Goal: Task Accomplishment & Management: Manage account settings

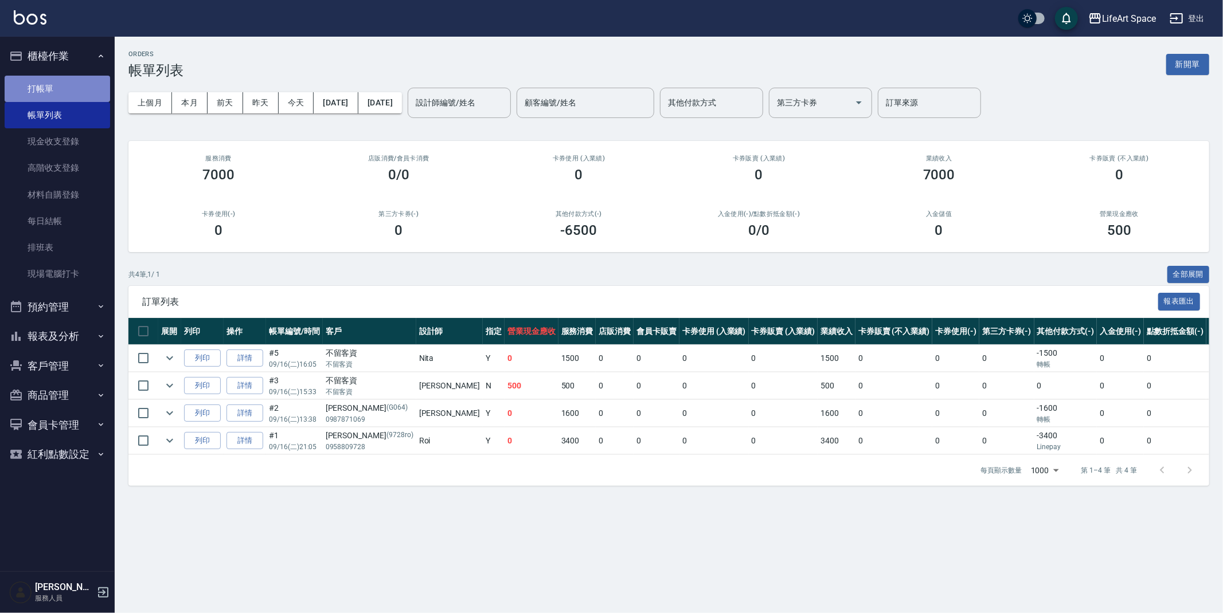
click at [72, 94] on link "打帳單" at bounding box center [57, 89] width 105 height 26
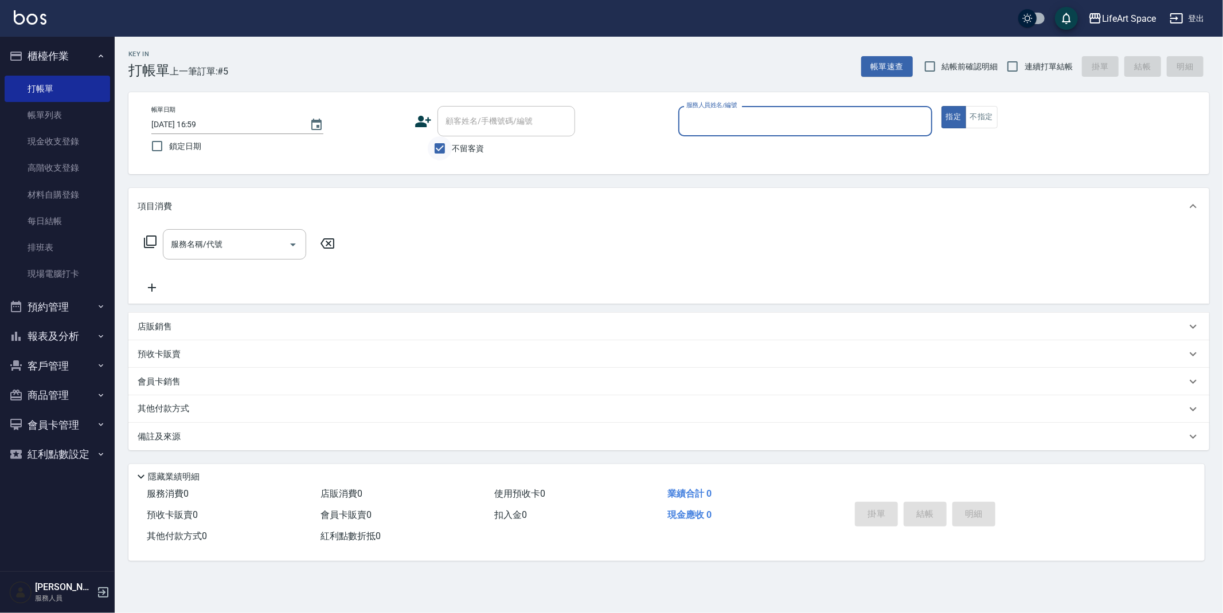
click at [438, 144] on input "不留客資" at bounding box center [440, 148] width 24 height 24
checkbox input "false"
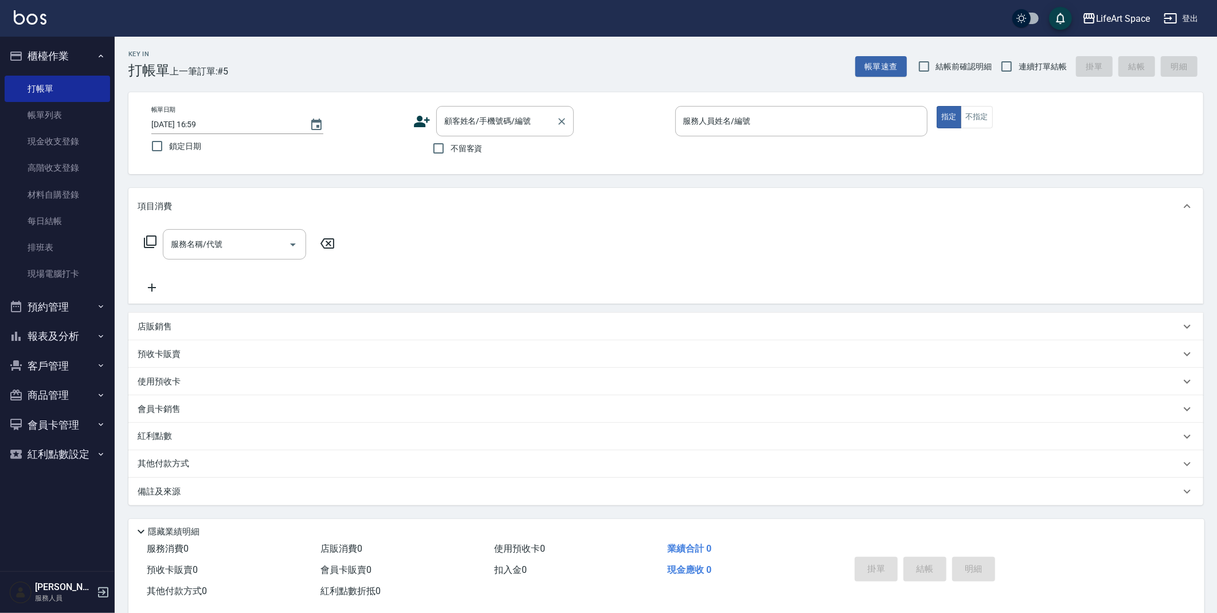
click at [484, 122] on input "顧客姓名/手機號碼/編號" at bounding box center [496, 121] width 110 height 20
type input "j"
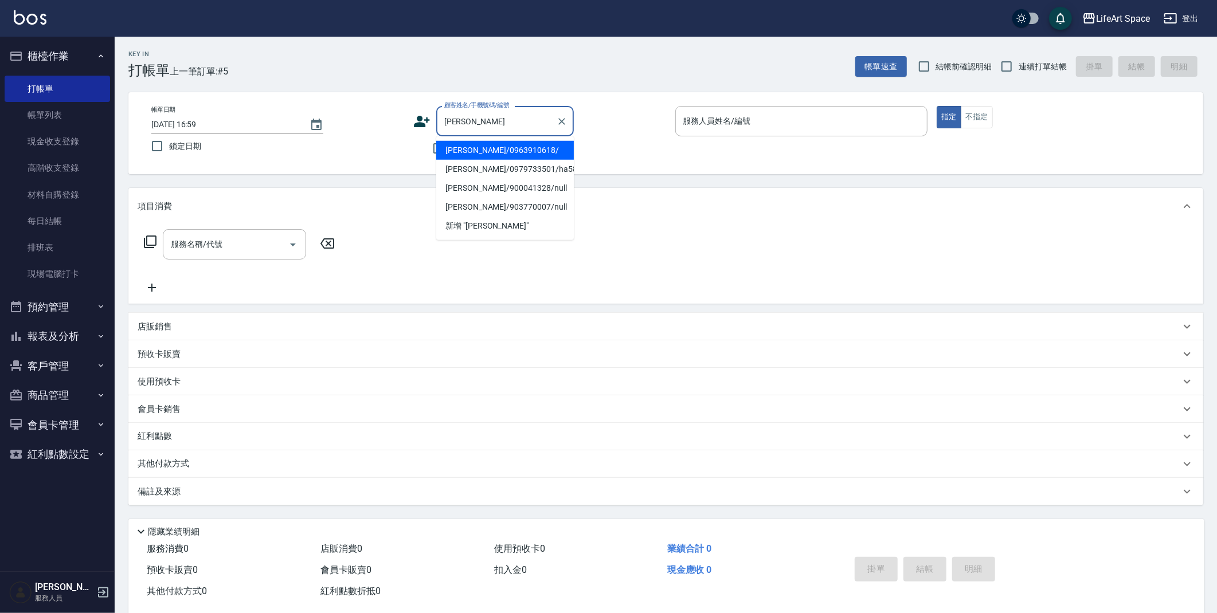
click at [509, 146] on li "王韻/0963910618/" at bounding box center [505, 150] width 138 height 19
type input "王韻/0963910618/"
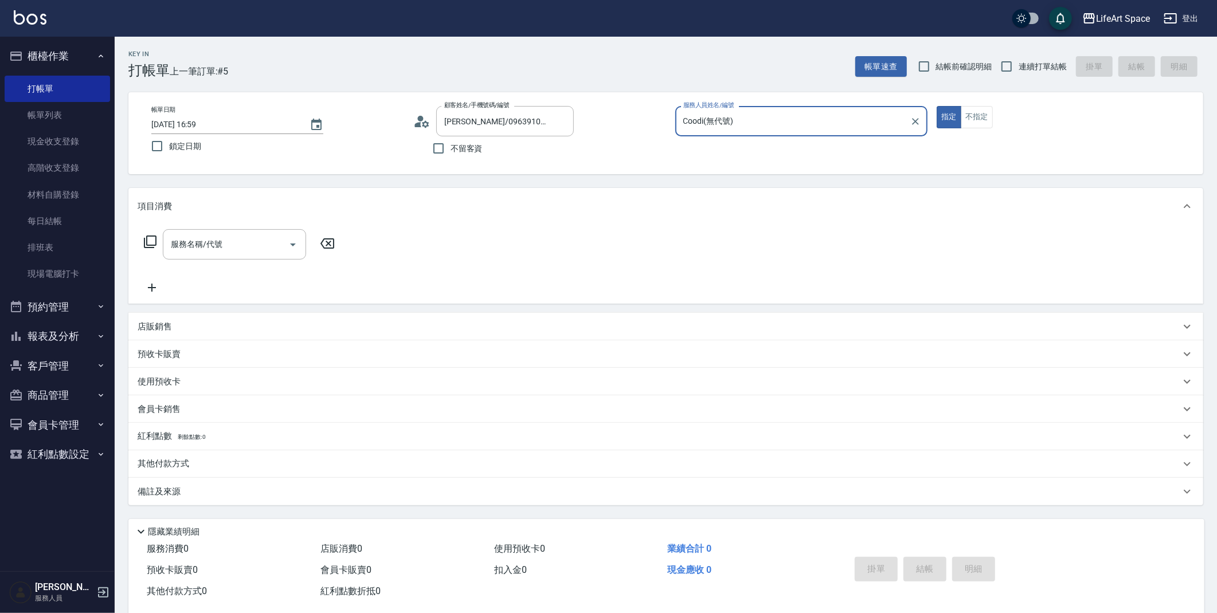
type input "Coodi(無代號)"
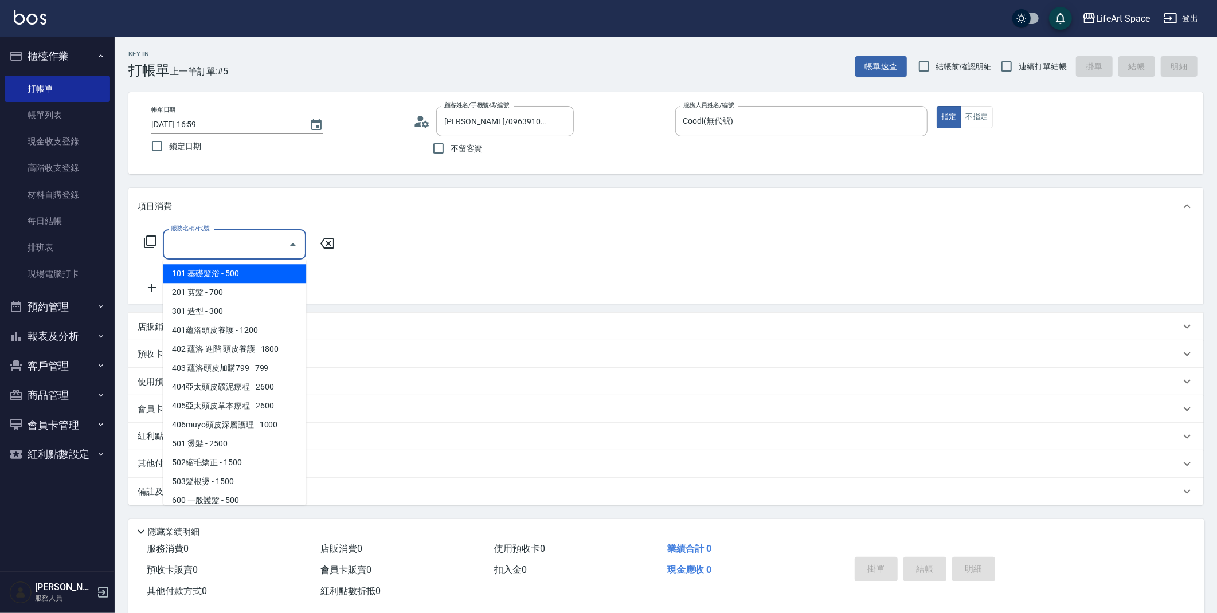
click at [266, 244] on input "服務名稱/代號" at bounding box center [226, 244] width 116 height 20
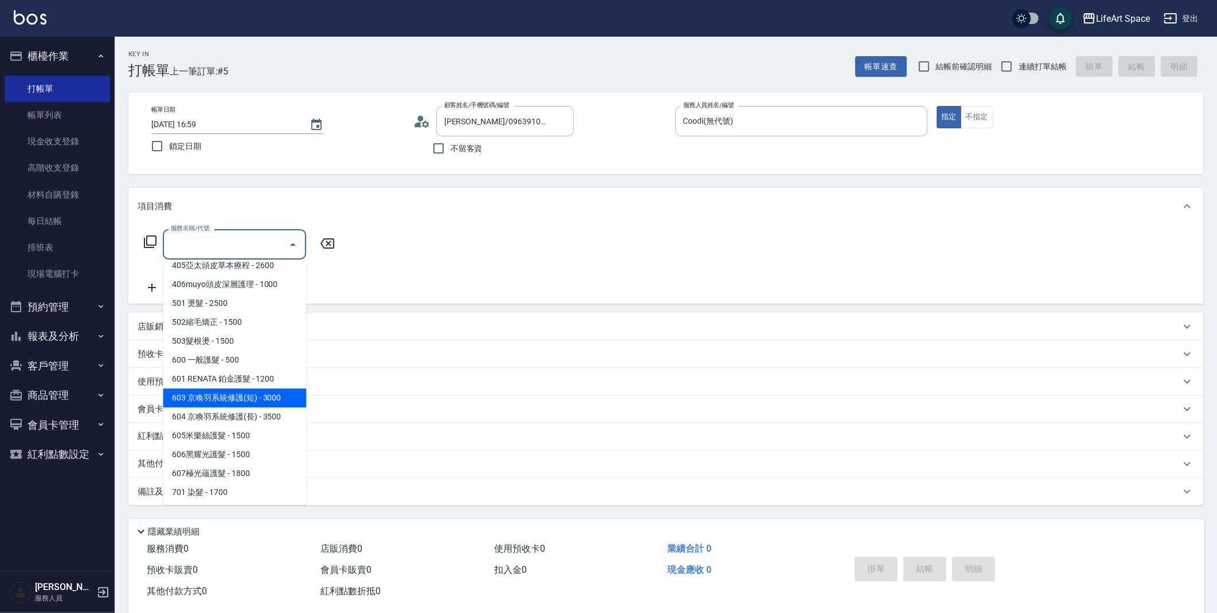
scroll to position [143, 0]
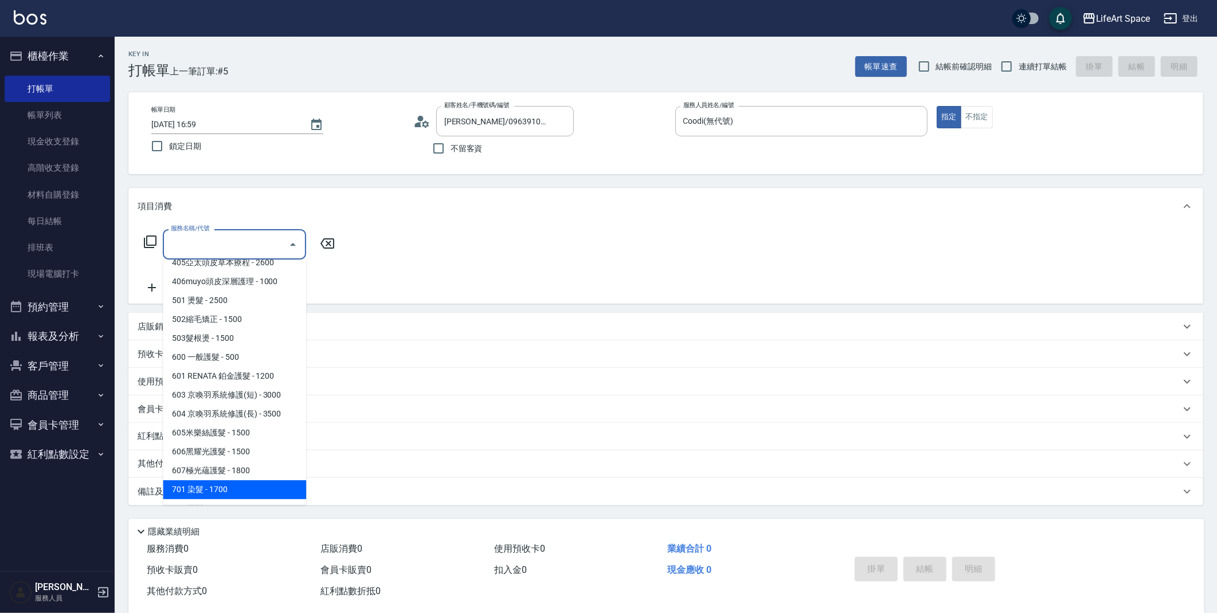
click at [228, 484] on span "701 染髮 - 1700" at bounding box center [234, 489] width 143 height 19
type input "701 染髮(701)"
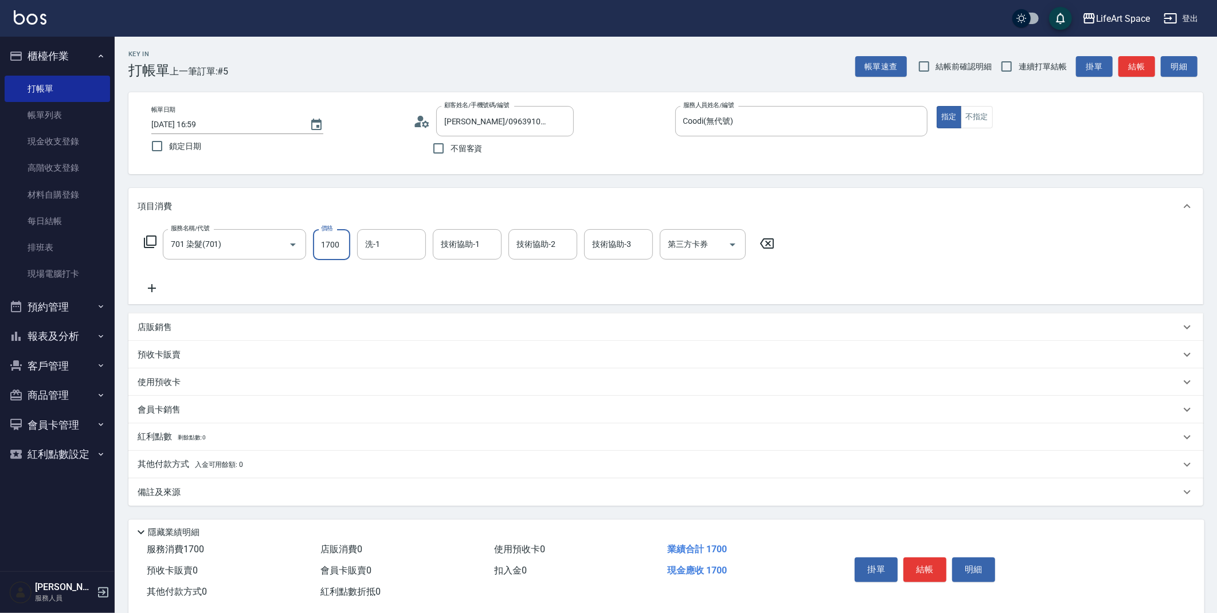
click at [342, 245] on input "1700" at bounding box center [331, 244] width 37 height 31
type input "2999"
click at [167, 462] on p "其他付款方式 入金可用餘額: 0" at bounding box center [190, 465] width 105 height 13
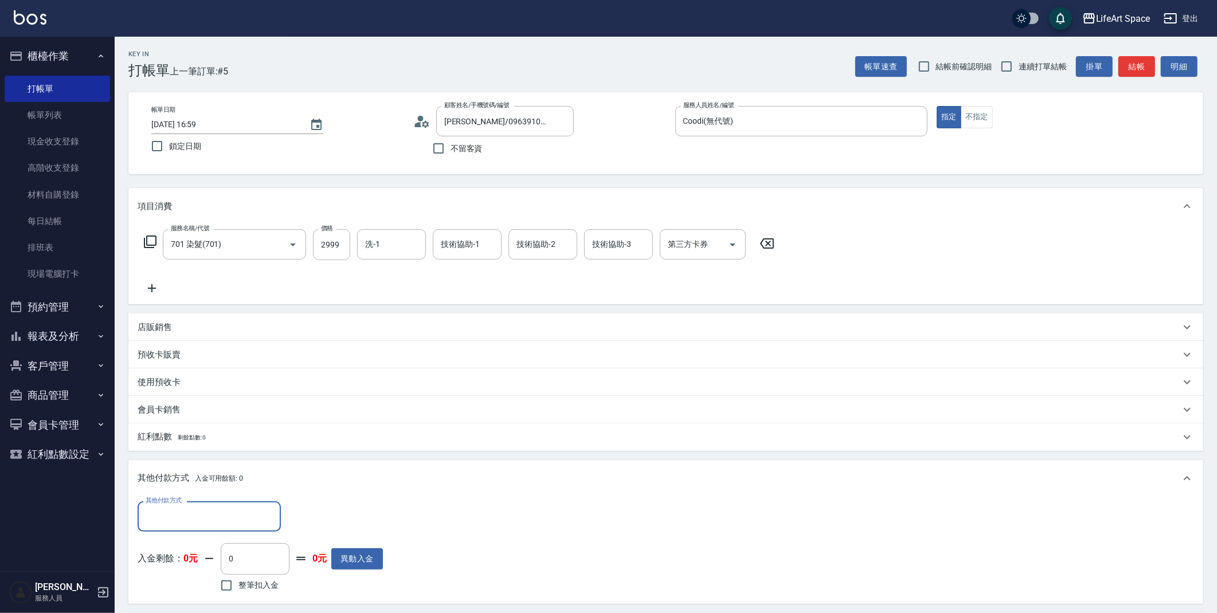
scroll to position [0, 0]
click at [176, 519] on input "其他付款方式" at bounding box center [209, 517] width 133 height 20
click at [226, 449] on span "Linepay" at bounding box center [209, 449] width 143 height 19
click at [259, 517] on div "Linepay 其他付款方式" at bounding box center [209, 517] width 143 height 30
click at [237, 436] on span "轉帳" at bounding box center [209, 430] width 143 height 19
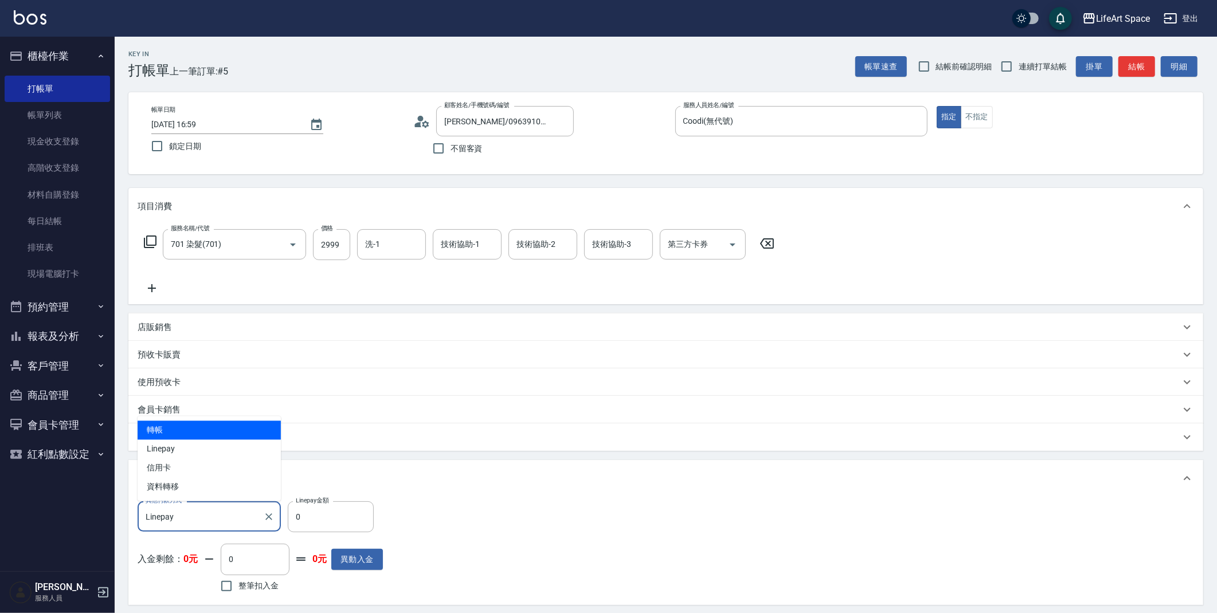
type input "轉帳"
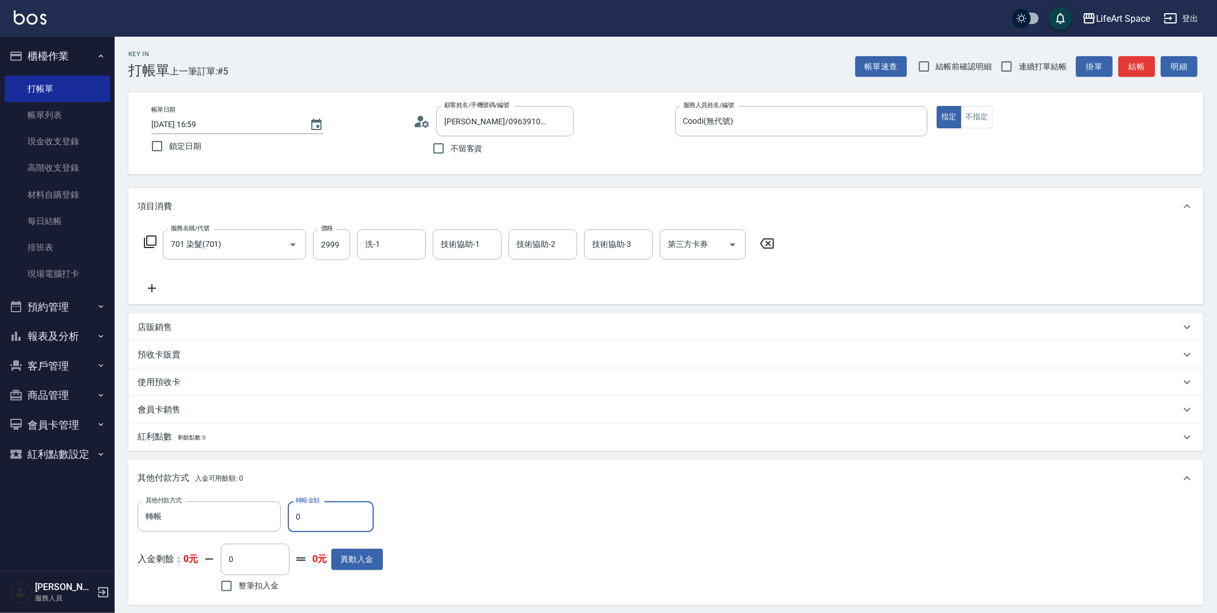
click at [338, 519] on input "0" at bounding box center [331, 517] width 86 height 31
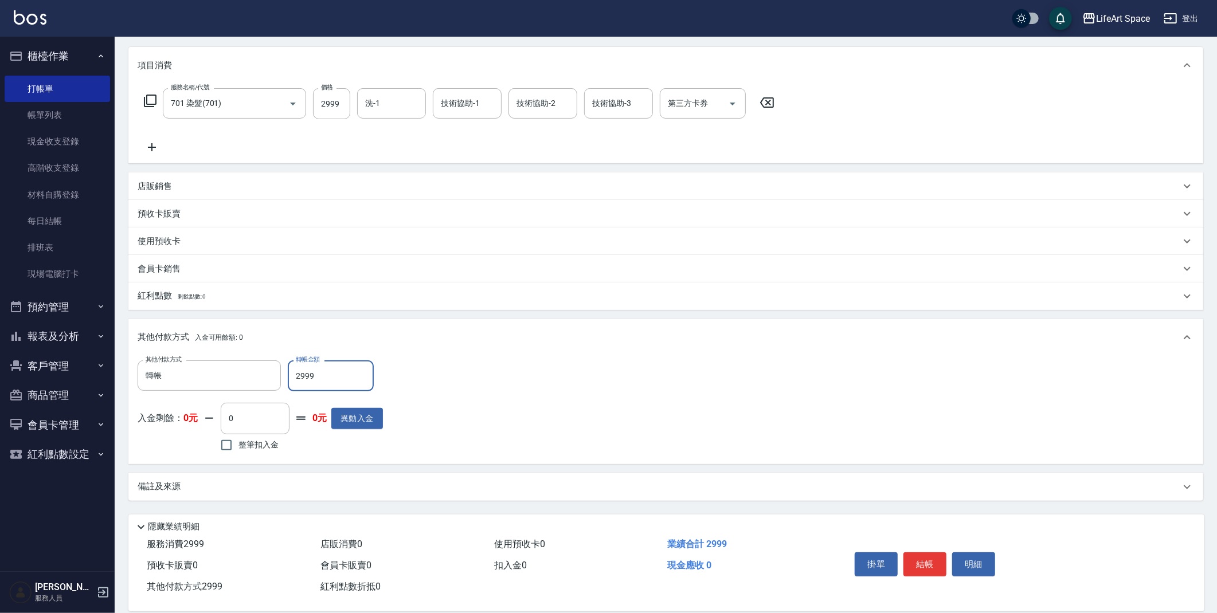
scroll to position [122, 0]
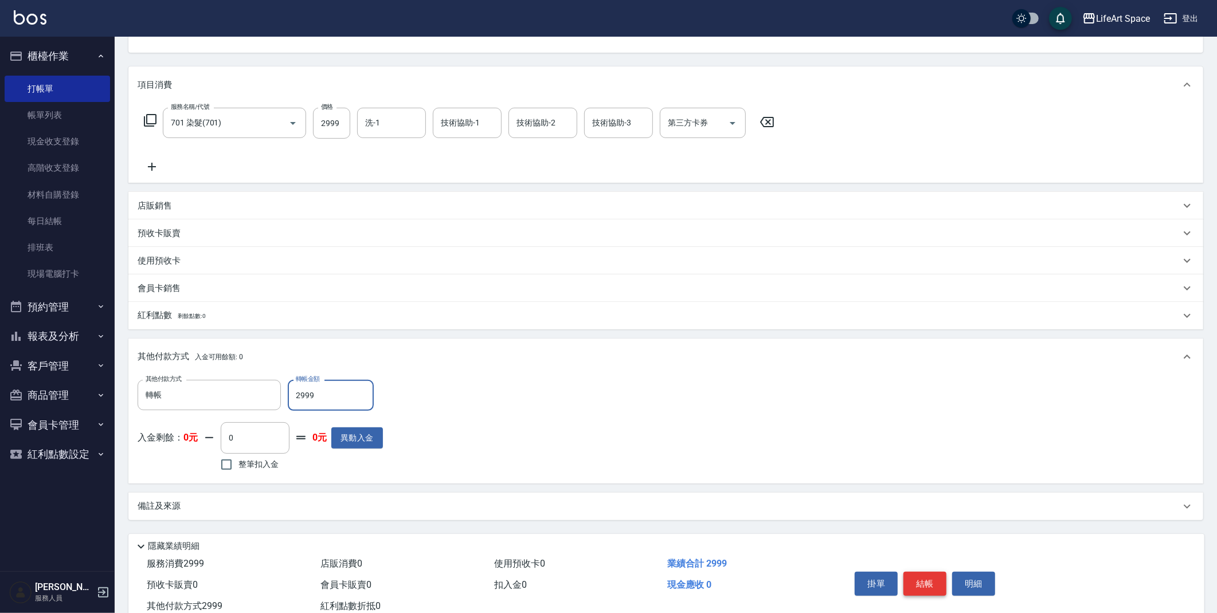
type input "2999"
click at [929, 583] on button "結帳" at bounding box center [925, 584] width 43 height 24
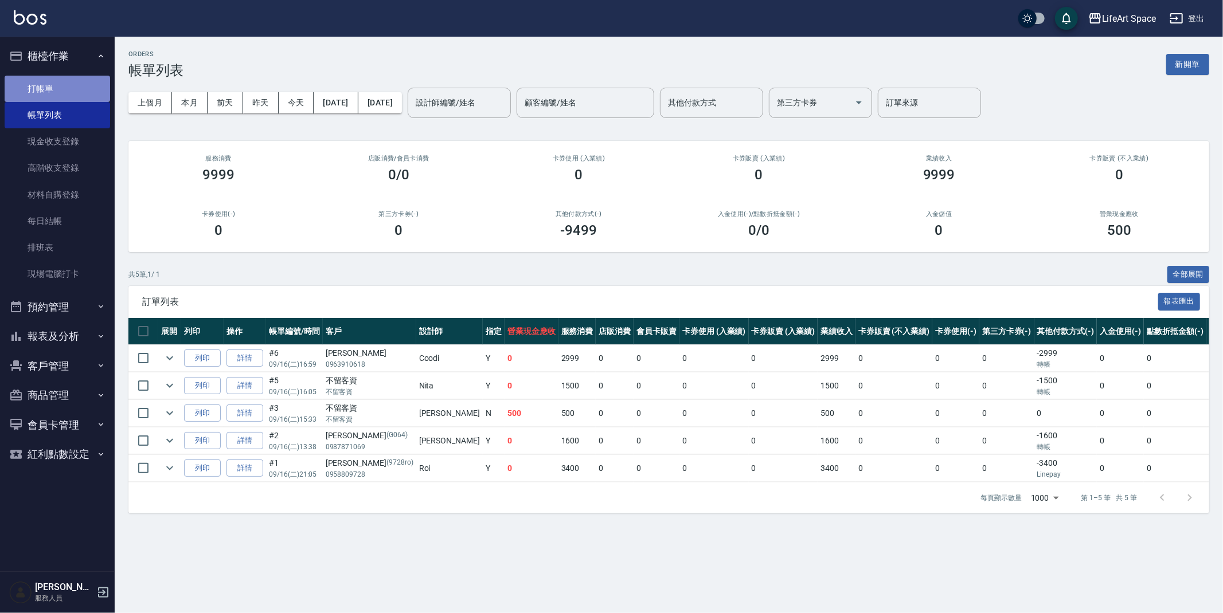
click at [65, 89] on link "打帳單" at bounding box center [57, 89] width 105 height 26
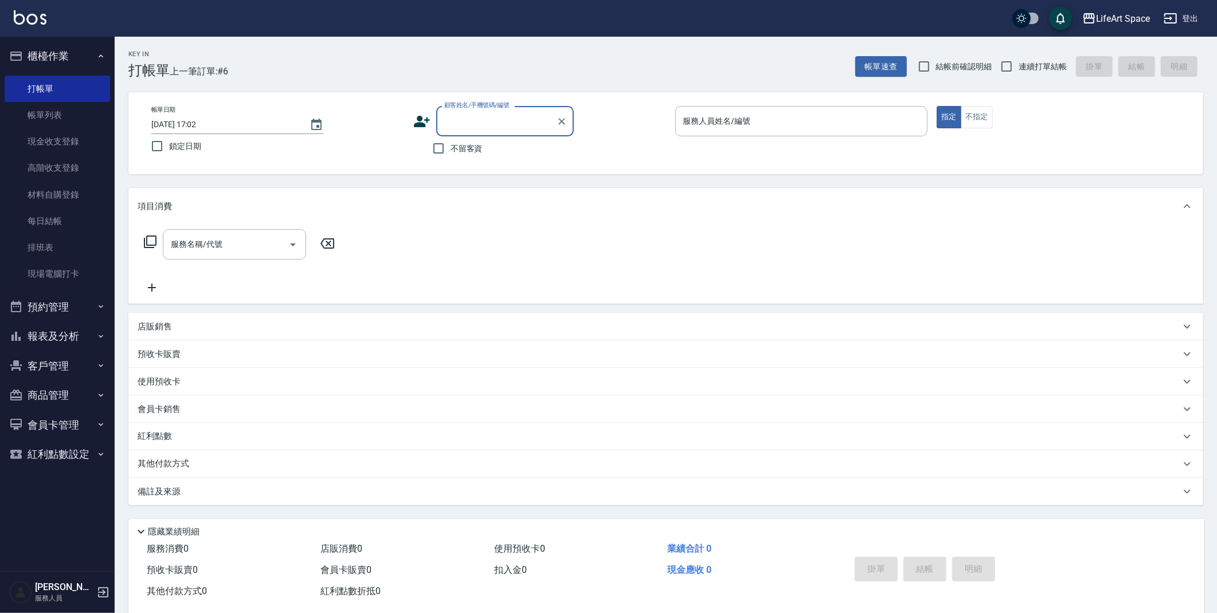
click at [494, 126] on input "顧客姓名/手機號碼/編號" at bounding box center [496, 121] width 110 height 20
click at [661, 154] on div "顧客姓名/手機號碼/編號 顧客姓名/手機號碼/編號 不留客資" at bounding box center [539, 133] width 253 height 54
drag, startPoint x: 437, startPoint y: 148, endPoint x: 427, endPoint y: 136, distance: 15.9
click at [437, 148] on input "不留客資" at bounding box center [439, 148] width 24 height 24
checkbox input "true"
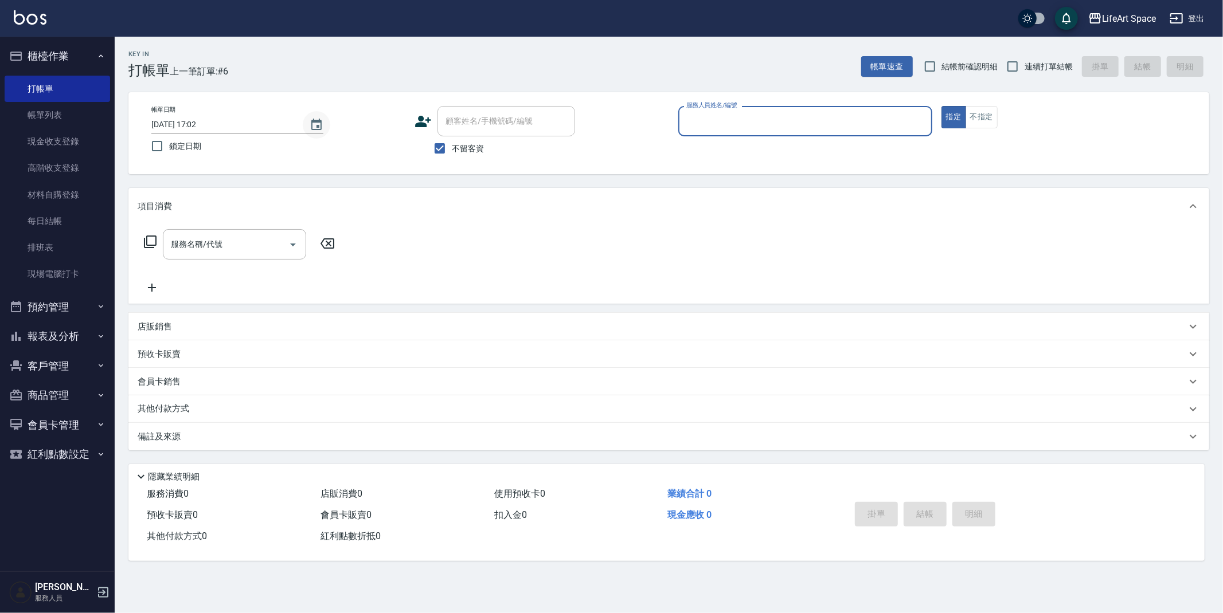
click at [316, 127] on icon "Choose date, selected date is 2025-09-16" at bounding box center [317, 125] width 14 height 14
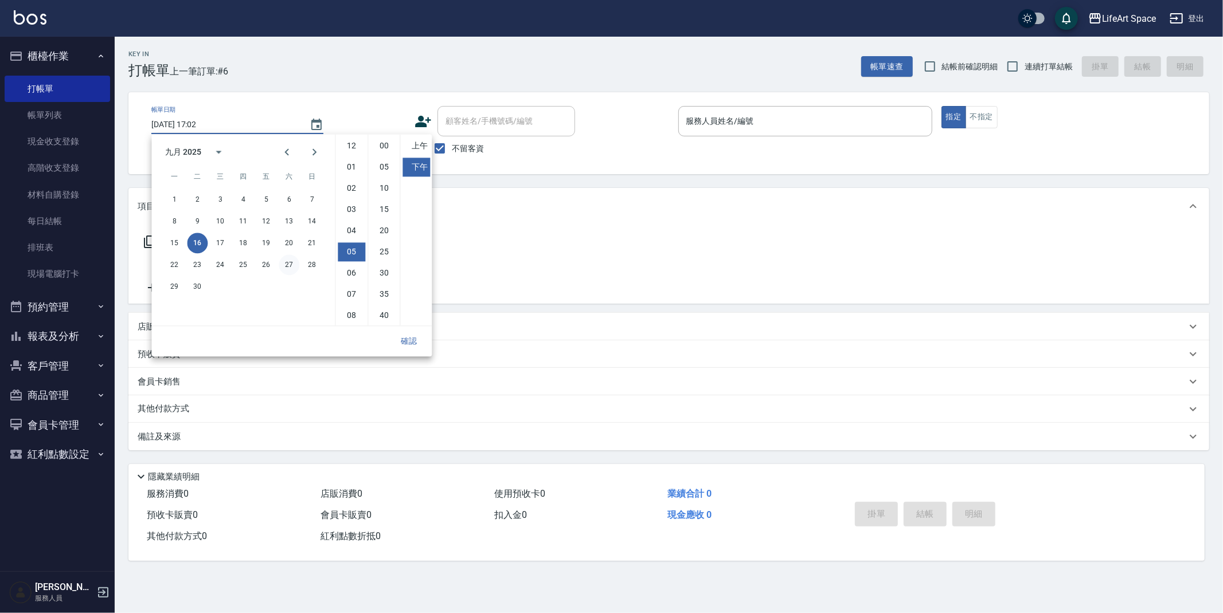
scroll to position [64, 0]
click at [315, 224] on button "14" at bounding box center [312, 221] width 21 height 21
type input "2025/09/14 17:02"
click at [412, 345] on button "確認" at bounding box center [408, 341] width 37 height 21
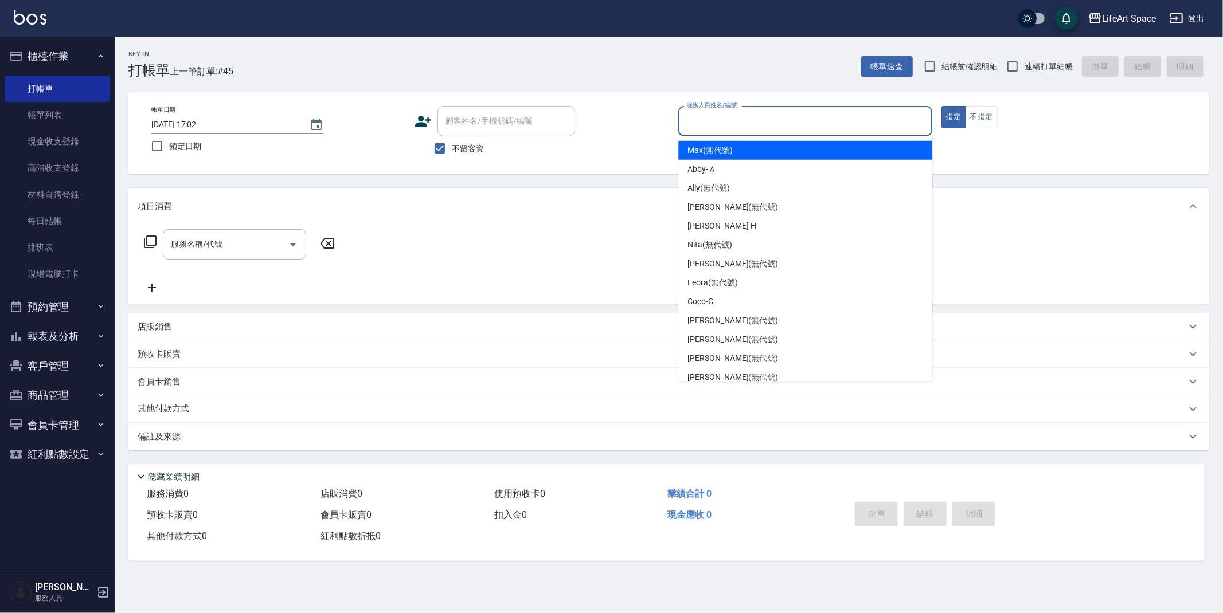
click at [864, 124] on input "服務人員姓名/編號" at bounding box center [805, 121] width 244 height 20
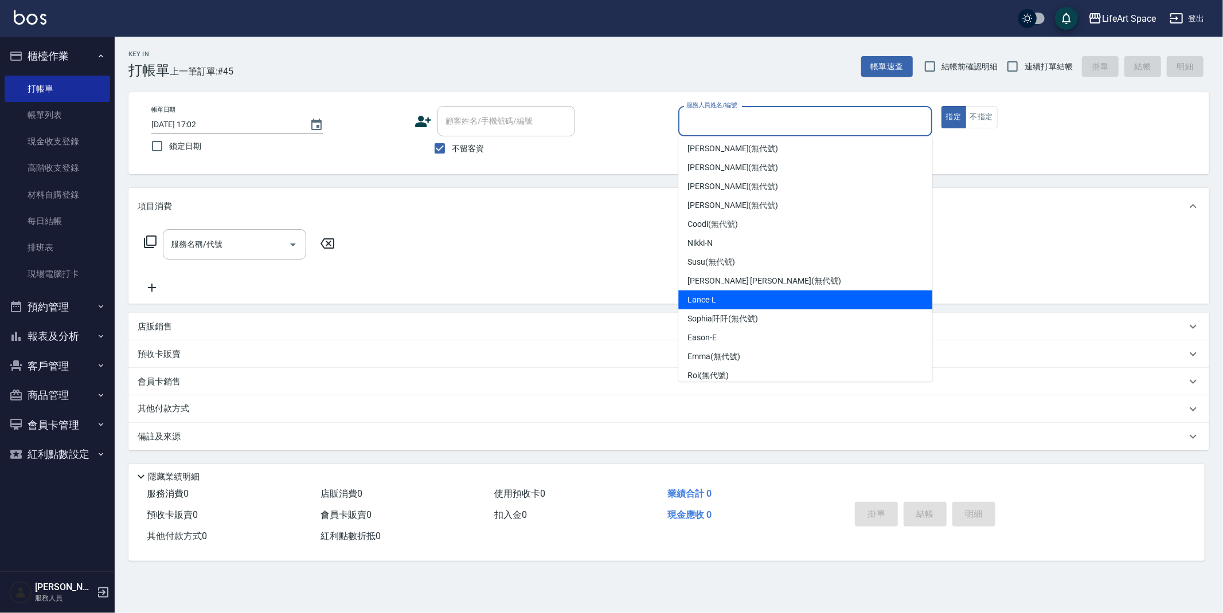
scroll to position [198, 0]
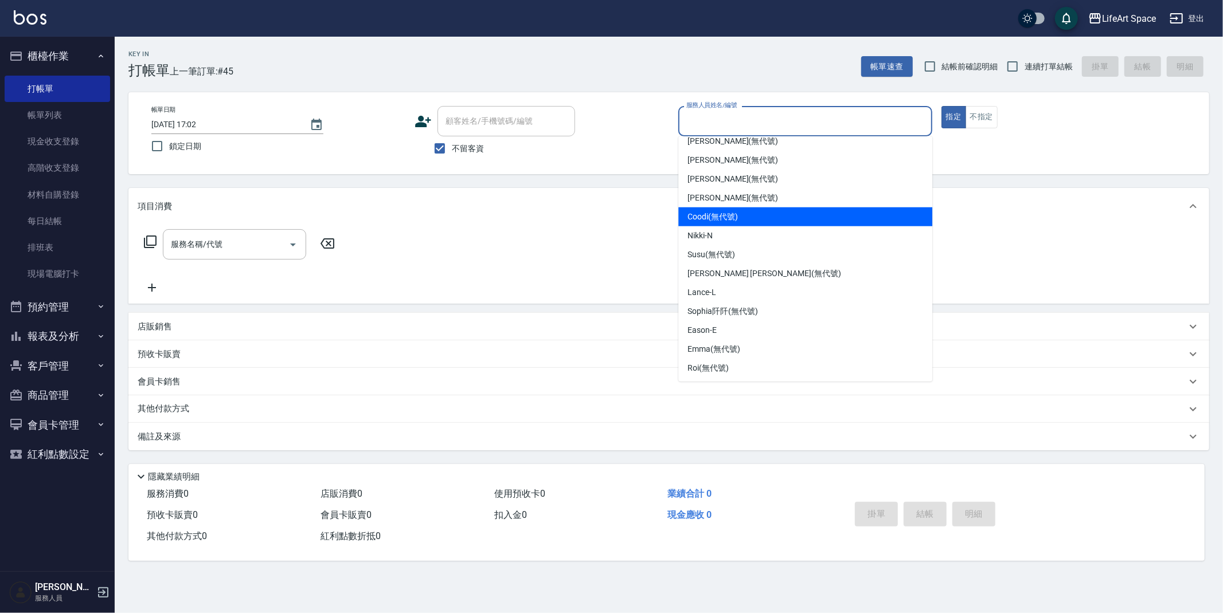
click at [734, 220] on span "Coodi (無代號)" at bounding box center [712, 217] width 50 height 12
type input "Coodi(無代號)"
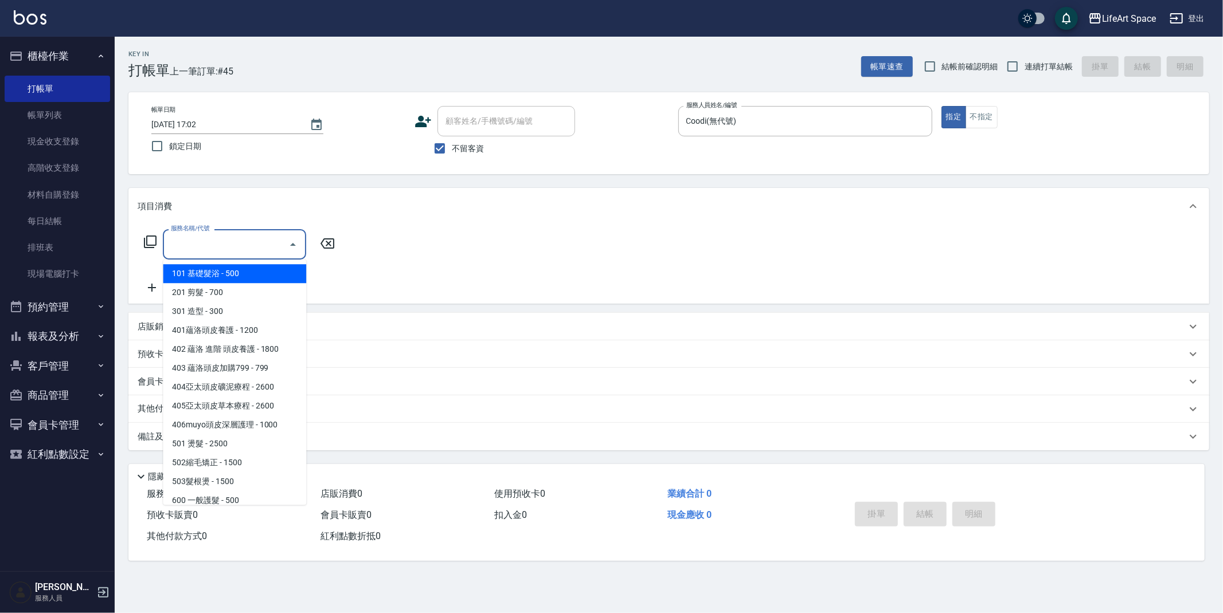
click at [236, 240] on input "服務名稱/代號" at bounding box center [226, 244] width 116 height 20
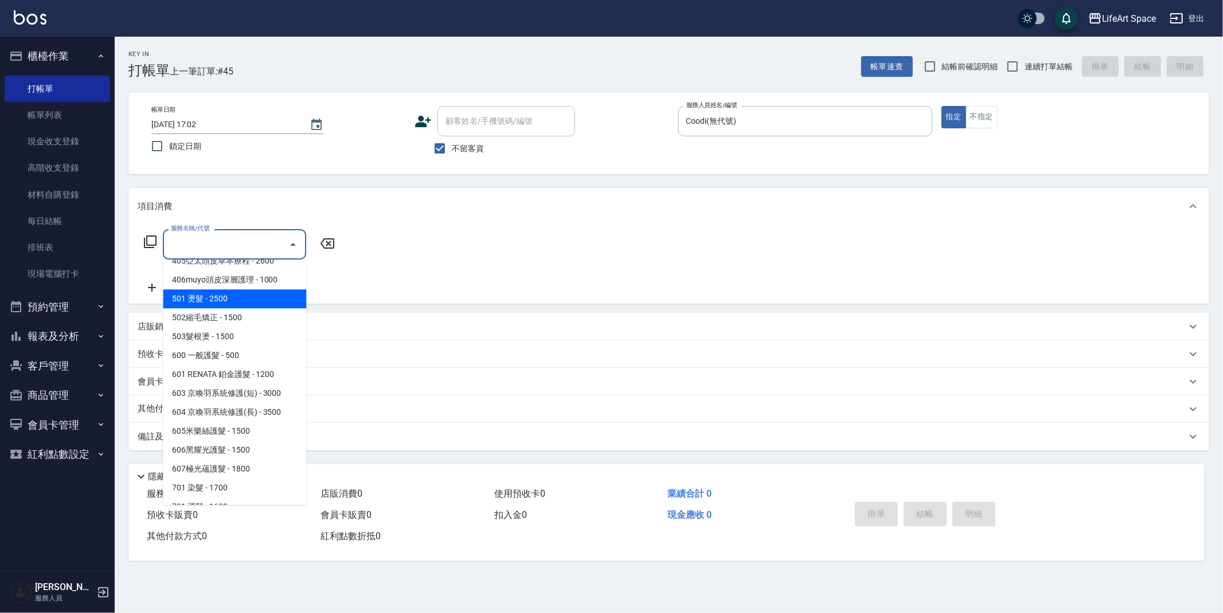
scroll to position [150, 0]
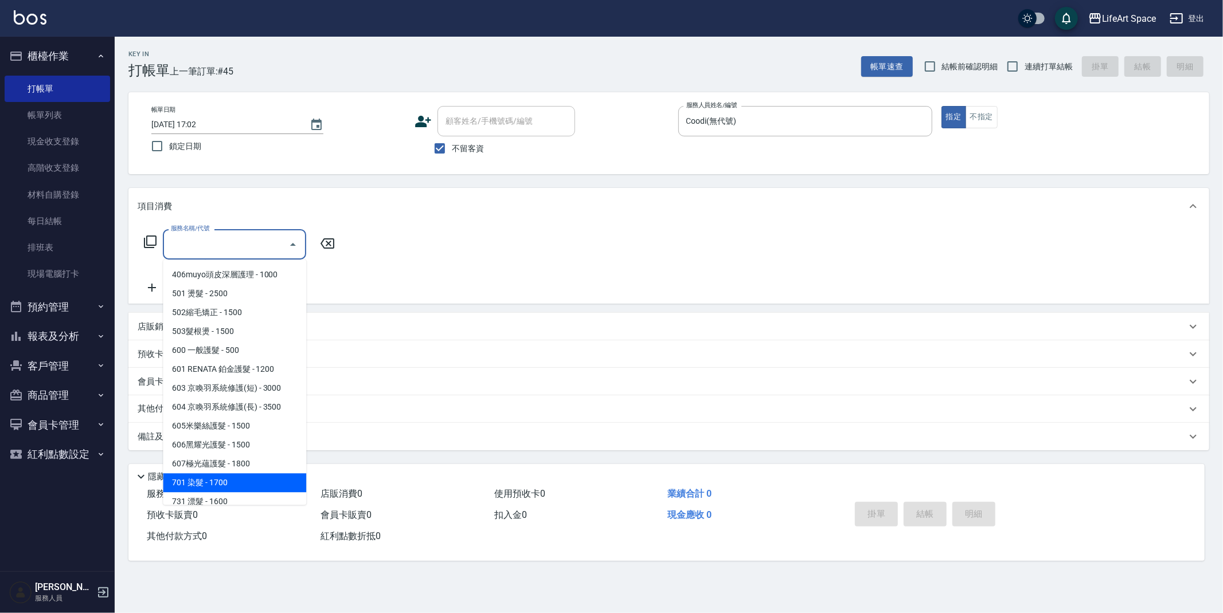
click at [230, 488] on span "701 染髮 - 1700" at bounding box center [234, 483] width 143 height 19
type input "701 染髮(701)"
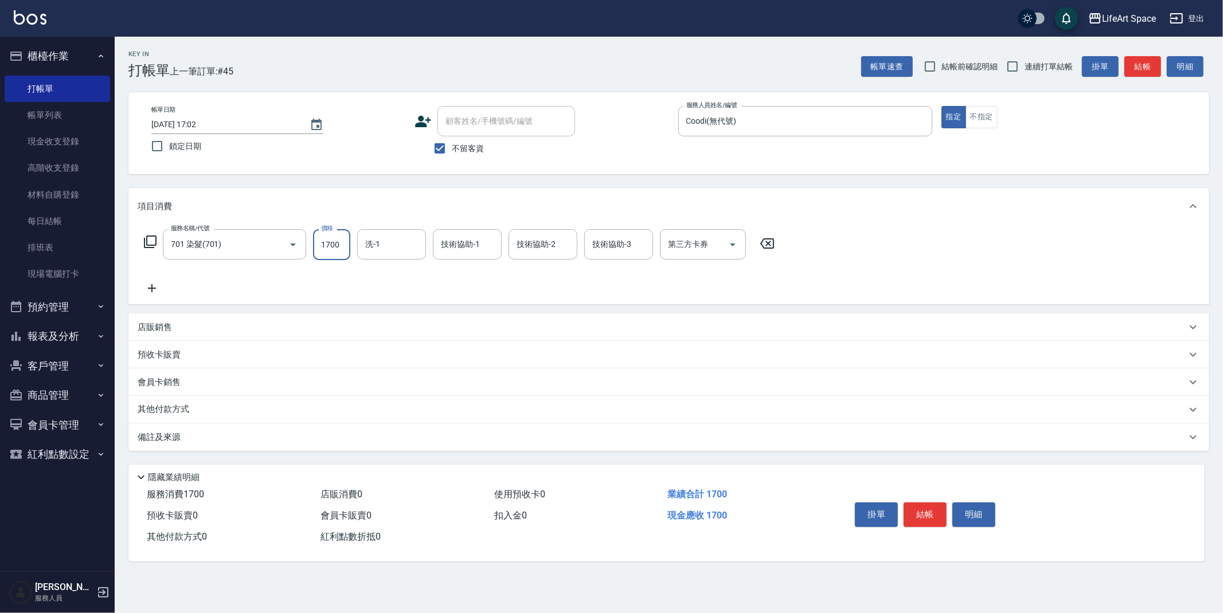
click at [341, 245] on input "1700" at bounding box center [331, 244] width 37 height 31
type input "4099"
click at [178, 408] on p "其他付款方式" at bounding box center [166, 410] width 57 height 13
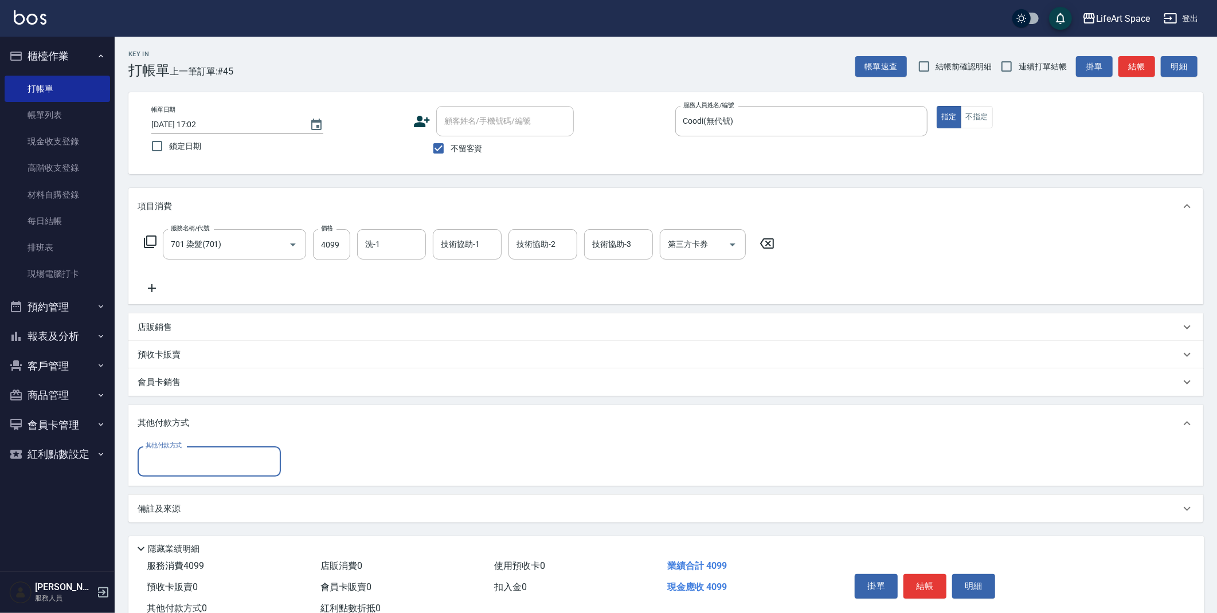
scroll to position [0, 0]
click at [191, 459] on input "其他付款方式" at bounding box center [209, 462] width 133 height 20
click at [200, 505] on span "Linepay" at bounding box center [209, 510] width 143 height 19
type input "Linepay"
type input "4099"
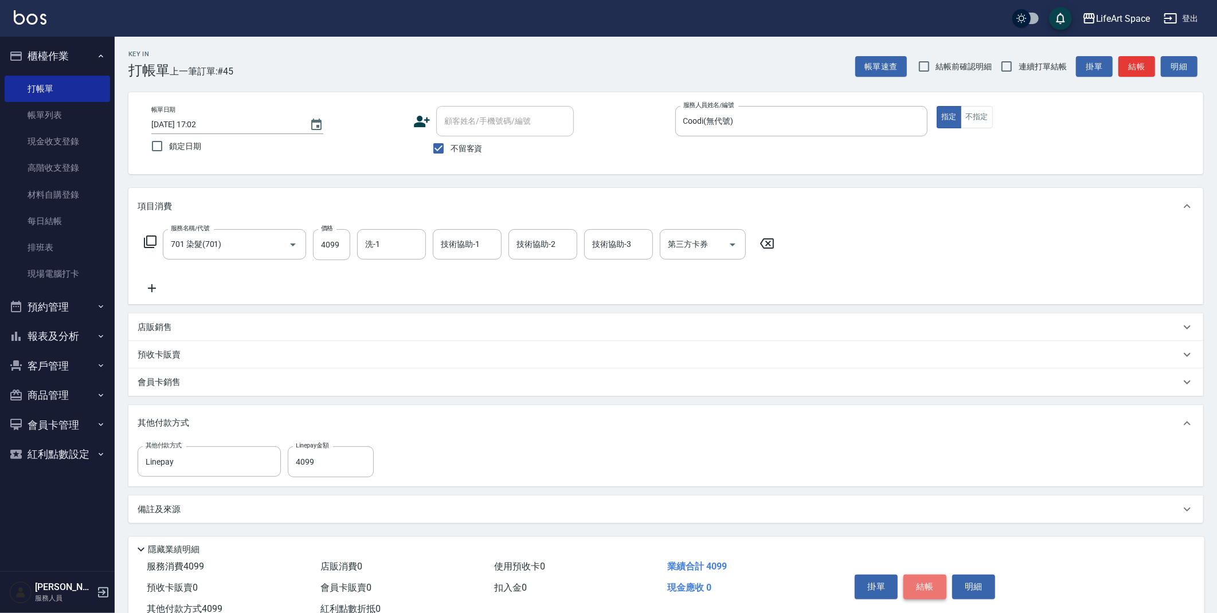
click at [928, 592] on button "結帳" at bounding box center [925, 587] width 43 height 24
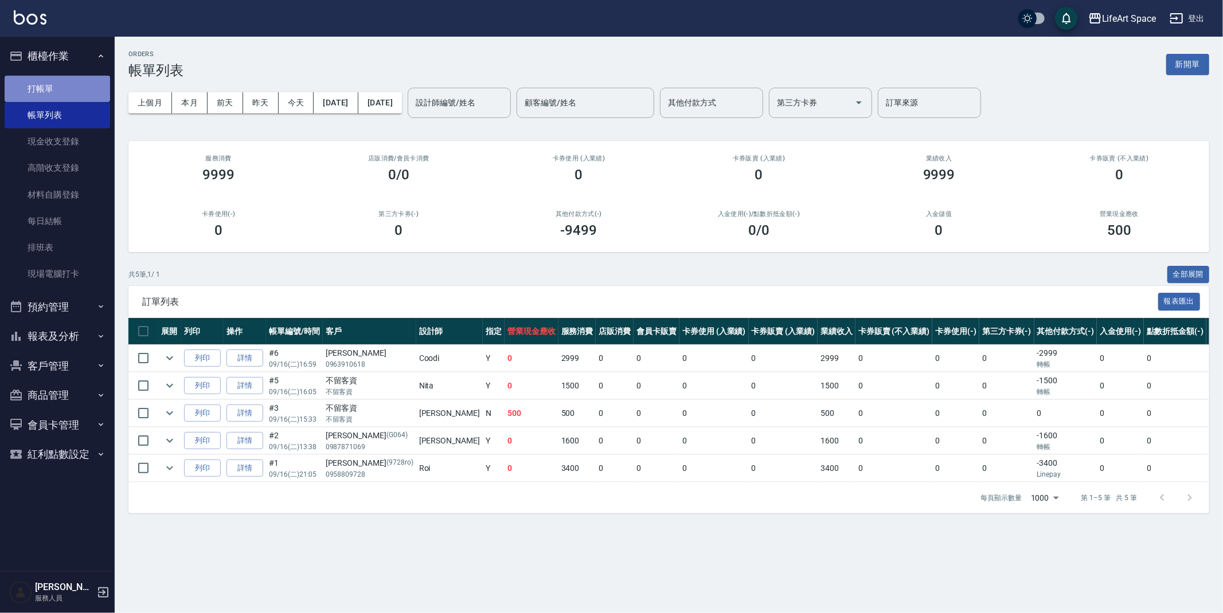
click at [56, 89] on link "打帳單" at bounding box center [57, 89] width 105 height 26
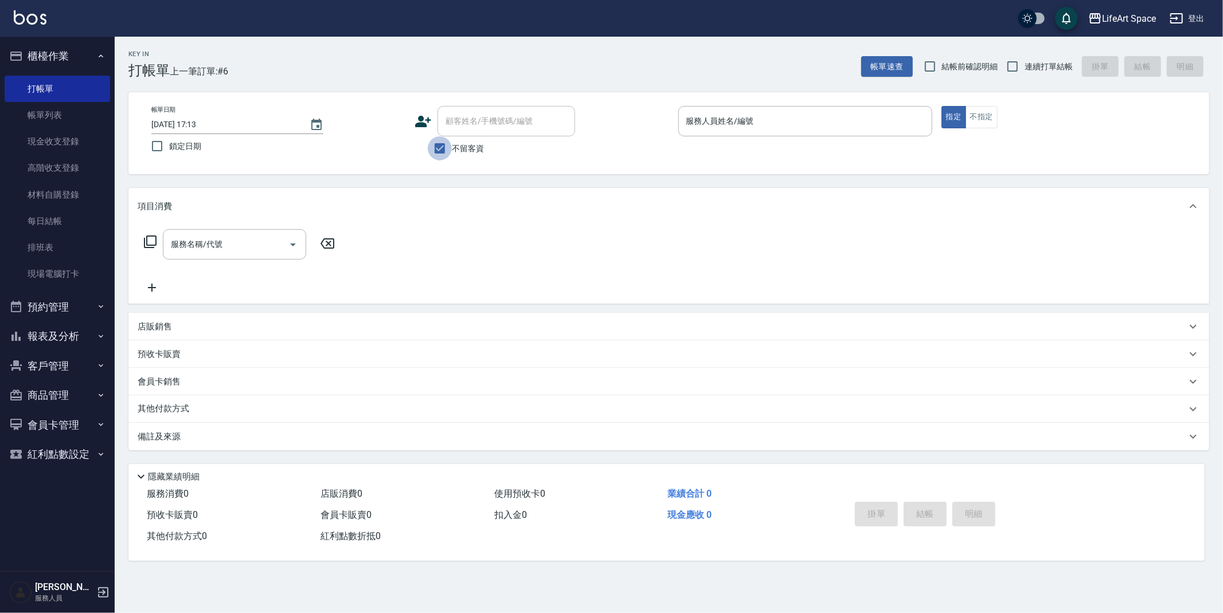
click at [445, 149] on input "不留客資" at bounding box center [440, 148] width 24 height 24
checkbox input "false"
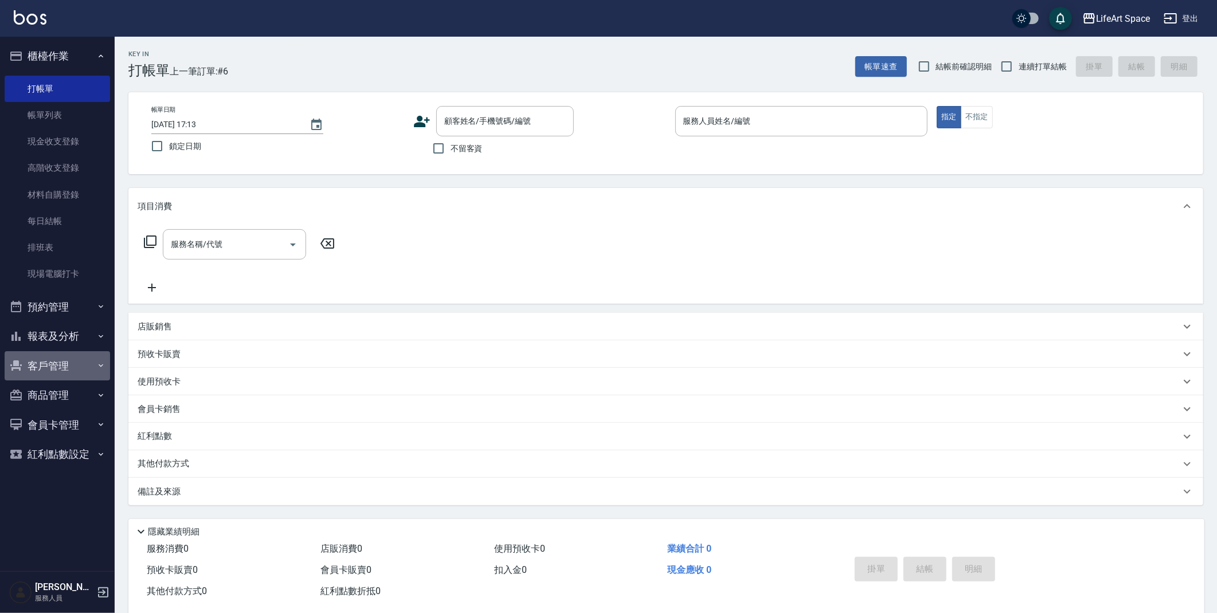
click at [70, 361] on button "客戶管理" at bounding box center [57, 366] width 105 height 30
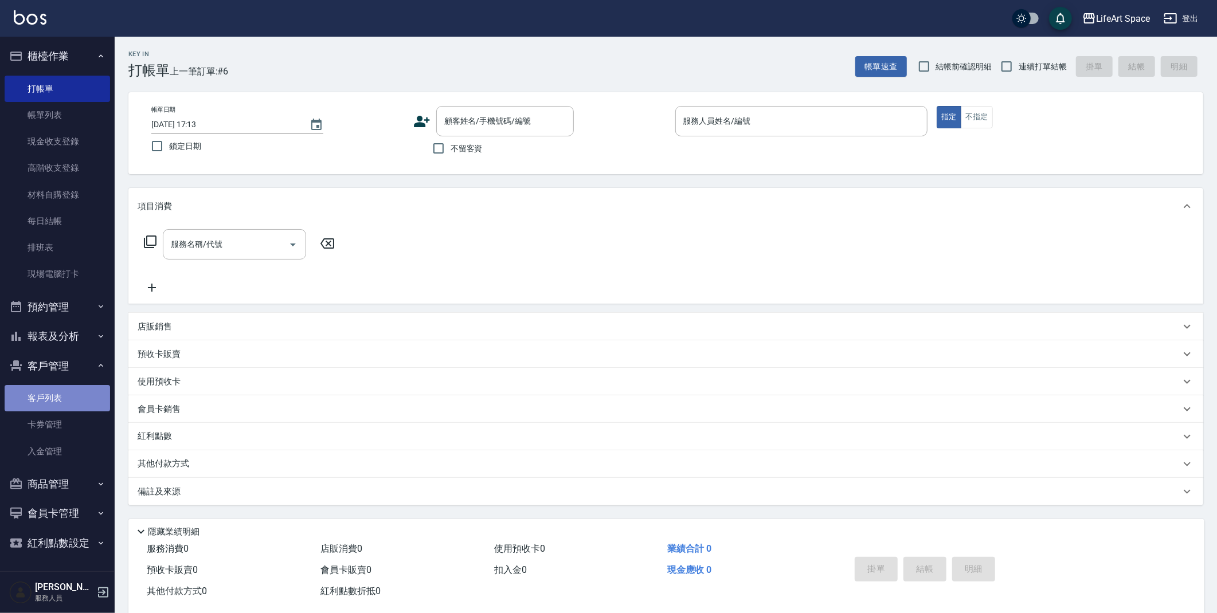
click at [72, 395] on link "客戶列表" at bounding box center [57, 398] width 105 height 26
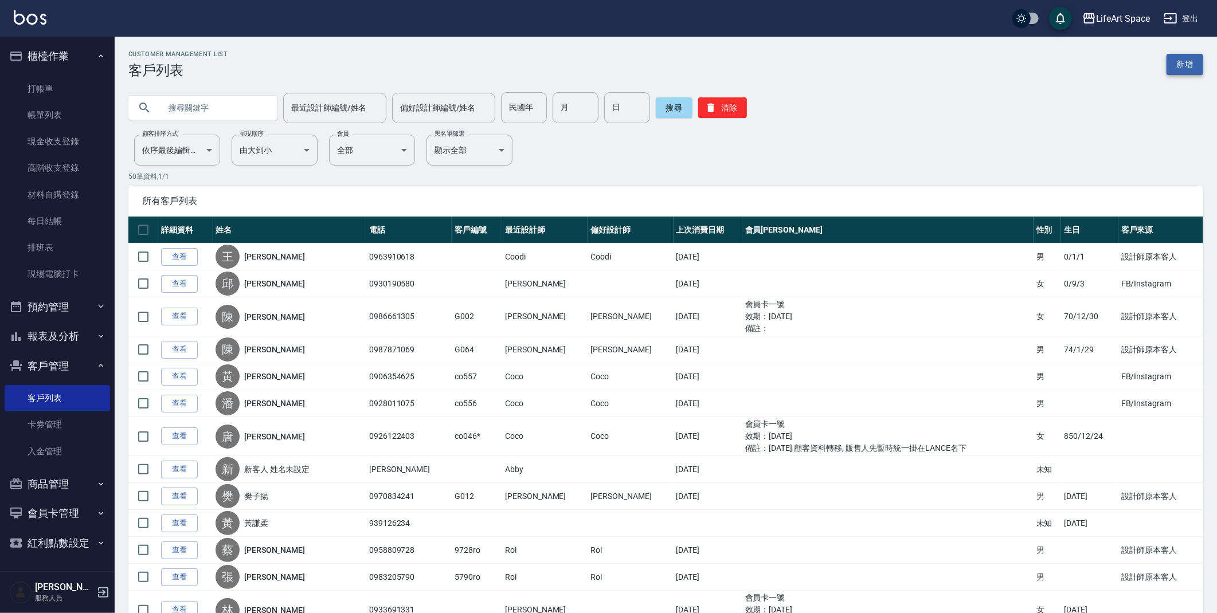
click at [1190, 58] on link "新增" at bounding box center [1185, 64] width 37 height 21
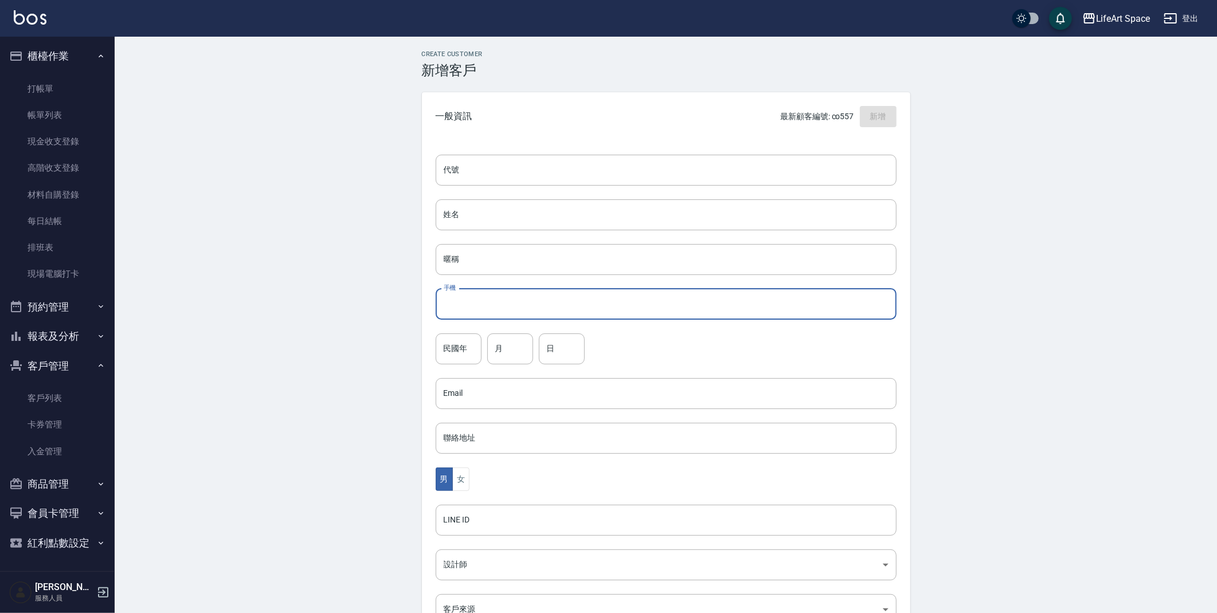
click at [468, 302] on input "手機" at bounding box center [666, 304] width 461 height 31
type input "0919618416"
click at [465, 214] on input "姓名" at bounding box center [666, 215] width 461 height 31
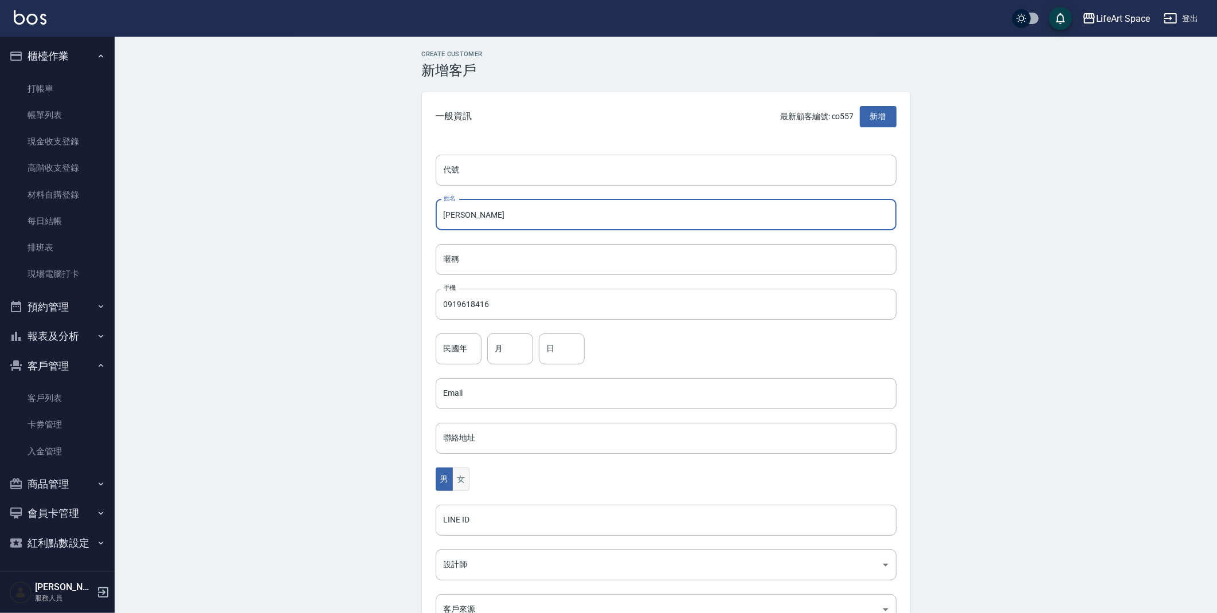
type input "李佩芬"
click at [468, 473] on button "女" at bounding box center [460, 480] width 17 height 24
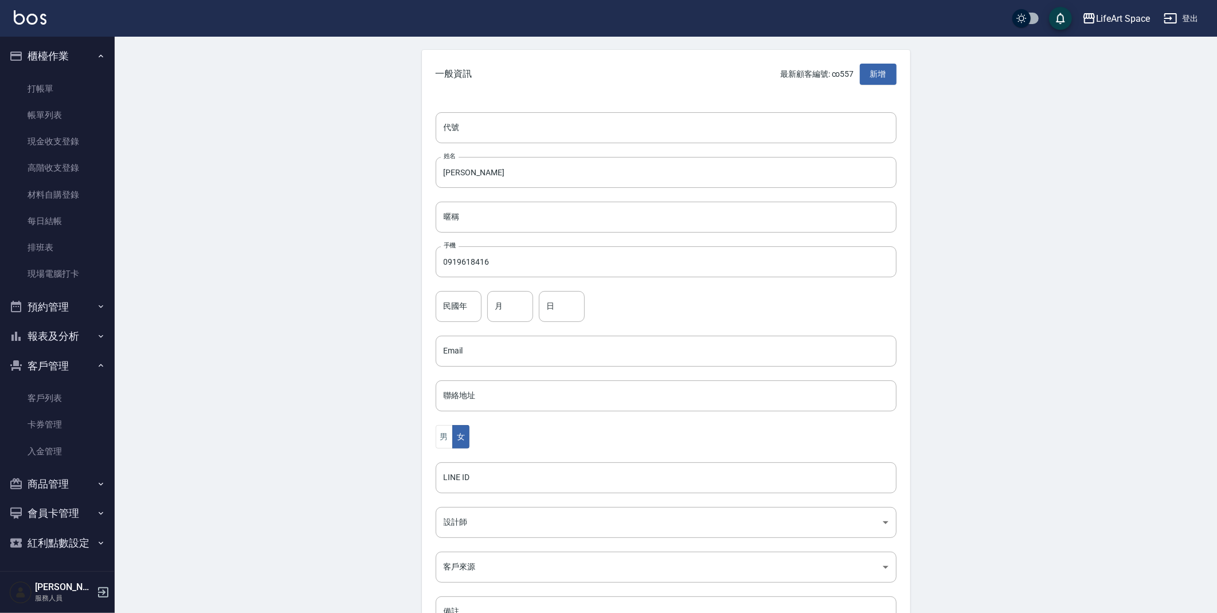
scroll to position [133, 0]
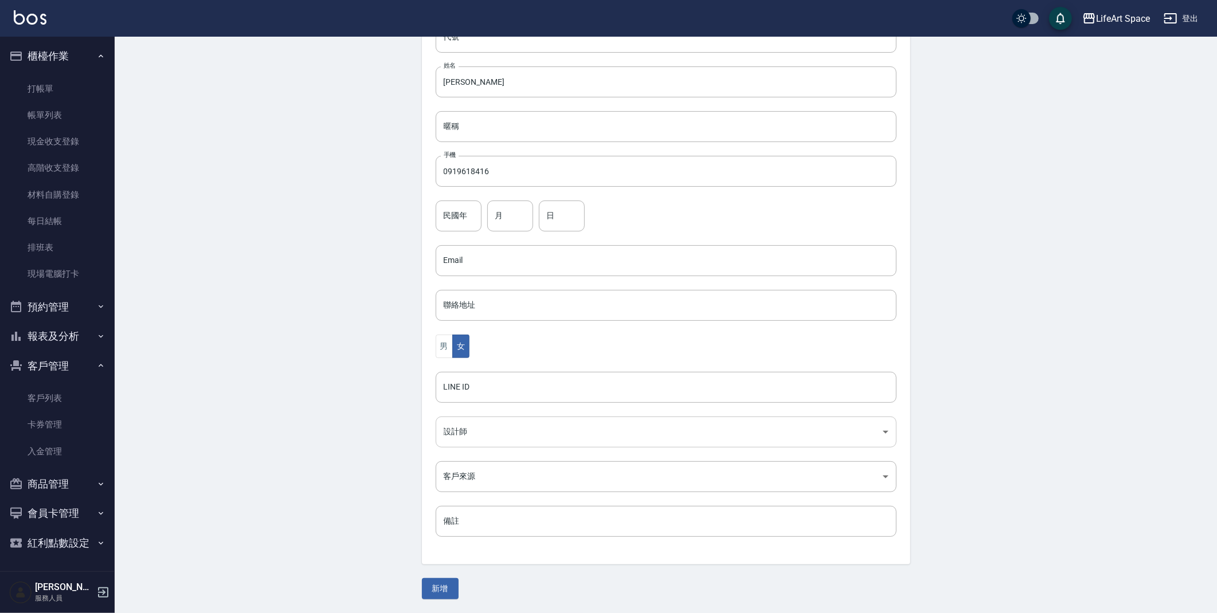
click at [497, 429] on body "LifeArt Space 登出 櫃檯作業 打帳單 帳單列表 現金收支登錄 高階收支登錄 材料自購登錄 每日結帳 排班表 現場電腦打卡 預約管理 預約管理 單…" at bounding box center [608, 240] width 1217 height 746
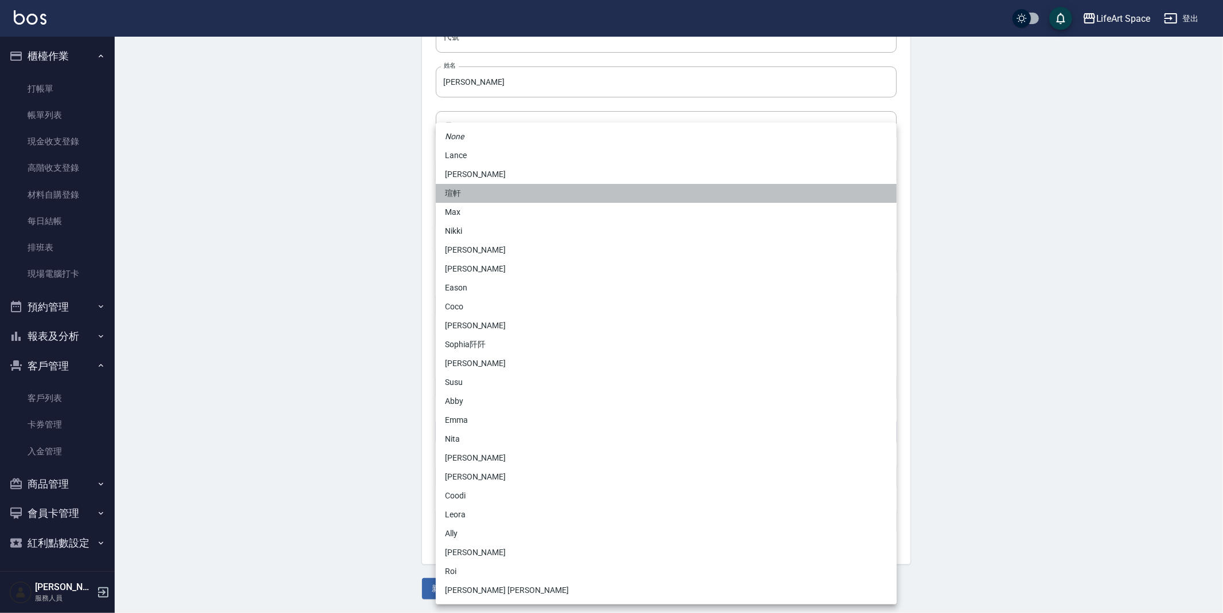
click at [513, 185] on li "瑄軒" at bounding box center [666, 193] width 461 height 19
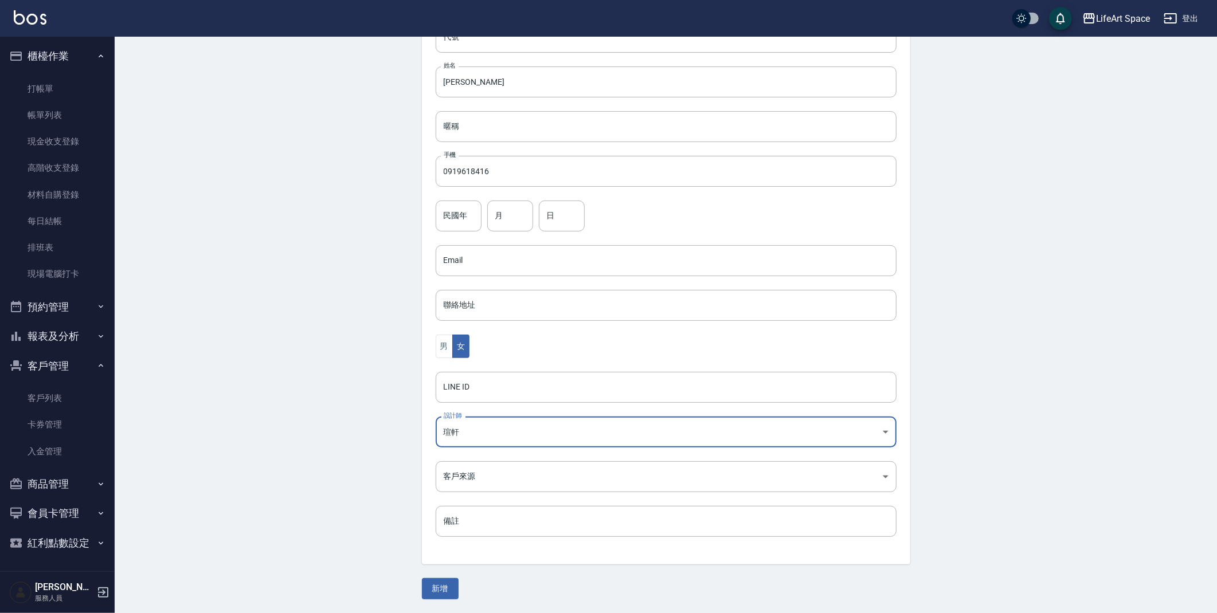
click at [456, 436] on body "LifeArt Space 登出 櫃檯作業 打帳單 帳單列表 現金收支登錄 高階收支登錄 材料自購登錄 每日結帳 排班表 現場電腦打卡 預約管理 預約管理 單…" at bounding box center [608, 240] width 1217 height 746
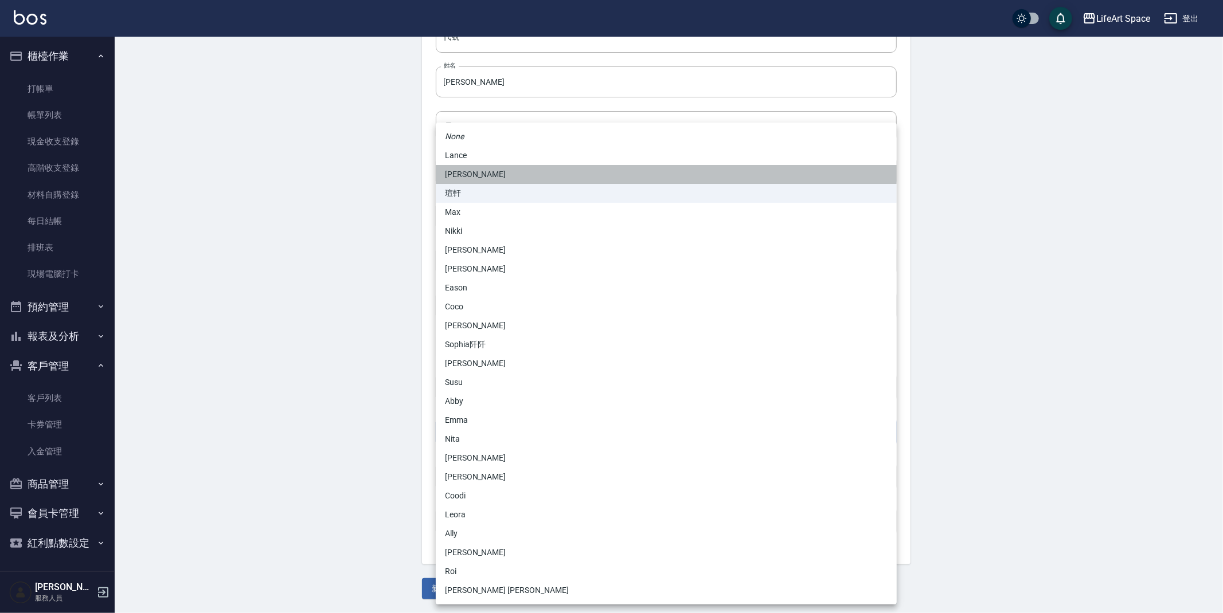
click at [499, 170] on li "Nicole" at bounding box center [666, 174] width 461 height 19
type input "3fd5e77f-d133-45c9-9c8a-ccd66447b9d8"
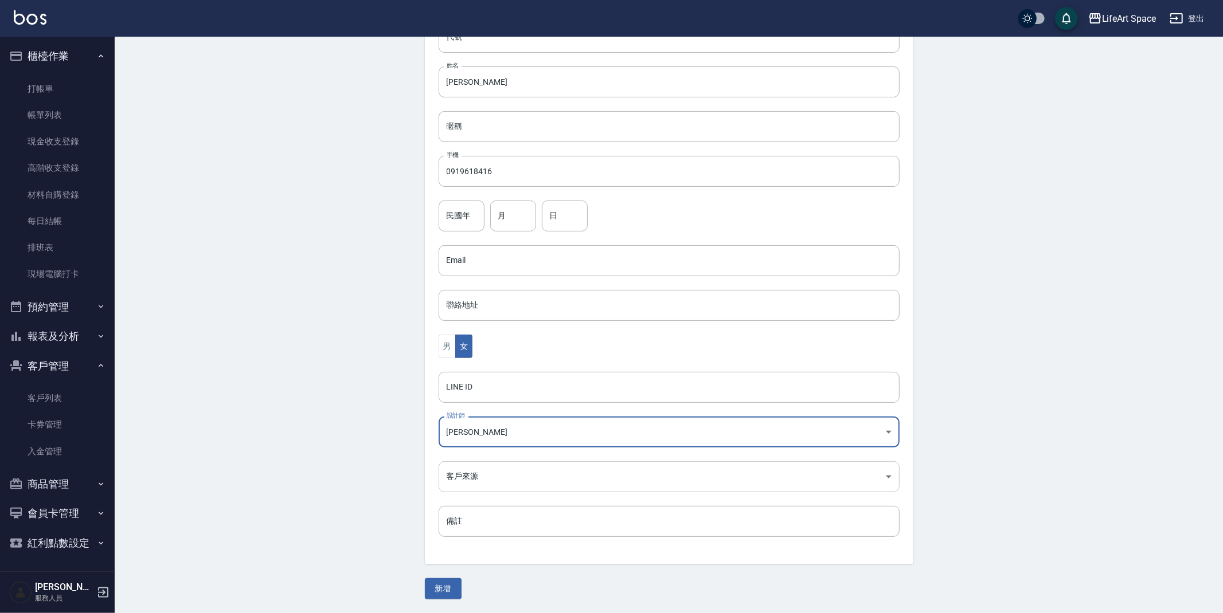
click at [497, 481] on body "LifeArt Space 登出 櫃檯作業 打帳單 帳單列表 現金收支登錄 高階收支登錄 材料自購登錄 每日結帳 排班表 現場電腦打卡 預約管理 預約管理 單…" at bounding box center [611, 240] width 1223 height 746
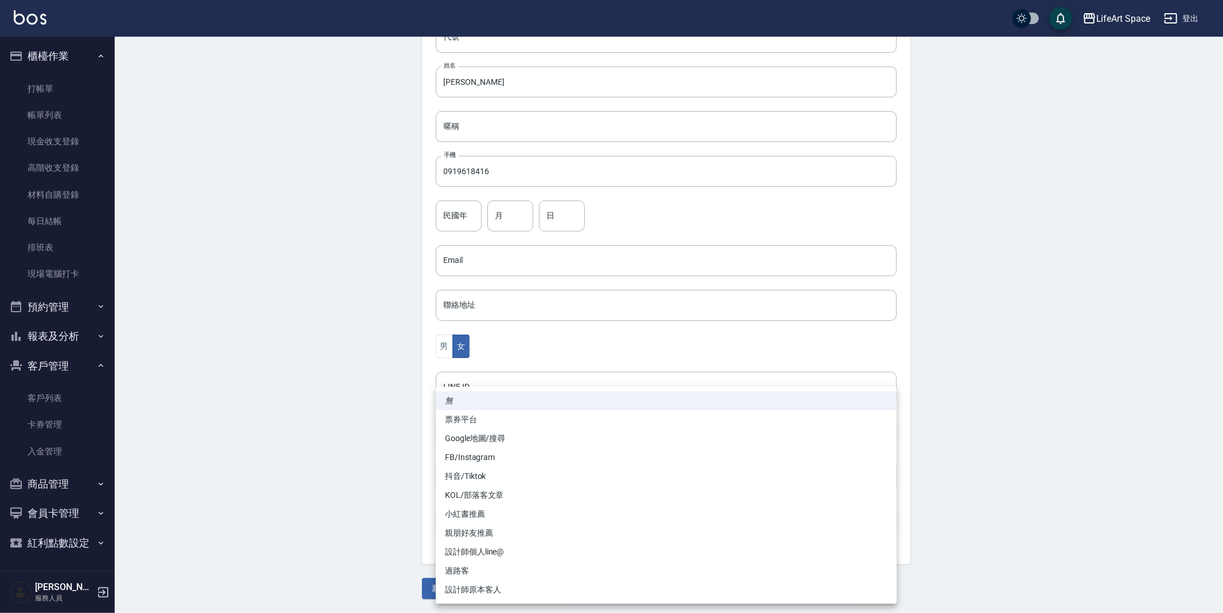
click at [497, 454] on li "FB/Instagram" at bounding box center [666, 457] width 461 height 19
type input "FB/Instagram"
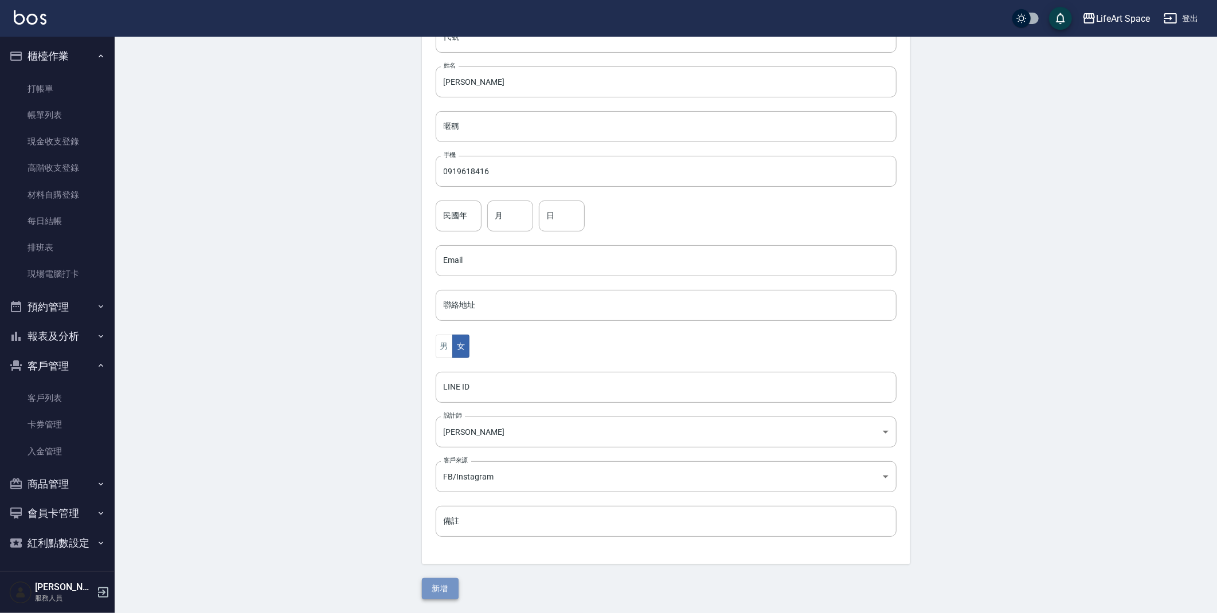
click at [437, 593] on button "新增" at bounding box center [440, 588] width 37 height 21
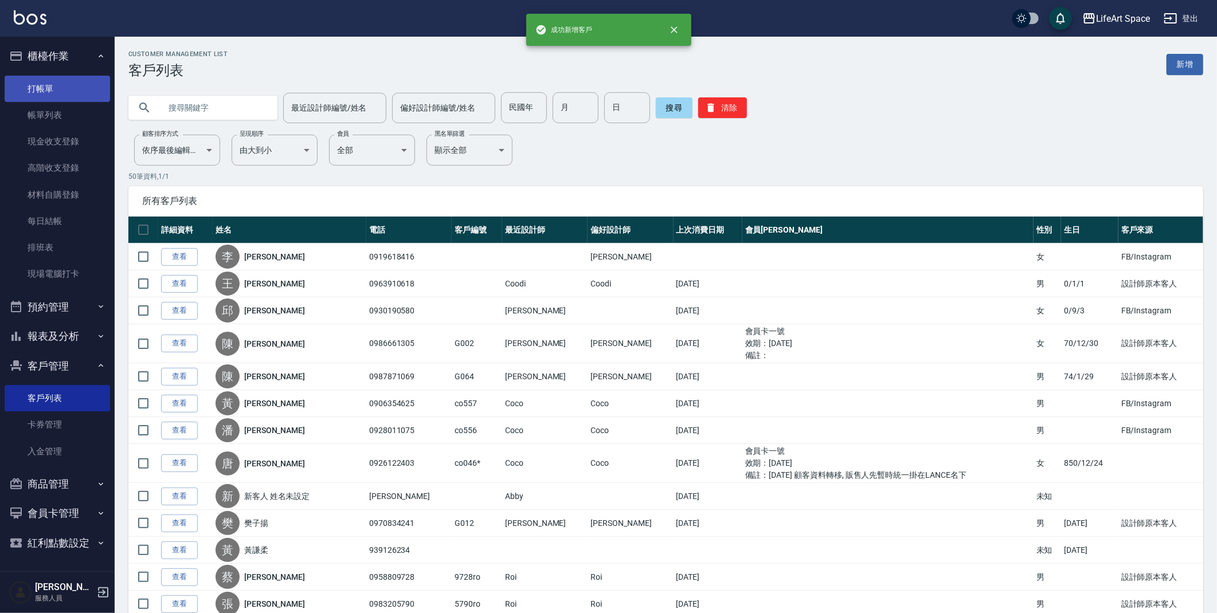
click at [79, 95] on link "打帳單" at bounding box center [57, 89] width 105 height 26
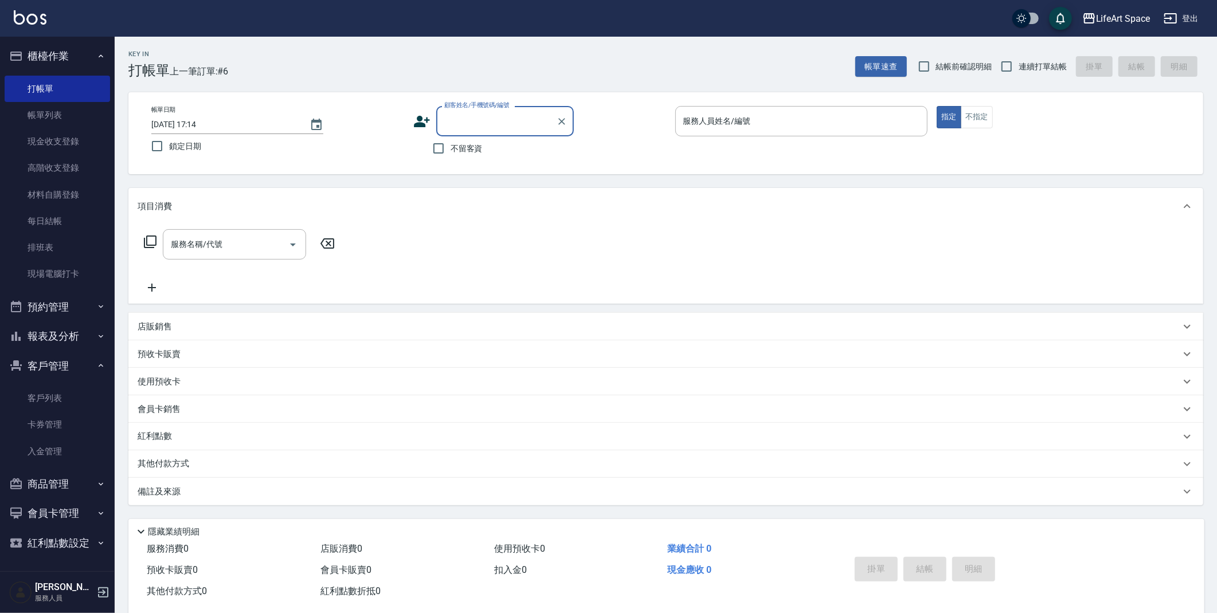
click at [516, 124] on input "顧客姓名/手機號碼/編號" at bounding box center [496, 121] width 110 height 20
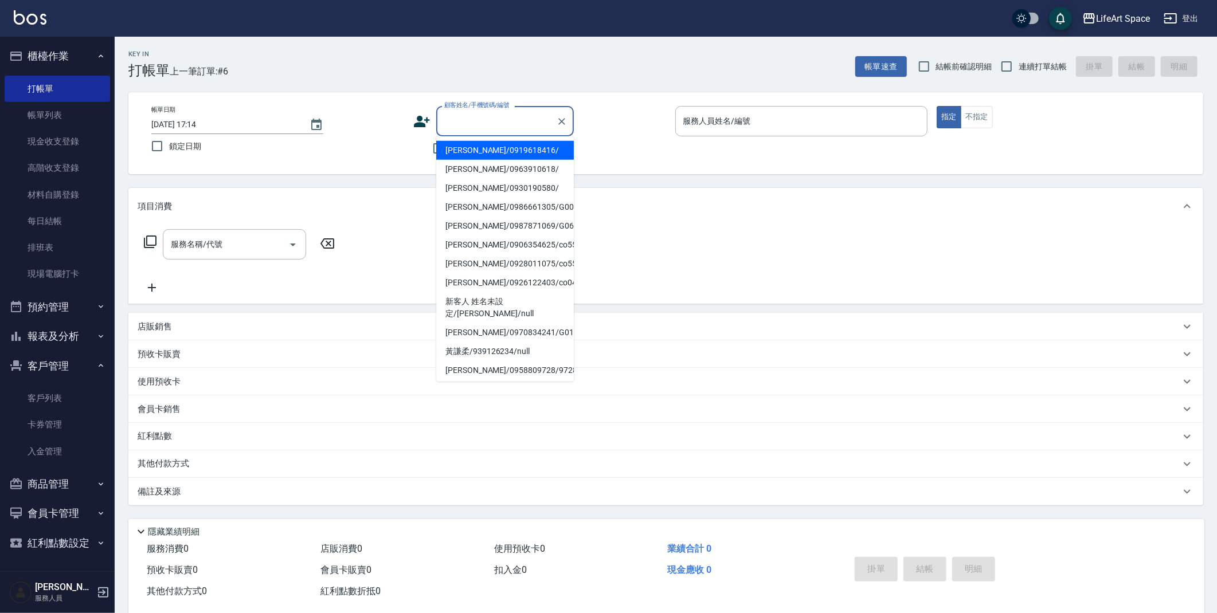
click at [503, 153] on li "李佩芬/0919618416/" at bounding box center [505, 150] width 138 height 19
type input "李佩芬/0919618416/"
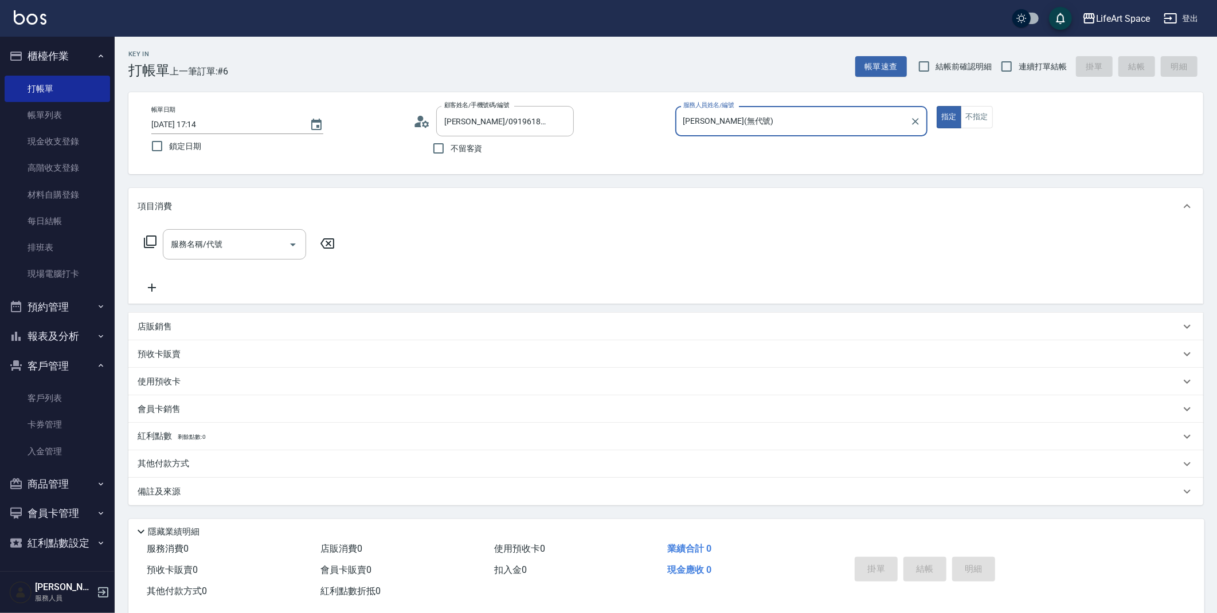
type input "Nicole(無代號)"
click at [243, 251] on input "服務名稱/代號" at bounding box center [226, 244] width 116 height 20
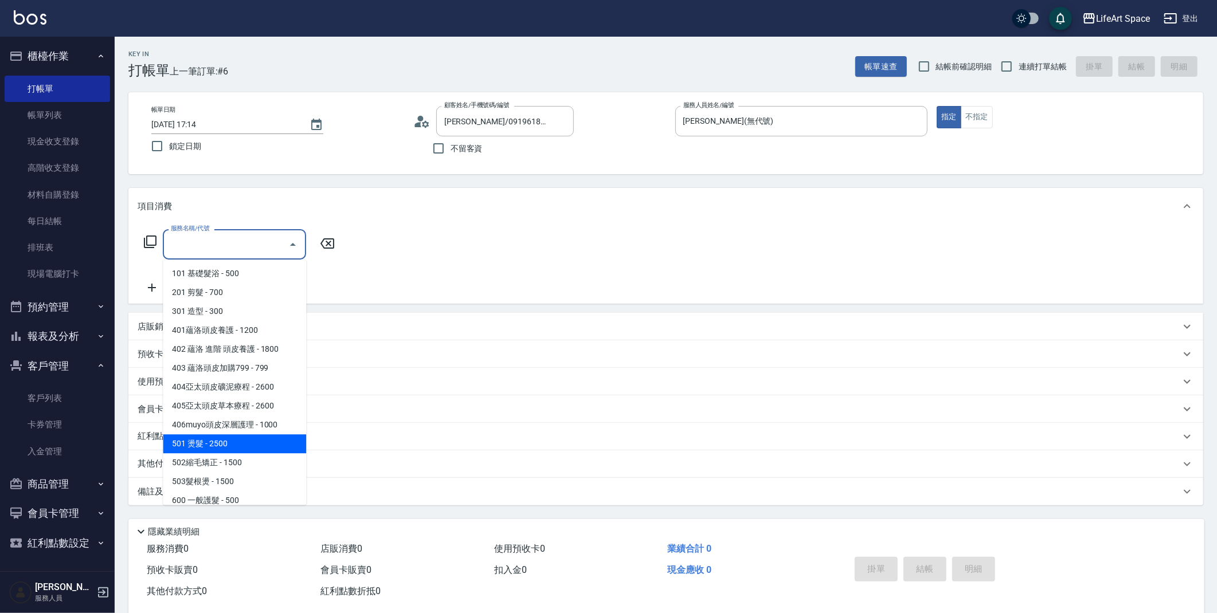
click at [247, 447] on span "501 燙髮 - 2500" at bounding box center [234, 444] width 143 height 19
type input "501 燙髮(501)"
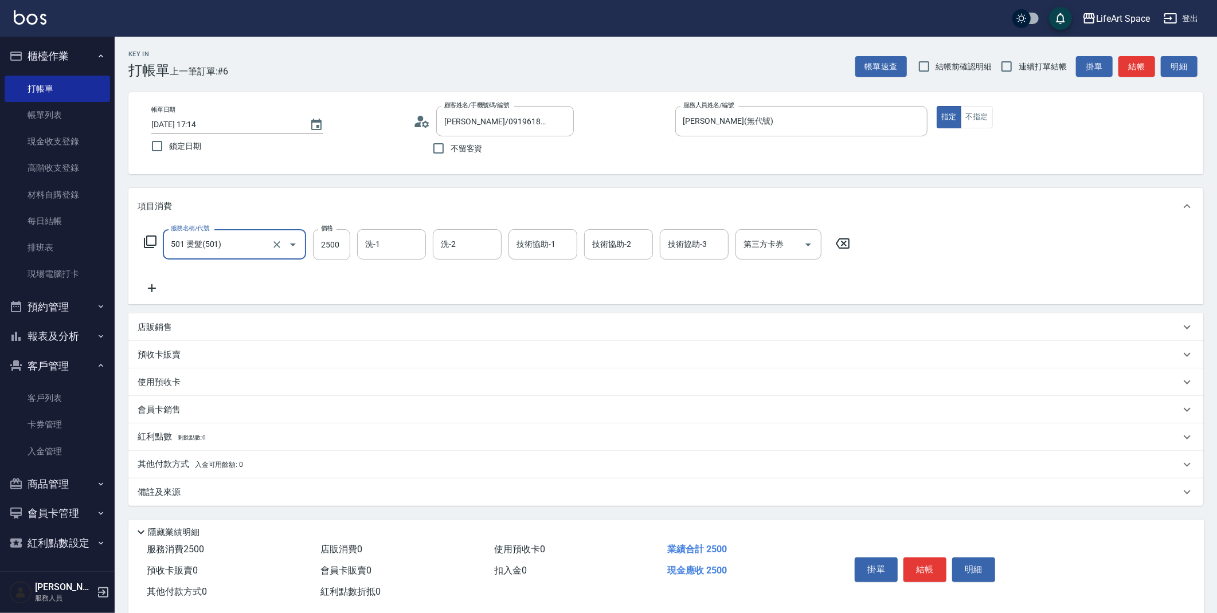
click at [158, 287] on icon at bounding box center [152, 289] width 29 height 14
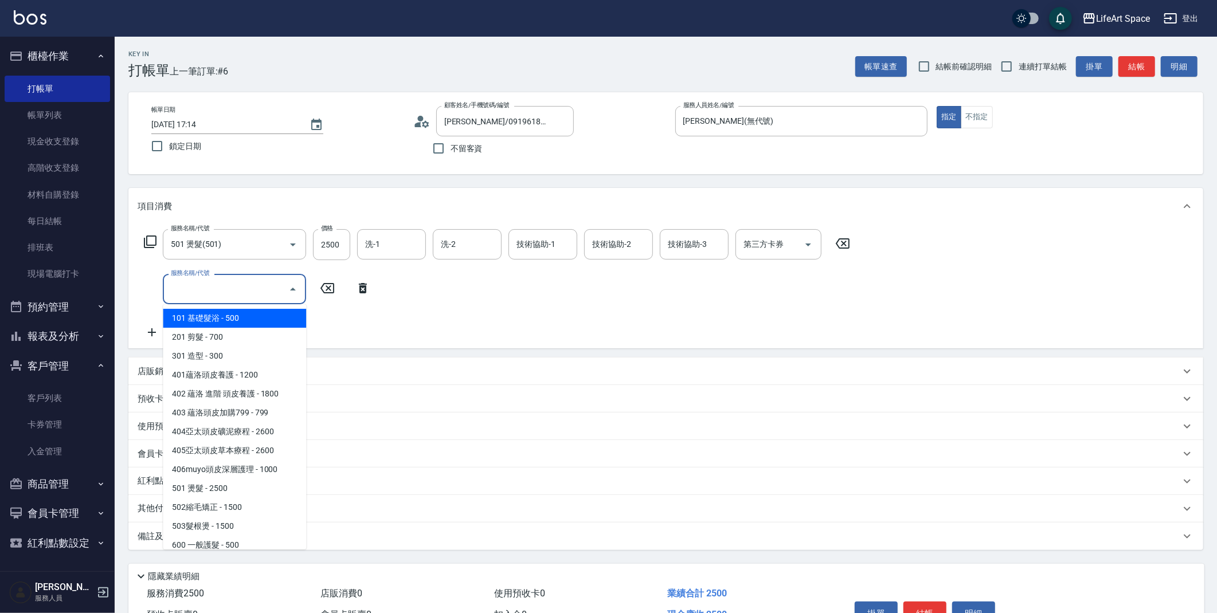
click at [273, 288] on input "服務名稱/代號" at bounding box center [226, 289] width 116 height 20
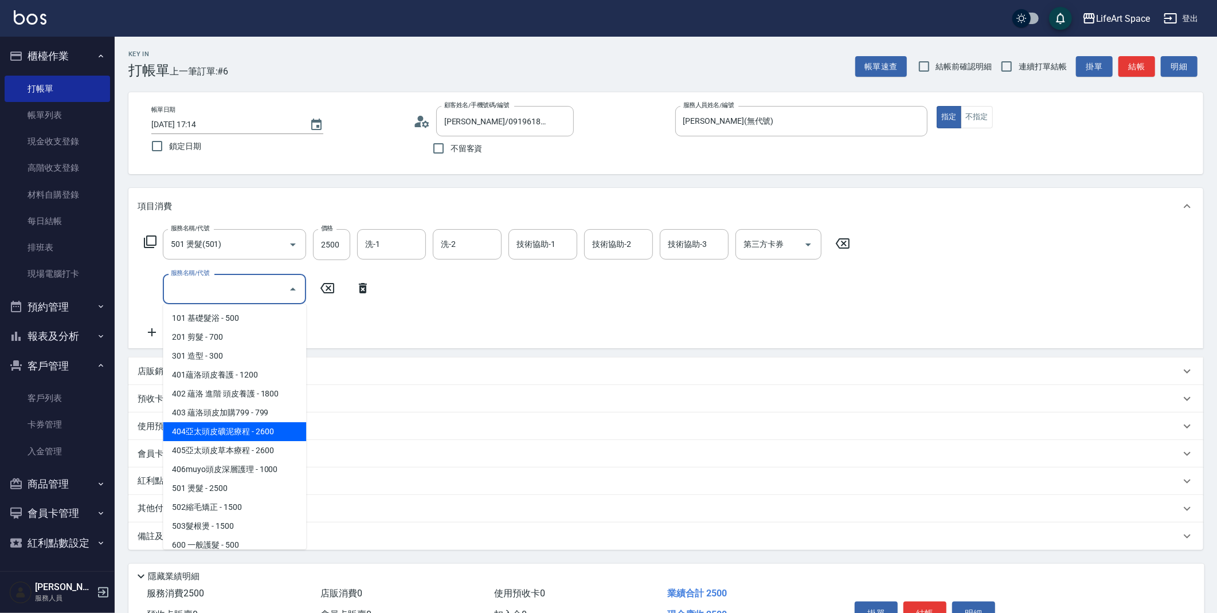
scroll to position [178, 0]
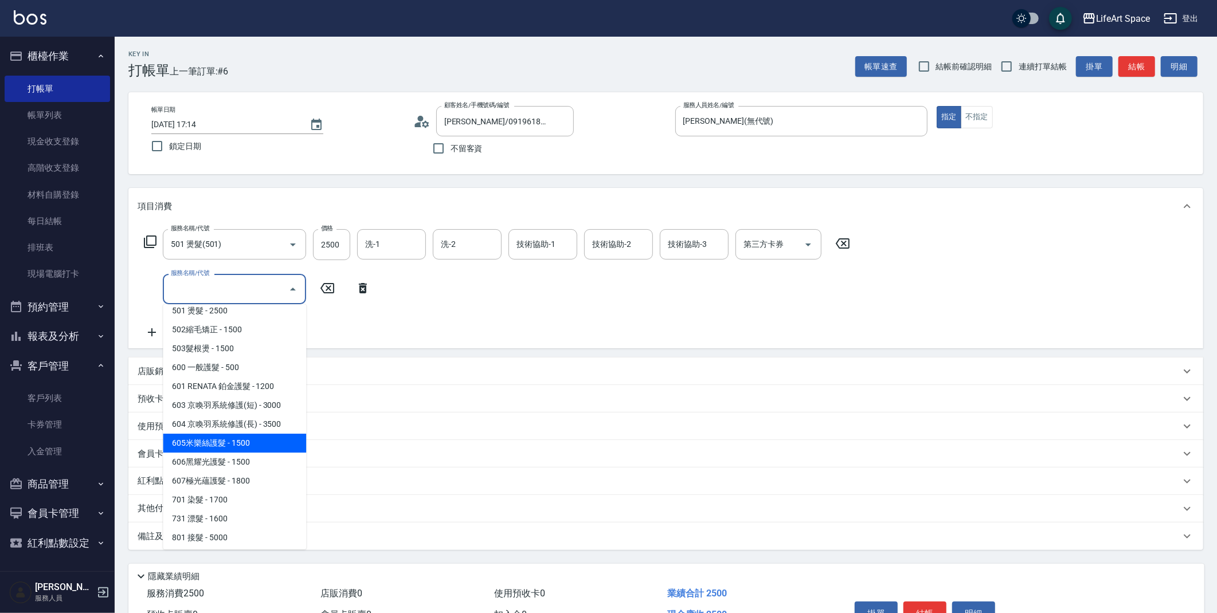
click at [255, 444] on span "605米樂絲護髮 - 1500" at bounding box center [234, 443] width 143 height 19
type input "605米樂絲護髮(605)"
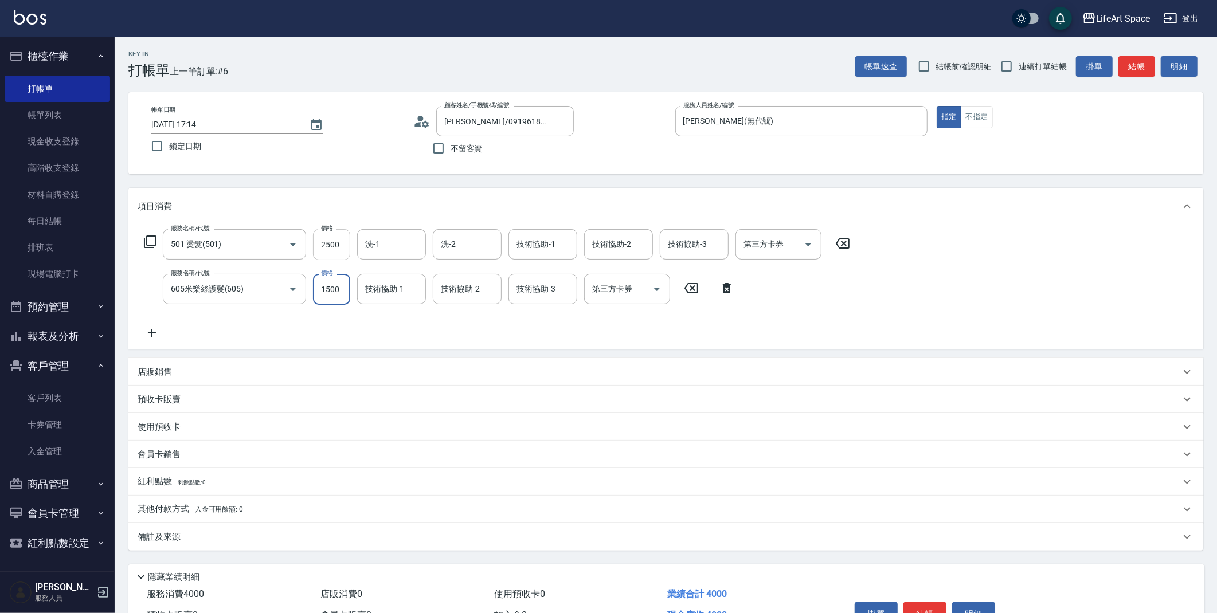
click at [335, 241] on input "2500" at bounding box center [331, 244] width 37 height 31
click at [335, 249] on input "2500" at bounding box center [331, 244] width 37 height 31
click at [331, 244] on input "0" at bounding box center [331, 244] width 37 height 31
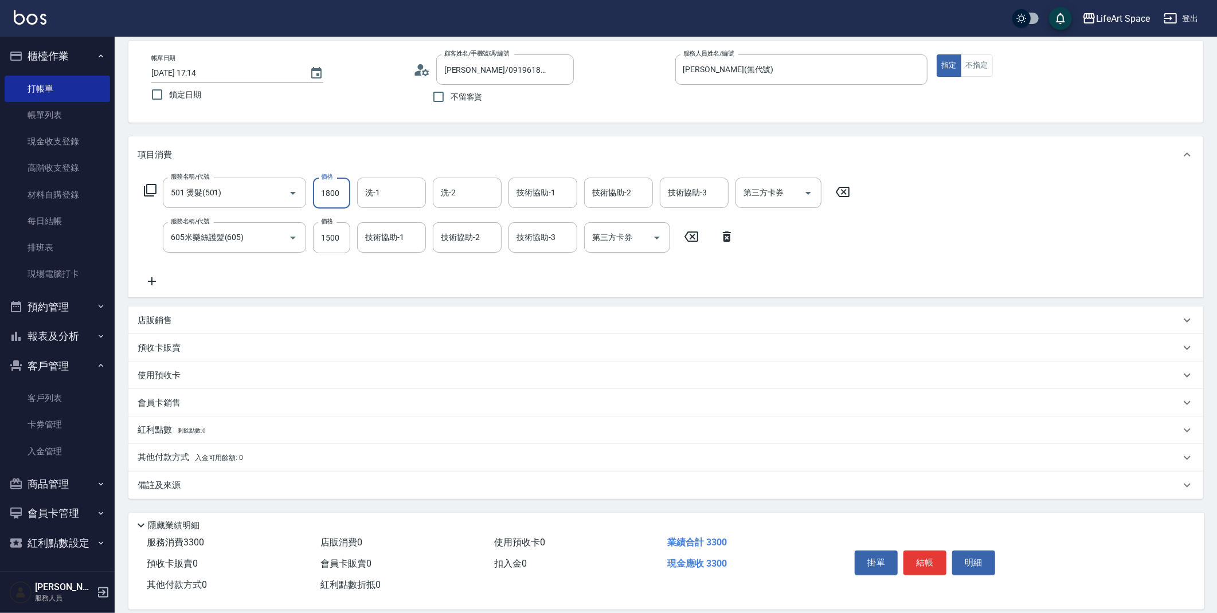
scroll to position [65, 0]
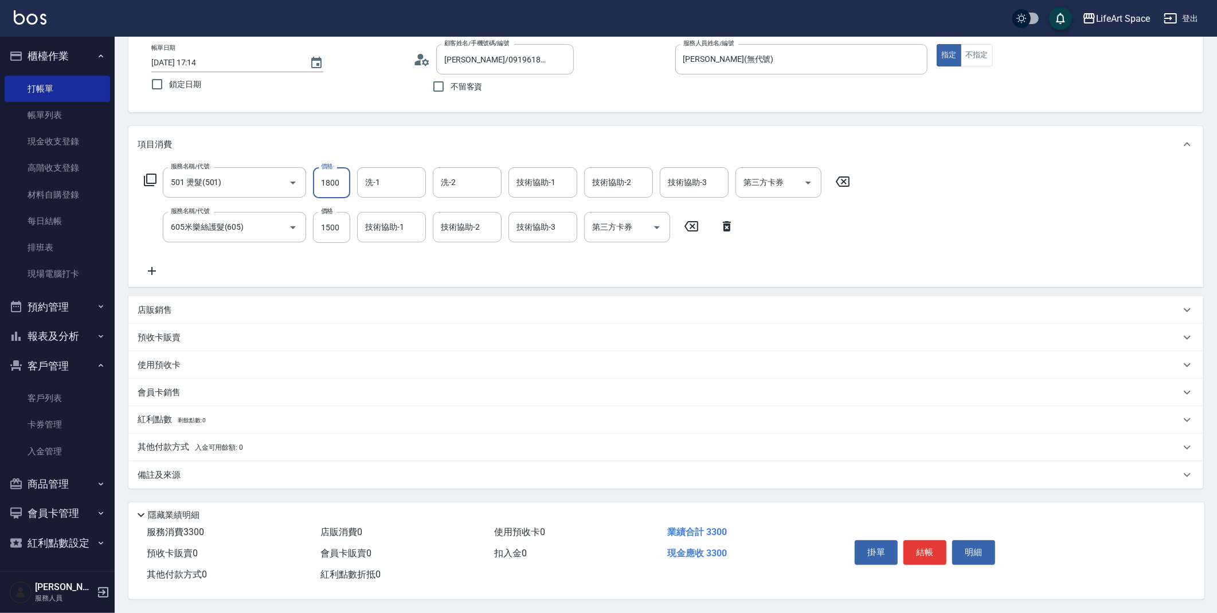
type input "1800"
click at [189, 470] on div "備註及來源" at bounding box center [659, 476] width 1043 height 12
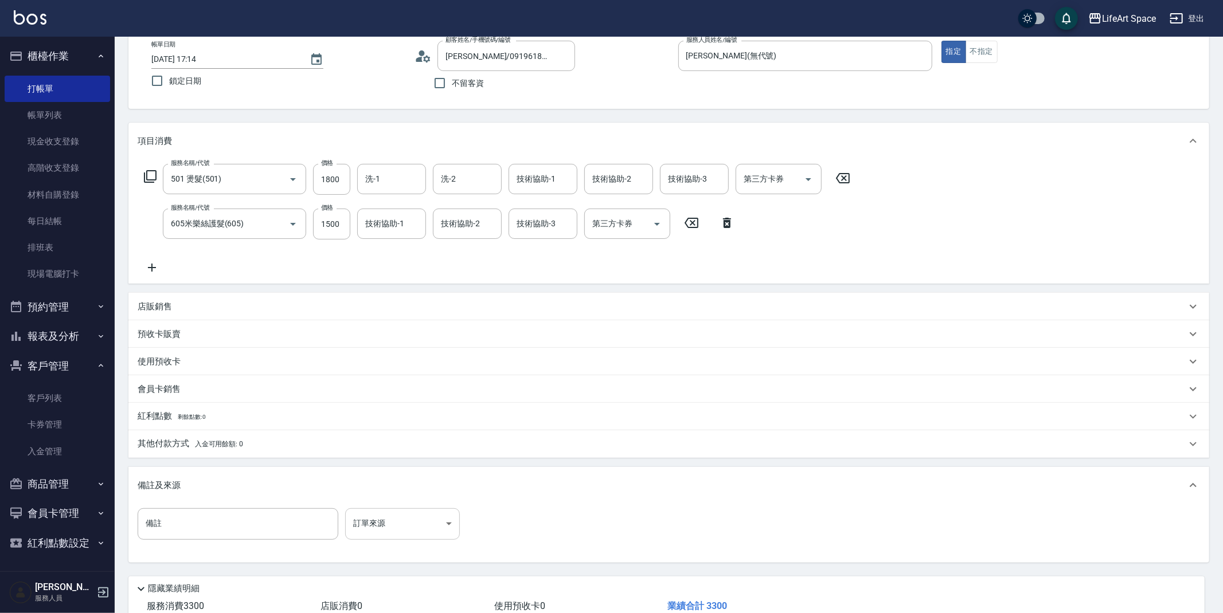
click at [408, 517] on body "LifeArt Space 登出 櫃檯作業 打帳單 帳單列表 現金收支登錄 高階收支登錄 材料自購登錄 每日結帳 排班表 現場電腦打卡 預約管理 預約管理 單…" at bounding box center [611, 311] width 1223 height 753
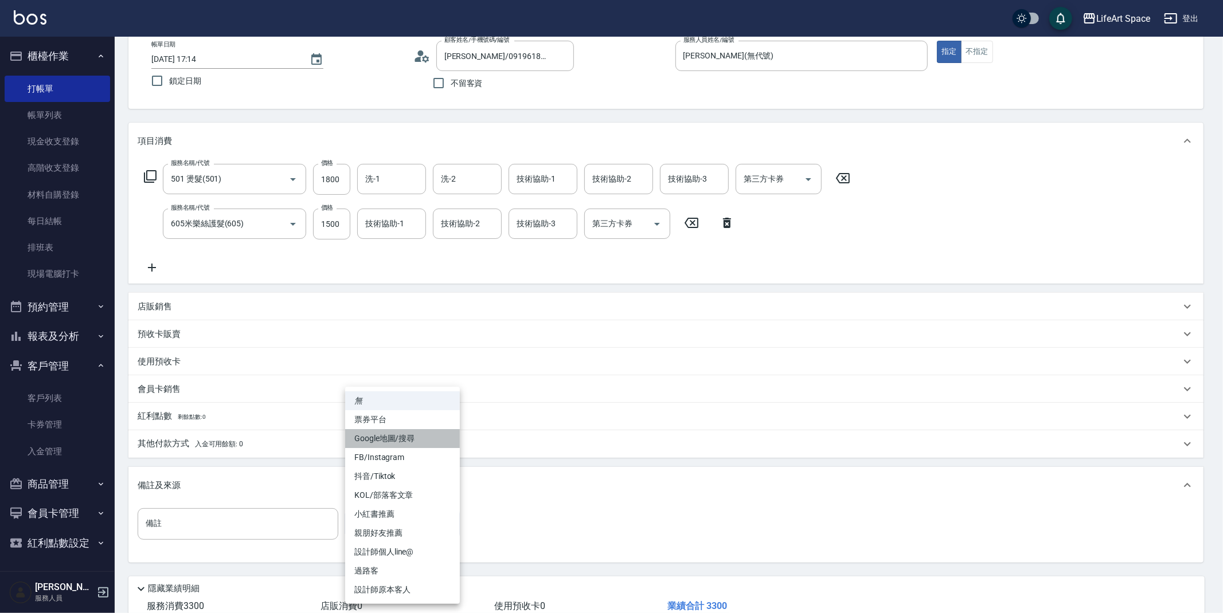
click at [382, 443] on li "Google地圖/搜尋" at bounding box center [402, 438] width 115 height 19
click at [385, 519] on body "LifeArt Space 登出 櫃檯作業 打帳單 帳單列表 現金收支登錄 高階收支登錄 材料自購登錄 每日結帳 排班表 現場電腦打卡 預約管理 預約管理 單…" at bounding box center [611, 311] width 1223 height 753
click at [380, 458] on li "FB/Instagram" at bounding box center [402, 457] width 115 height 19
type input "FB/Instagram"
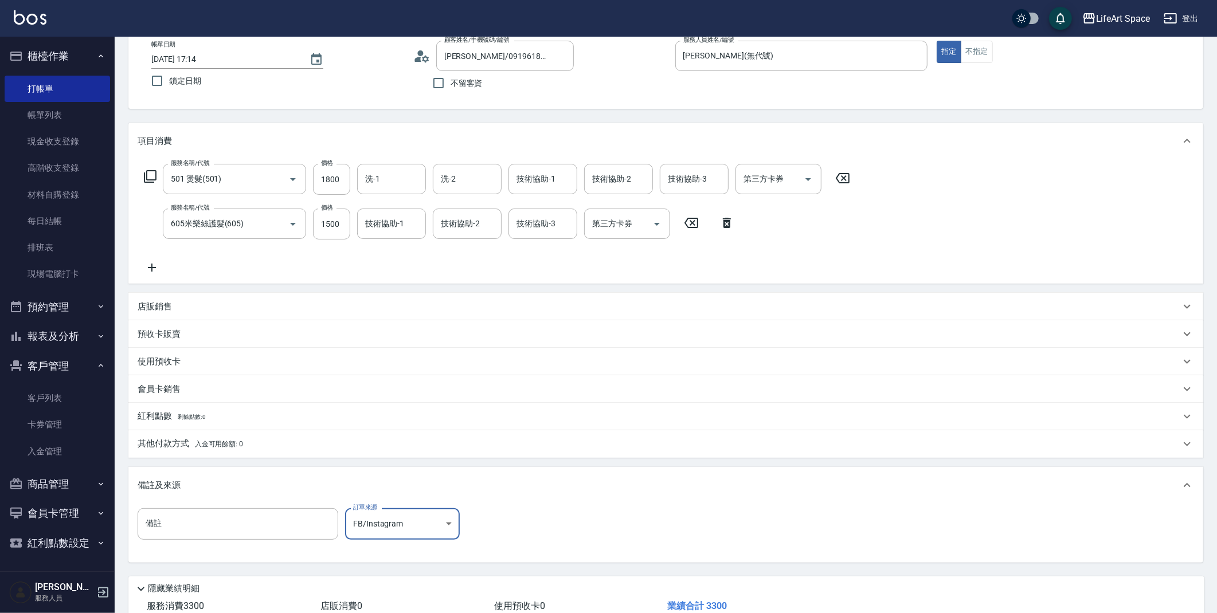
click at [830, 457] on div "其他付款方式 入金可用餘額: 0" at bounding box center [665, 445] width 1075 height 28
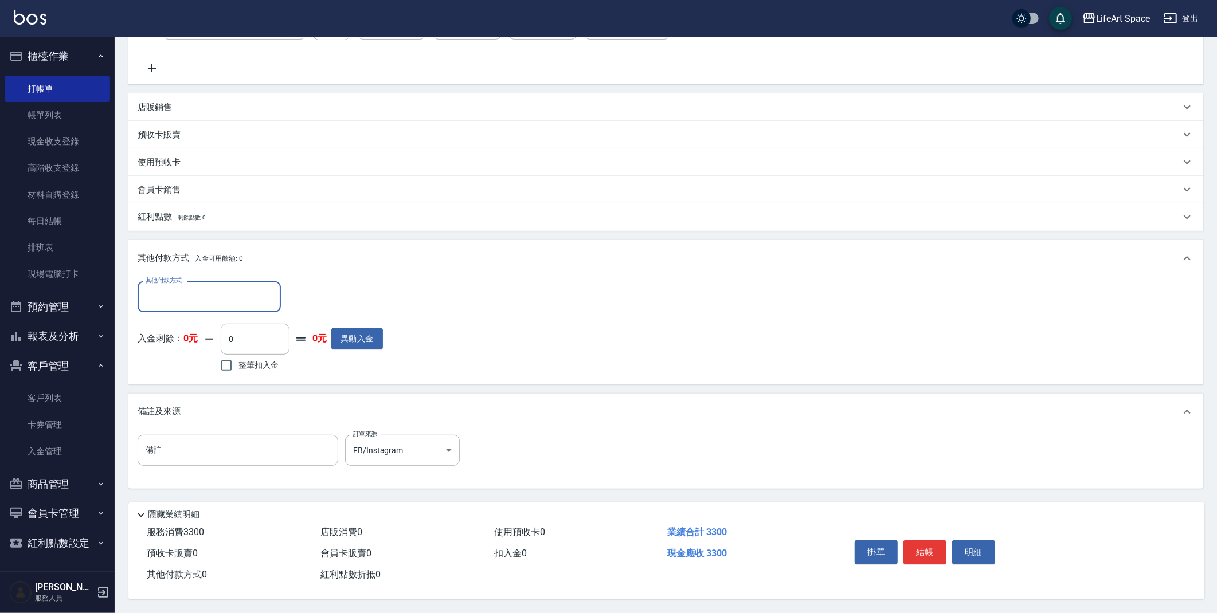
scroll to position [268, 0]
click at [773, 394] on div "備註及來源" at bounding box center [665, 412] width 1075 height 37
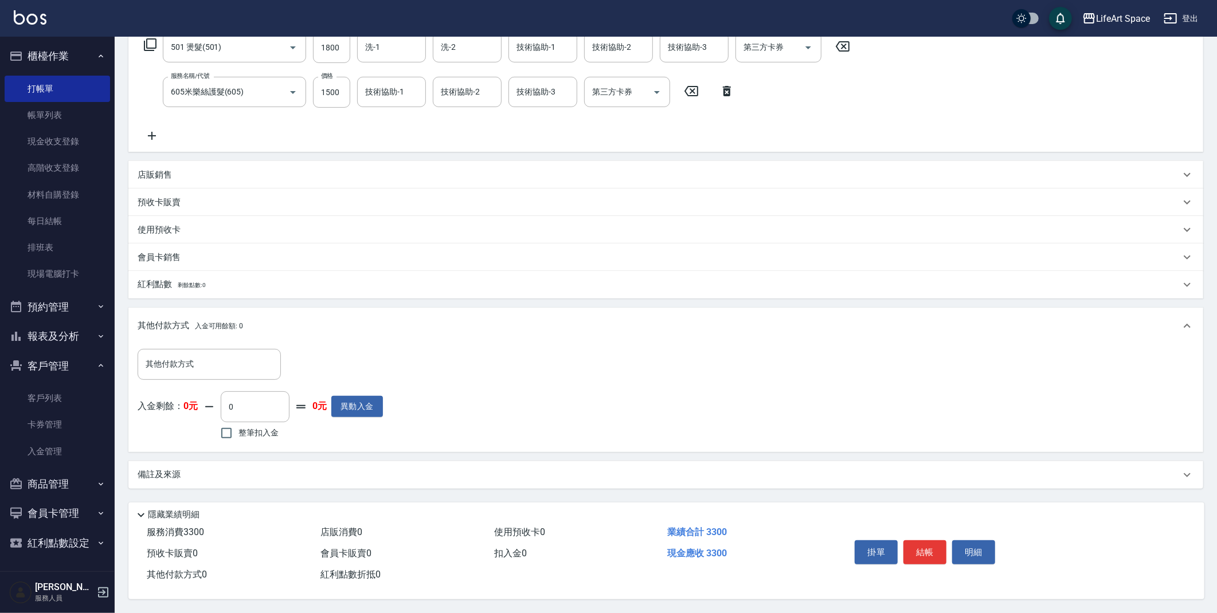
scroll to position [201, 0]
click at [764, 408] on div "其他付款方式 其他付款方式 入金剩餘： 0元 0 ​ 整筆扣入金 0元 異動入金" at bounding box center [666, 395] width 1057 height 93
click at [726, 443] on div "其他付款方式 其他付款方式 入金剩餘： 0元 0 ​ 整筆扣入金 0元 異動入金" at bounding box center [665, 398] width 1075 height 107
drag, startPoint x: 535, startPoint y: 437, endPoint x: 530, endPoint y: 438, distance: 5.8
click at [534, 437] on div "其他付款方式 其他付款方式 入金剩餘： 0元 0 ​ 整筆扣入金 0元 異動入金" at bounding box center [666, 395] width 1057 height 93
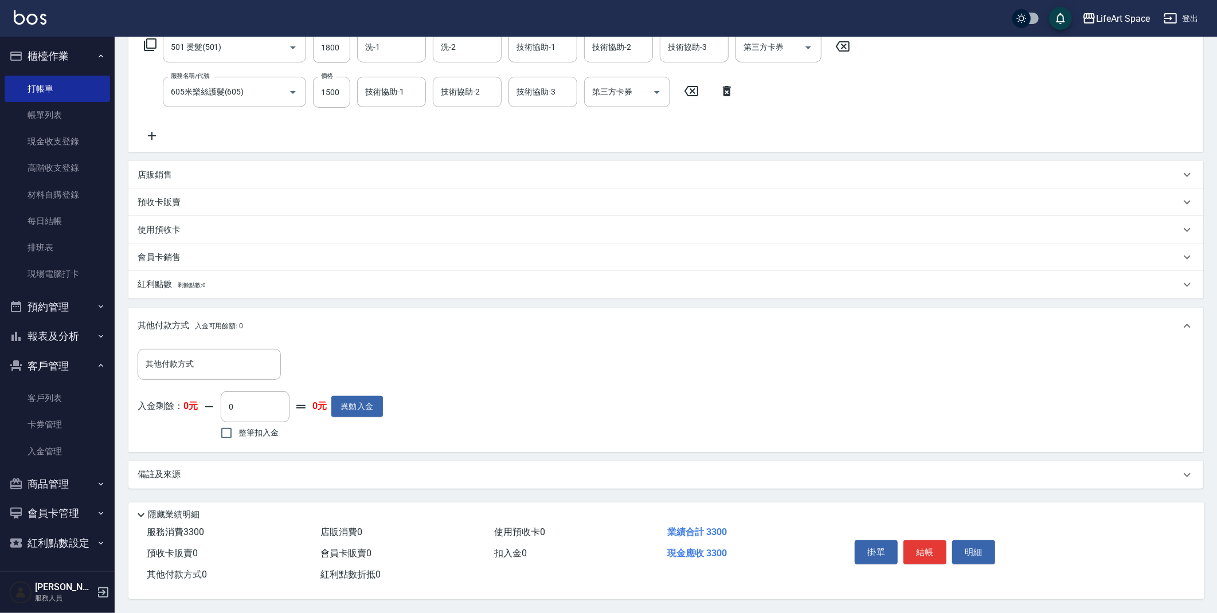
click at [512, 470] on div "備註及來源" at bounding box center [659, 475] width 1043 height 12
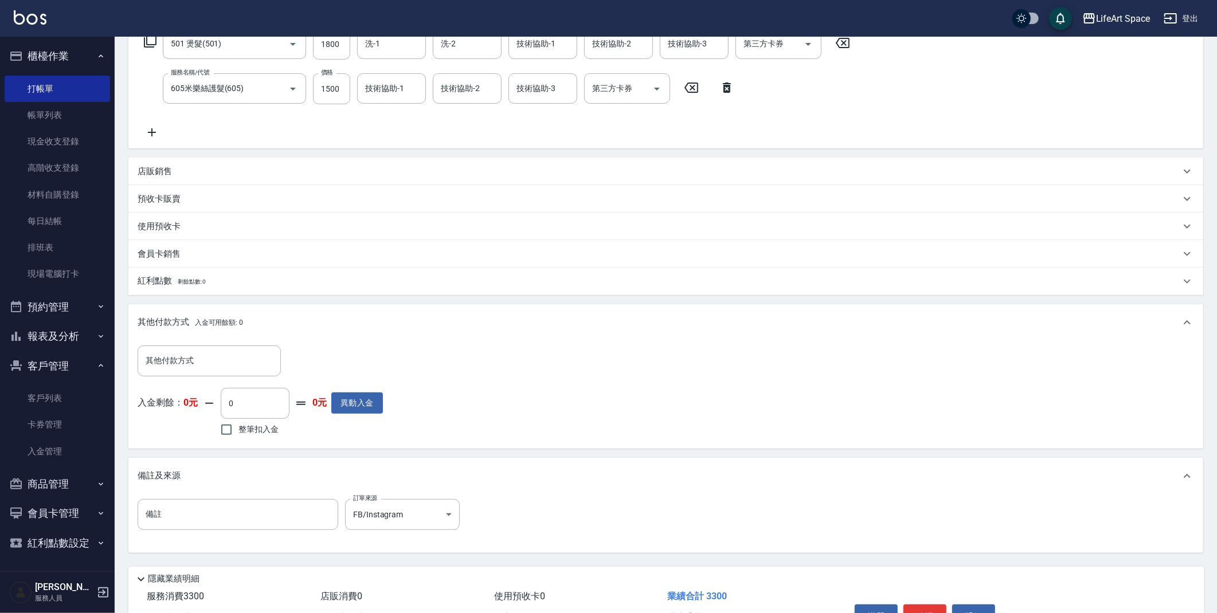
click at [325, 352] on div "其他付款方式 其他付款方式" at bounding box center [260, 361] width 245 height 30
click at [187, 323] on p "其他付款方式 入金可用餘額: 0" at bounding box center [190, 322] width 105 height 13
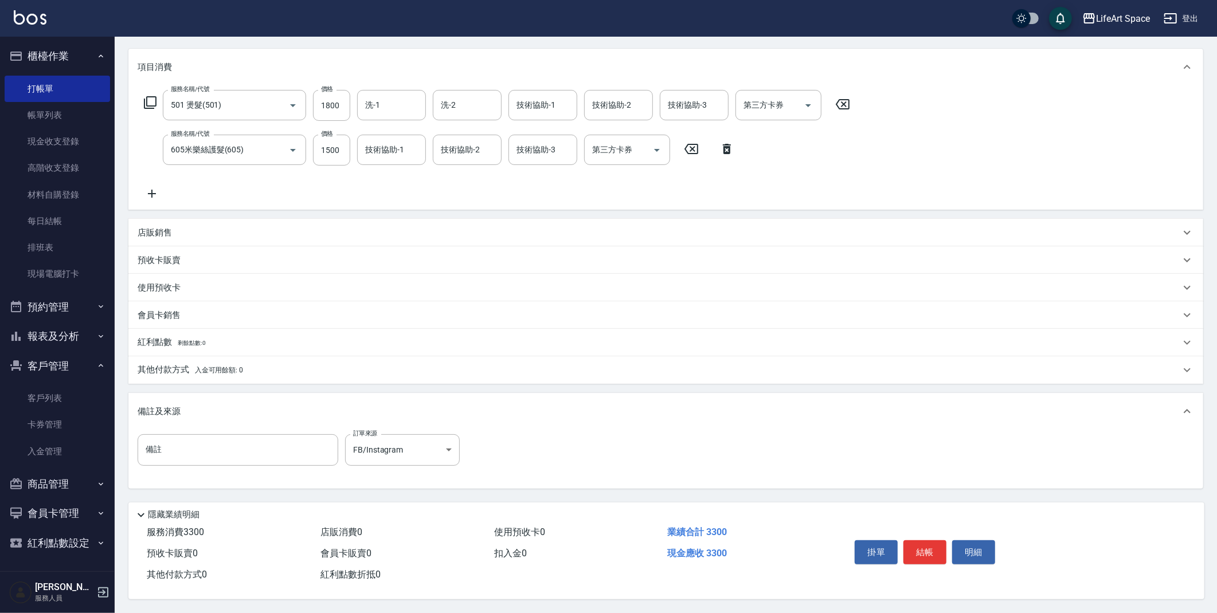
scroll to position [142, 0]
click at [925, 552] on button "結帳" at bounding box center [925, 553] width 43 height 24
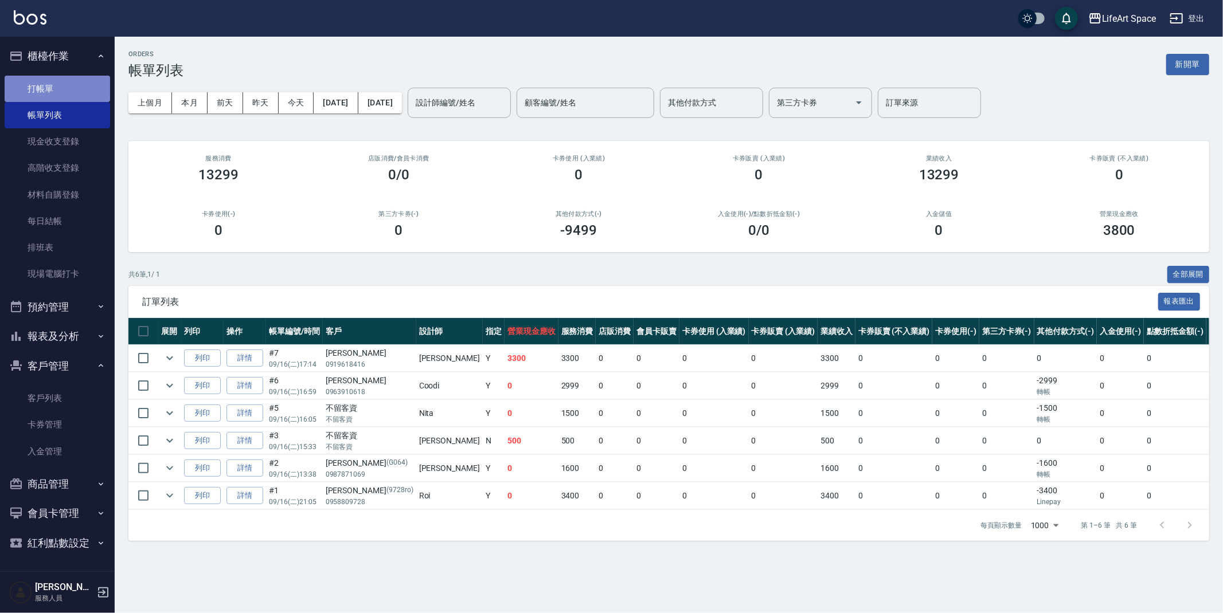
click at [99, 85] on link "打帳單" at bounding box center [57, 89] width 105 height 26
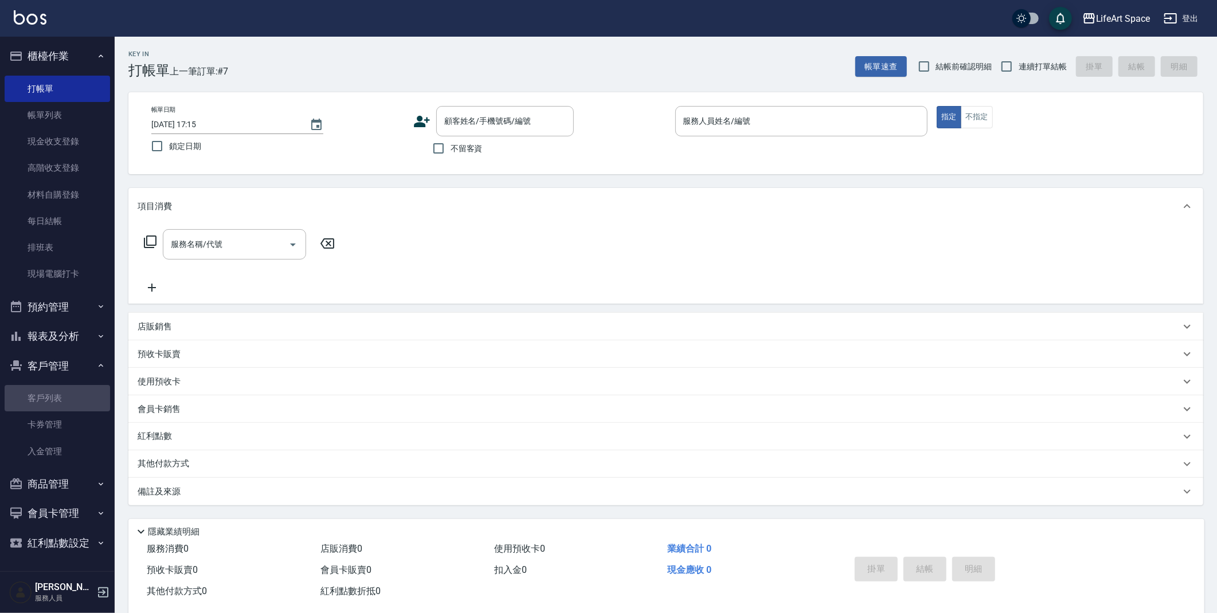
drag, startPoint x: 62, startPoint y: 398, endPoint x: 92, endPoint y: 376, distance: 36.9
click at [62, 398] on link "客戶列表" at bounding box center [57, 398] width 105 height 26
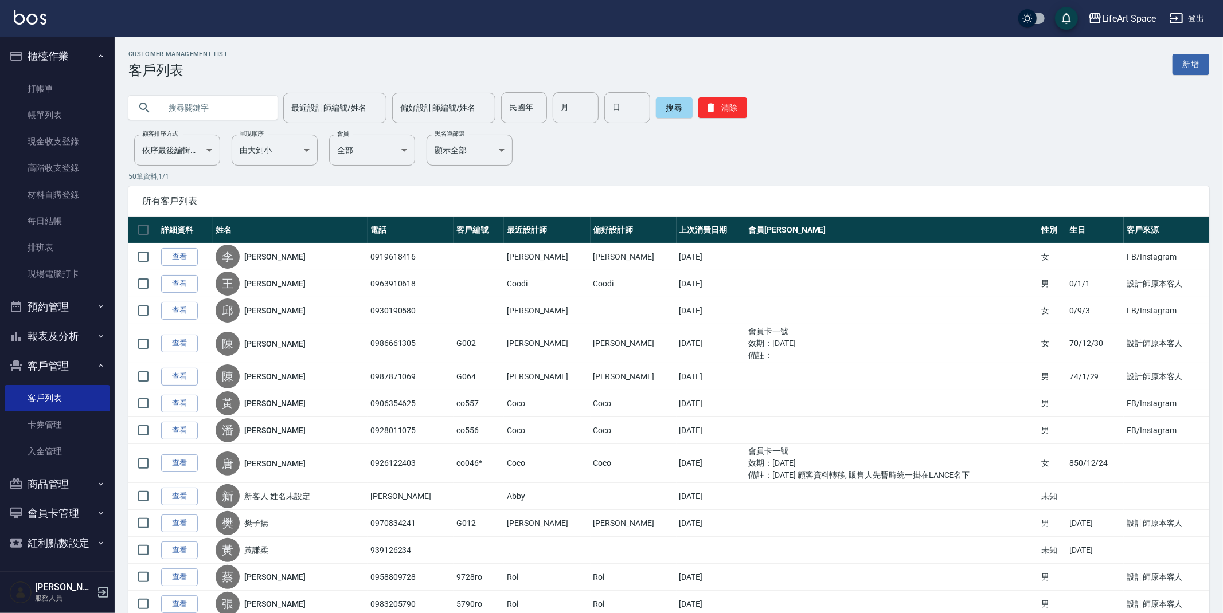
click at [262, 102] on div at bounding box center [202, 108] width 149 height 24
click at [246, 113] on input "text" at bounding box center [215, 107] width 108 height 31
type input "f"
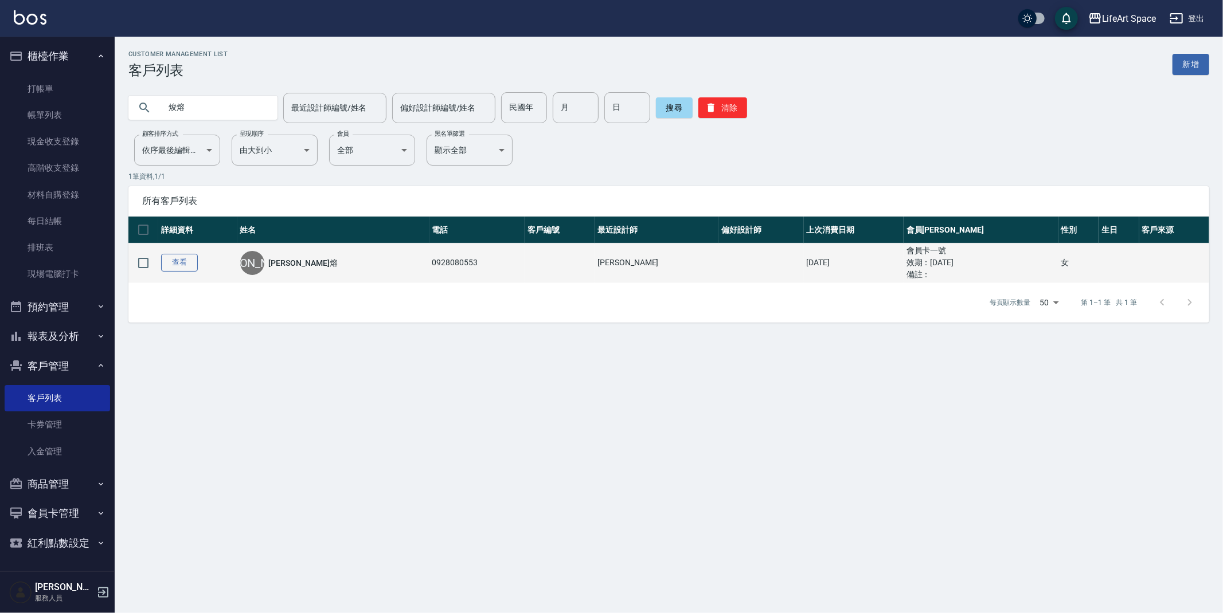
type input "焌熔"
click at [175, 259] on link "查看" at bounding box center [179, 263] width 37 height 18
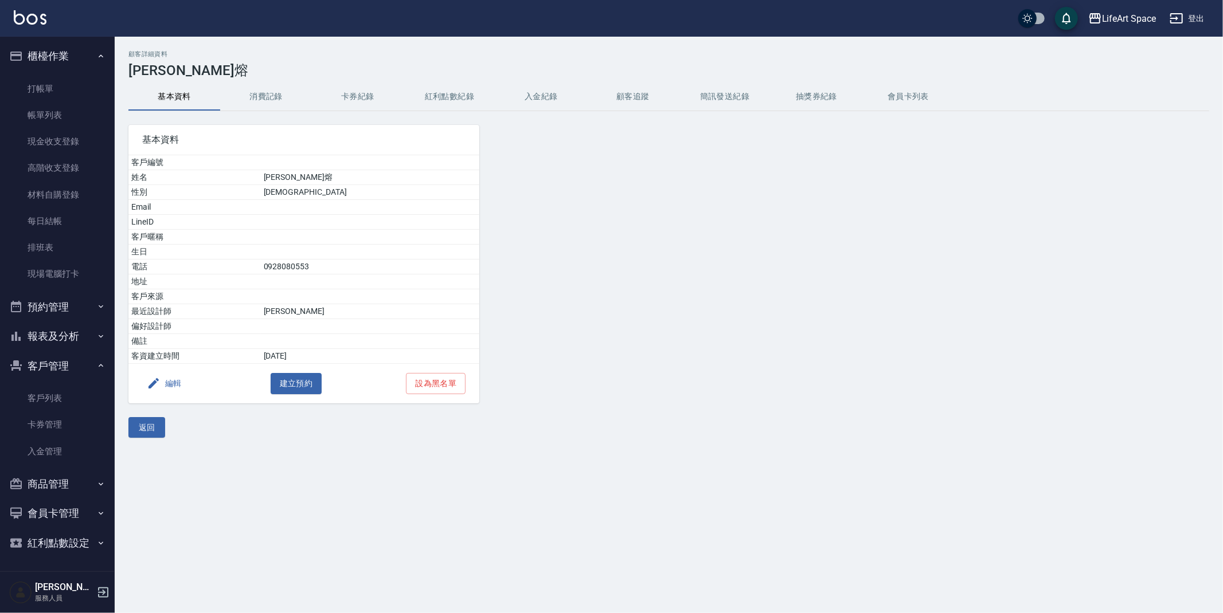
click at [466, 101] on button "紅利點數紀錄" at bounding box center [450, 97] width 92 height 28
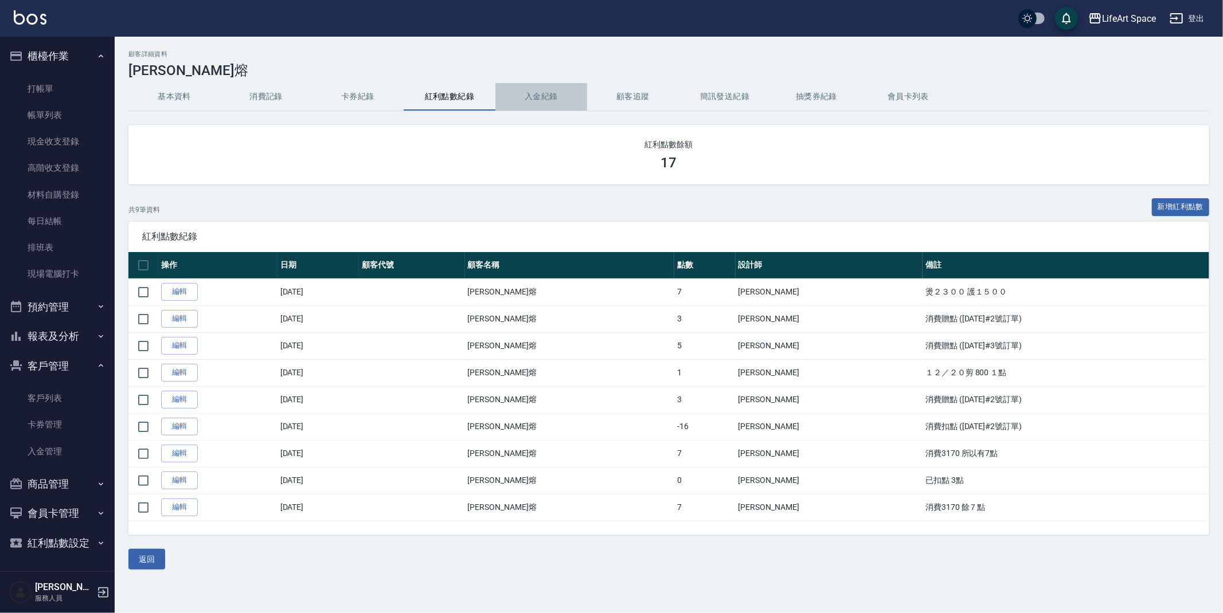
click at [549, 101] on button "入金紀錄" at bounding box center [541, 97] width 92 height 28
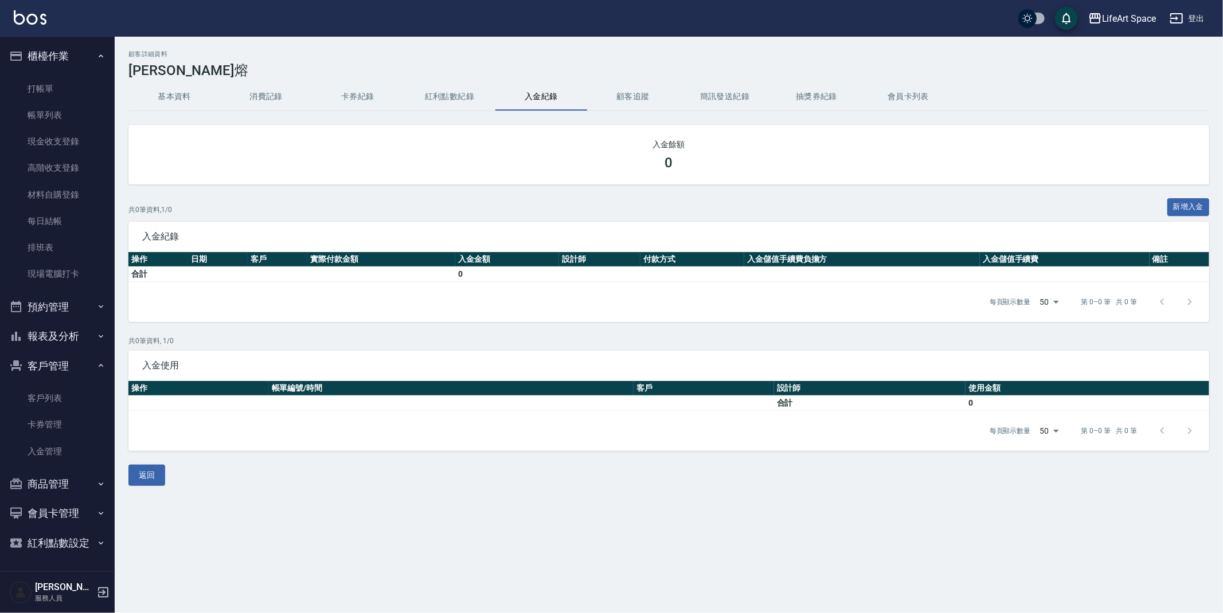
click at [450, 104] on button "紅利點數紀錄" at bounding box center [450, 97] width 92 height 28
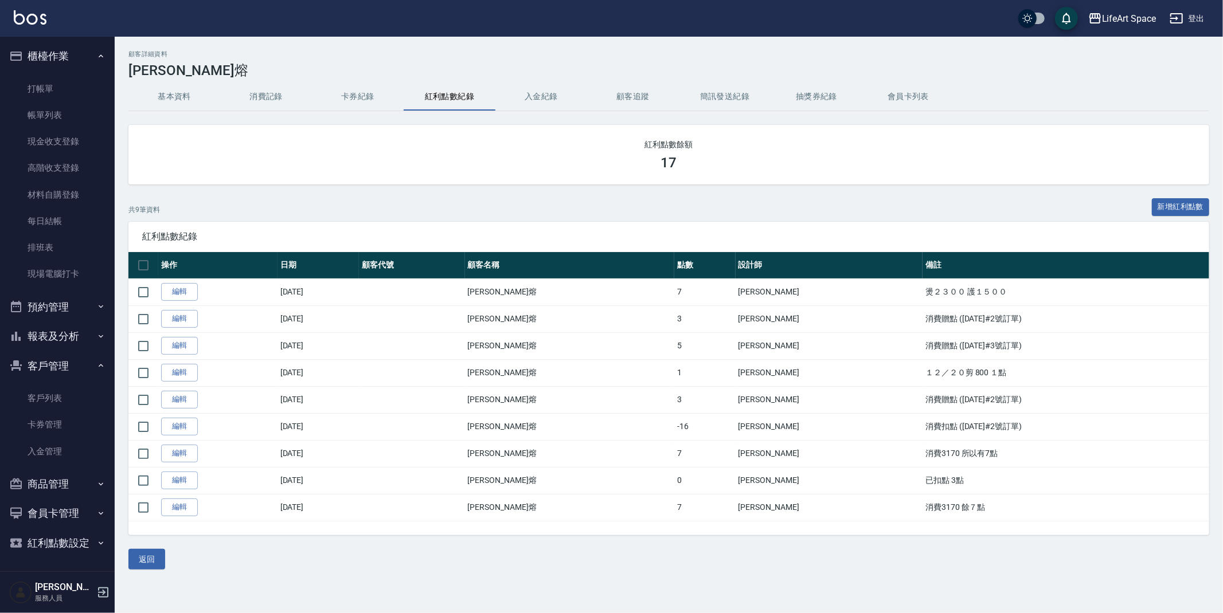
drag, startPoint x: 261, startPoint y: 88, endPoint x: 247, endPoint y: 93, distance: 15.4
click at [259, 89] on button "消費記錄" at bounding box center [266, 97] width 92 height 28
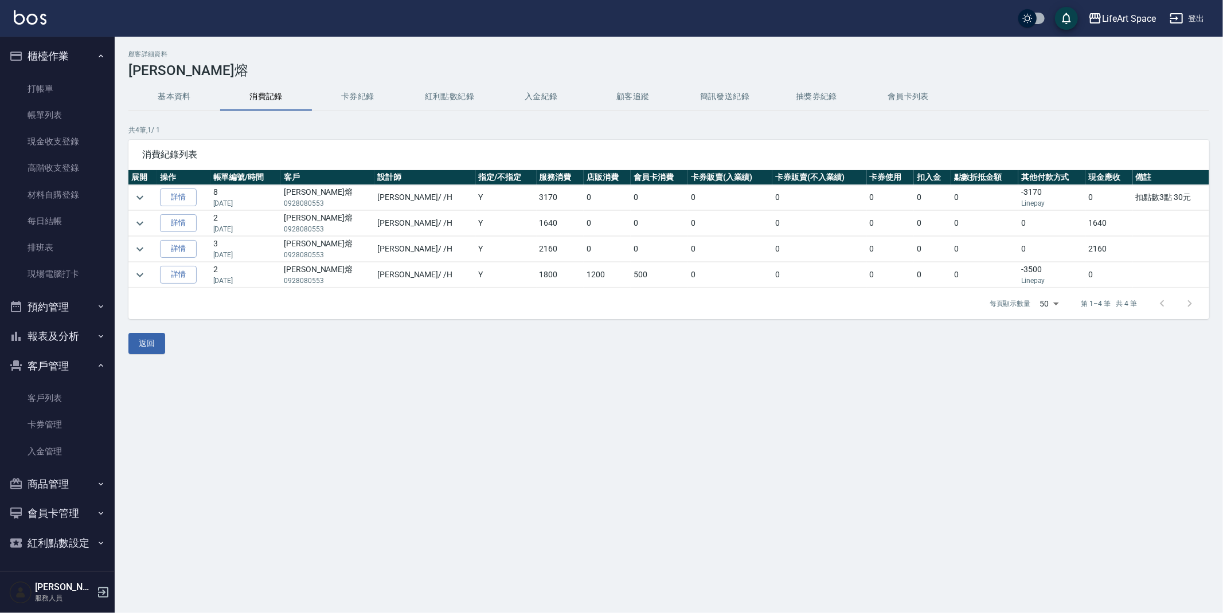
click at [167, 89] on button "基本資料" at bounding box center [174, 97] width 92 height 28
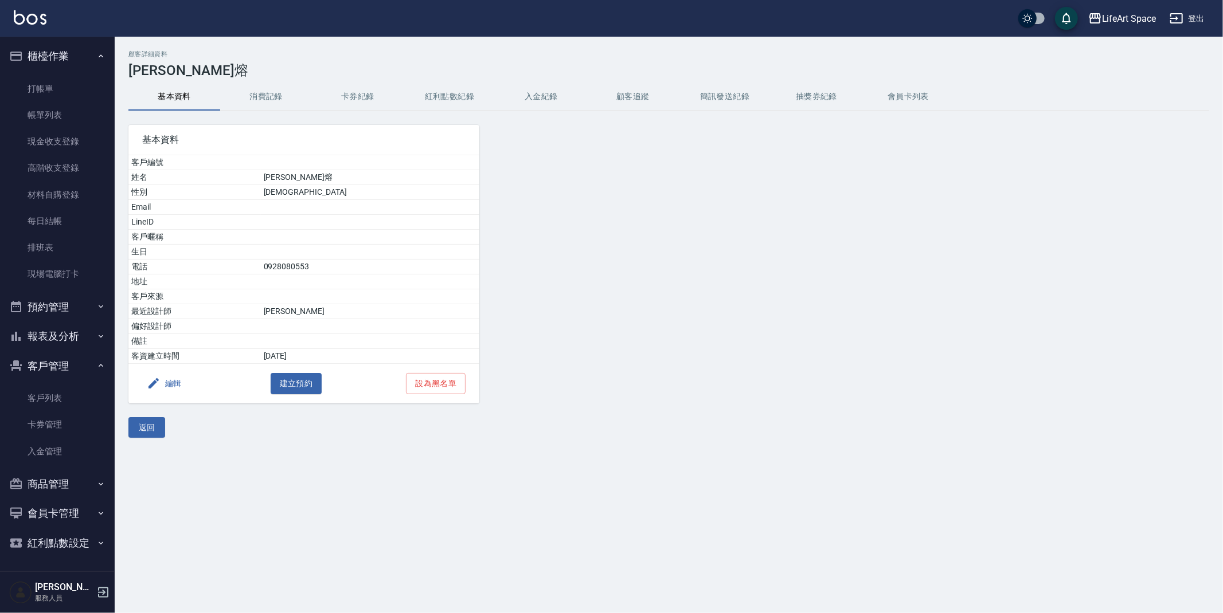
click at [271, 97] on button "消費記錄" at bounding box center [266, 97] width 92 height 28
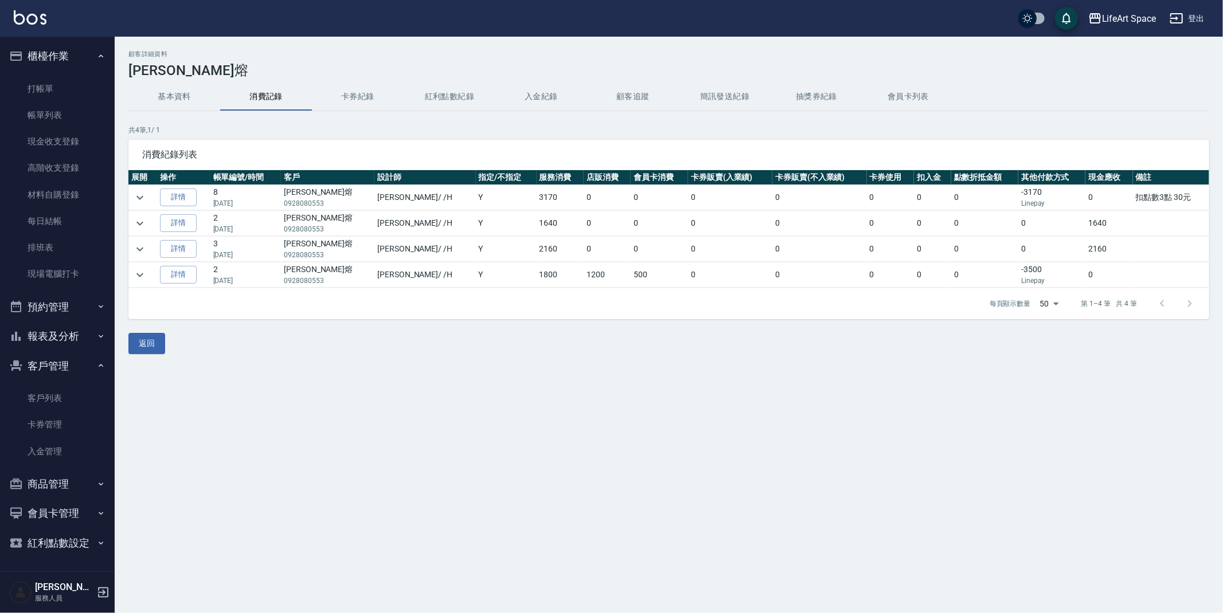
click at [348, 103] on button "卡券紀錄" at bounding box center [358, 97] width 92 height 28
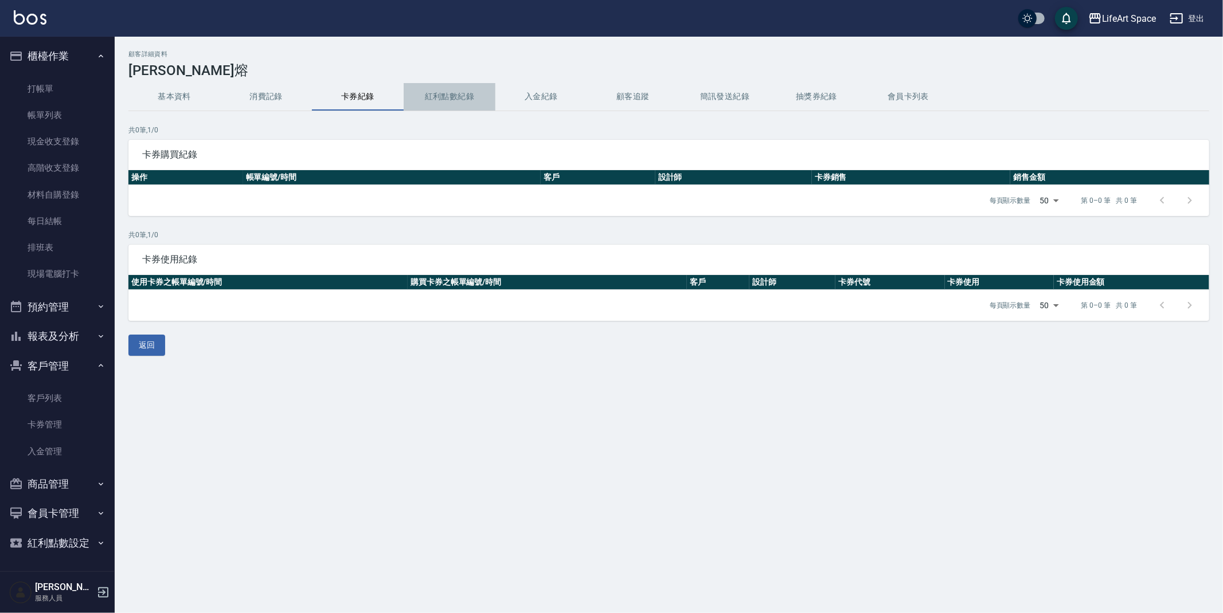
click at [429, 96] on button "紅利點數紀錄" at bounding box center [450, 97] width 92 height 28
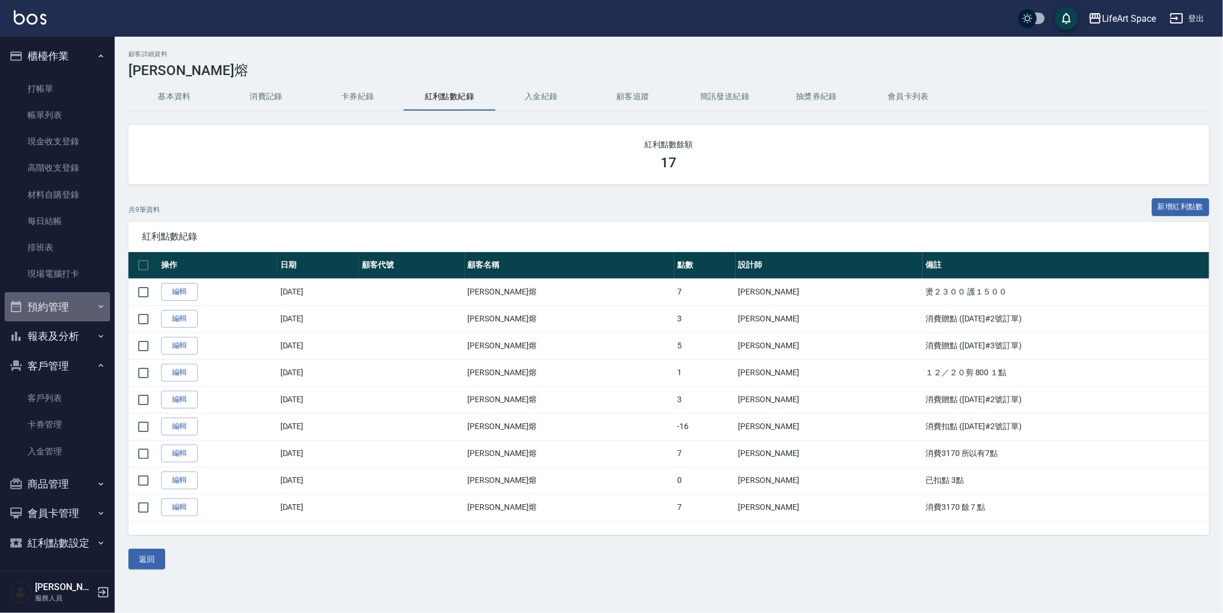
click at [91, 303] on button "預約管理" at bounding box center [57, 307] width 105 height 30
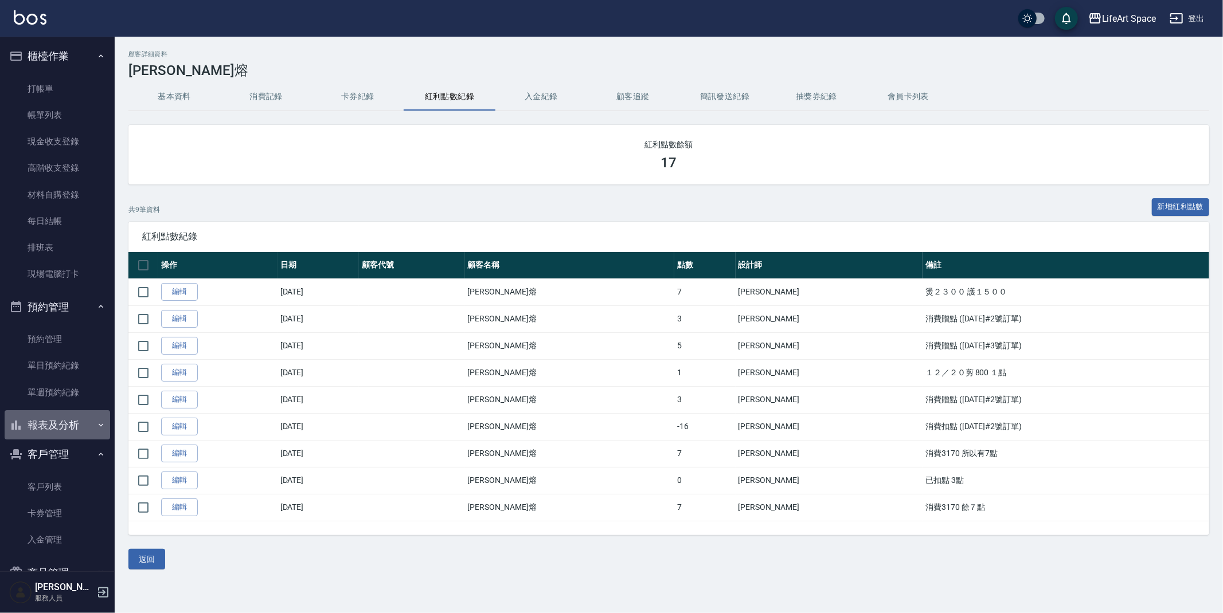
click at [83, 424] on button "報表及分析" at bounding box center [57, 426] width 105 height 30
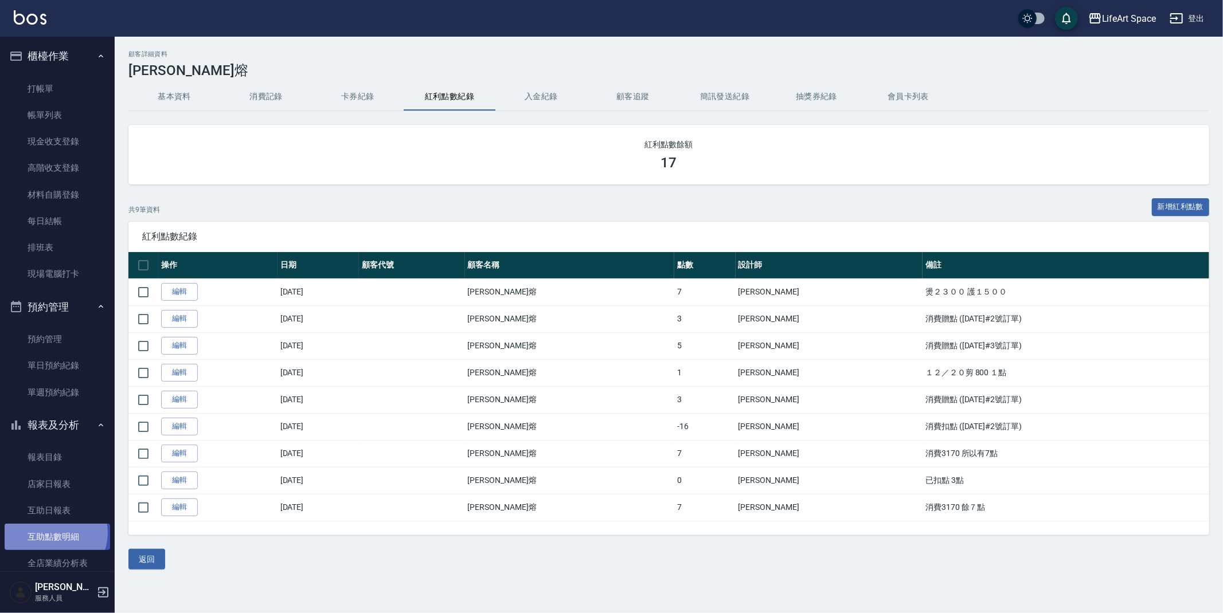
click at [53, 533] on link "互助點數明細" at bounding box center [57, 537] width 105 height 26
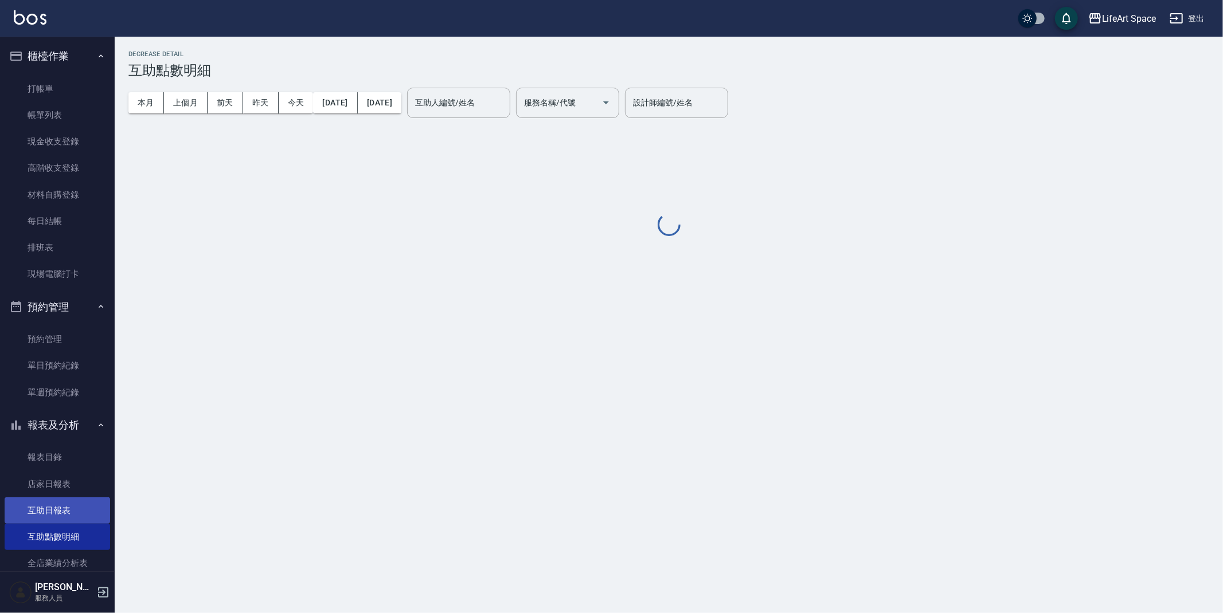
click at [53, 503] on link "互助日報表" at bounding box center [57, 511] width 105 height 26
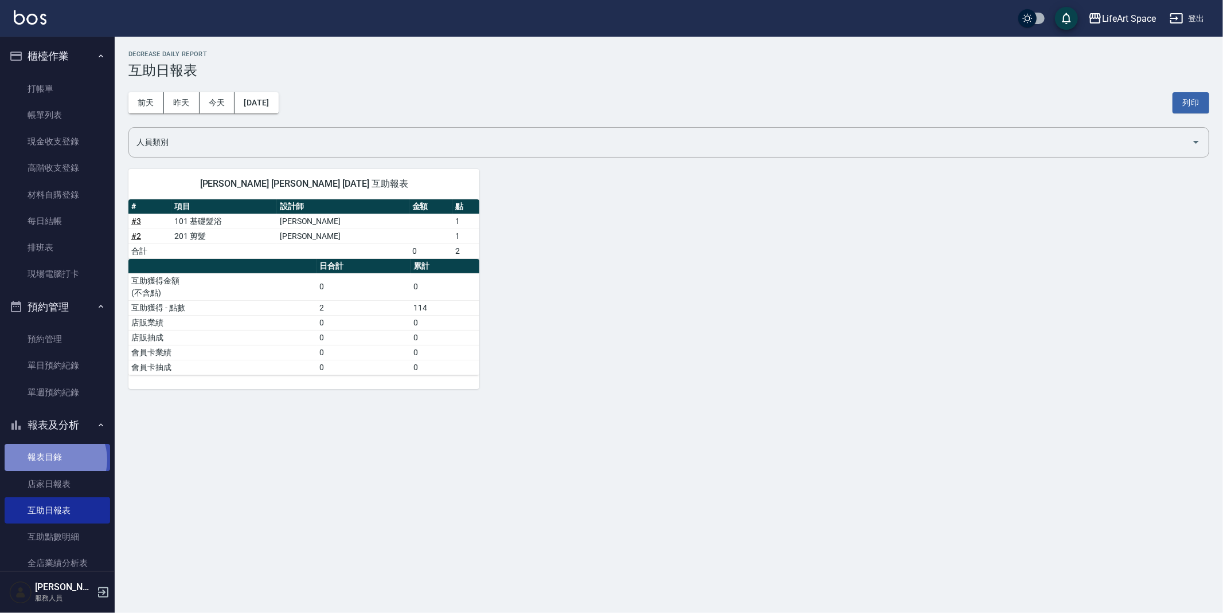
click at [54, 460] on link "報表目錄" at bounding box center [57, 457] width 105 height 26
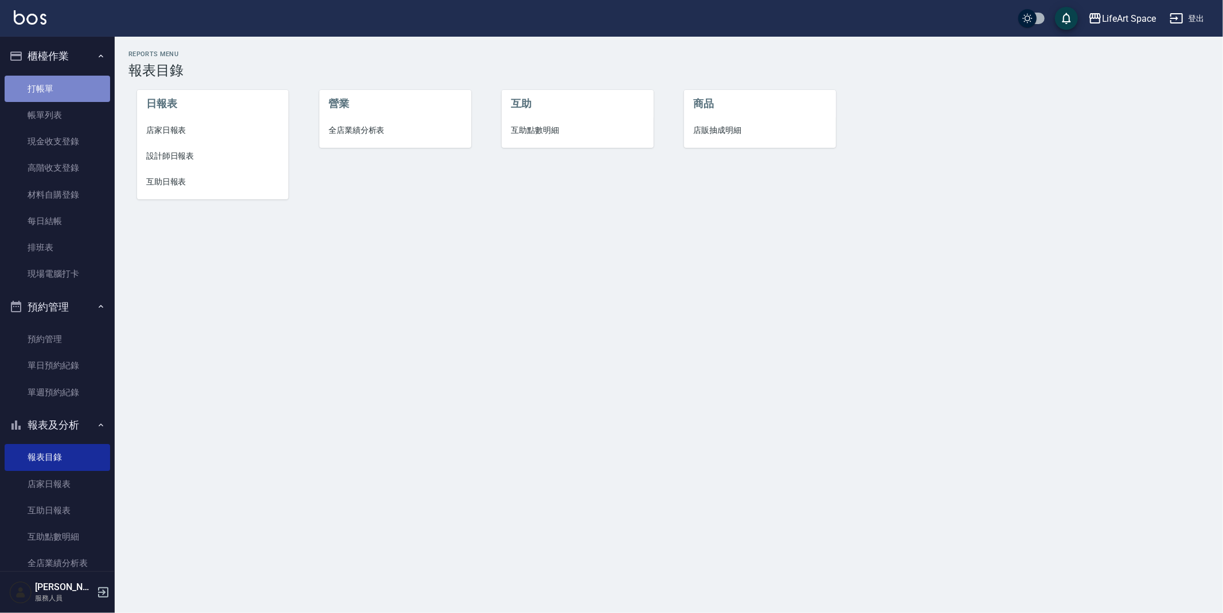
click at [76, 85] on link "打帳單" at bounding box center [57, 89] width 105 height 26
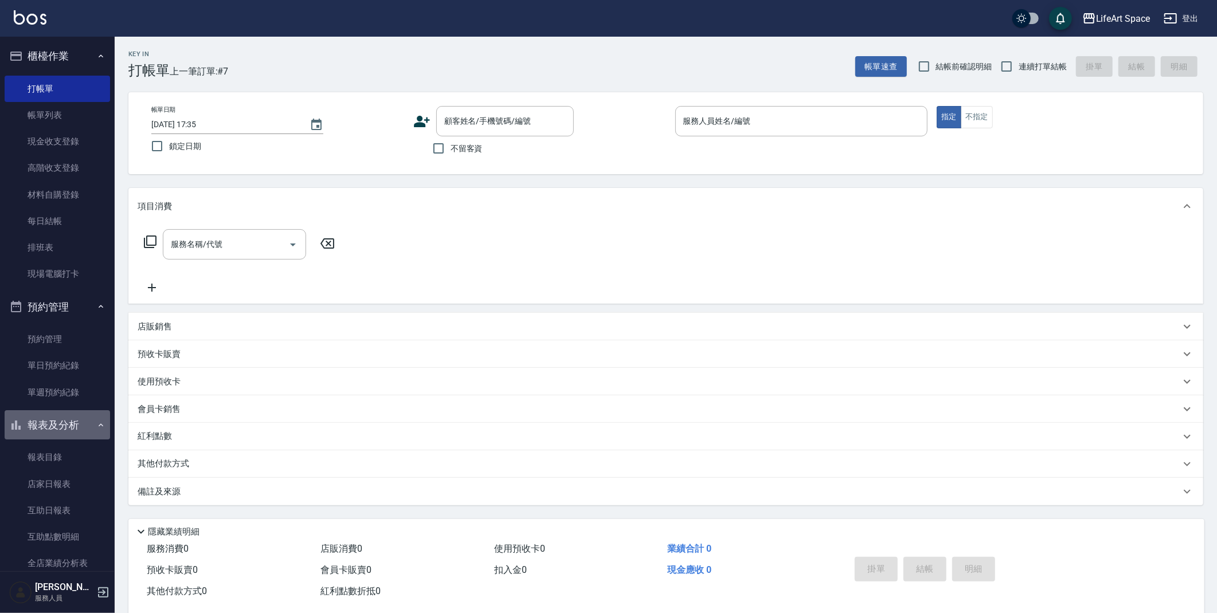
click at [83, 427] on button "報表及分析" at bounding box center [57, 426] width 105 height 30
click at [72, 299] on button "預約管理" at bounding box center [57, 307] width 105 height 30
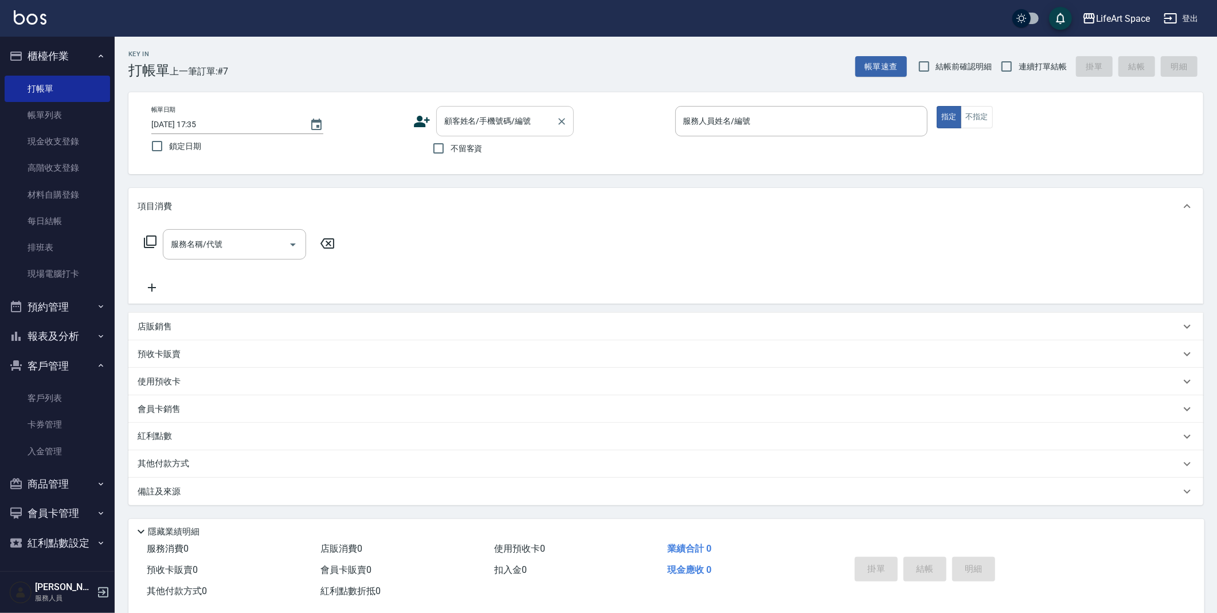
click at [503, 130] on input "顧客姓名/手機號碼/編號" at bounding box center [496, 121] width 110 height 20
click at [451, 148] on li "陳貳/0981279958/G068" at bounding box center [505, 150] width 138 height 19
type input "陳貳/0981279958/G068"
type input "Gina(無代號)"
click at [196, 237] on input "服務名稱/代號" at bounding box center [226, 244] width 116 height 20
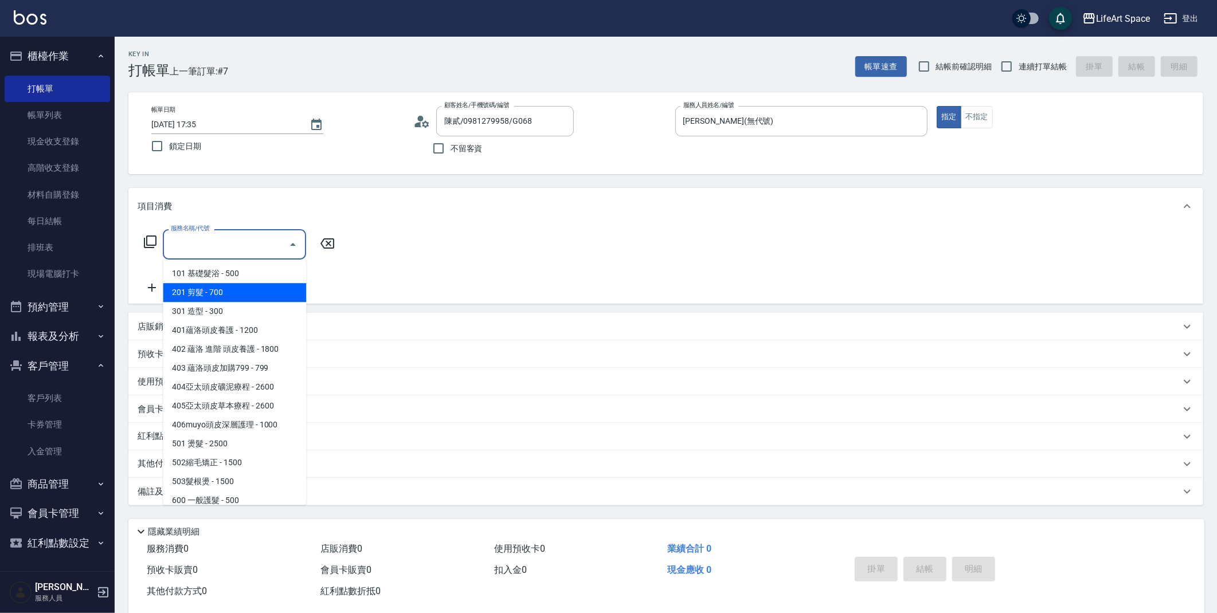
click at [216, 289] on span "201 剪髮 - 700" at bounding box center [234, 292] width 143 height 19
type input "201 剪髮(201)"
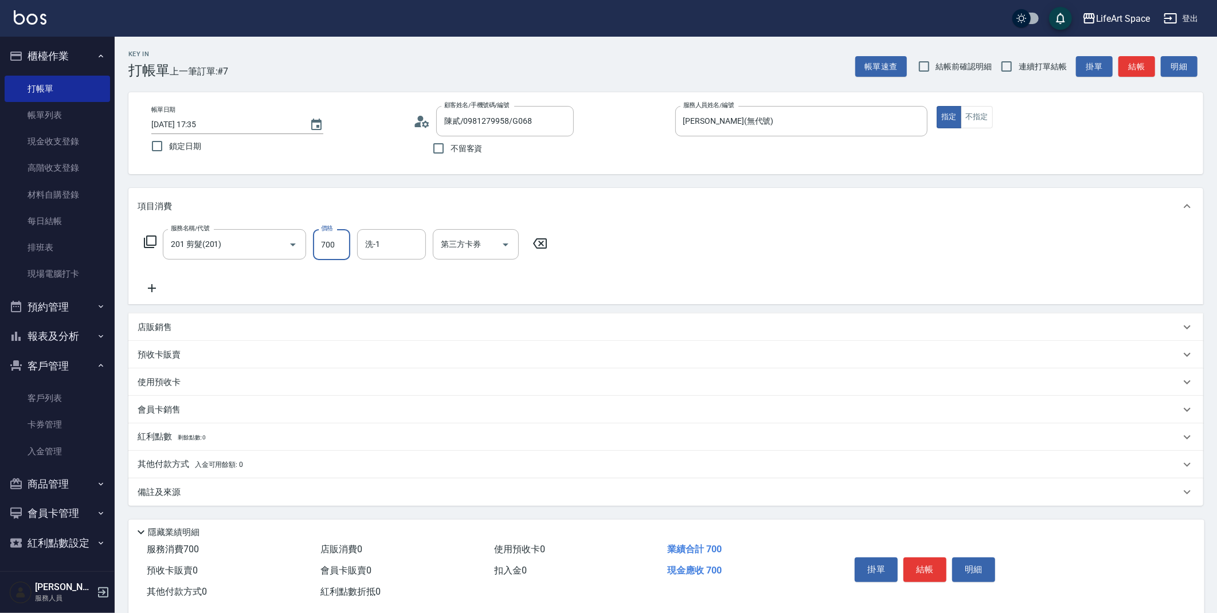
click at [318, 245] on input "700" at bounding box center [331, 244] width 37 height 31
type input "800"
click at [231, 501] on div "備註及來源" at bounding box center [665, 493] width 1075 height 28
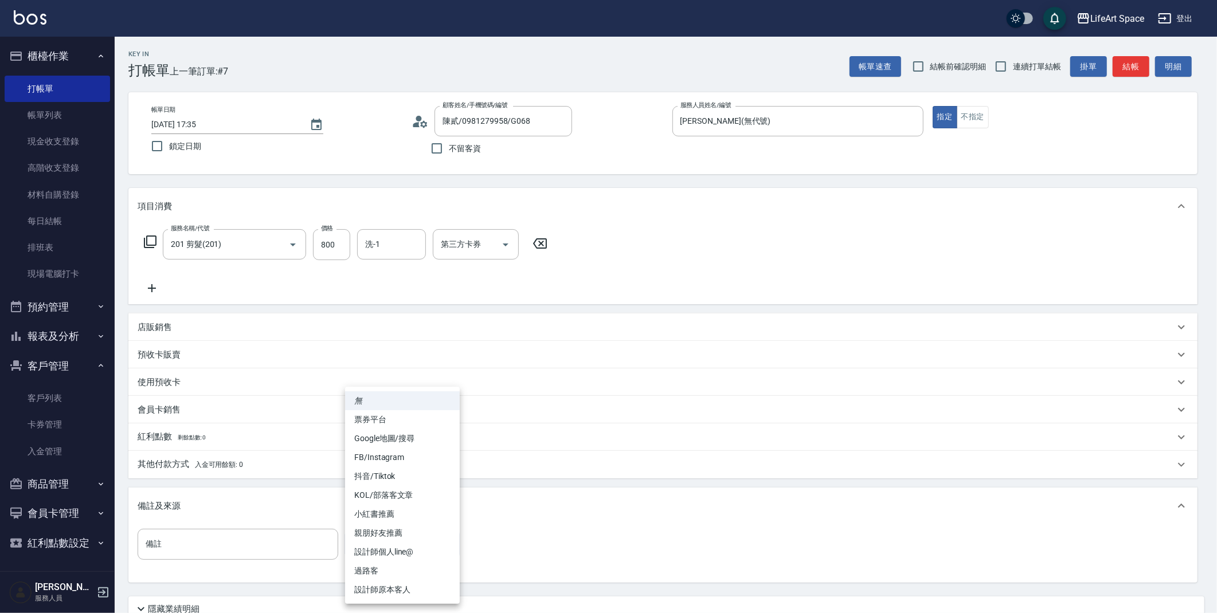
click at [365, 548] on body "LifeArt Space 登出 櫃檯作業 打帳單 帳單列表 現金收支登錄 高階收支登錄 材料自購登錄 每日結帳 排班表 現場電腦打卡 預約管理 預約管理 單…" at bounding box center [608, 353] width 1217 height 707
click at [380, 583] on li "設計師原本客人" at bounding box center [402, 590] width 115 height 19
type input "設計師原本客人"
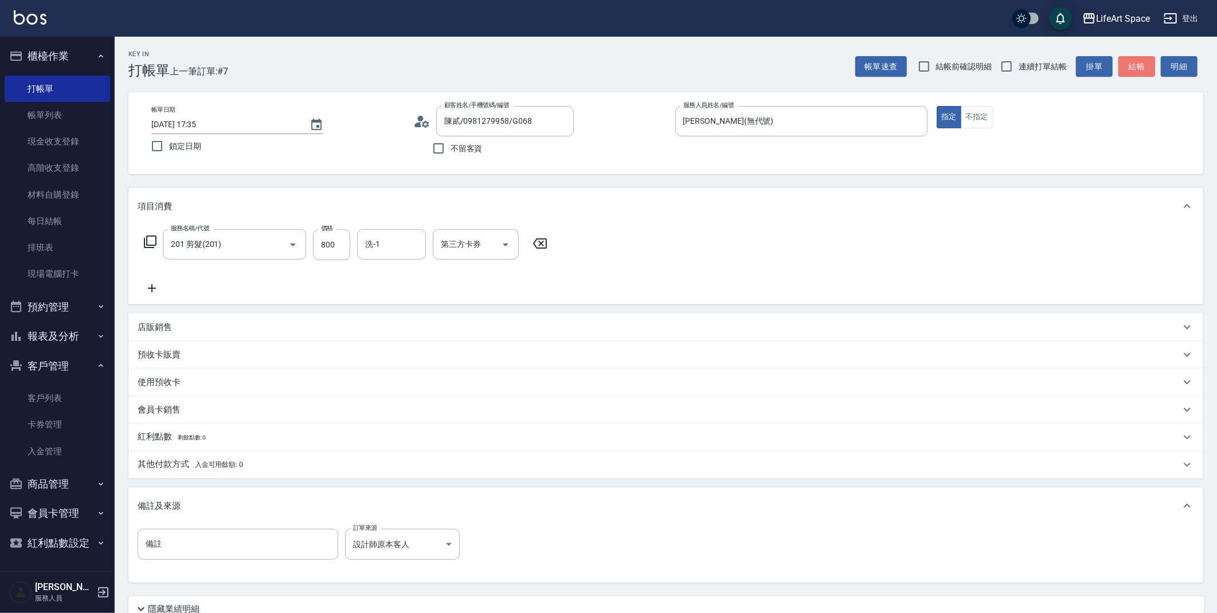
click at [1128, 67] on button "結帳" at bounding box center [1137, 66] width 37 height 21
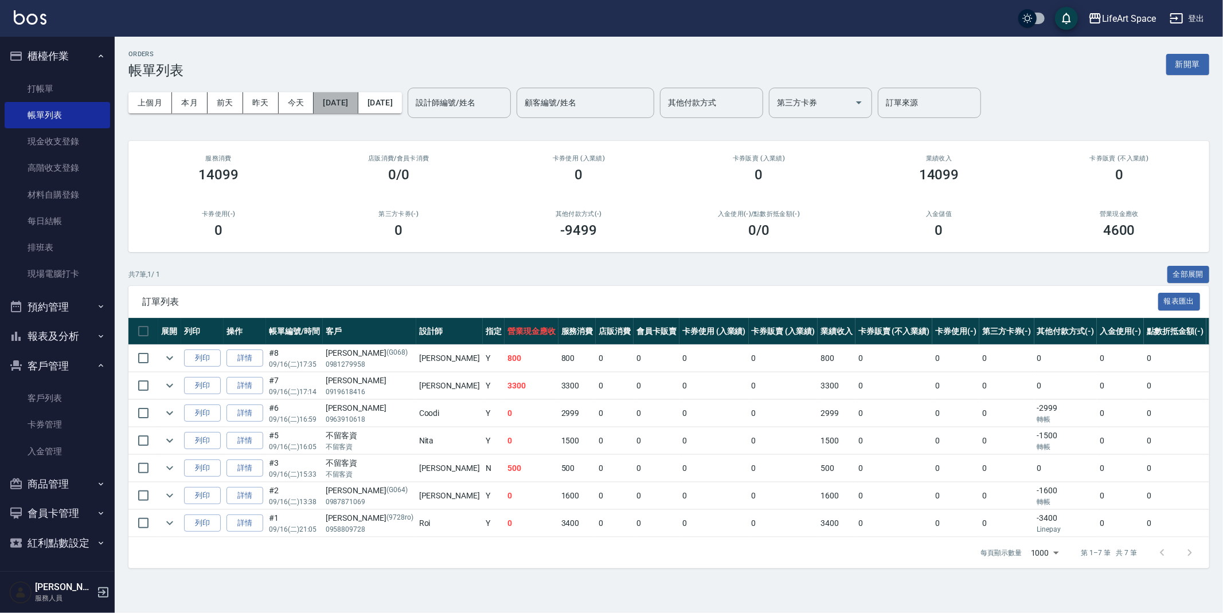
click at [341, 98] on button "[DATE]" at bounding box center [336, 102] width 44 height 21
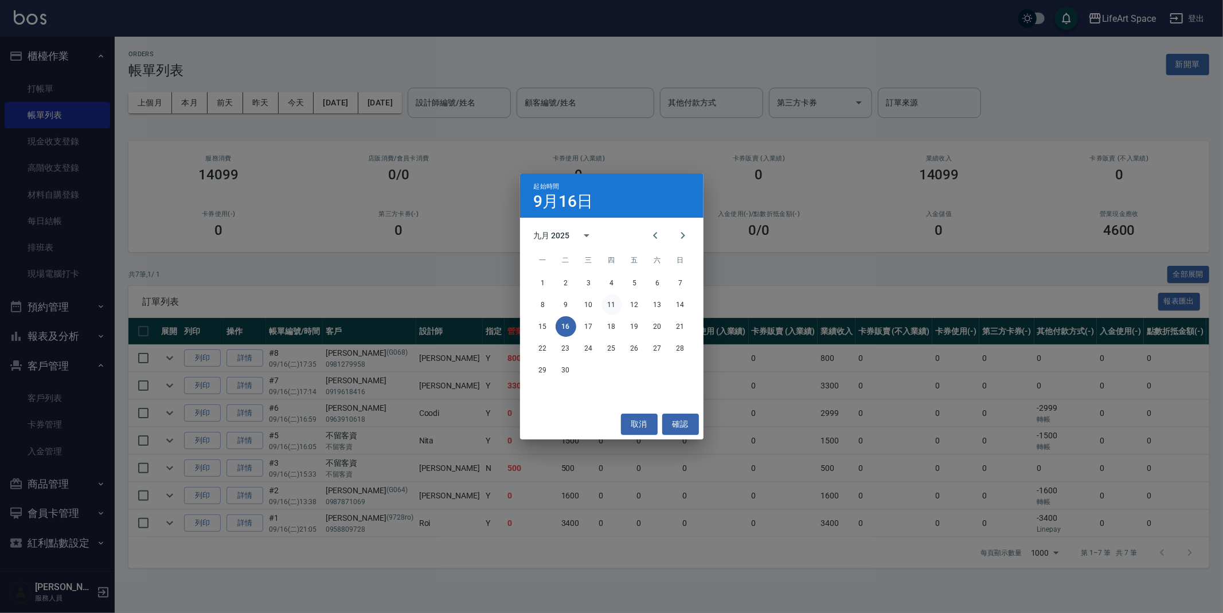
click at [613, 306] on button "11" at bounding box center [611, 305] width 21 height 21
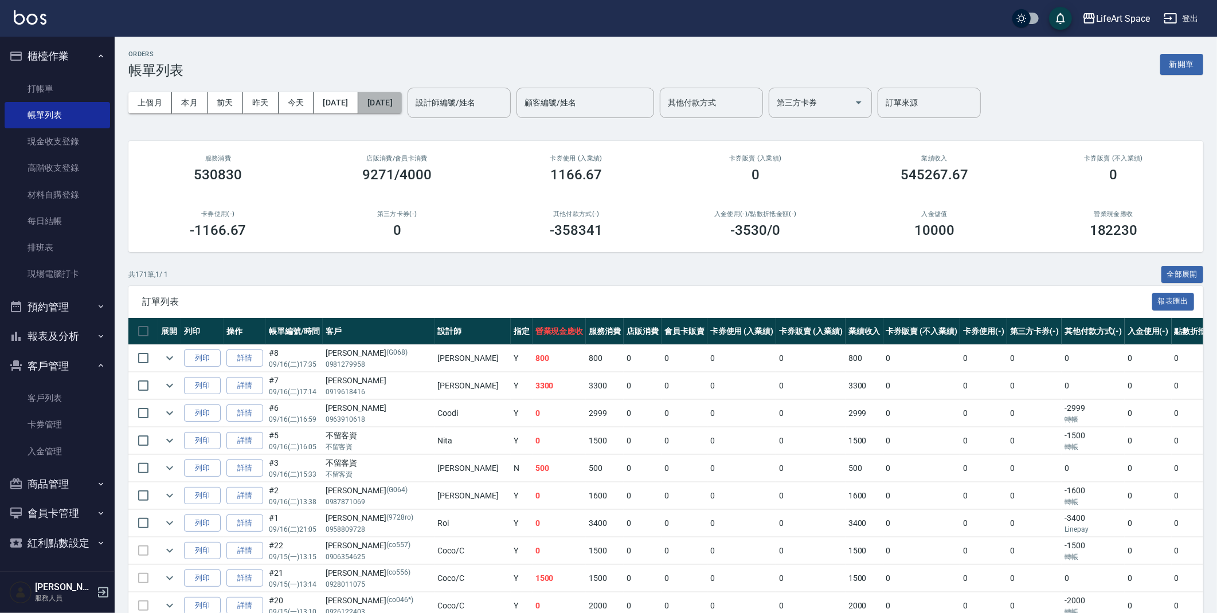
click at [402, 107] on button "[DATE]" at bounding box center [380, 102] width 44 height 21
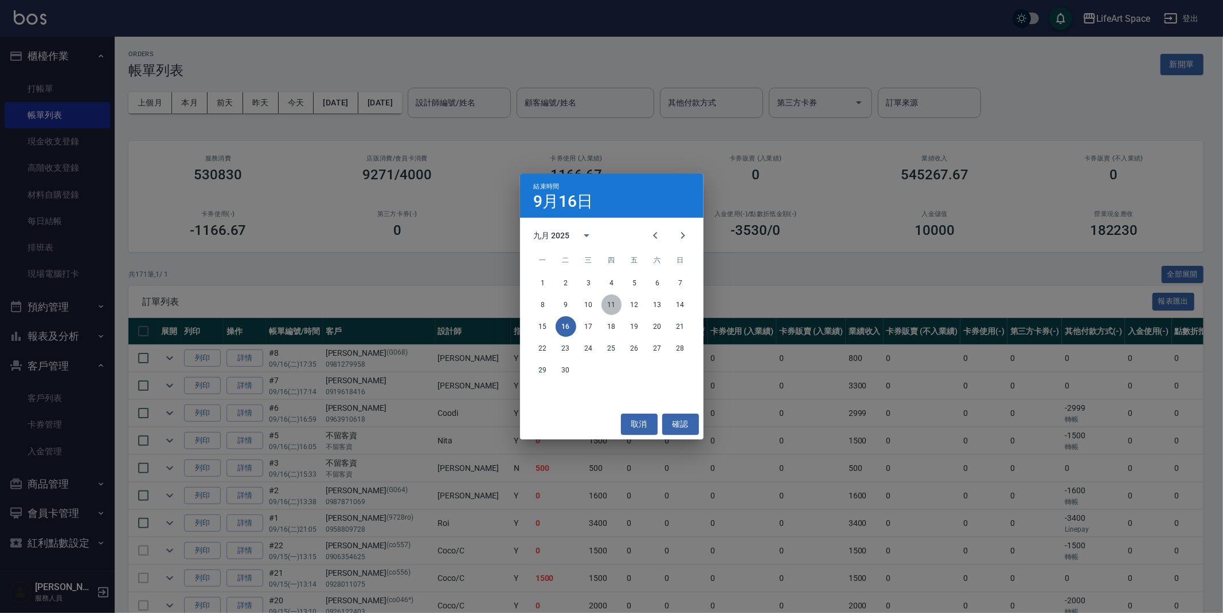
click at [610, 302] on button "11" at bounding box center [611, 305] width 21 height 21
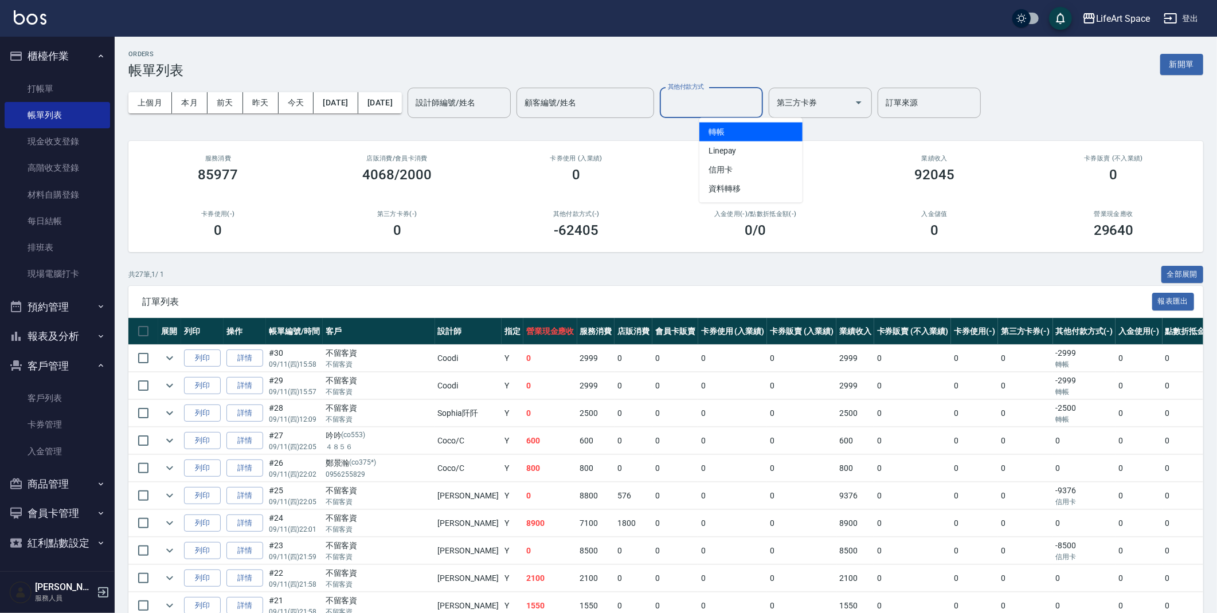
click at [729, 107] on input "其他付款方式" at bounding box center [711, 103] width 93 height 20
click at [753, 135] on span "轉帳" at bounding box center [750, 132] width 103 height 19
type input "轉帳"
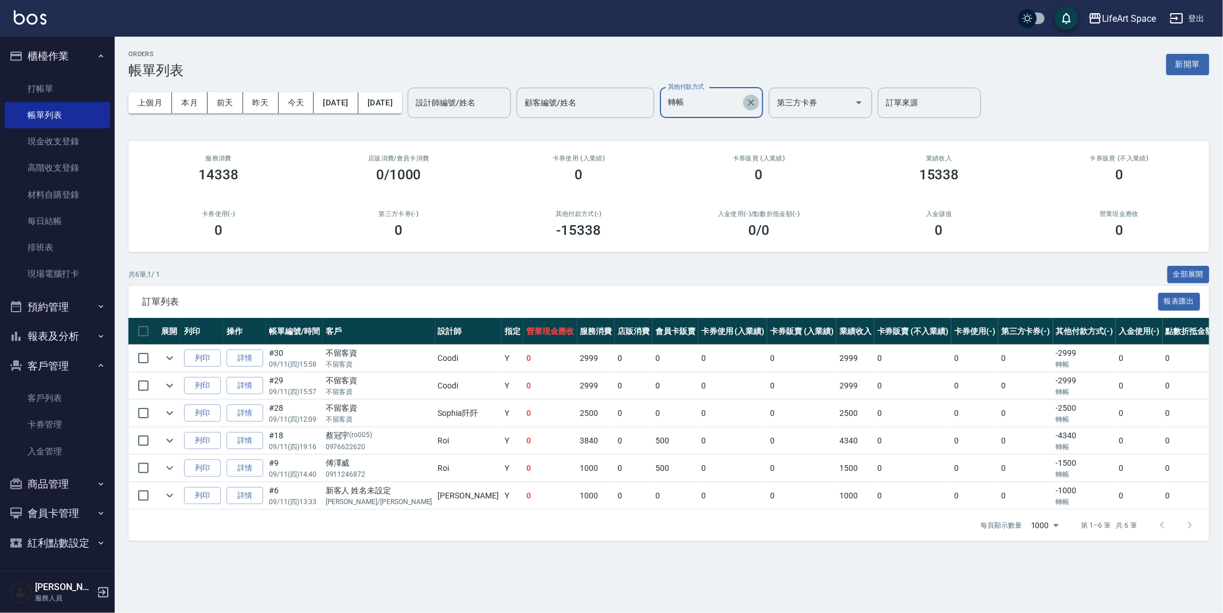
click at [757, 103] on icon "Clear" at bounding box center [750, 102] width 11 height 11
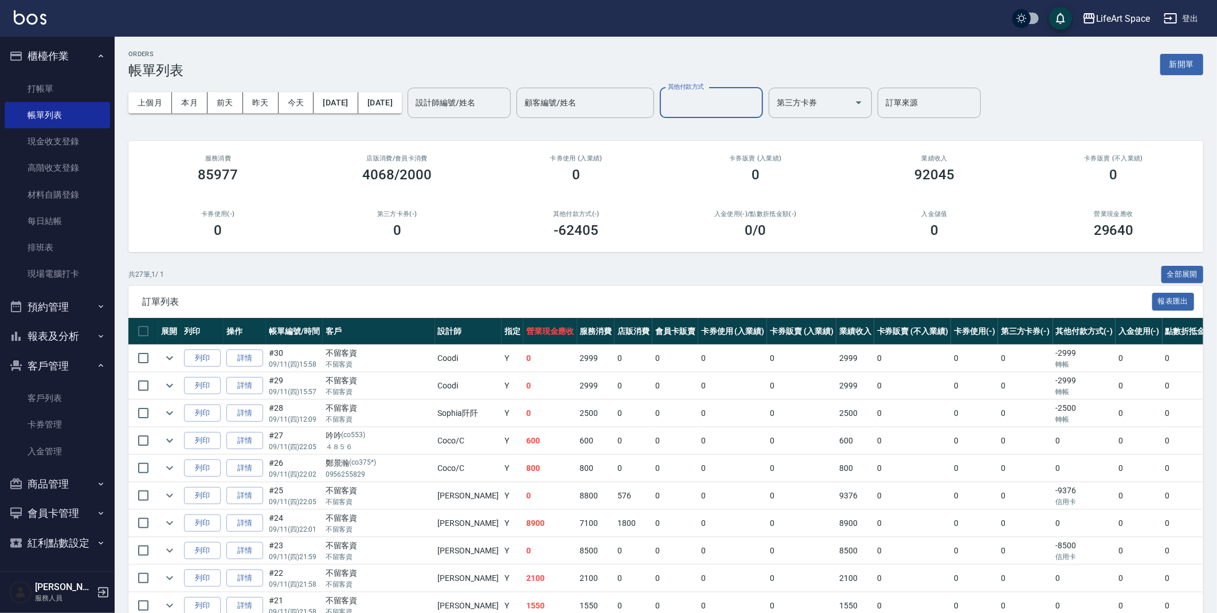
click at [721, 95] on input "其他付款方式" at bounding box center [711, 103] width 93 height 20
click at [732, 142] on span "Linepay" at bounding box center [750, 151] width 103 height 19
type input "Linepay"
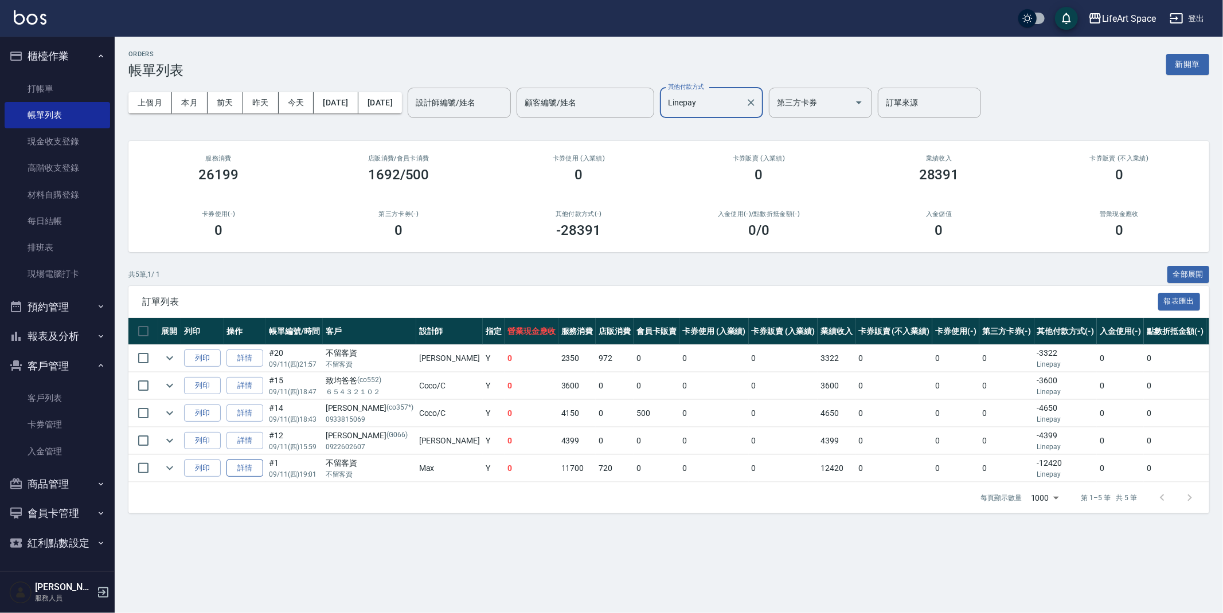
click at [246, 472] on link "詳情" at bounding box center [244, 469] width 37 height 18
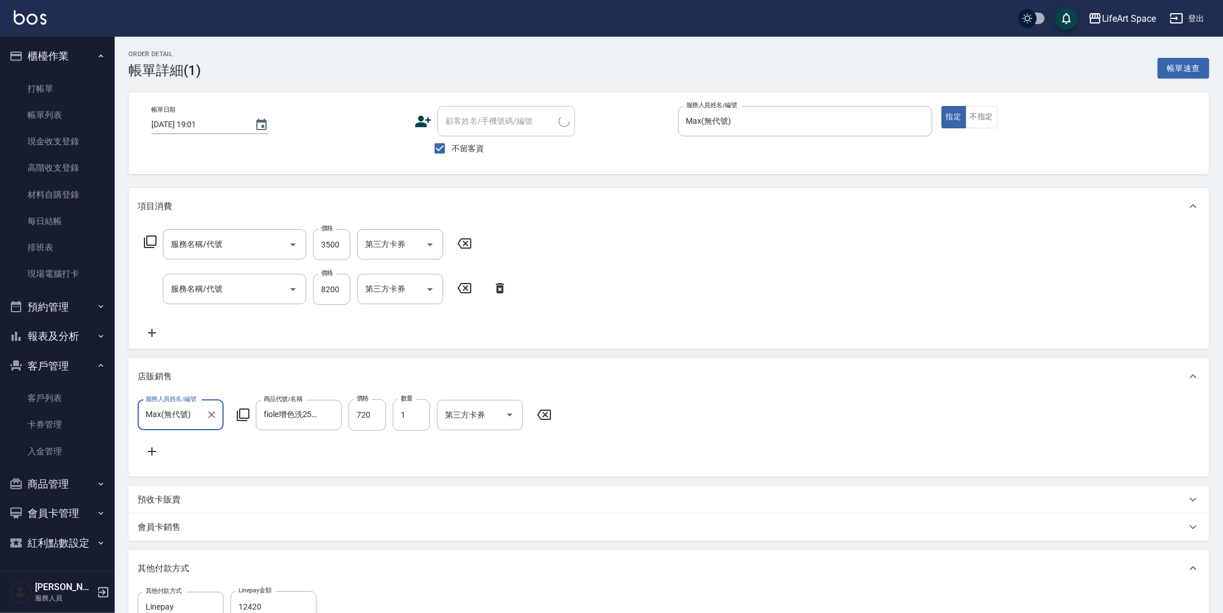
type input "2025/09/11 19:01"
checkbox input "true"
type input "Max(無代號)"
type input "設計師個人line@"
type input "501 燙髮(501)"
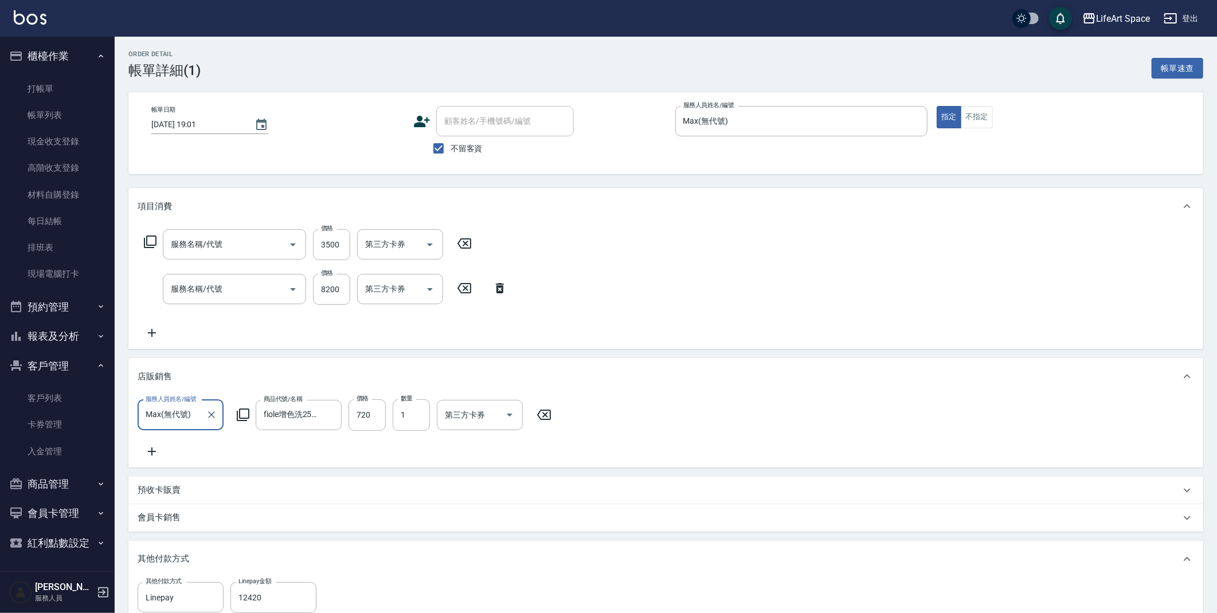
type input "701 染髮(701)"
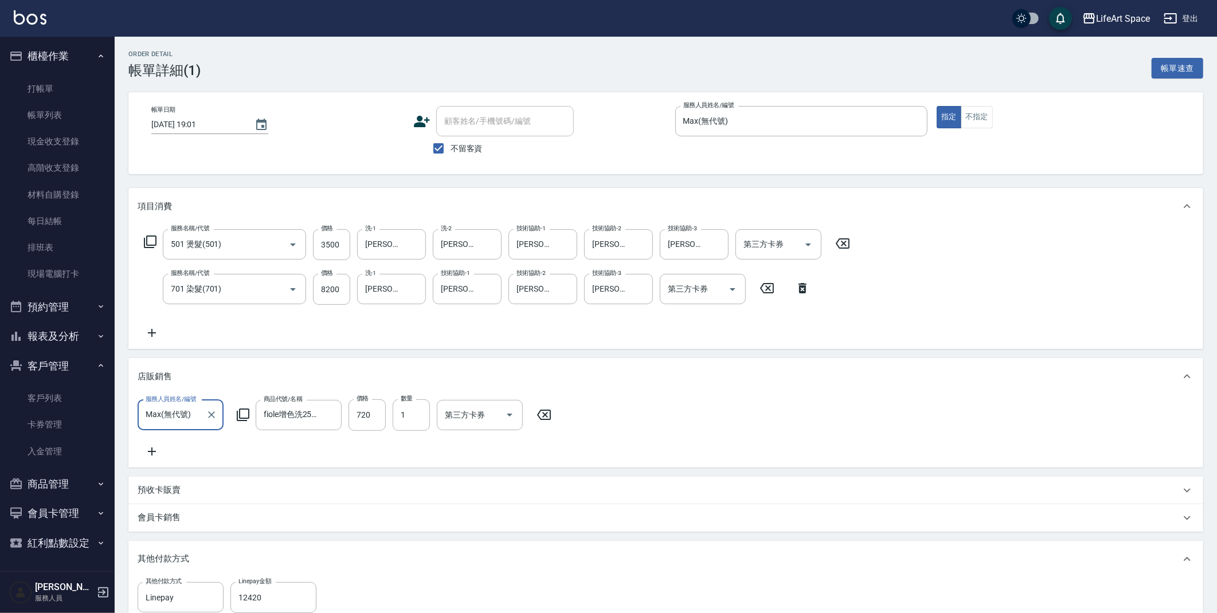
scroll to position [174, 0]
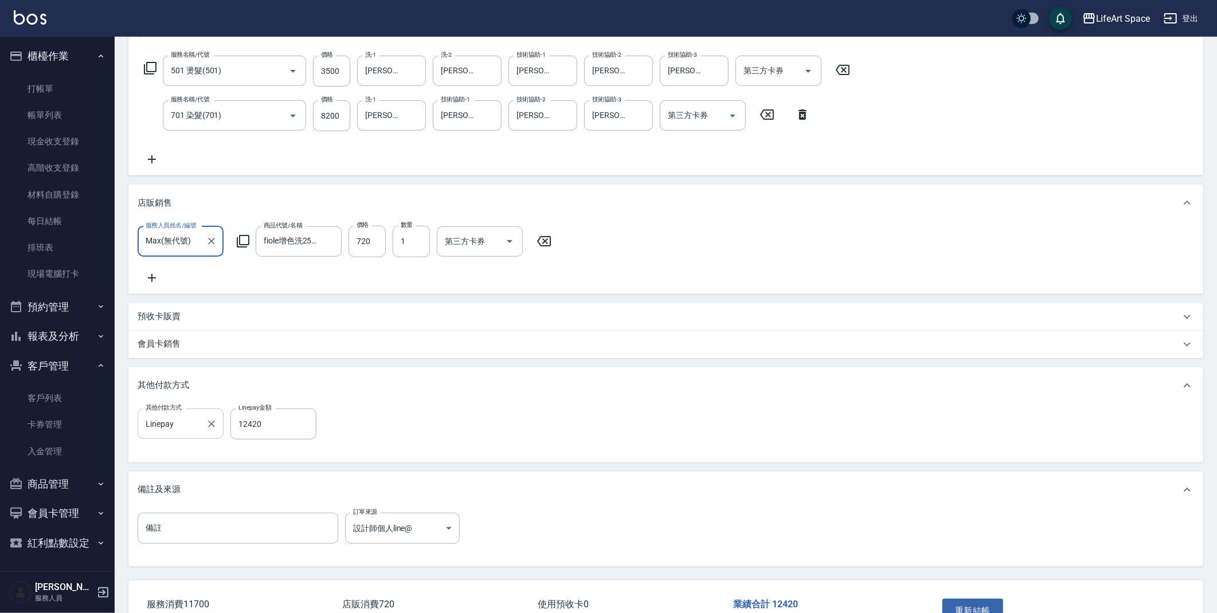
click at [210, 430] on icon "Clear" at bounding box center [211, 424] width 11 height 11
click at [190, 434] on input "其他付款方式" at bounding box center [181, 424] width 76 height 20
click at [184, 501] on span "信用卡" at bounding box center [181, 499] width 86 height 19
type input "信用卡"
click at [265, 427] on input "0" at bounding box center [273, 424] width 86 height 31
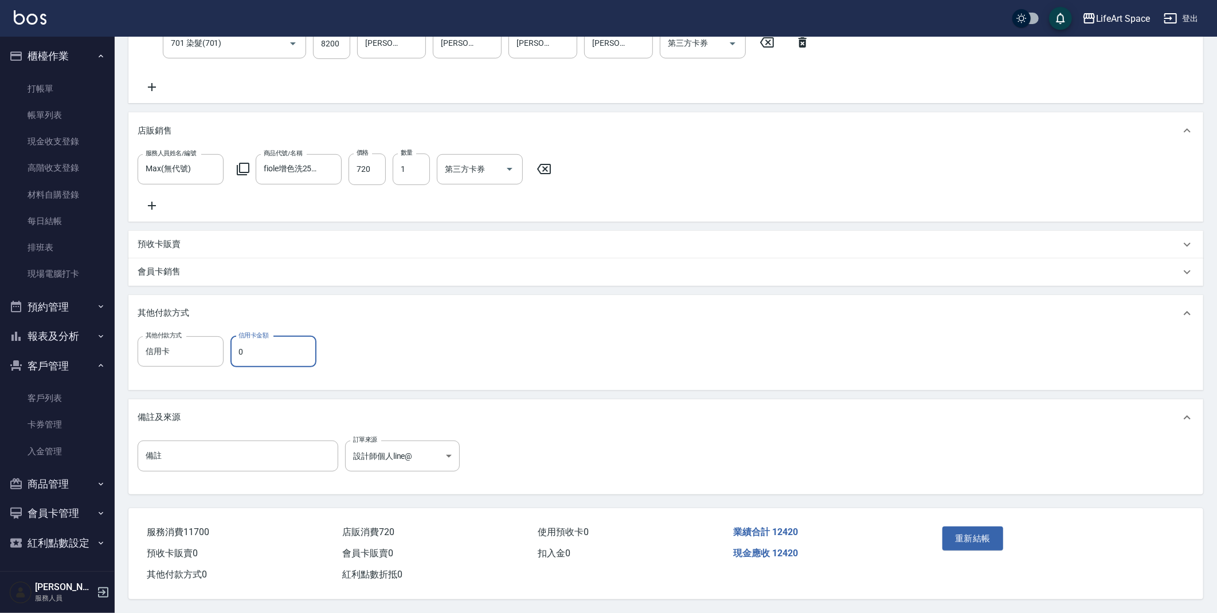
scroll to position [259, 0]
type input "12420"
click at [981, 535] on button "重新結帳" at bounding box center [973, 539] width 61 height 24
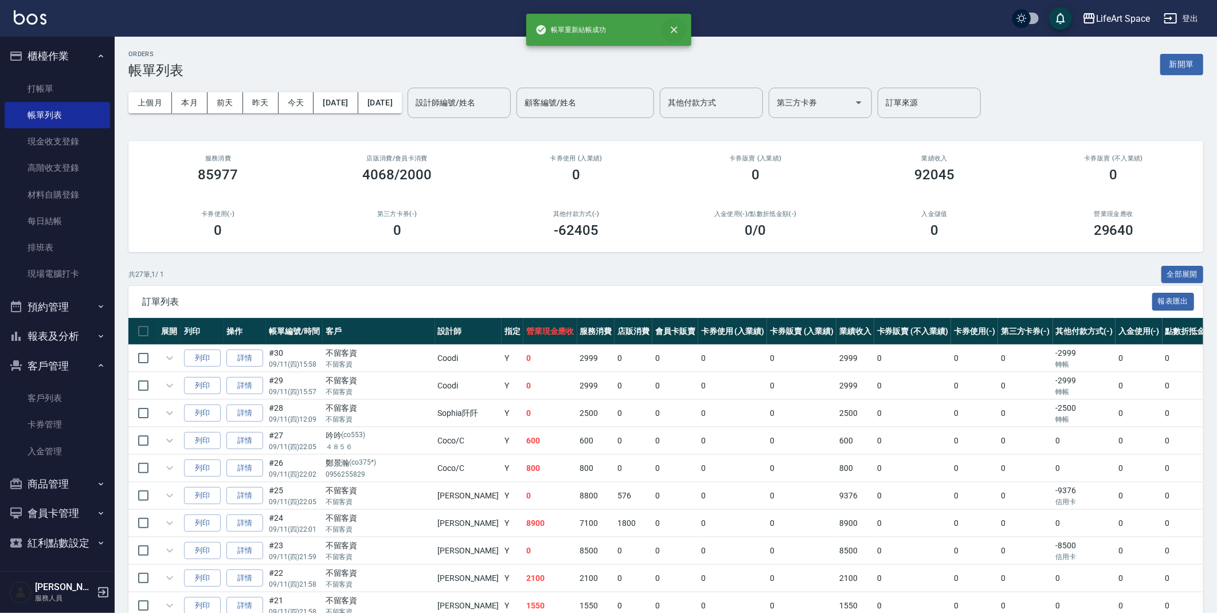
click at [678, 34] on icon "close" at bounding box center [674, 29] width 11 height 11
click at [758, 101] on input "其他付款方式" at bounding box center [711, 103] width 93 height 20
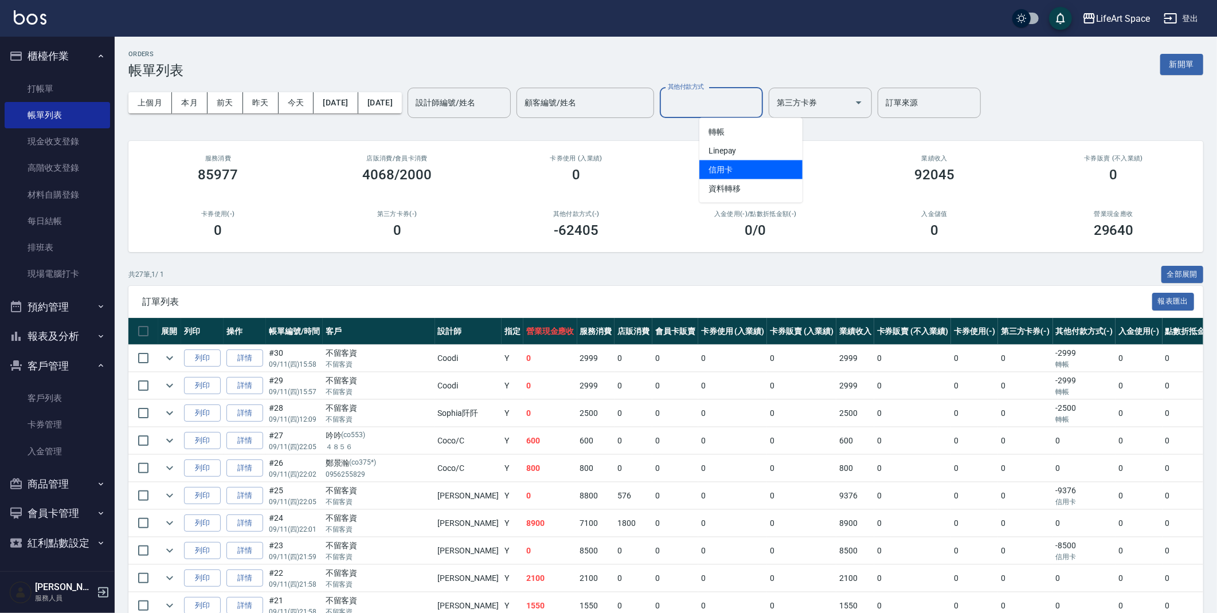
click at [742, 171] on span "信用卡" at bounding box center [750, 170] width 103 height 19
type input "信用卡"
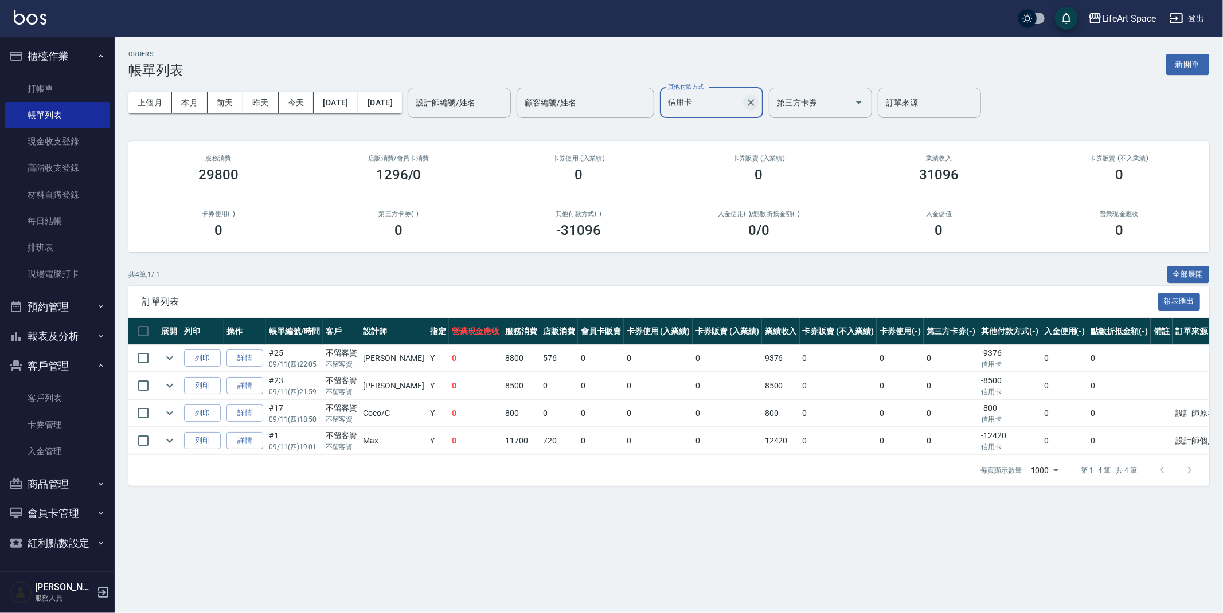
click at [759, 95] on button "Clear" at bounding box center [751, 103] width 16 height 16
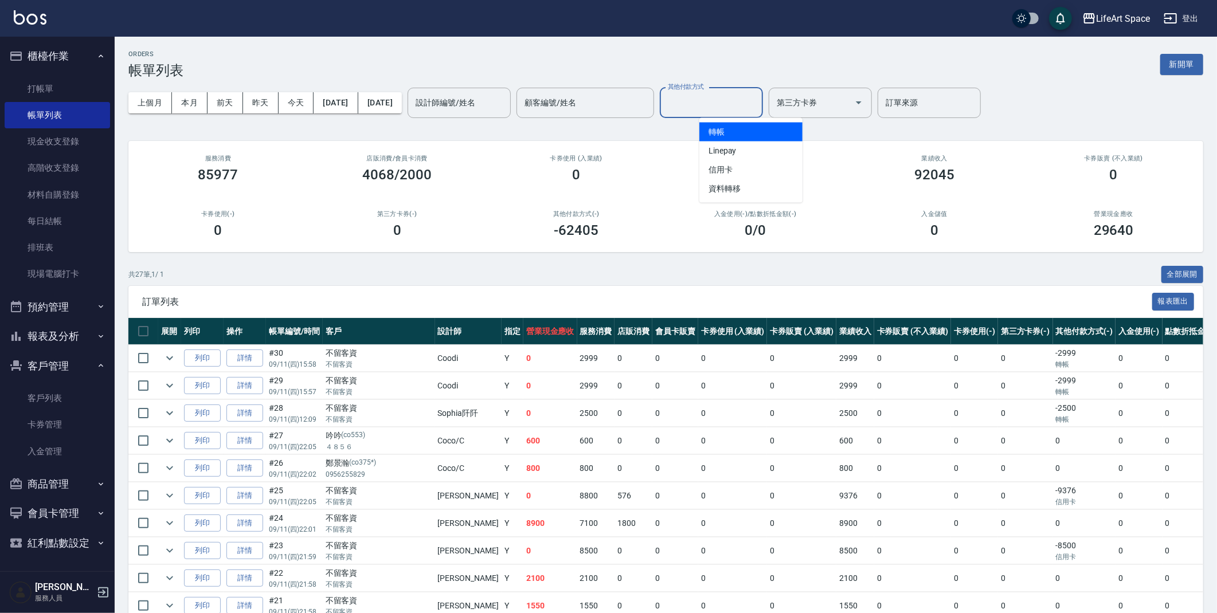
click at [755, 111] on input "其他付款方式" at bounding box center [711, 103] width 93 height 20
click at [750, 149] on span "Linepay" at bounding box center [750, 151] width 103 height 19
type input "Linepay"
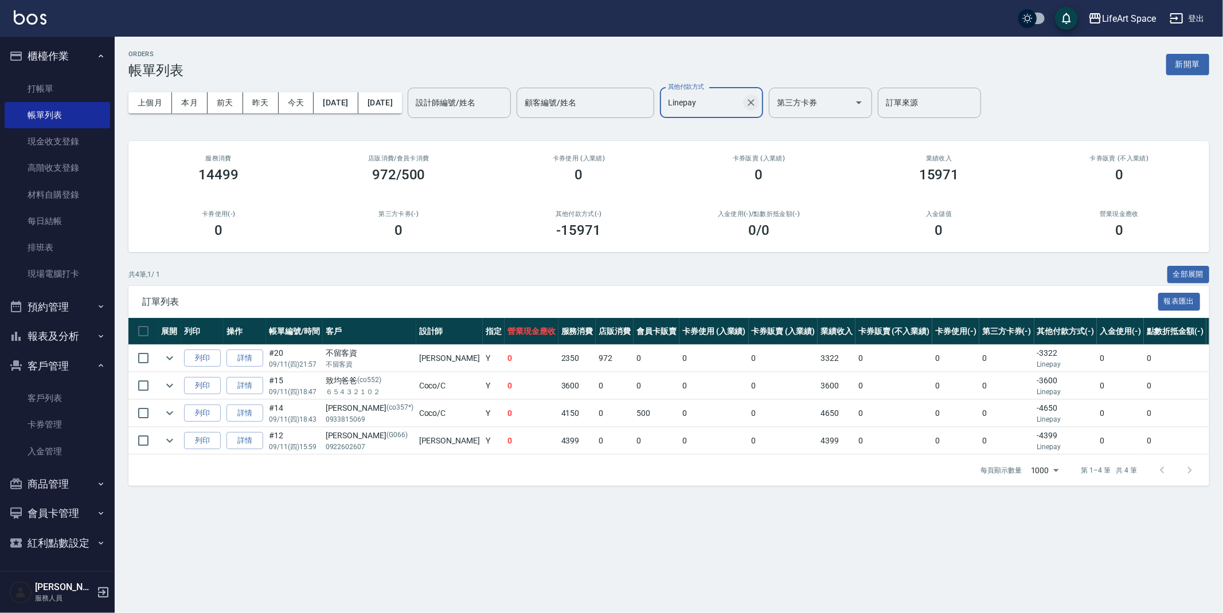
click at [757, 98] on icon "Clear" at bounding box center [750, 102] width 11 height 11
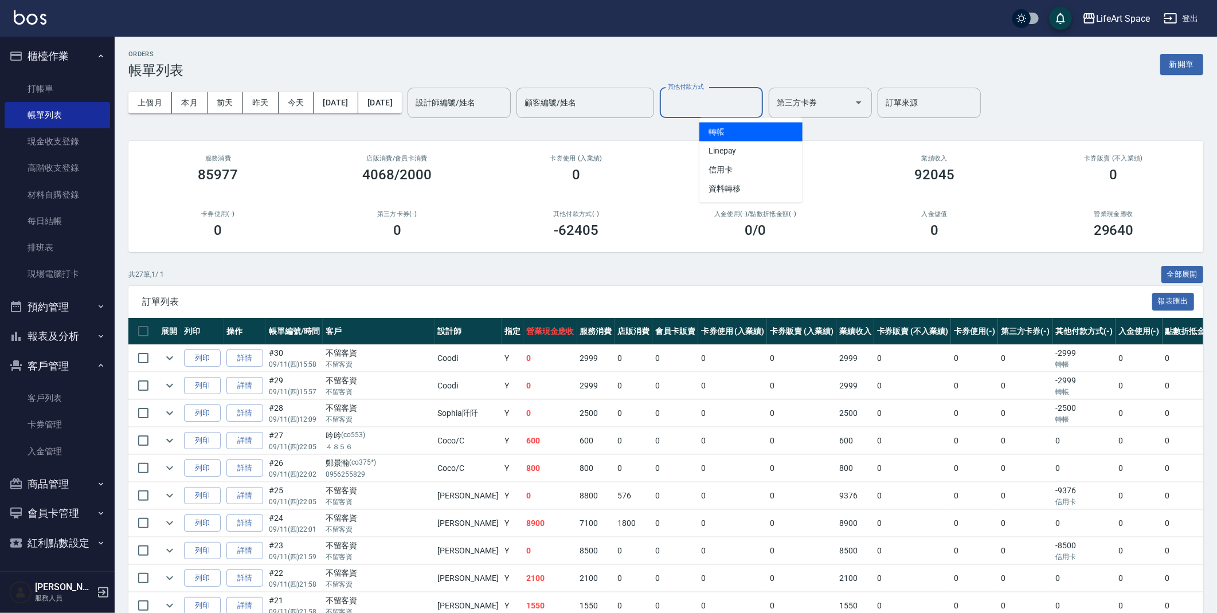
click at [758, 104] on input "其他付款方式" at bounding box center [711, 103] width 93 height 20
click at [761, 132] on span "轉帳" at bounding box center [750, 132] width 103 height 19
type input "轉帳"
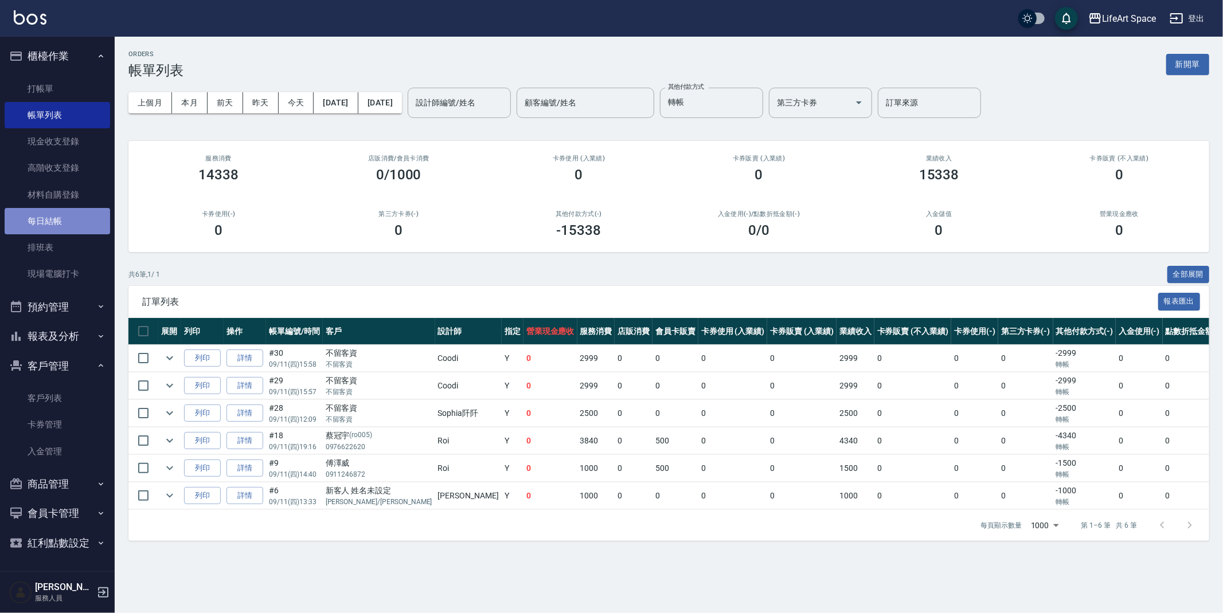
click at [75, 219] on link "每日結帳" at bounding box center [57, 221] width 105 height 26
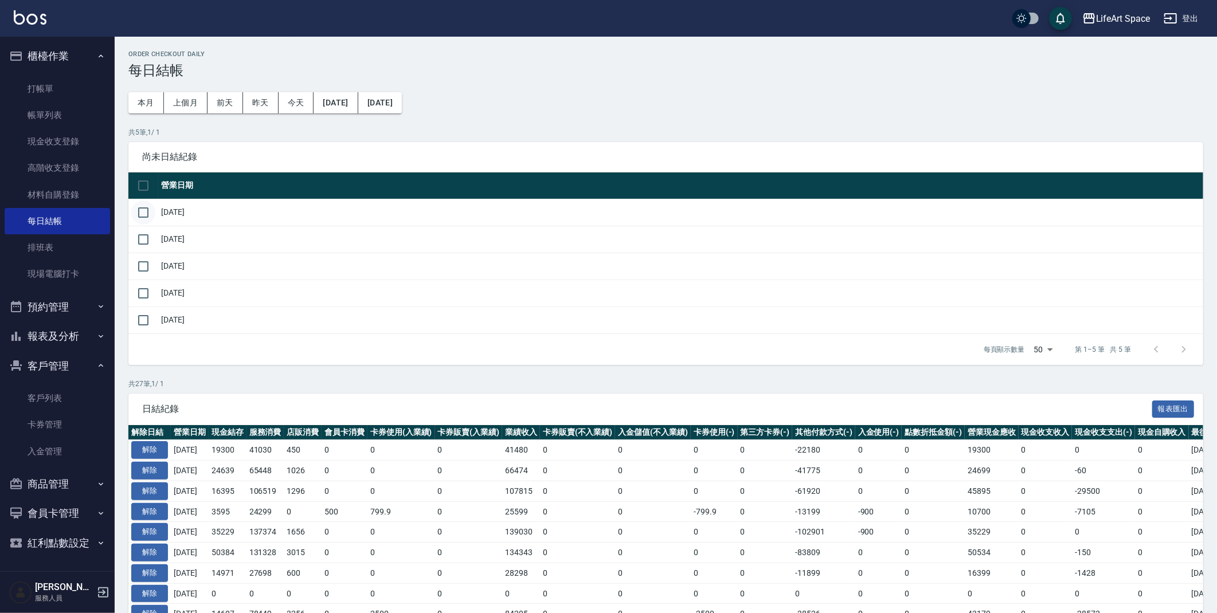
click at [146, 213] on input "checkbox" at bounding box center [143, 213] width 24 height 24
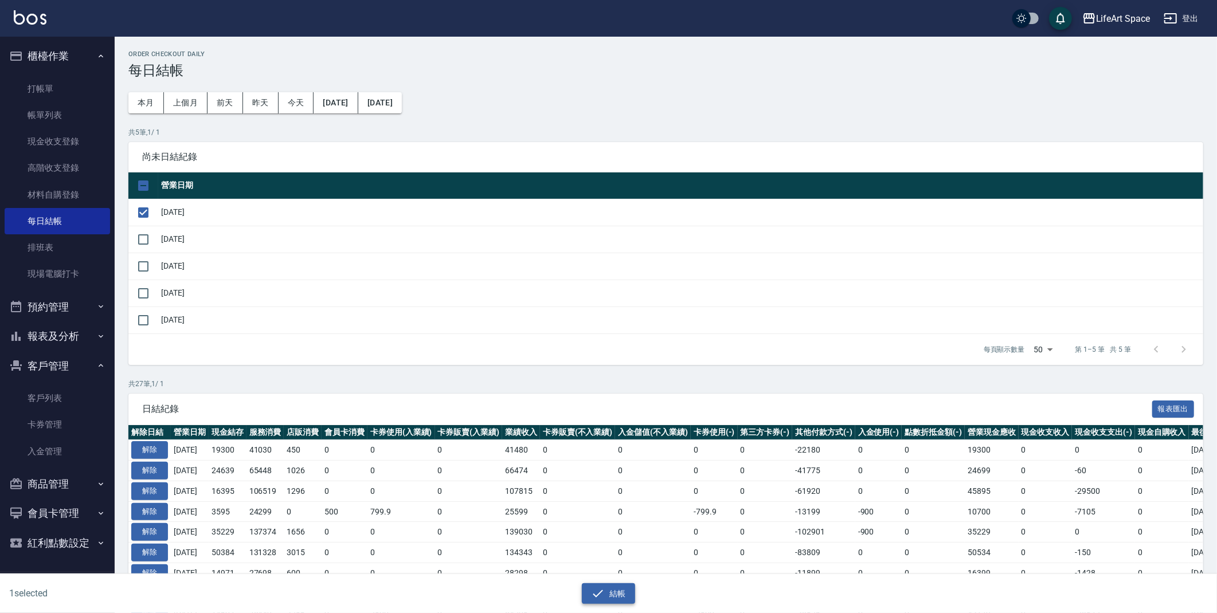
click at [597, 586] on button "結帳" at bounding box center [608, 594] width 53 height 21
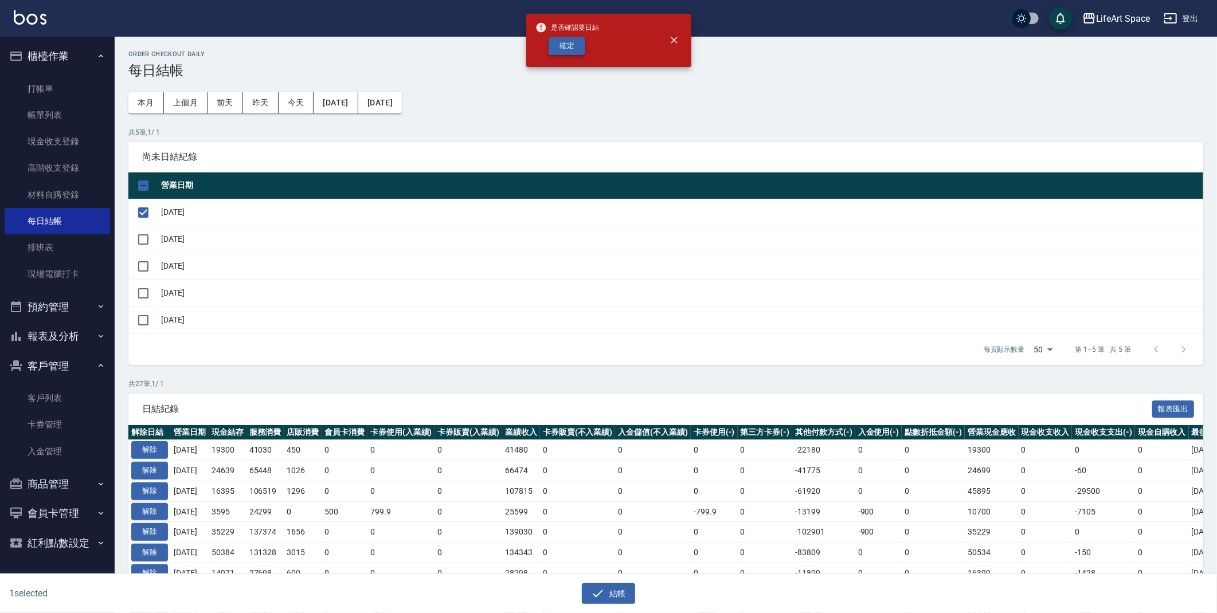
click at [568, 49] on button "確定" at bounding box center [567, 46] width 37 height 18
checkbox input "false"
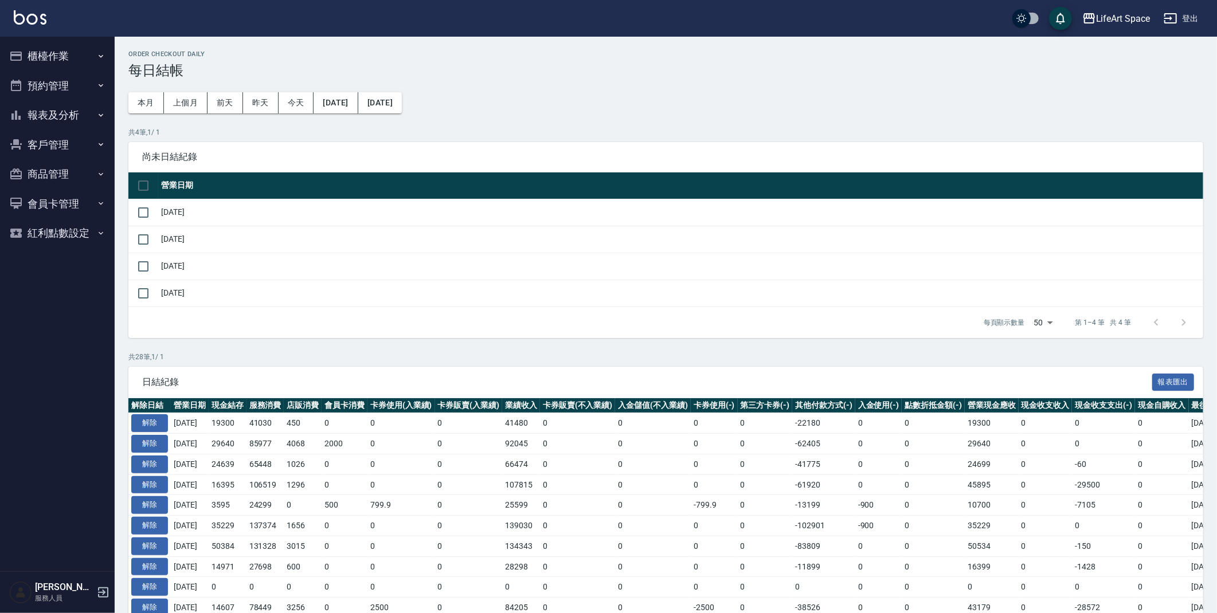
click at [77, 59] on button "櫃檯作業" at bounding box center [57, 56] width 105 height 30
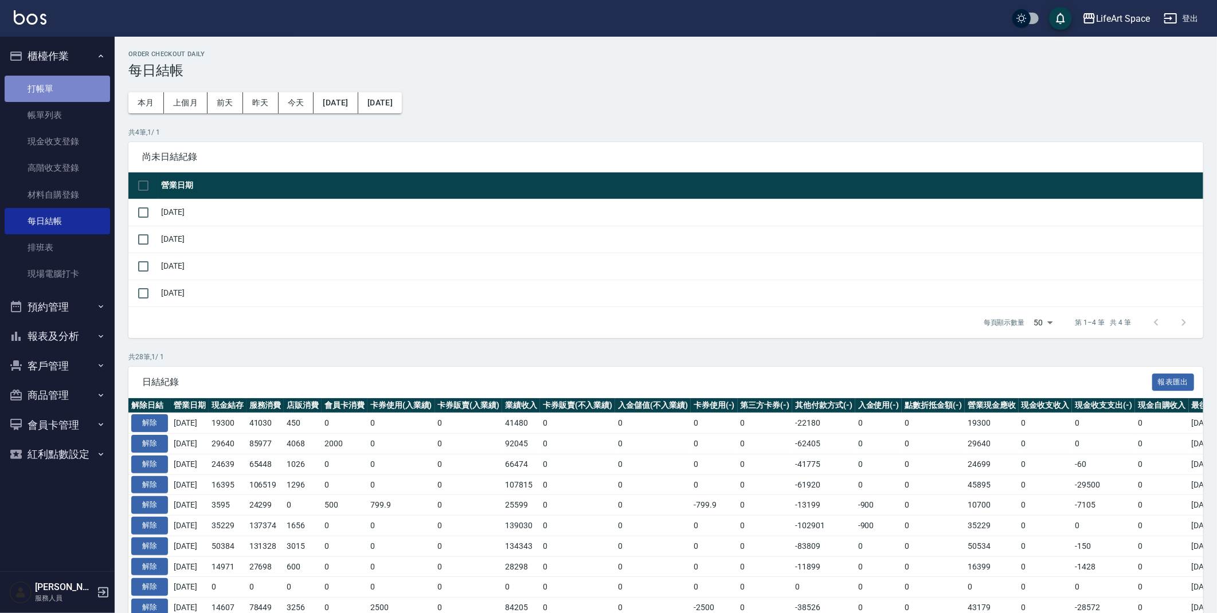
click at [76, 100] on link "打帳單" at bounding box center [57, 89] width 105 height 26
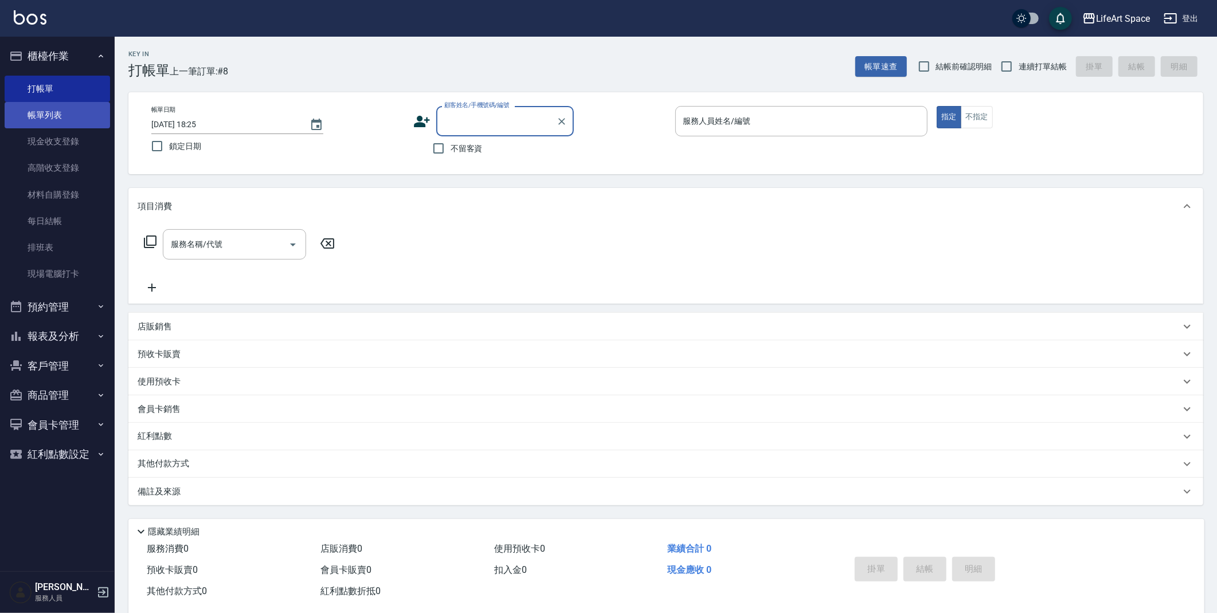
click at [61, 110] on link "帳單列表" at bounding box center [57, 115] width 105 height 26
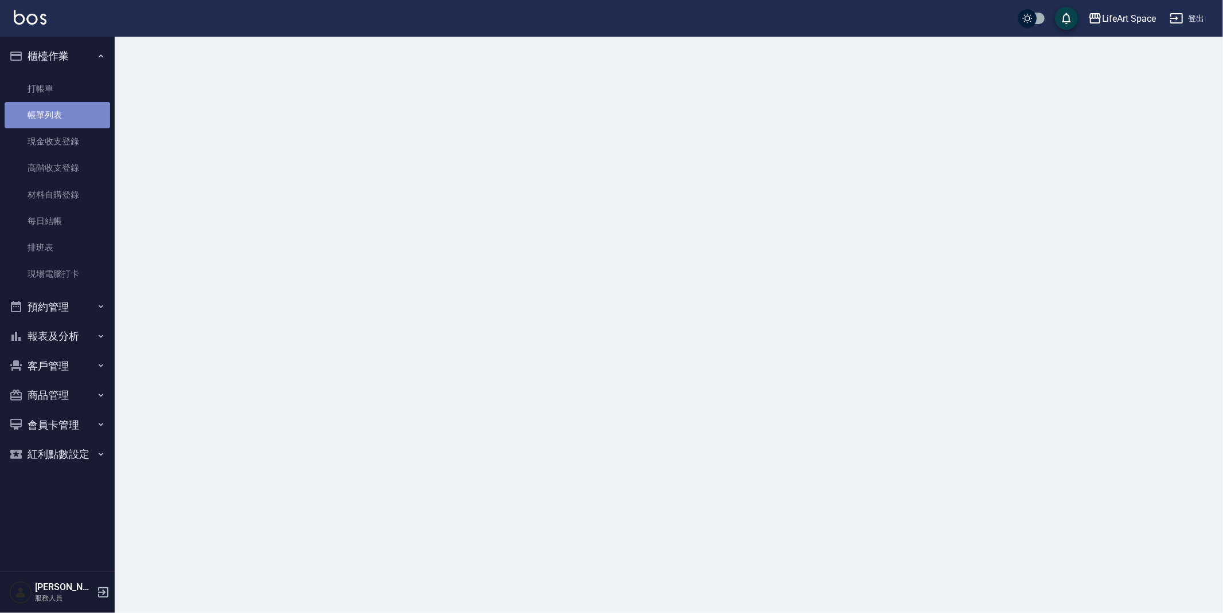
click at [61, 110] on link "帳單列表" at bounding box center [57, 115] width 105 height 26
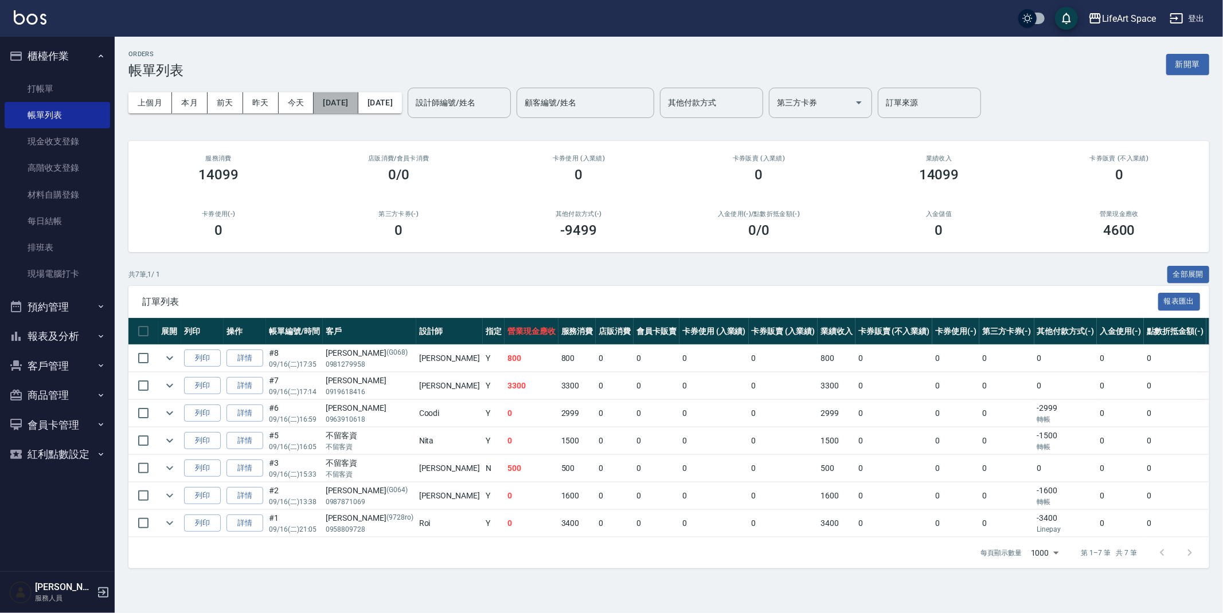
click at [344, 103] on button "[DATE]" at bounding box center [336, 102] width 44 height 21
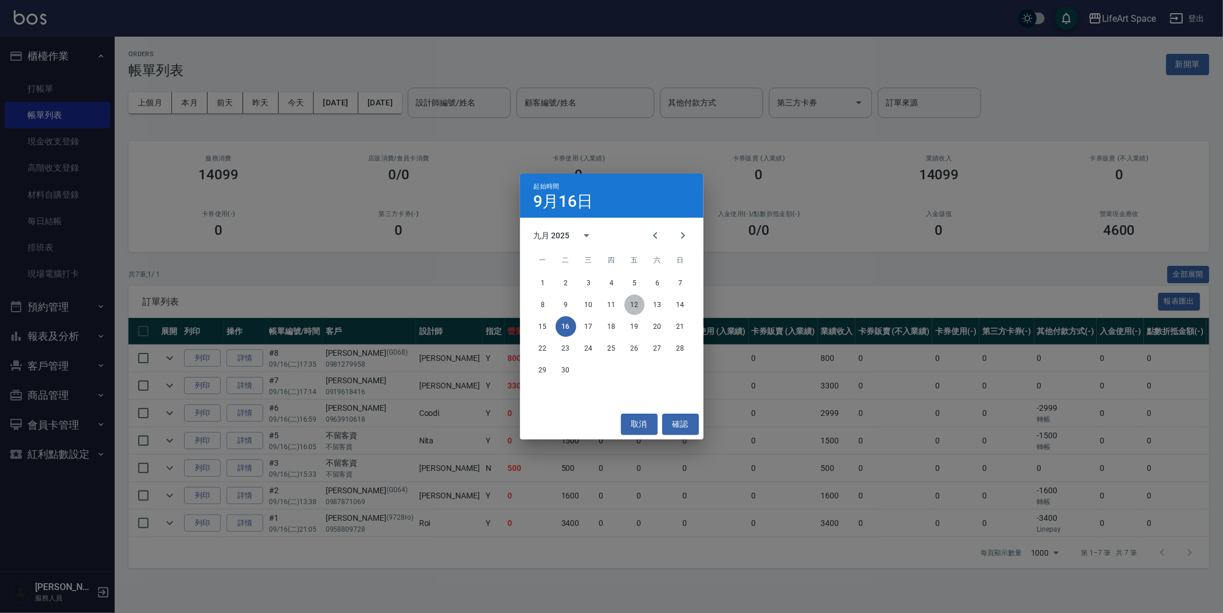
click at [634, 303] on button "12" at bounding box center [634, 305] width 21 height 21
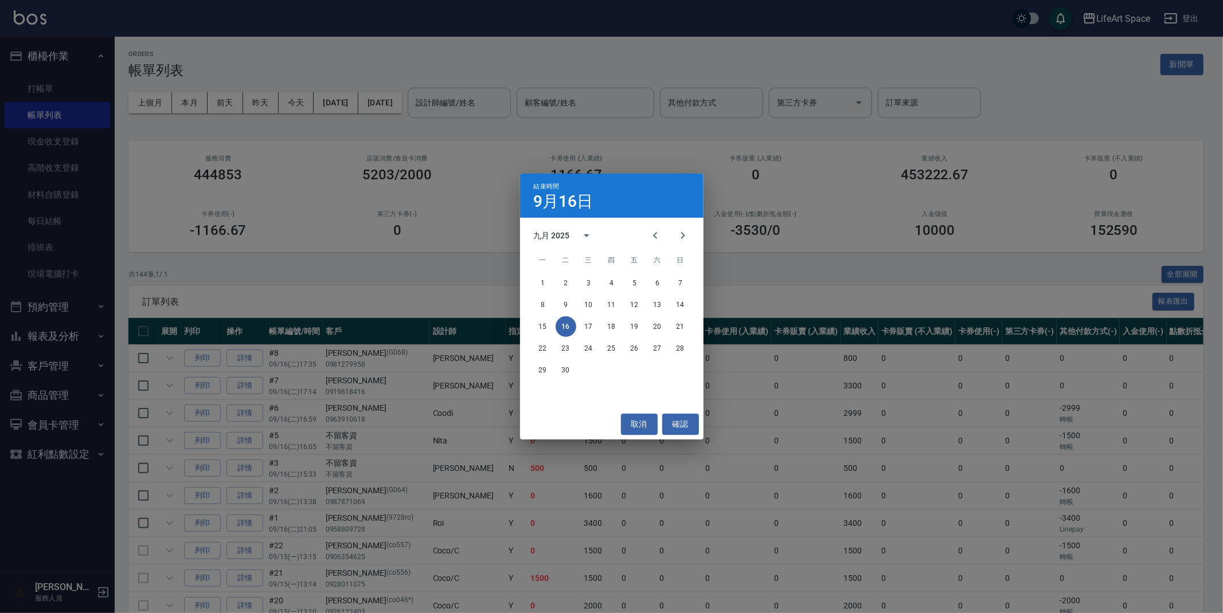
click at [632, 305] on span "訂單列表" at bounding box center [647, 301] width 1010 height 11
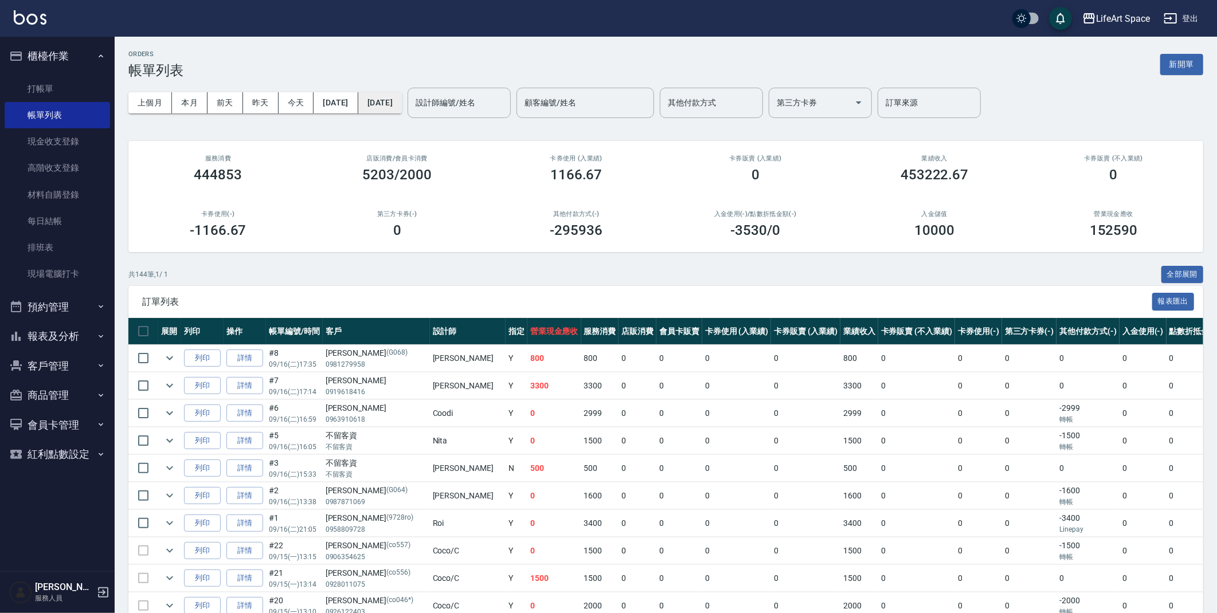
click at [391, 100] on button "[DATE]" at bounding box center [380, 102] width 44 height 21
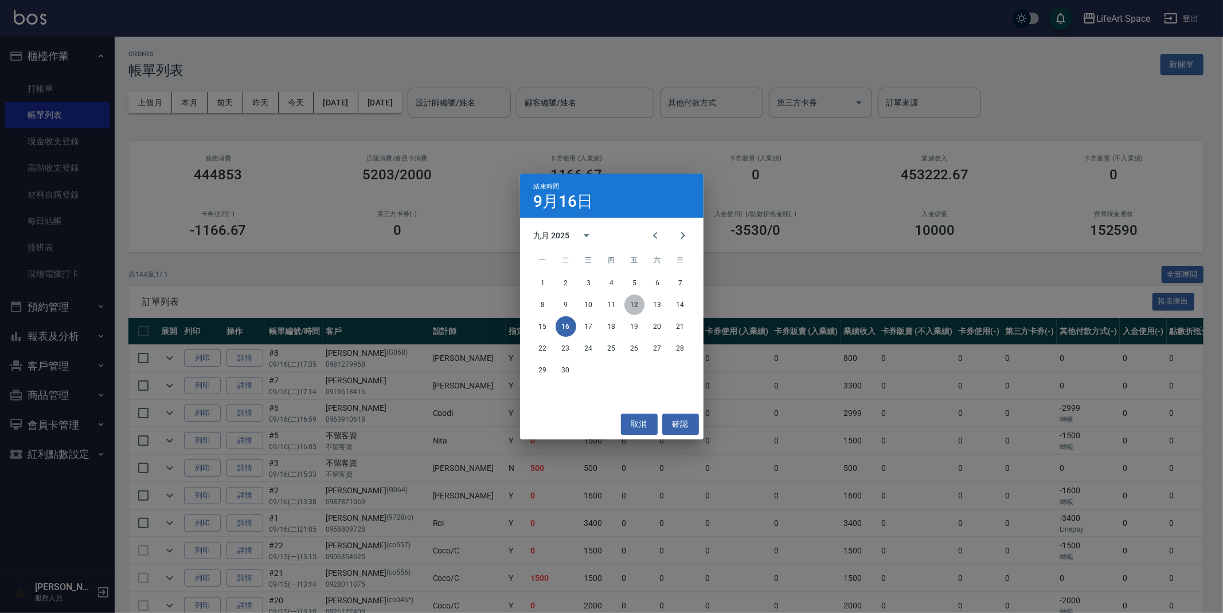
click at [643, 308] on button "12" at bounding box center [634, 305] width 21 height 21
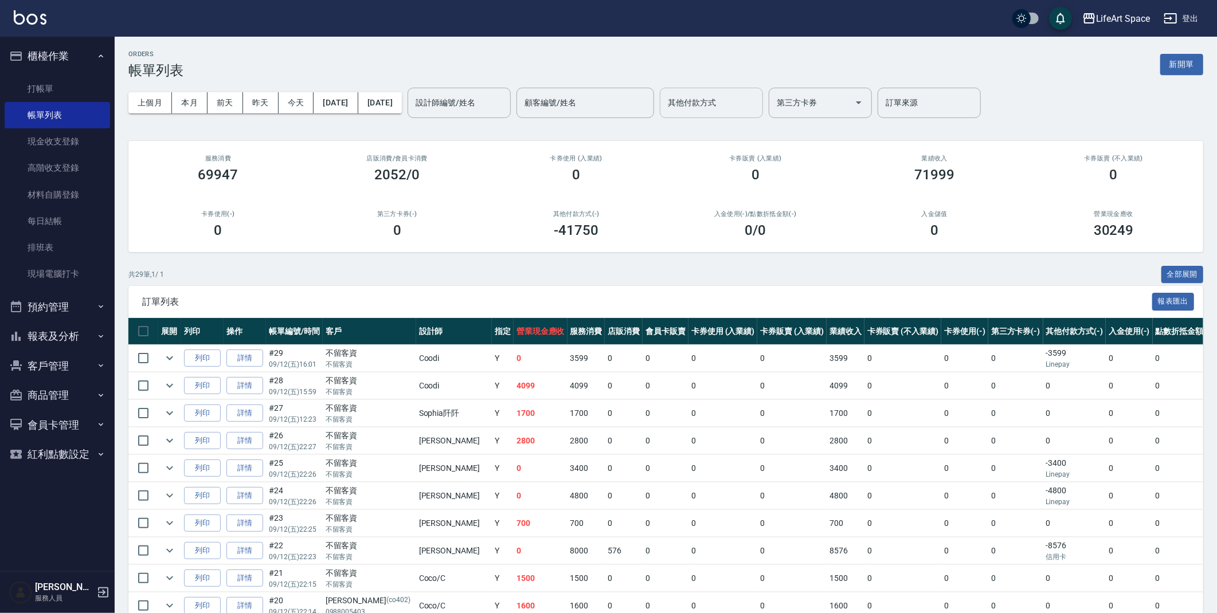
click at [713, 113] on div "其他付款方式" at bounding box center [711, 103] width 103 height 30
click at [724, 130] on span "轉帳" at bounding box center [750, 132] width 103 height 19
type input "轉帳"
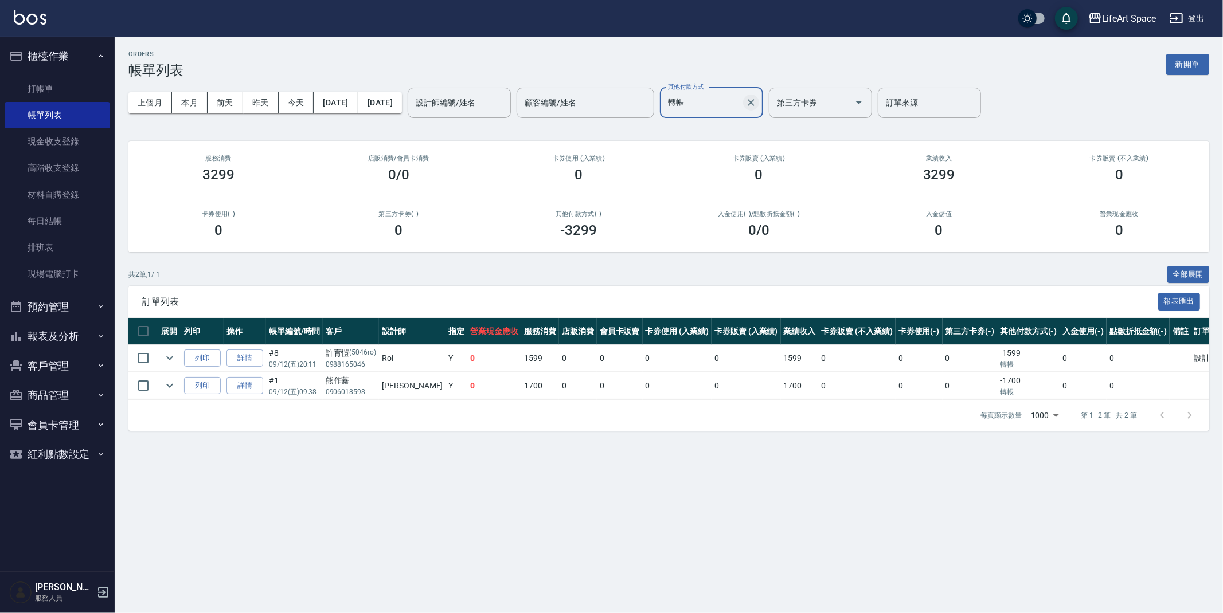
click at [757, 105] on icon "Clear" at bounding box center [750, 102] width 11 height 11
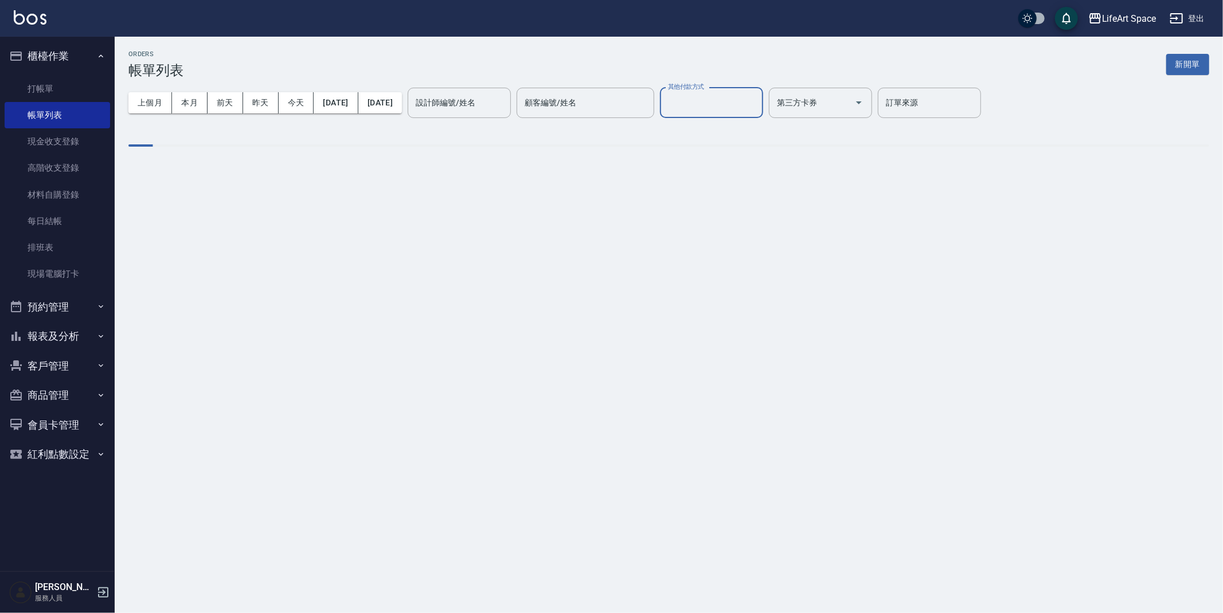
click at [714, 105] on input "其他付款方式" at bounding box center [711, 103] width 93 height 20
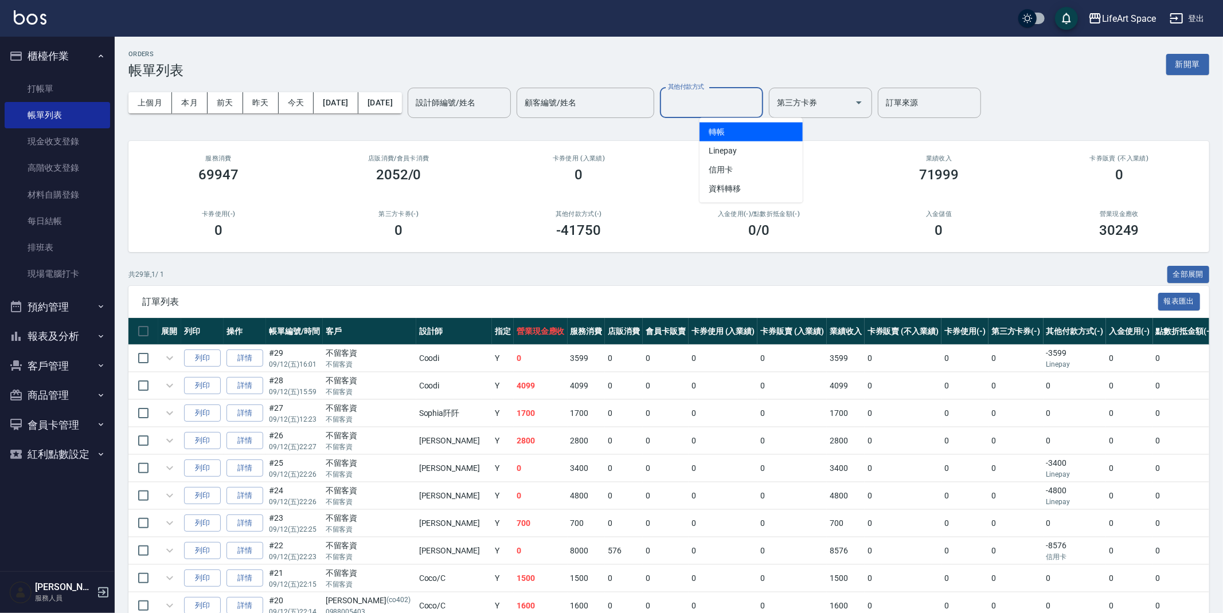
click at [726, 111] on input "其他付款方式" at bounding box center [711, 103] width 93 height 20
click at [736, 111] on input "其他付款方式" at bounding box center [711, 103] width 93 height 20
click at [730, 143] on span "Linepay" at bounding box center [750, 151] width 103 height 19
type input "Linepay"
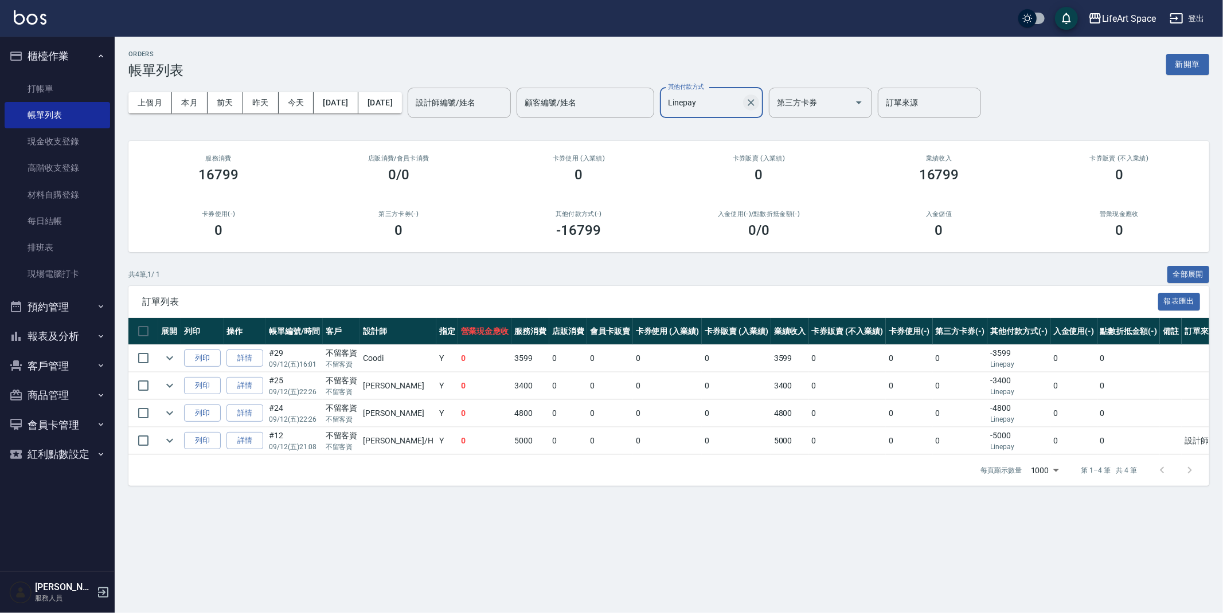
drag, startPoint x: 798, startPoint y: 107, endPoint x: 792, endPoint y: 105, distance: 6.5
click at [763, 105] on div "Linepay 其他付款方式" at bounding box center [711, 103] width 103 height 30
click at [755, 100] on icon "Clear" at bounding box center [751, 102] width 7 height 7
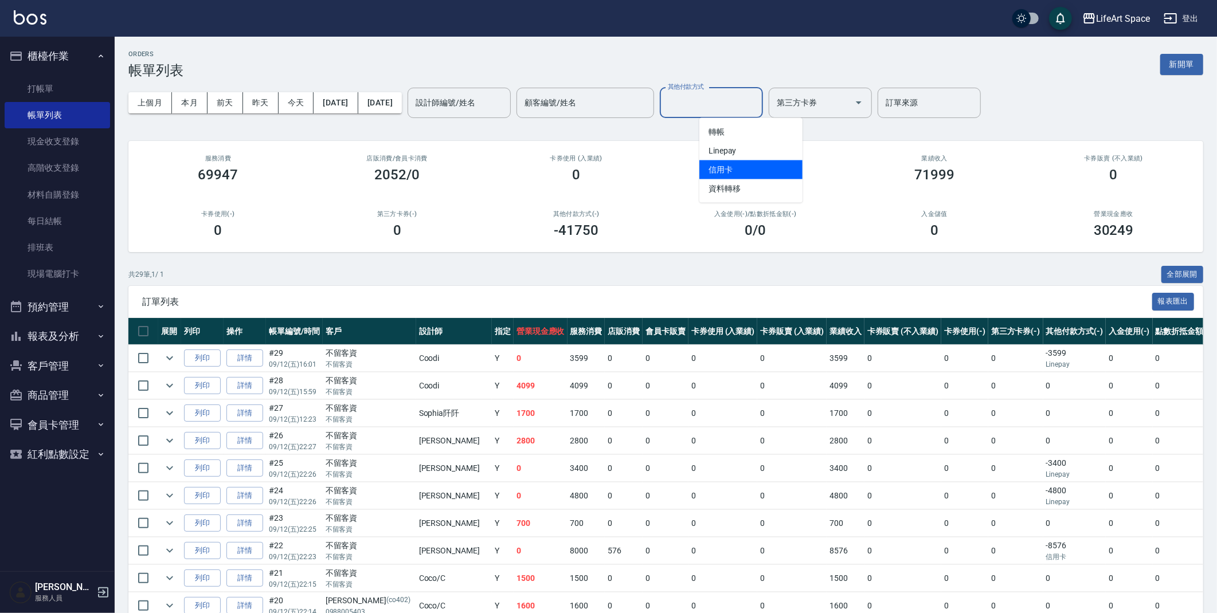
click at [757, 162] on span "信用卡" at bounding box center [750, 170] width 103 height 19
type input "信用卡"
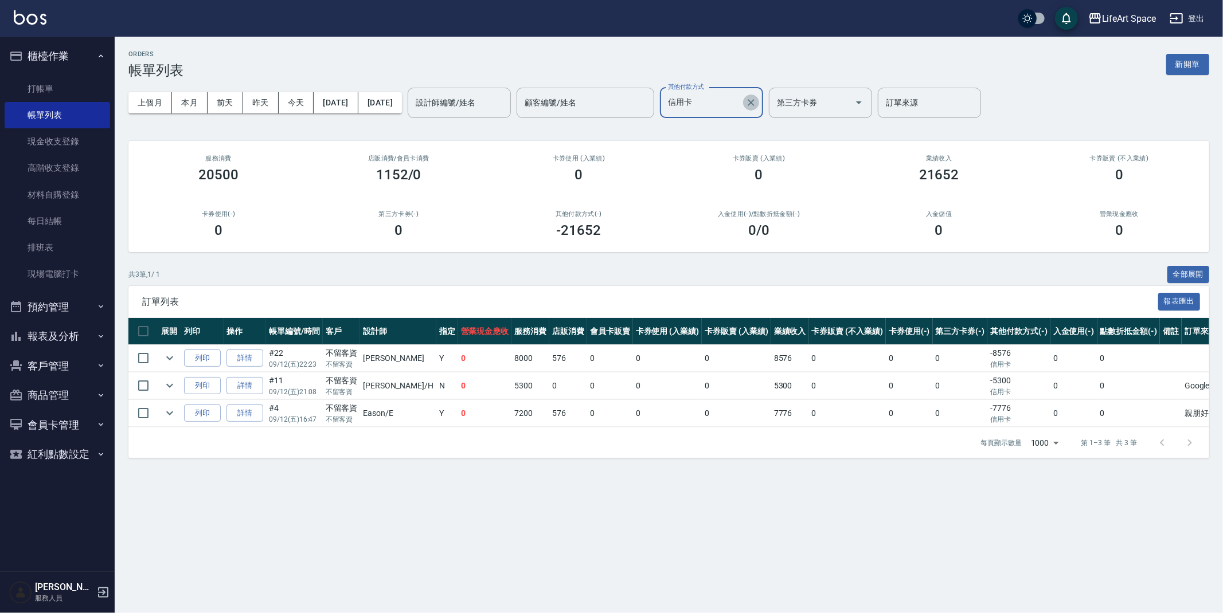
click at [757, 105] on icon "Clear" at bounding box center [750, 102] width 11 height 11
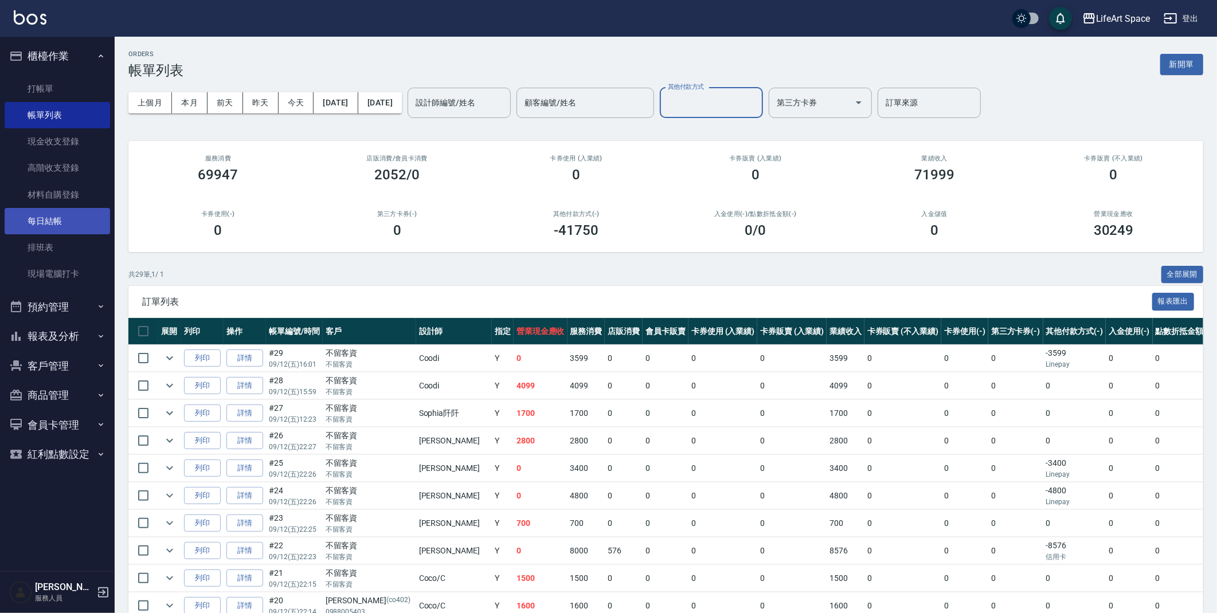
click at [65, 221] on link "每日結帳" at bounding box center [57, 221] width 105 height 26
click at [63, 226] on link "每日結帳" at bounding box center [57, 221] width 105 height 26
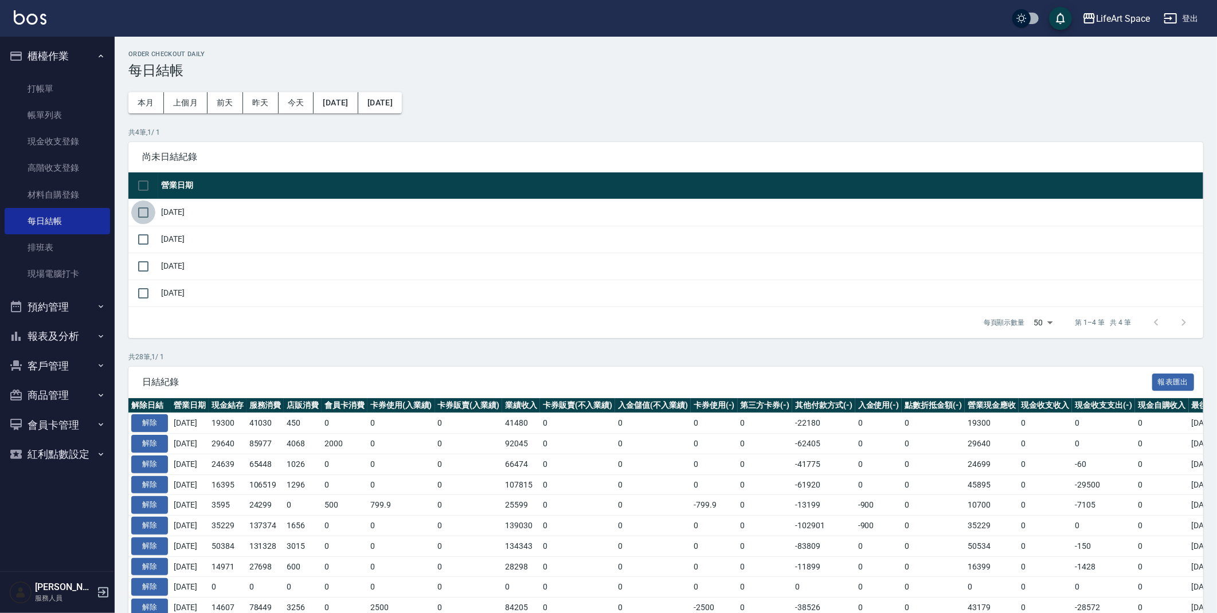
click at [138, 210] on input "checkbox" at bounding box center [143, 213] width 24 height 24
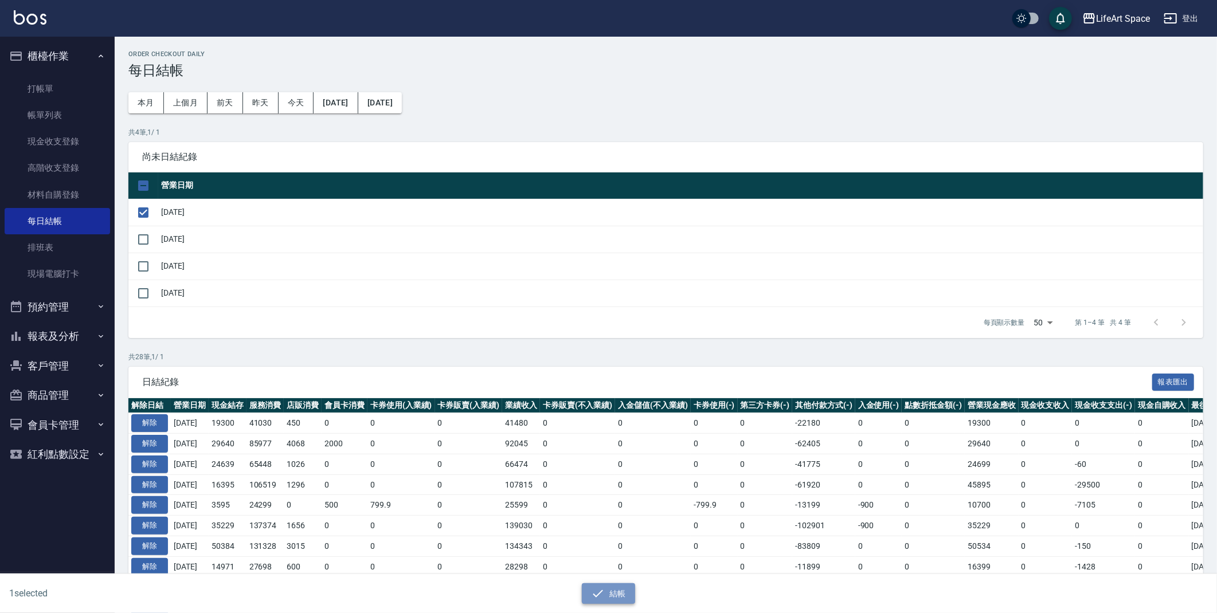
click at [597, 597] on icon "button" at bounding box center [598, 594] width 14 height 14
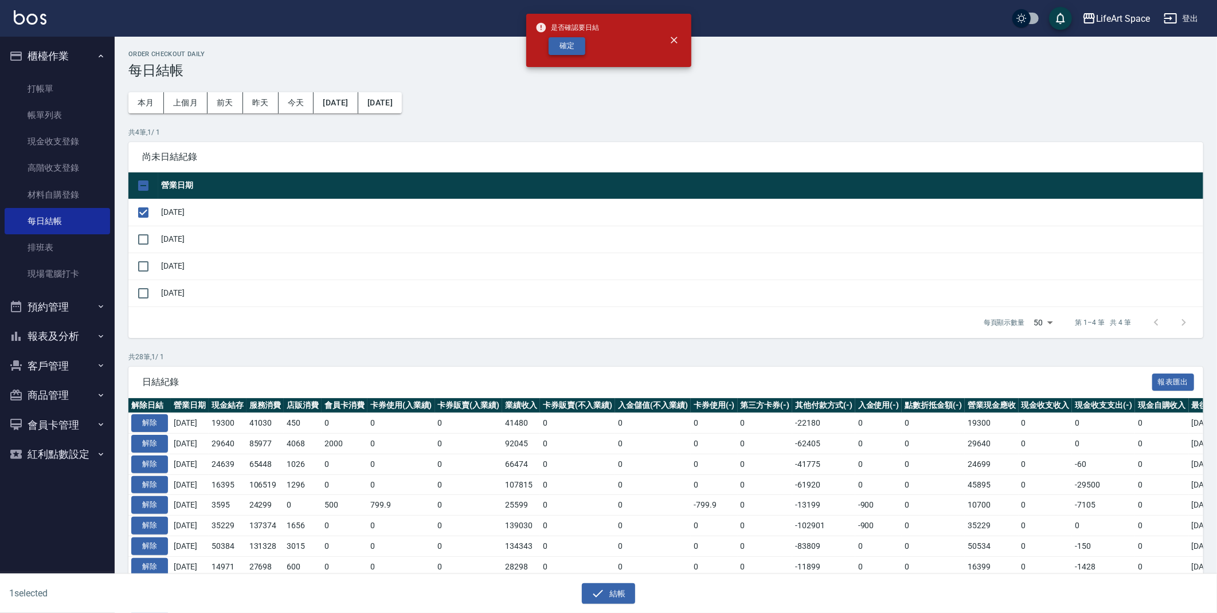
click at [562, 40] on button "確定" at bounding box center [567, 46] width 37 height 18
checkbox input "false"
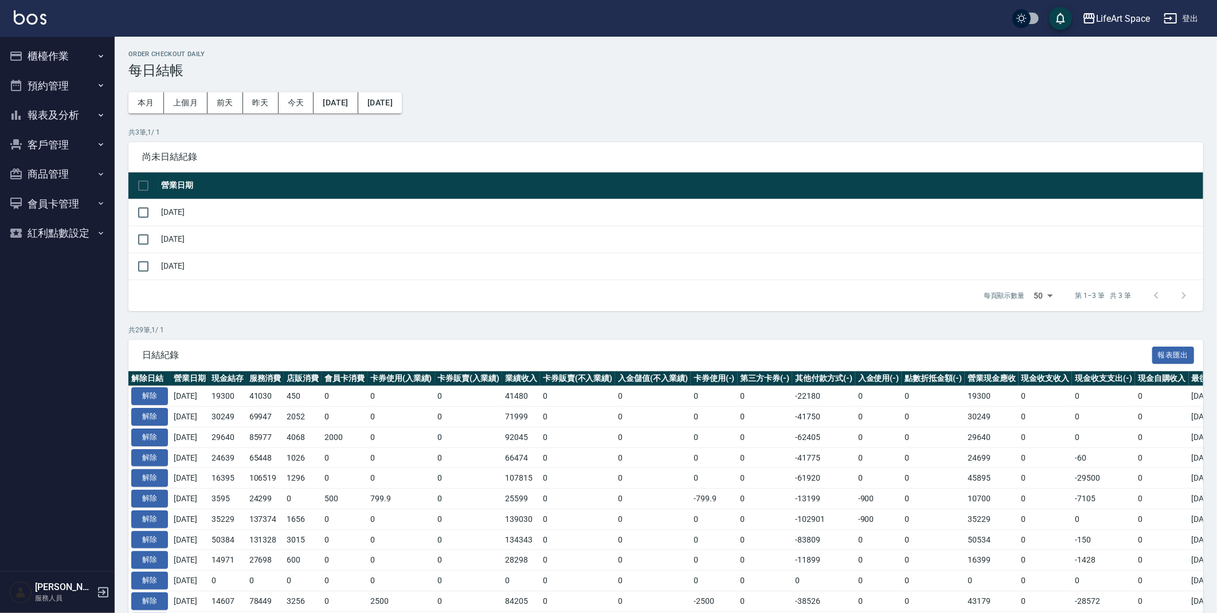
click at [85, 57] on button "櫃檯作業" at bounding box center [57, 56] width 105 height 30
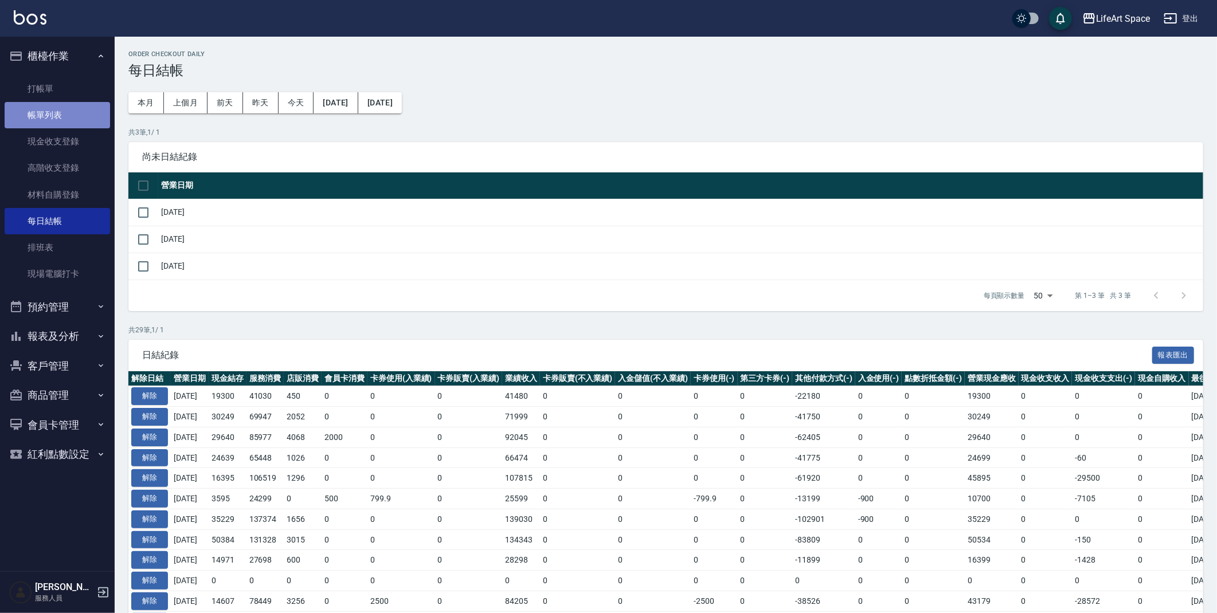
click at [61, 115] on link "帳單列表" at bounding box center [57, 115] width 105 height 26
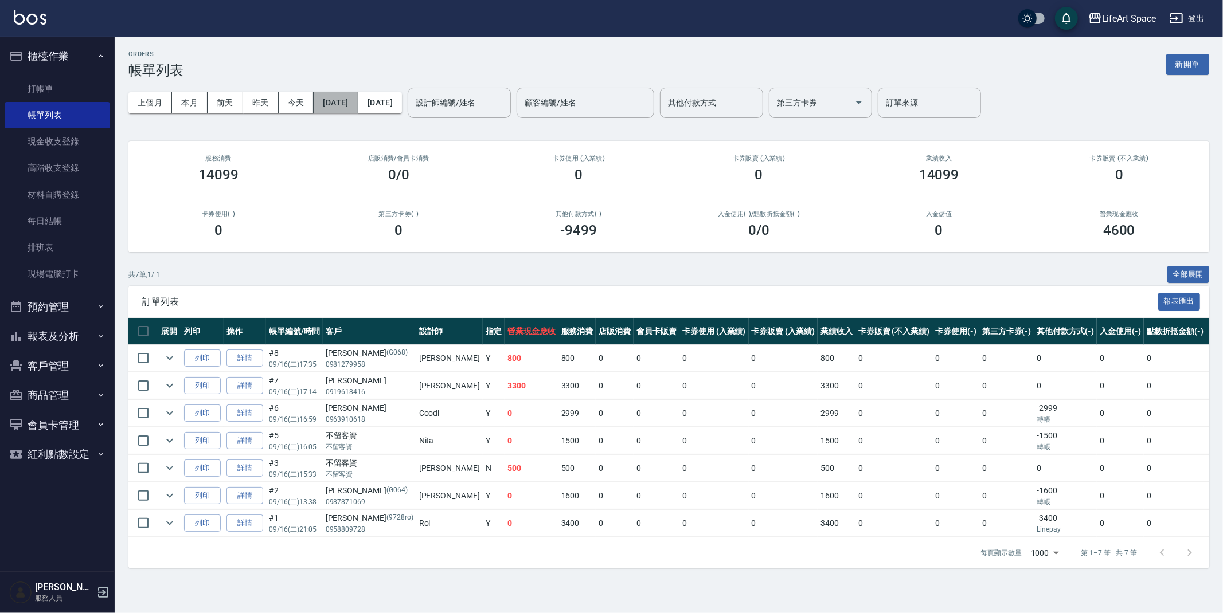
click at [341, 96] on button "[DATE]" at bounding box center [336, 102] width 44 height 21
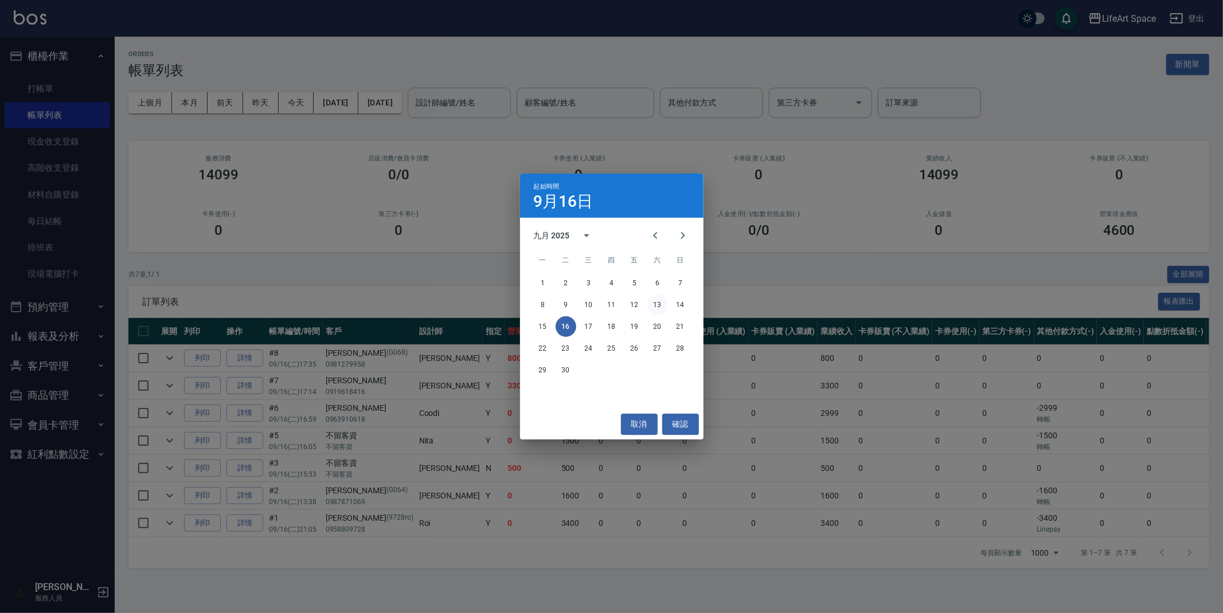
click at [654, 299] on button "13" at bounding box center [657, 305] width 21 height 21
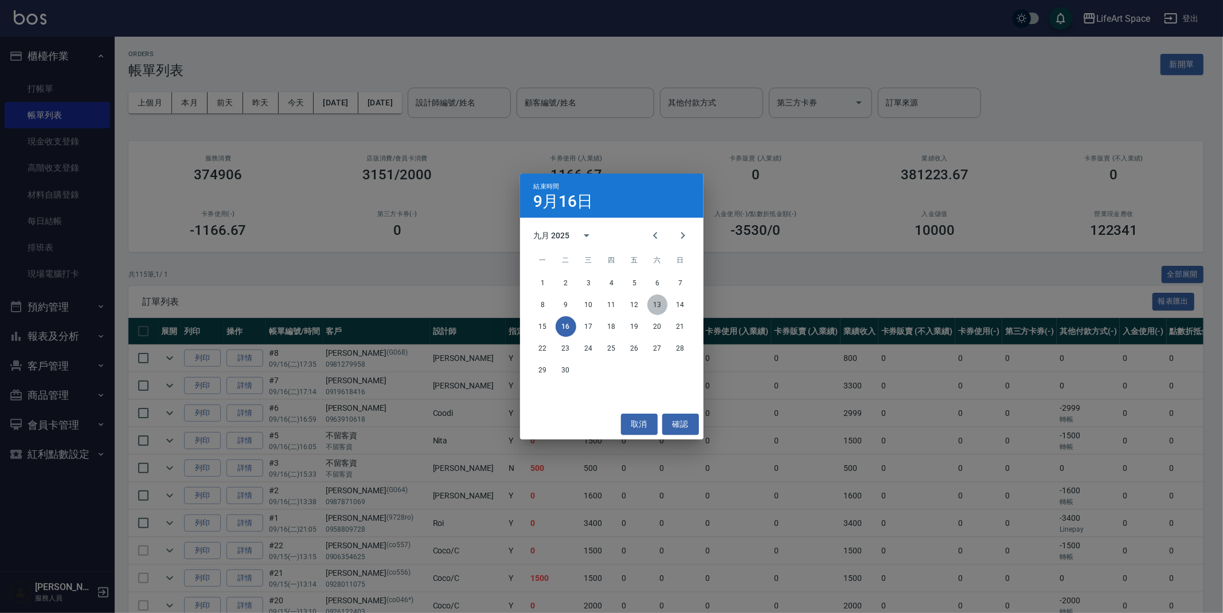
click at [660, 300] on button "13" at bounding box center [657, 305] width 21 height 21
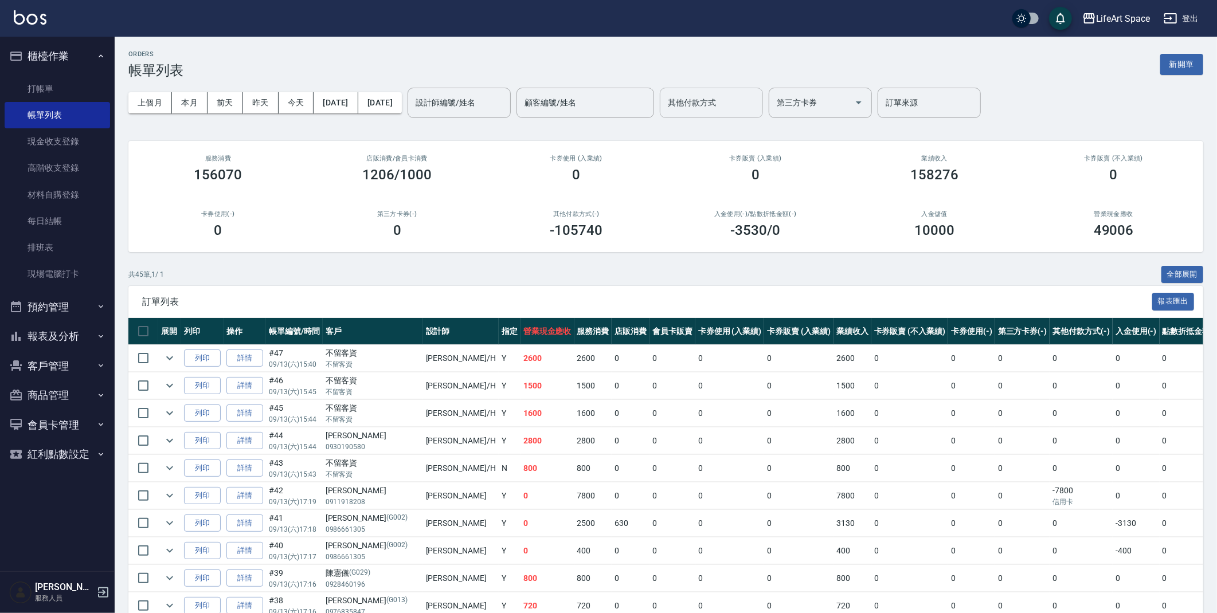
click at [758, 96] on input "其他付款方式" at bounding box center [711, 103] width 93 height 20
click at [764, 126] on span "轉帳" at bounding box center [750, 132] width 103 height 19
type input "轉帳"
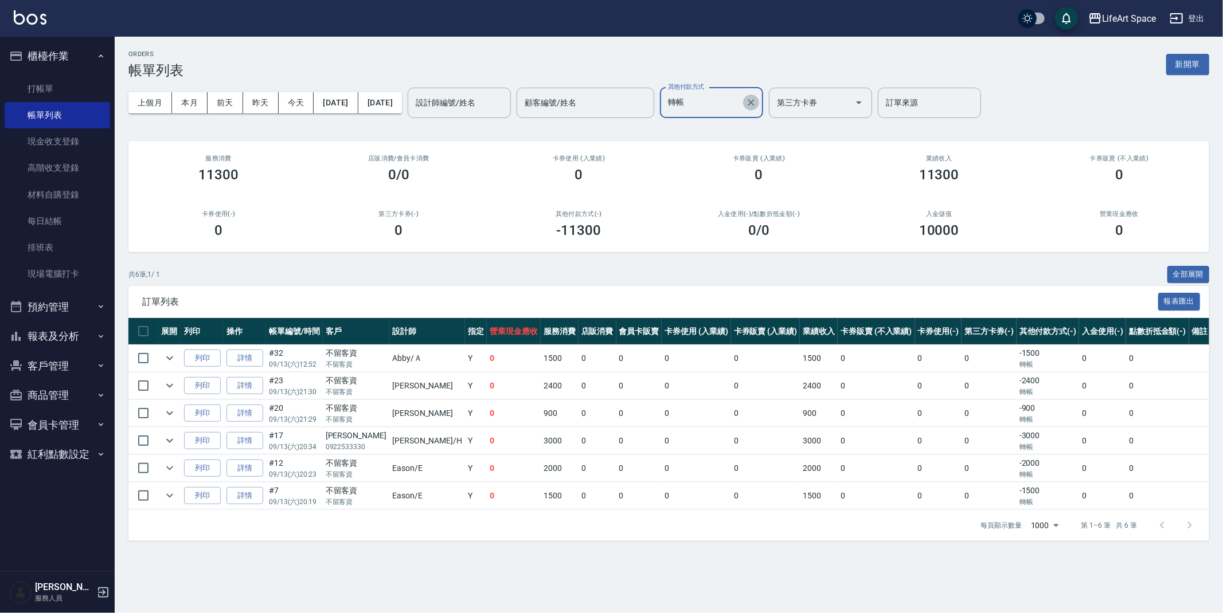
click at [757, 99] on icon "Clear" at bounding box center [750, 102] width 11 height 11
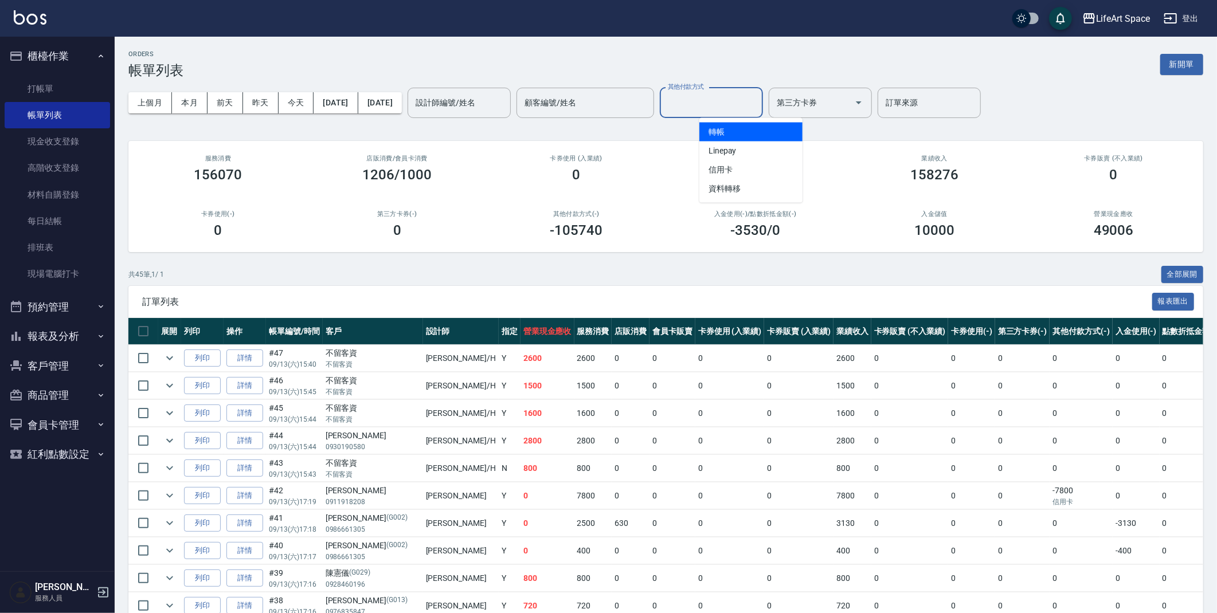
click at [752, 99] on input "其他付款方式" at bounding box center [711, 103] width 93 height 20
click at [755, 61] on div "ORDERS 帳單列表 新開單" at bounding box center [665, 64] width 1075 height 28
click at [761, 115] on div "其他付款方式" at bounding box center [711, 103] width 103 height 30
click at [752, 149] on span "Linepay" at bounding box center [750, 151] width 103 height 19
type input "Linepay"
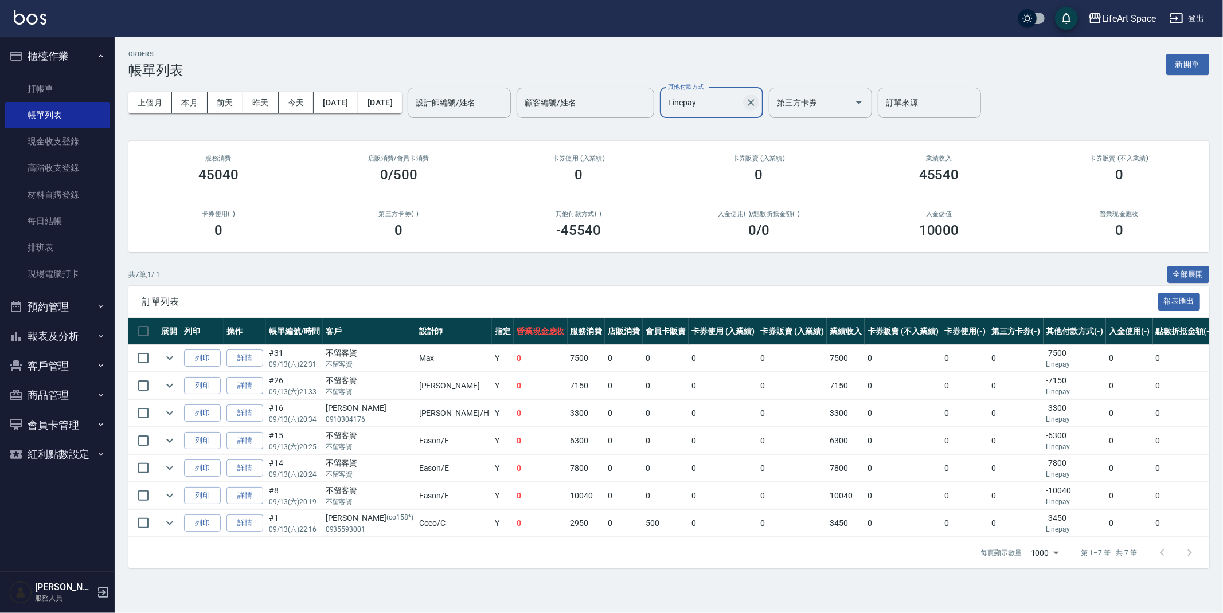
click at [755, 101] on icon "Clear" at bounding box center [751, 102] width 7 height 7
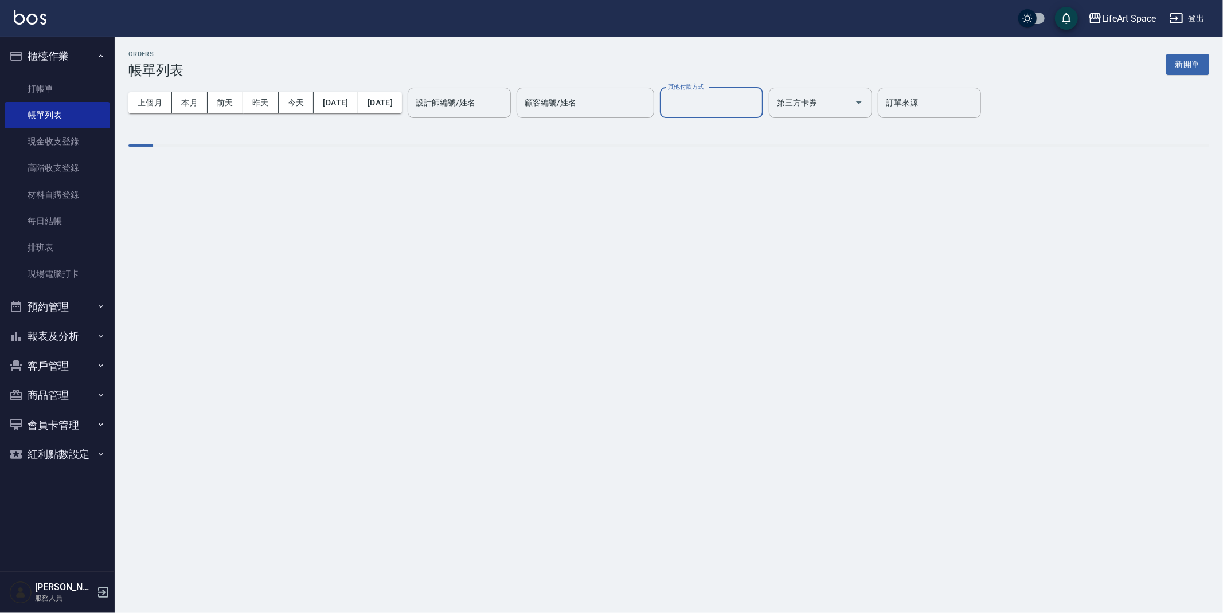
click at [753, 108] on input "其他付款方式" at bounding box center [711, 103] width 93 height 20
click at [734, 101] on input "其他付款方式" at bounding box center [711, 103] width 93 height 20
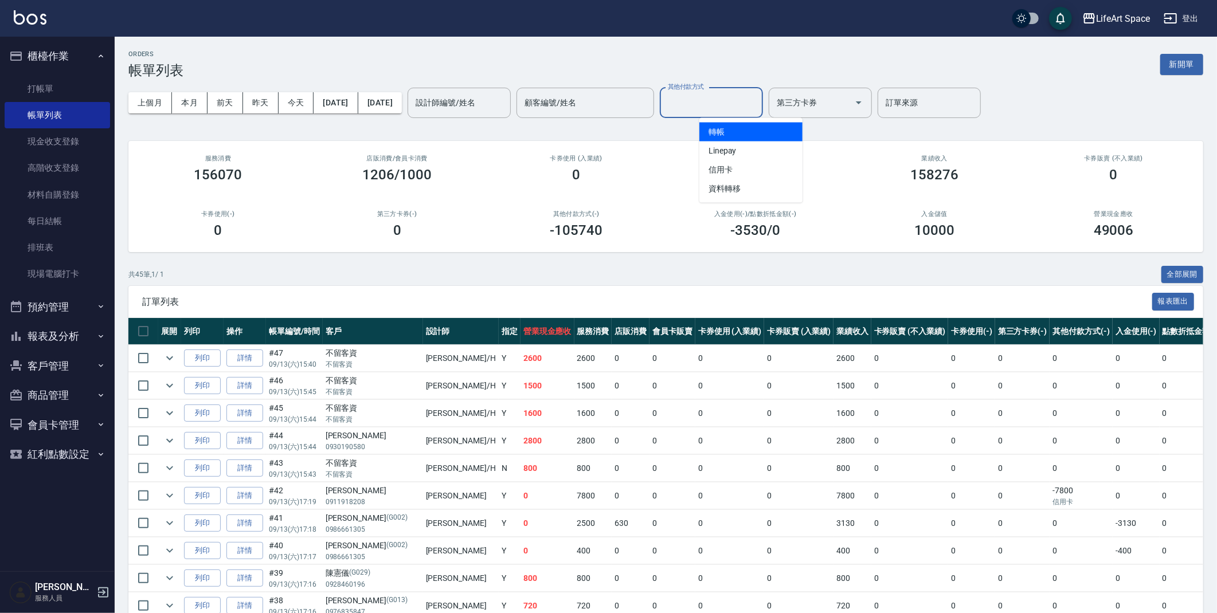
click at [758, 104] on input "其他付款方式" at bounding box center [711, 103] width 93 height 20
click at [746, 165] on span "信用卡" at bounding box center [750, 170] width 103 height 19
type input "信用卡"
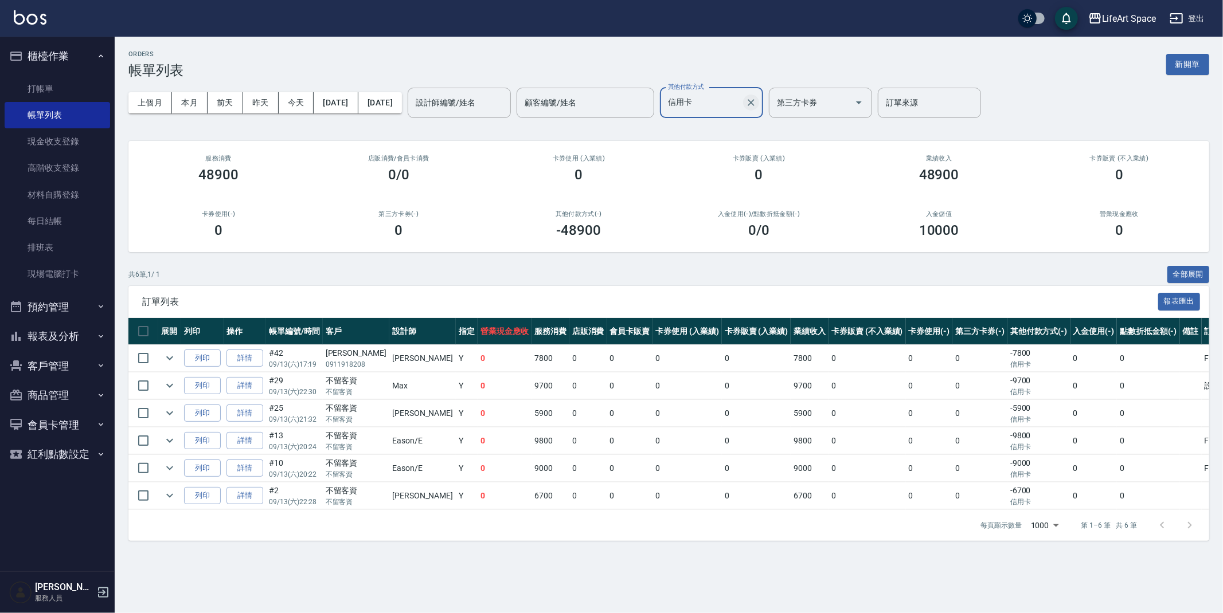
click at [757, 101] on icon "Clear" at bounding box center [750, 102] width 11 height 11
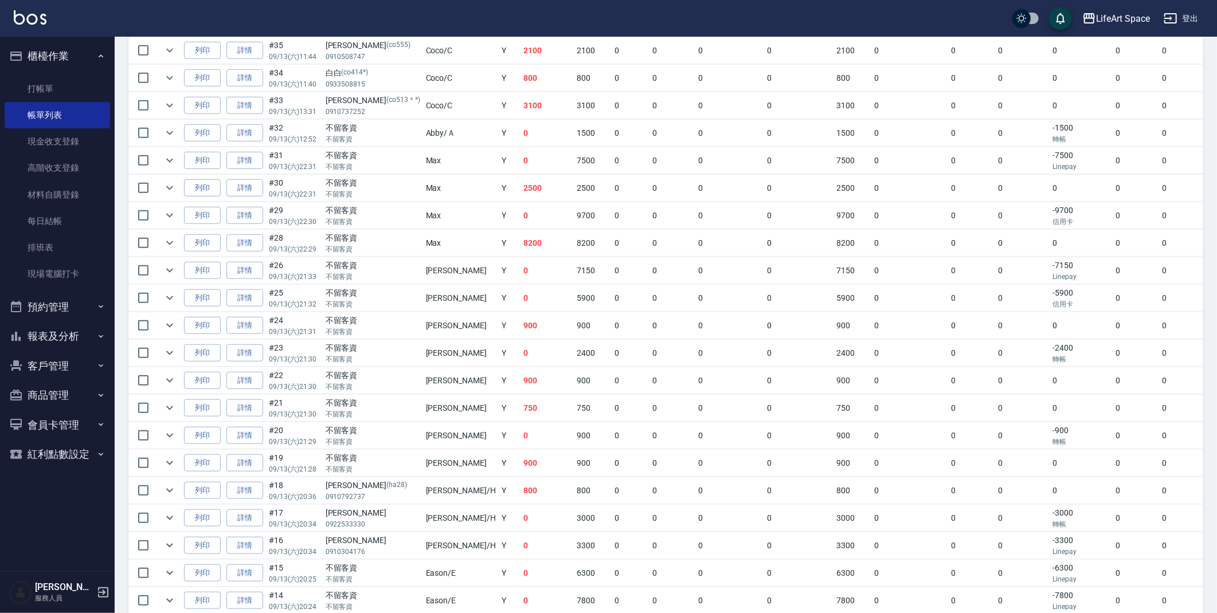
scroll to position [18, 0]
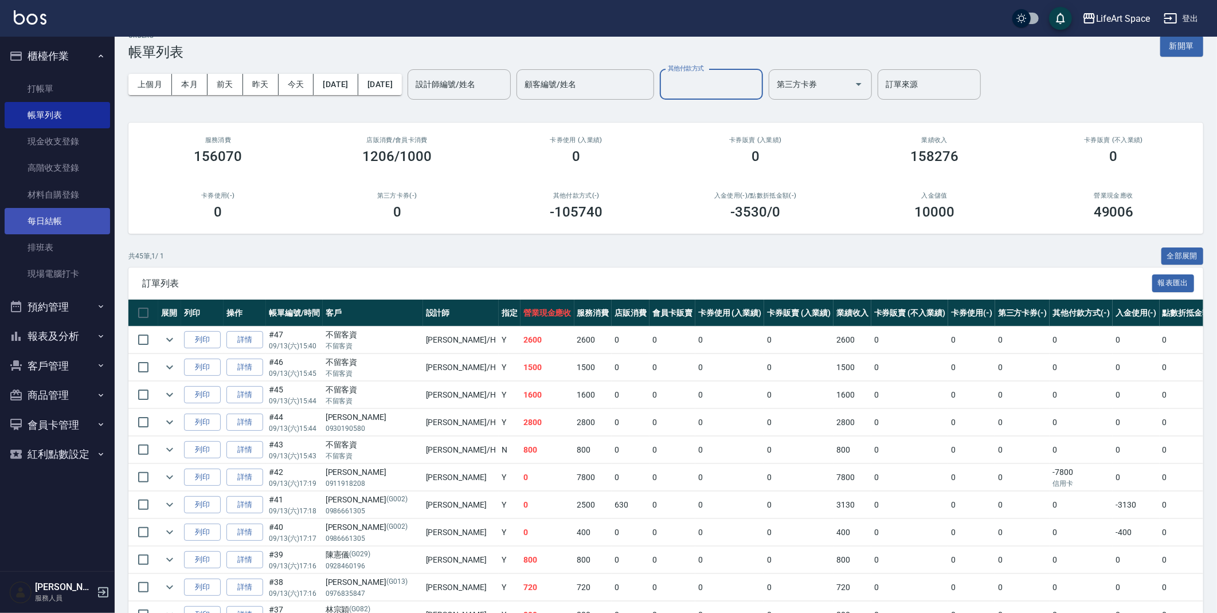
click at [65, 216] on link "每日結帳" at bounding box center [57, 221] width 105 height 26
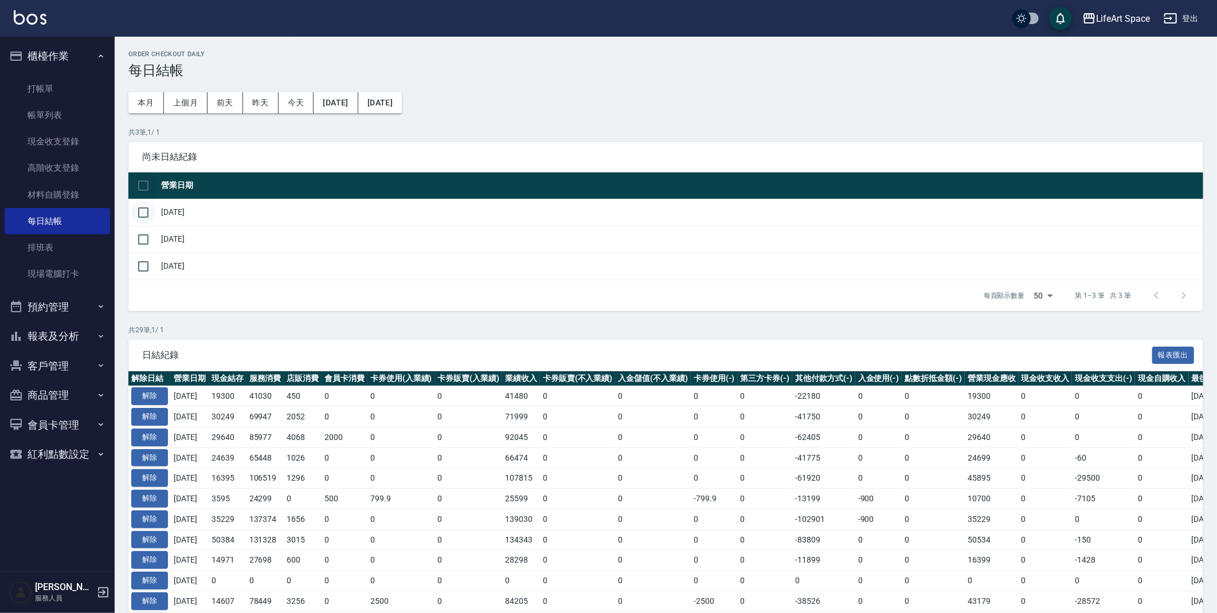
drag, startPoint x: 159, startPoint y: 209, endPoint x: 151, endPoint y: 209, distance: 8.0
click at [157, 208] on tr "[DATE]" at bounding box center [665, 212] width 1075 height 27
click at [151, 208] on input "checkbox" at bounding box center [143, 213] width 24 height 24
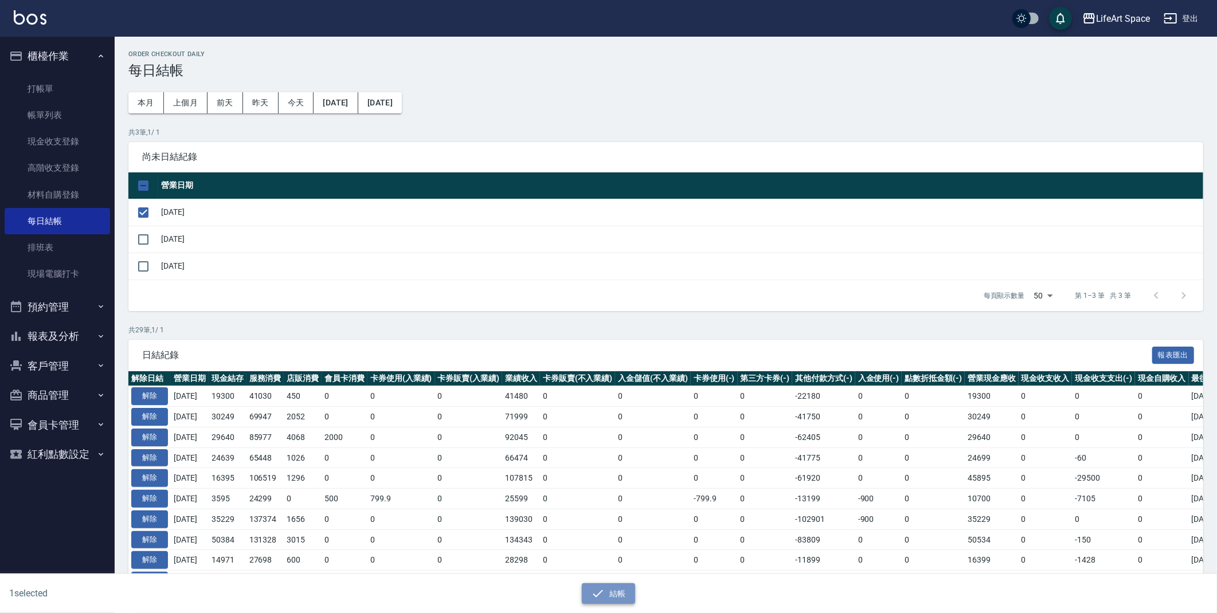
click at [598, 588] on icon "button" at bounding box center [598, 594] width 14 height 14
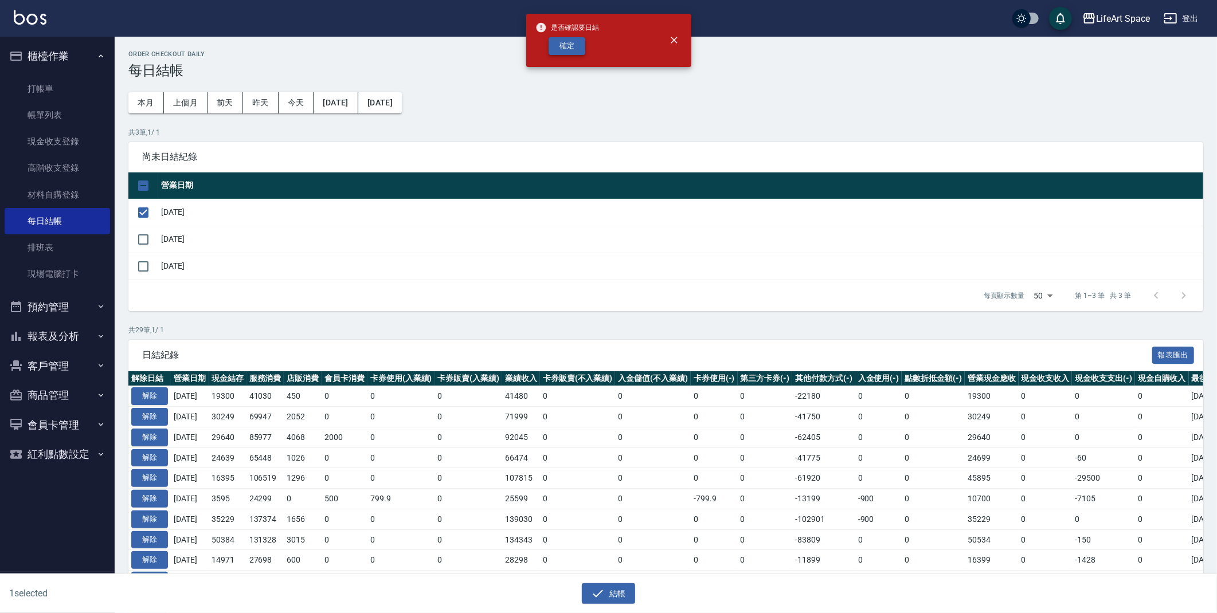
click at [578, 50] on button "確定" at bounding box center [567, 46] width 37 height 18
checkbox input "false"
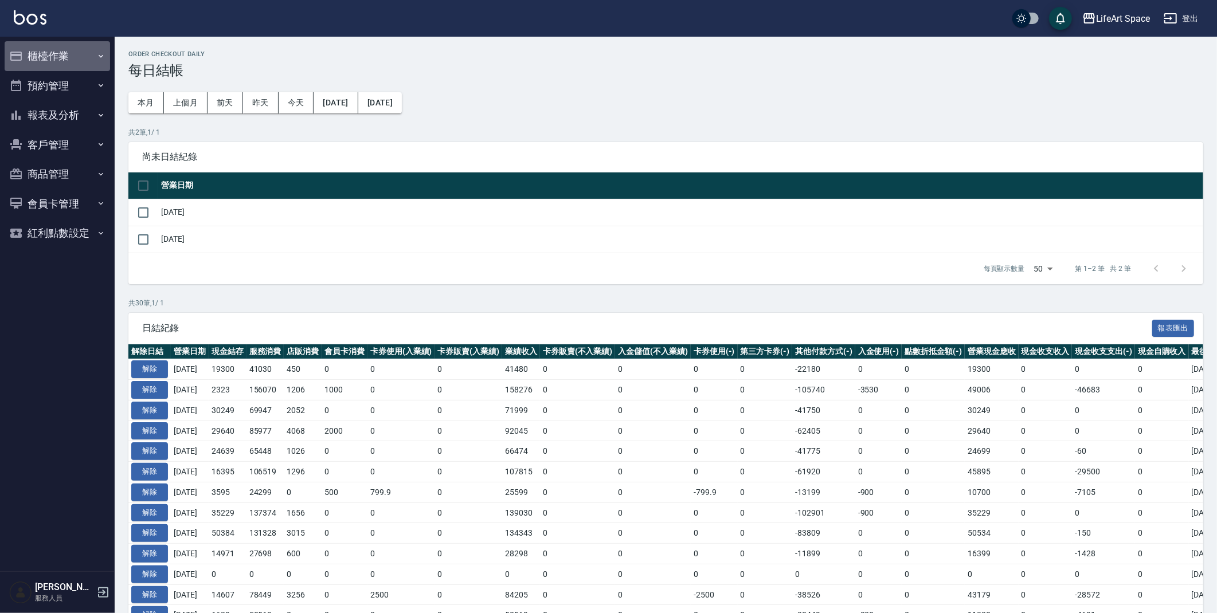
click at [52, 62] on button "櫃檯作業" at bounding box center [57, 56] width 105 height 30
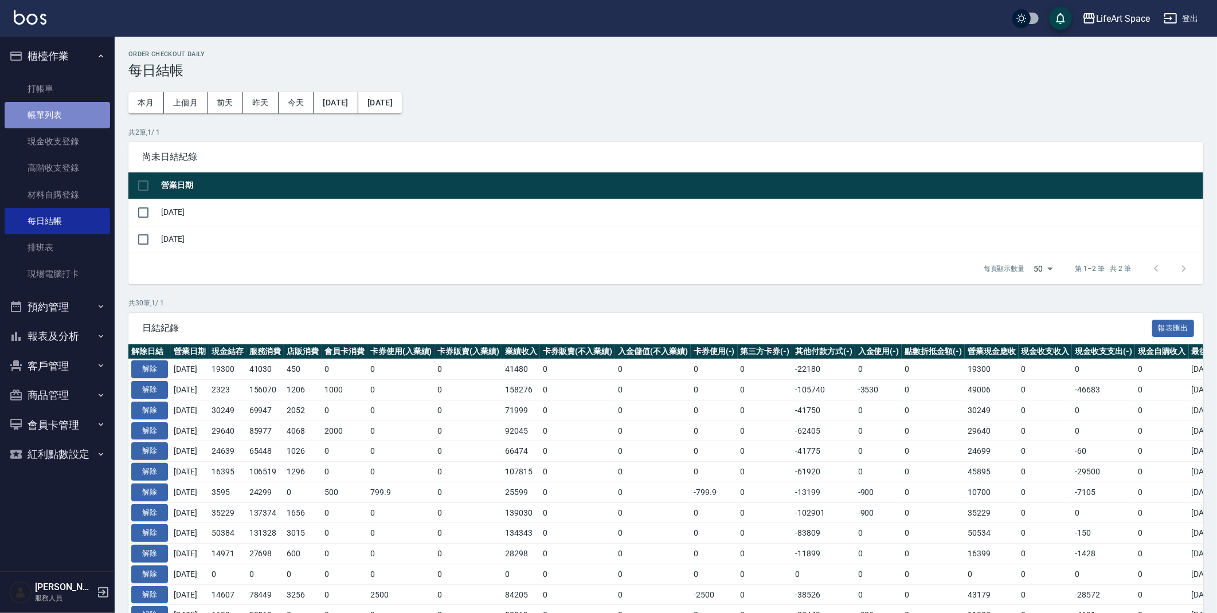
click at [57, 109] on link "帳單列表" at bounding box center [57, 115] width 105 height 26
click at [57, 108] on link "帳單列表" at bounding box center [57, 115] width 105 height 26
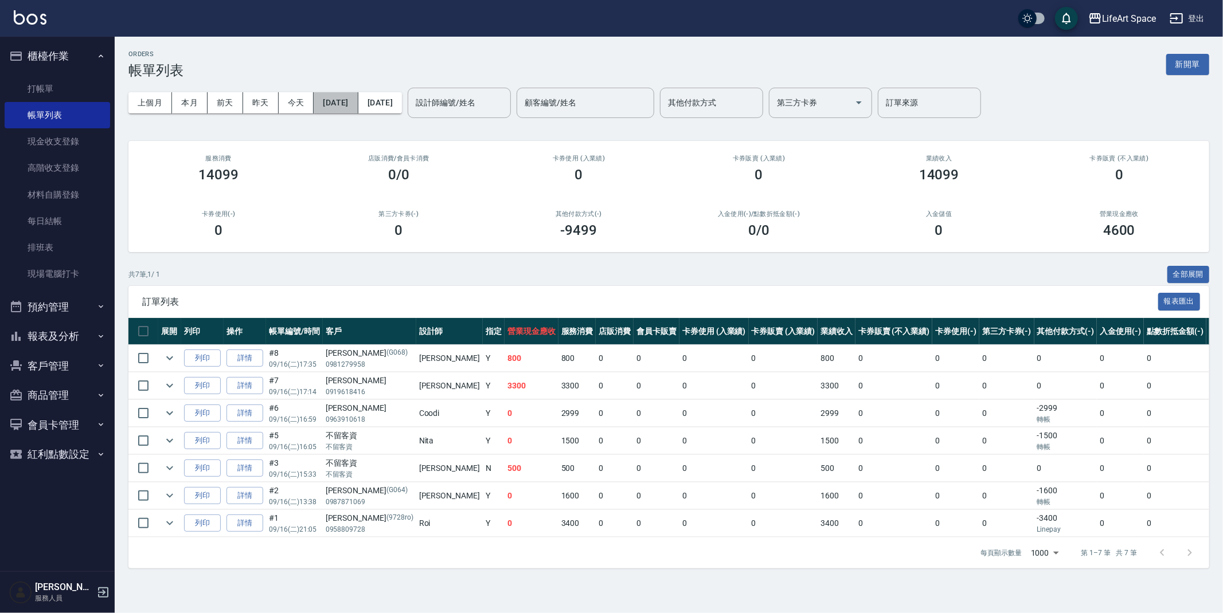
click at [347, 100] on button "[DATE]" at bounding box center [336, 102] width 44 height 21
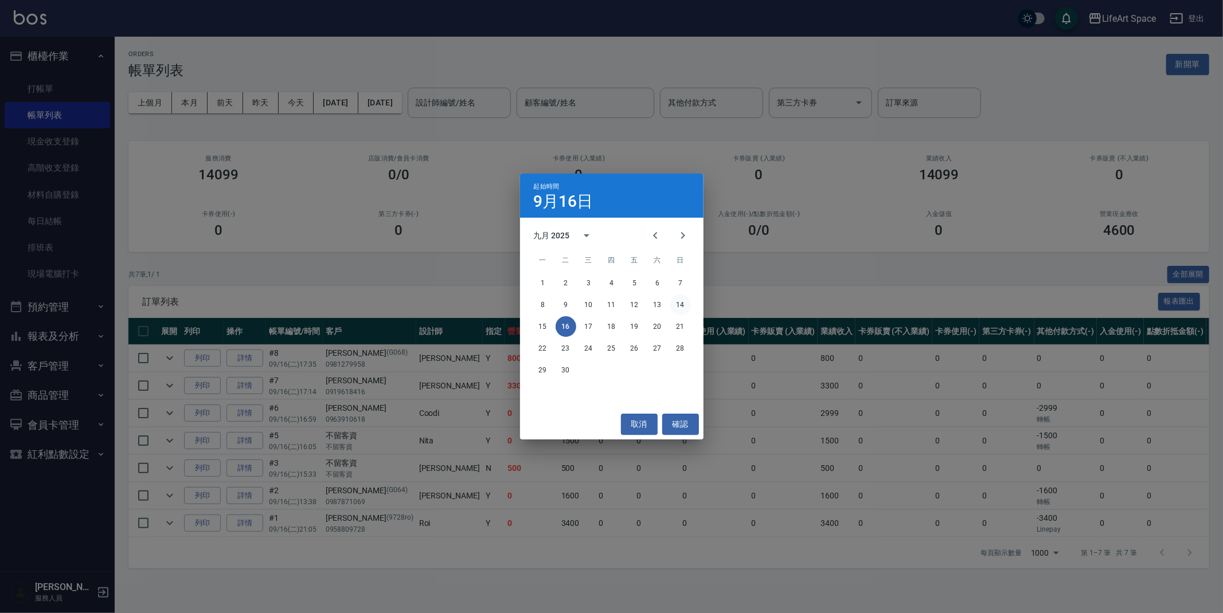
click at [689, 308] on button "14" at bounding box center [680, 305] width 21 height 21
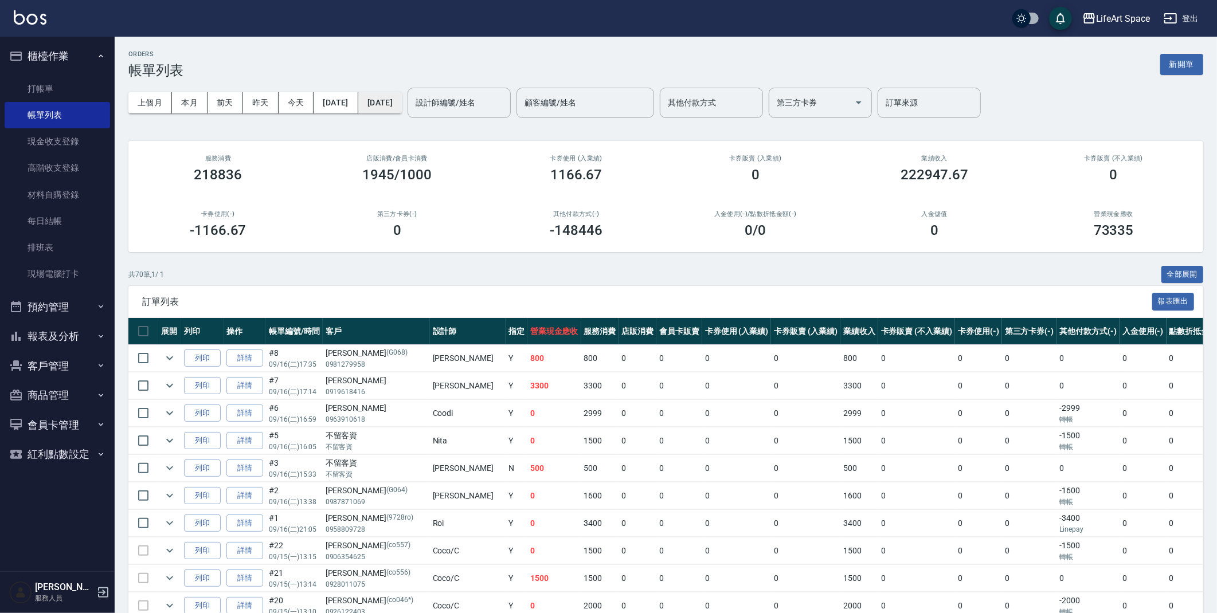
click at [402, 99] on button "[DATE]" at bounding box center [380, 102] width 44 height 21
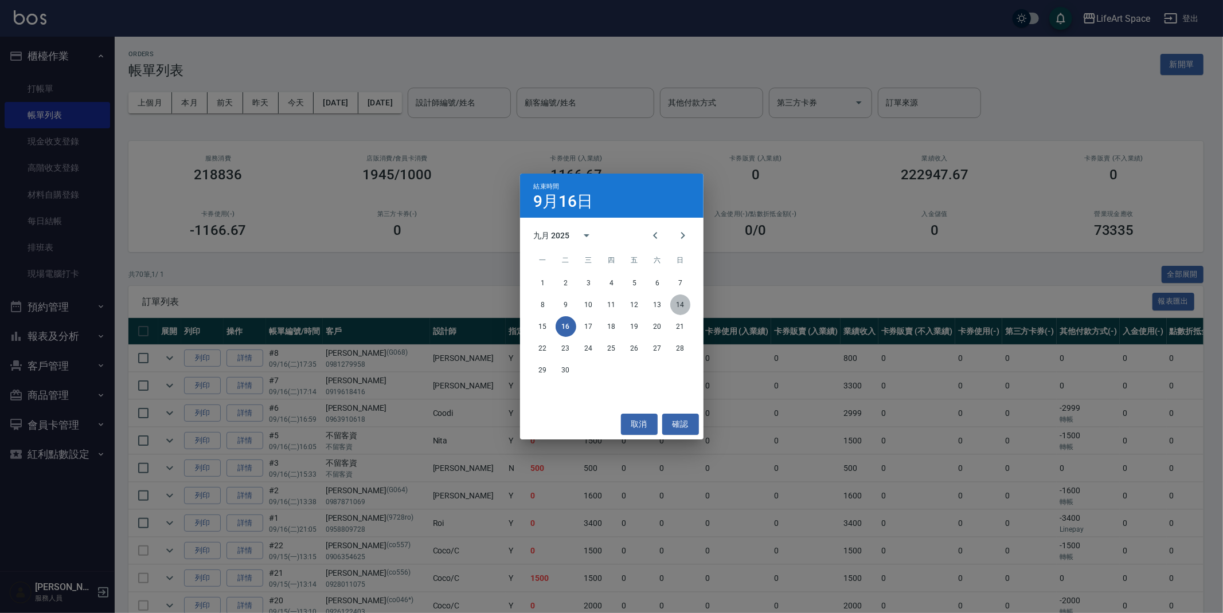
click at [684, 306] on button "14" at bounding box center [680, 305] width 21 height 21
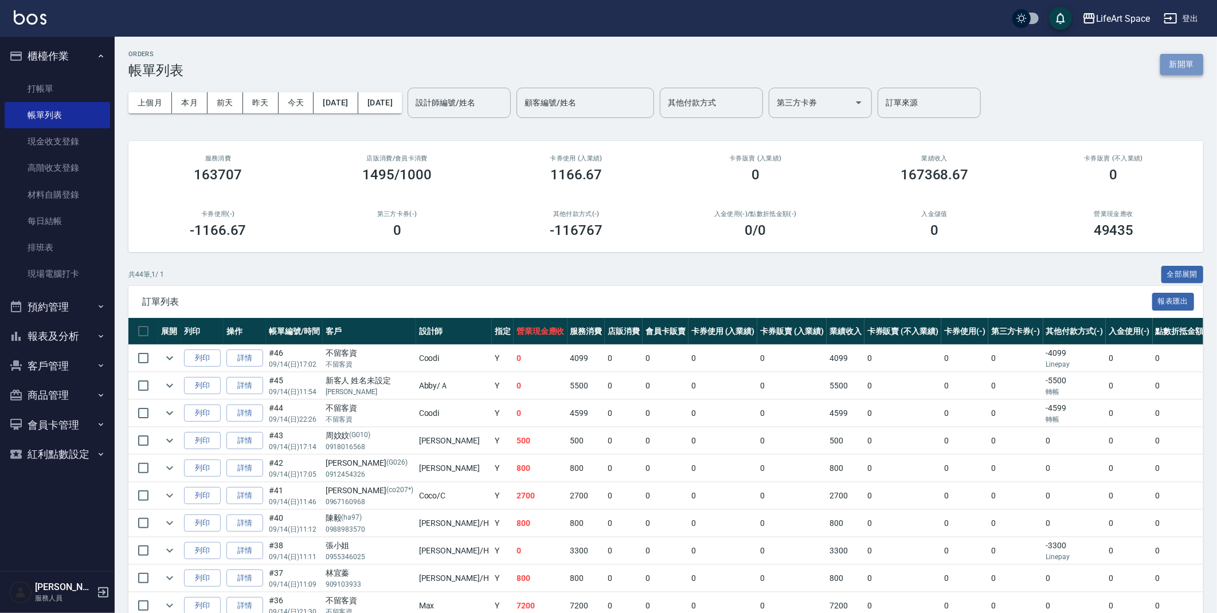
click at [1202, 63] on button "新開單" at bounding box center [1181, 64] width 43 height 21
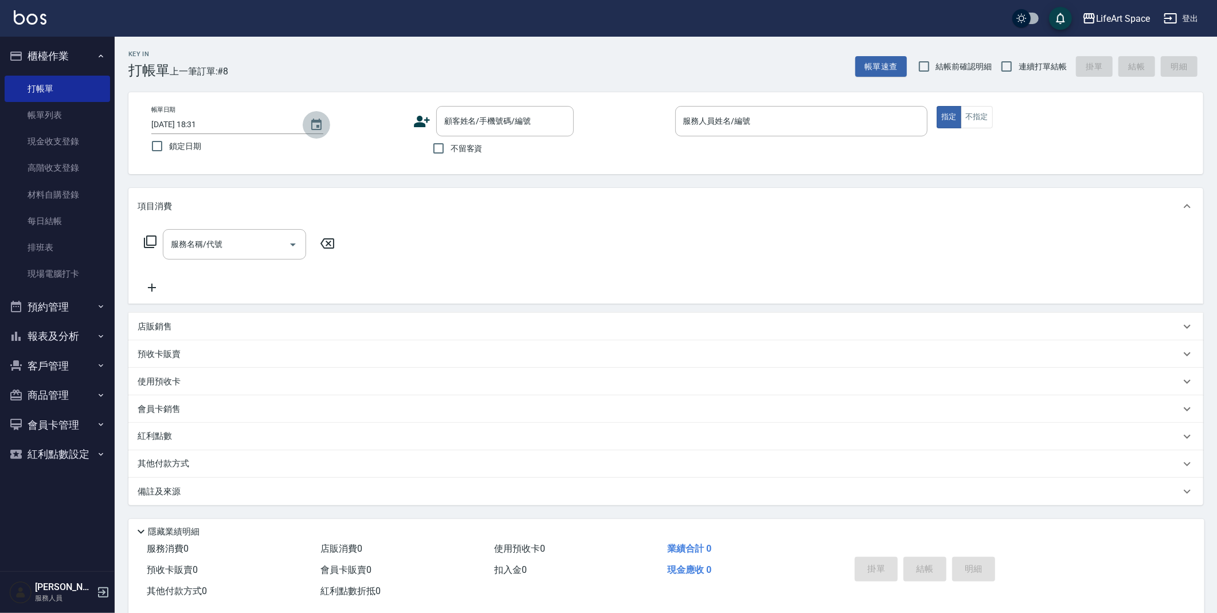
click at [308, 124] on button "Choose date, selected date is 2025-09-16" at bounding box center [317, 125] width 28 height 28
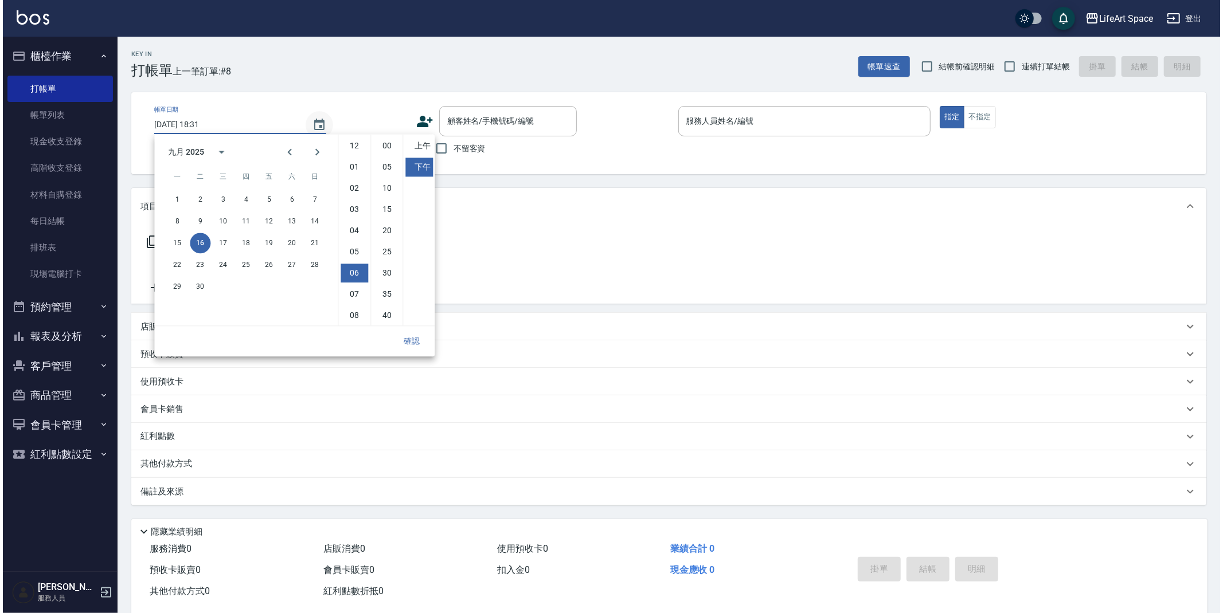
scroll to position [64, 0]
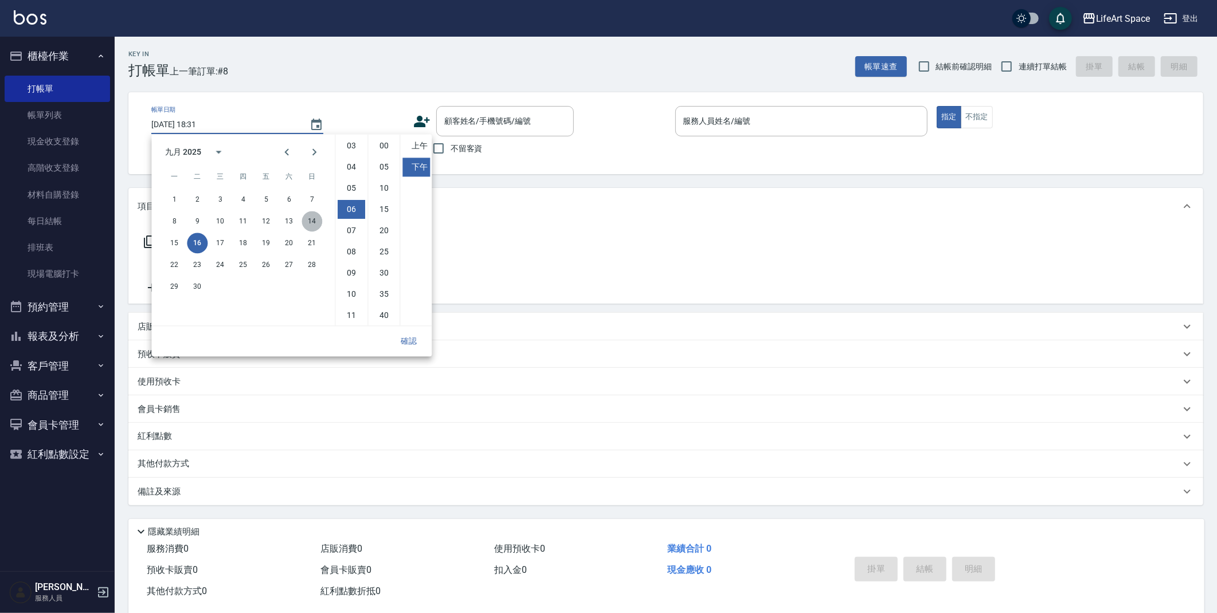
click at [307, 217] on button "14" at bounding box center [312, 221] width 21 height 21
type input "2025/09/14 18:31"
click at [398, 337] on button "確認" at bounding box center [408, 341] width 37 height 21
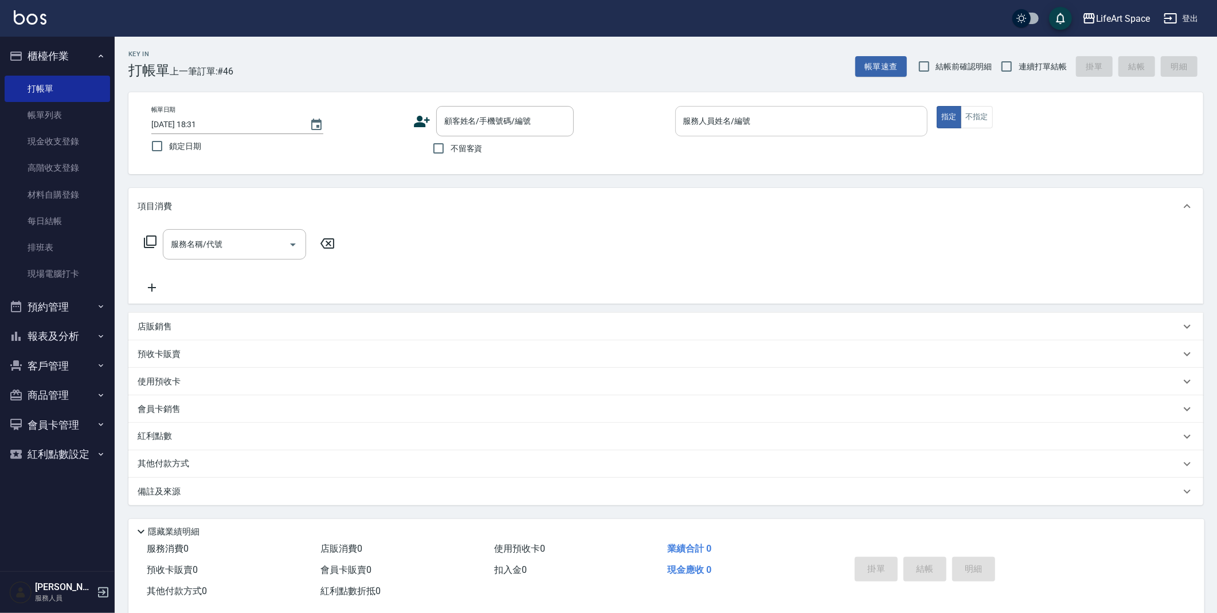
click at [790, 126] on input "服務人員姓名/編號" at bounding box center [802, 121] width 243 height 20
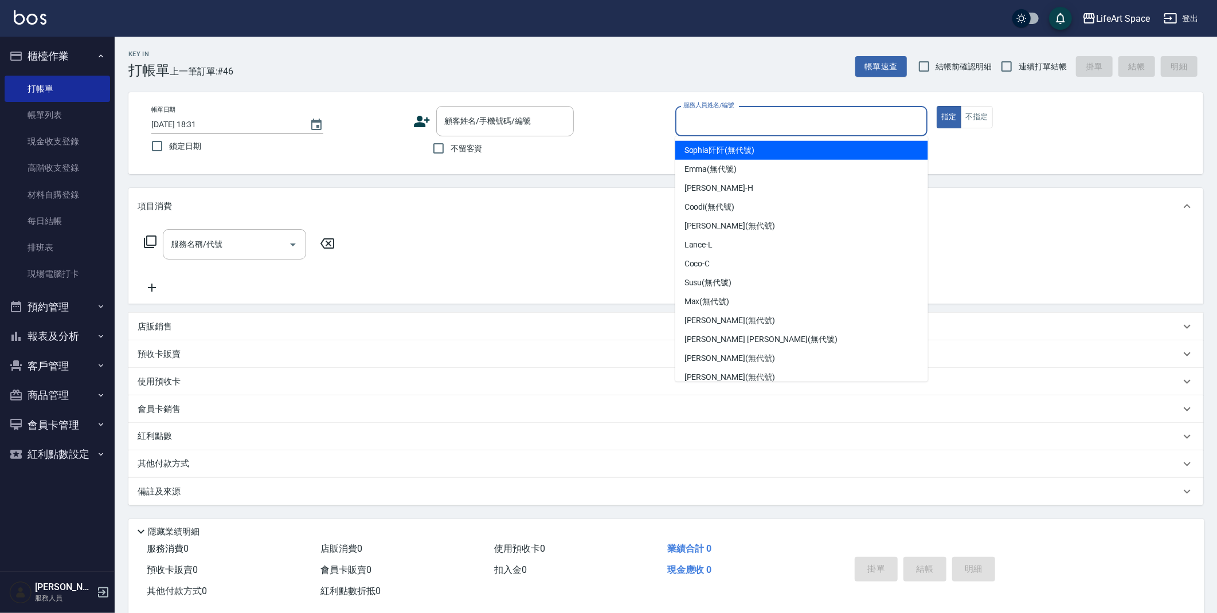
drag, startPoint x: 750, startPoint y: 147, endPoint x: 733, endPoint y: 148, distance: 16.7
click at [750, 147] on span "Sophia阡阡 (無代號)" at bounding box center [720, 150] width 70 height 12
type input "Sophia阡阡(無代號)"
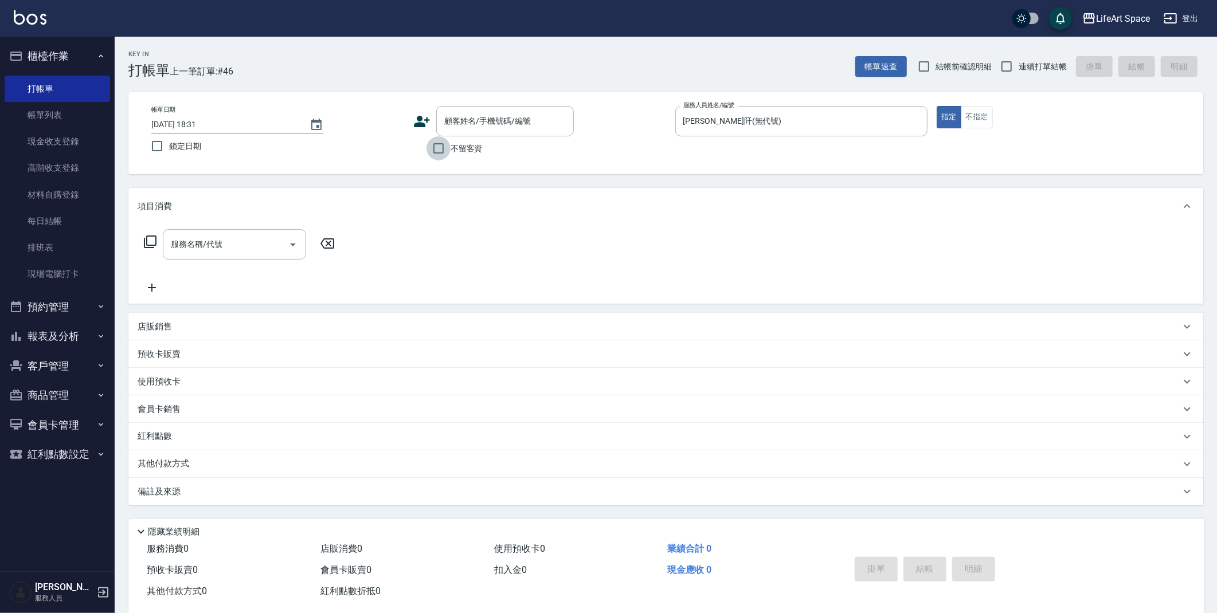
drag, startPoint x: 441, startPoint y: 144, endPoint x: 504, endPoint y: 144, distance: 62.5
click at [444, 144] on input "不留客資" at bounding box center [439, 148] width 24 height 24
checkbox input "true"
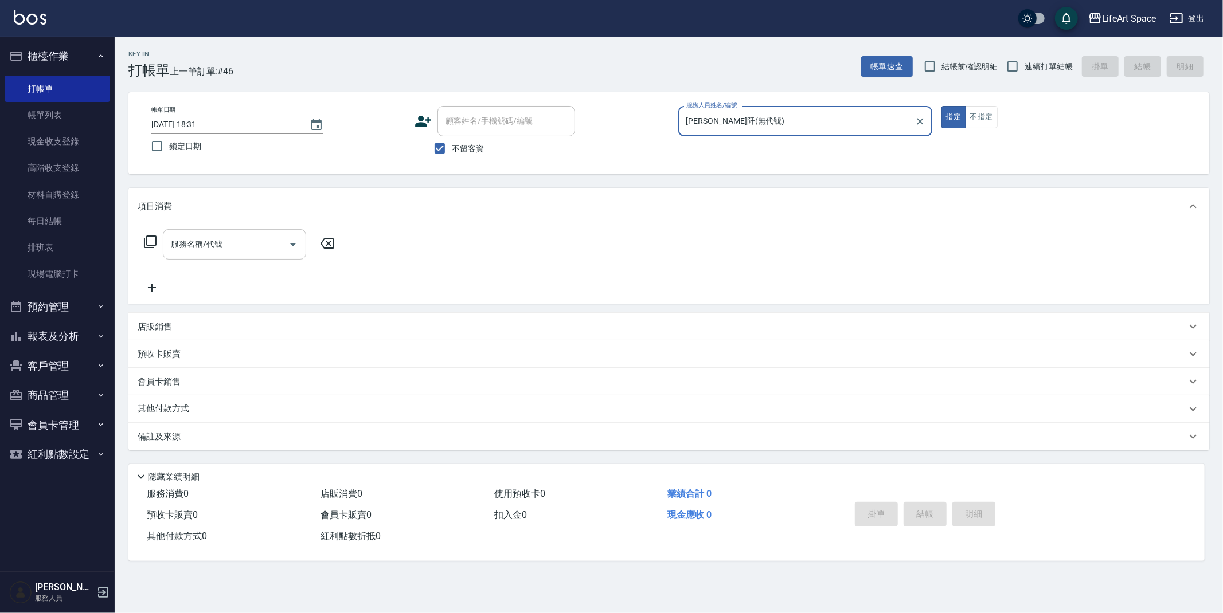
click at [241, 247] on input "服務名稱/代號" at bounding box center [226, 244] width 116 height 20
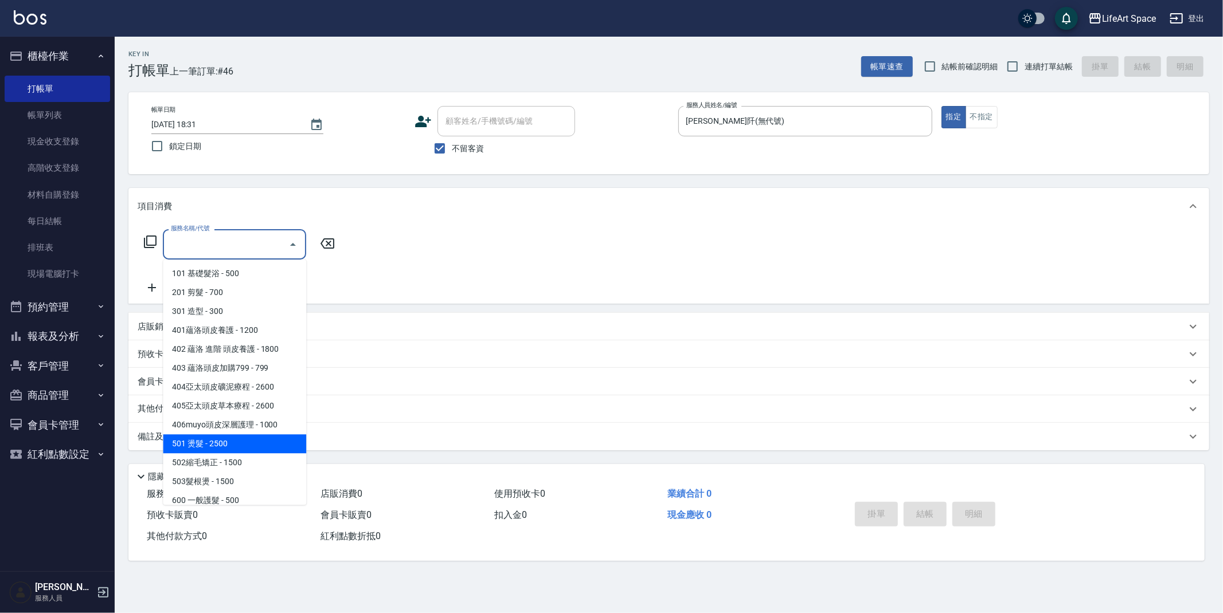
click at [213, 443] on span "501 燙髮 - 2500" at bounding box center [234, 444] width 143 height 19
type input "501 燙髮(501)"
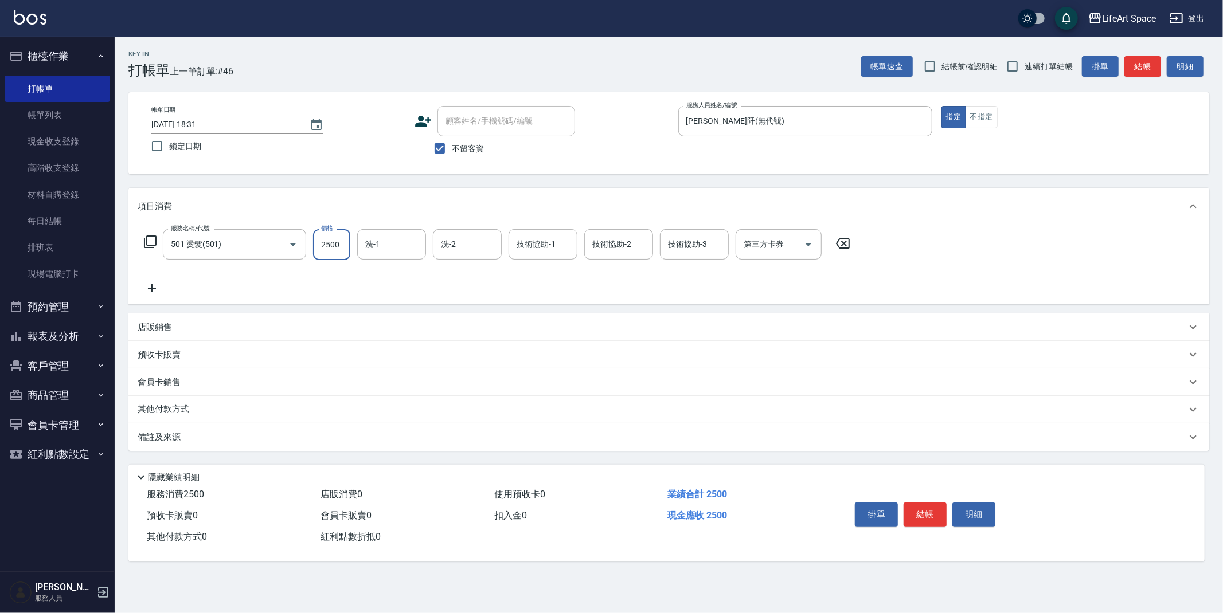
click at [337, 252] on input "2500" at bounding box center [331, 244] width 37 height 31
type input "1800"
click at [315, 123] on icon "Choose date, selected date is 2025-09-14" at bounding box center [317, 125] width 14 height 14
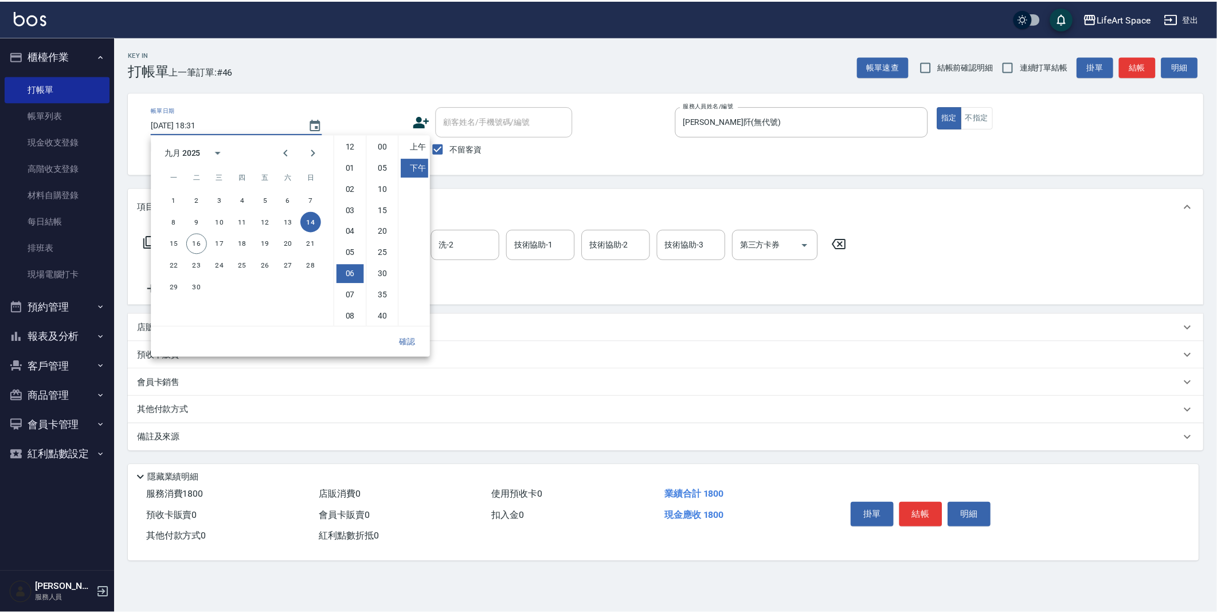
scroll to position [64, 0]
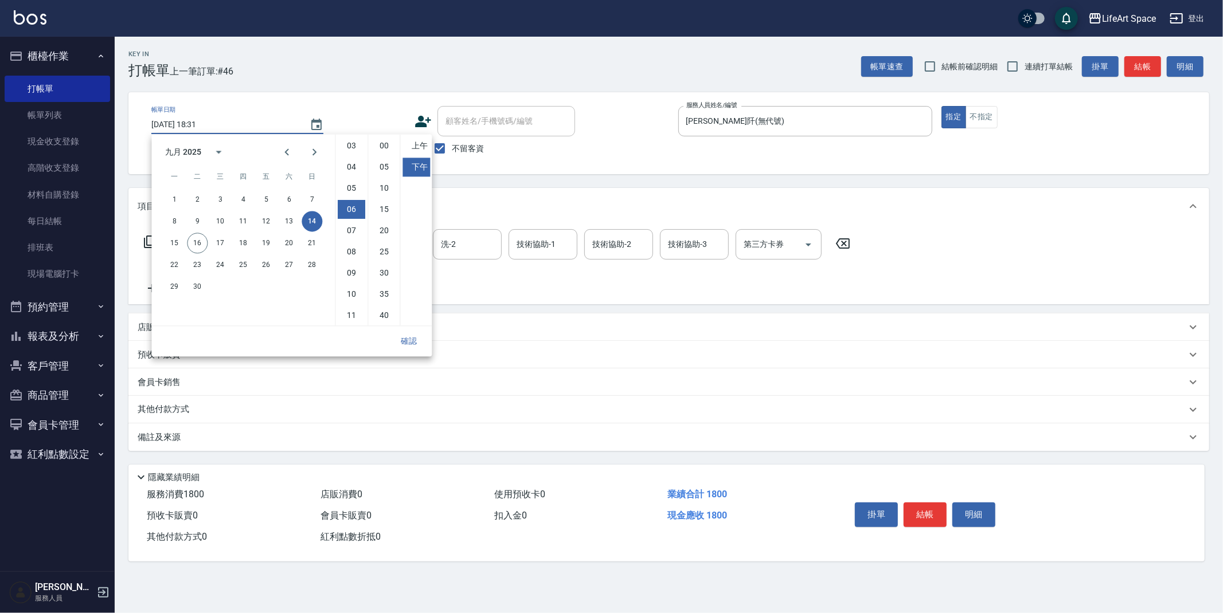
click at [185, 243] on div "15 16 17 18 19 20 21" at bounding box center [242, 243] width 183 height 21
click at [176, 246] on button "15" at bounding box center [174, 243] width 21 height 21
type input "2025/09/15 18:31"
click at [399, 340] on button "確認" at bounding box center [408, 341] width 37 height 21
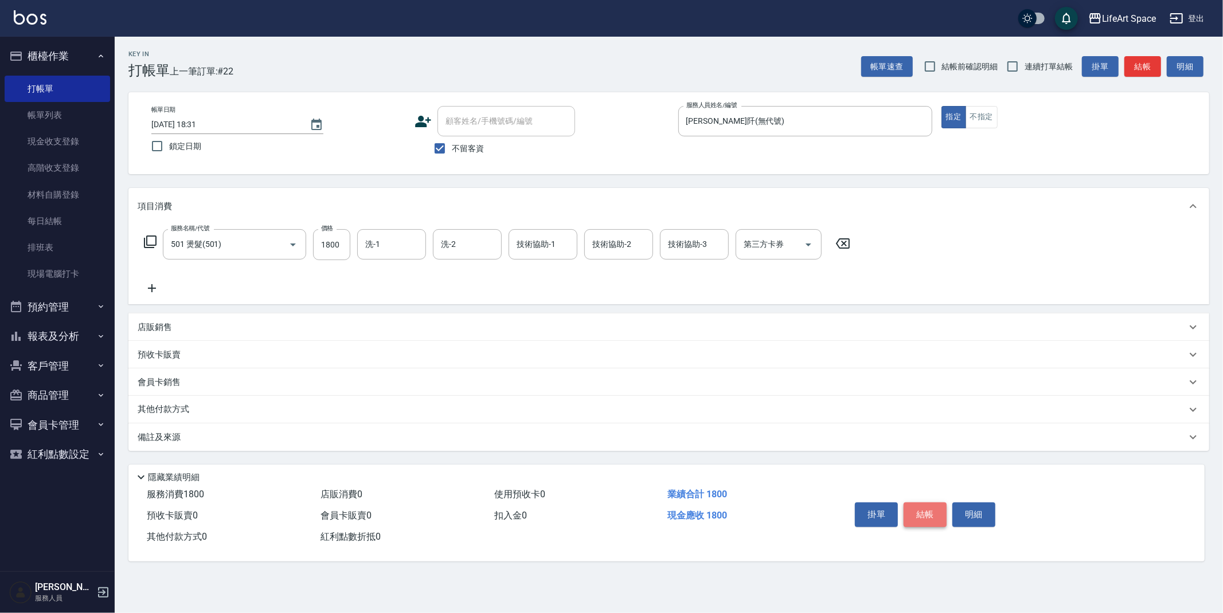
click at [932, 512] on button "結帳" at bounding box center [925, 515] width 43 height 24
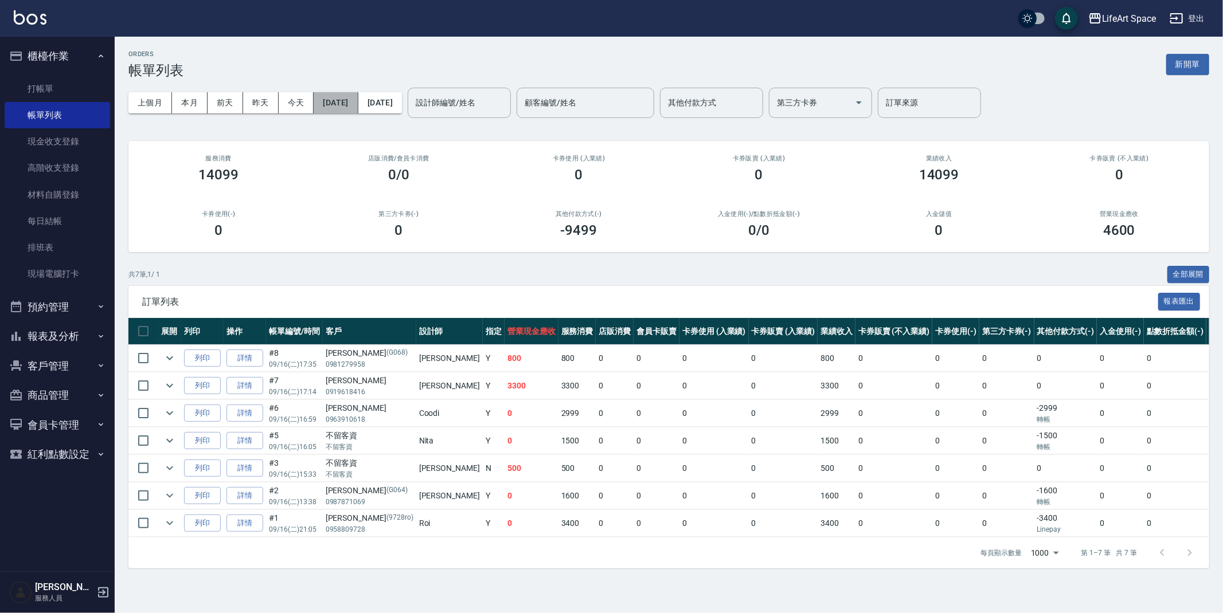
click at [349, 99] on button "[DATE]" at bounding box center [336, 102] width 44 height 21
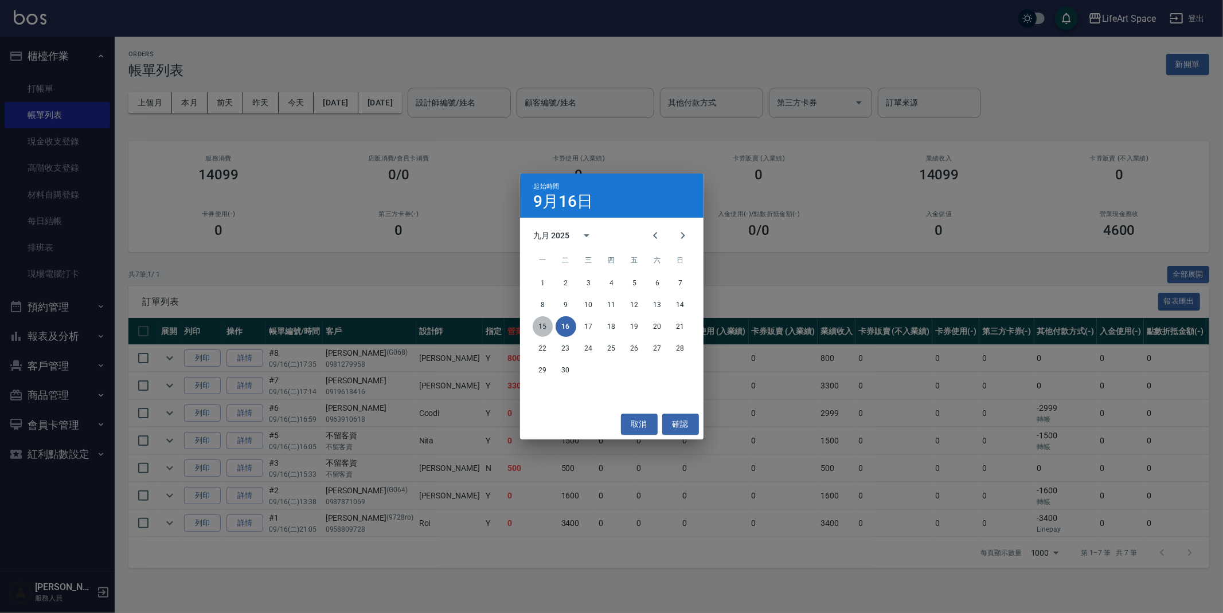
click at [545, 330] on button "15" at bounding box center [543, 326] width 21 height 21
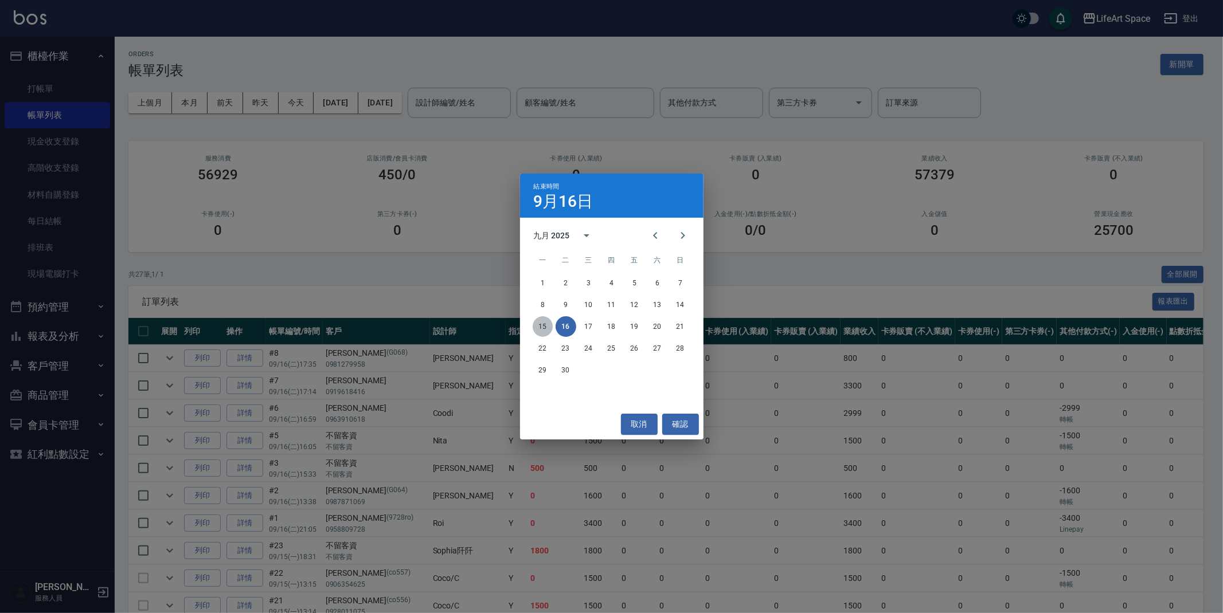
click at [546, 332] on button "15" at bounding box center [543, 326] width 21 height 21
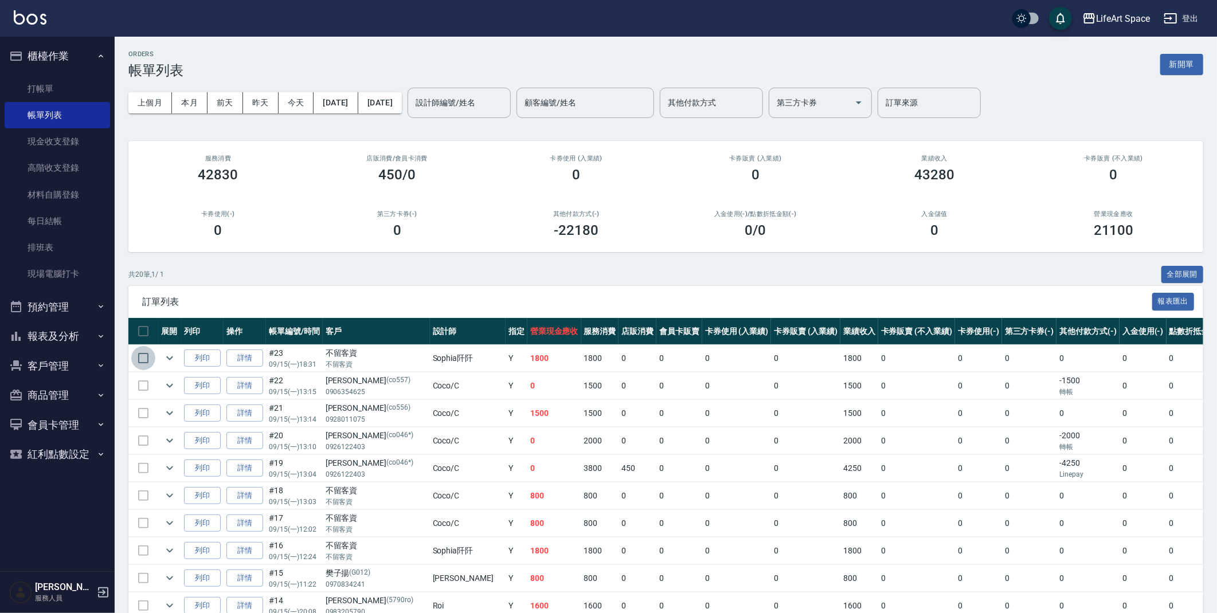
click at [149, 359] on input "checkbox" at bounding box center [143, 358] width 24 height 24
checkbox input "true"
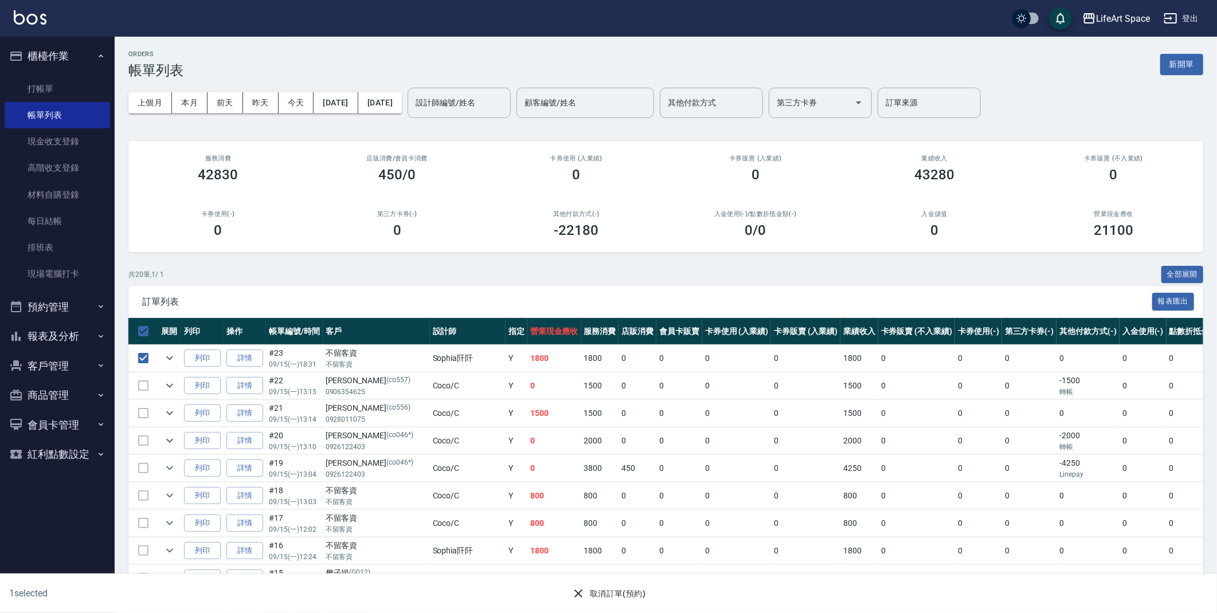
click at [614, 588] on button "取消訂單(預約)" at bounding box center [608, 594] width 83 height 21
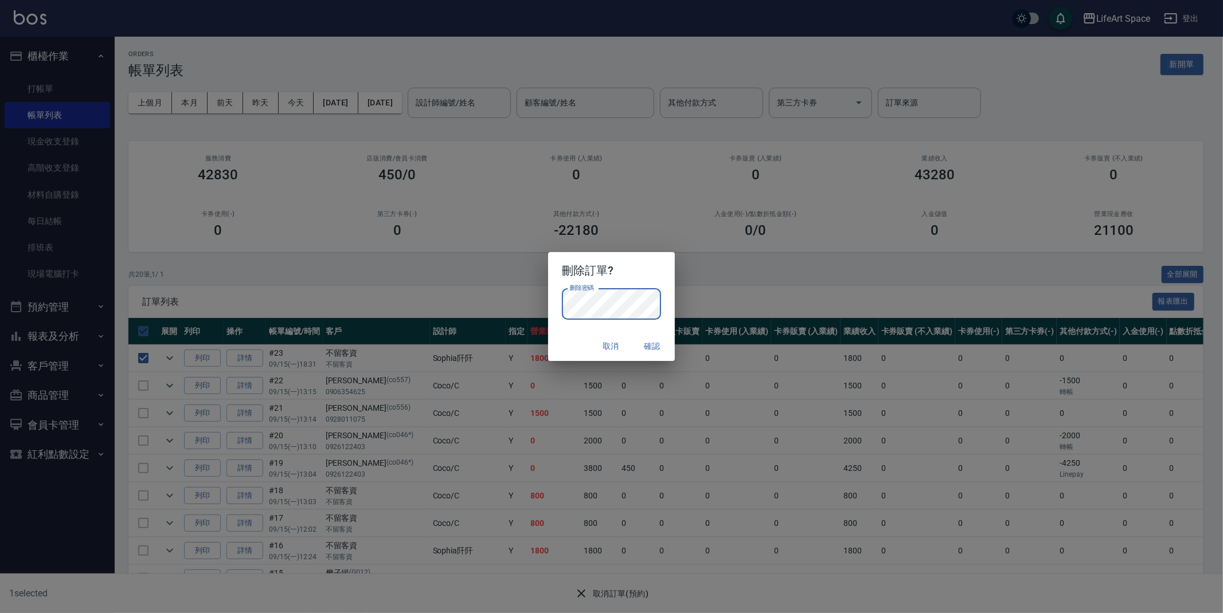
click at [649, 341] on button "確認" at bounding box center [652, 346] width 37 height 21
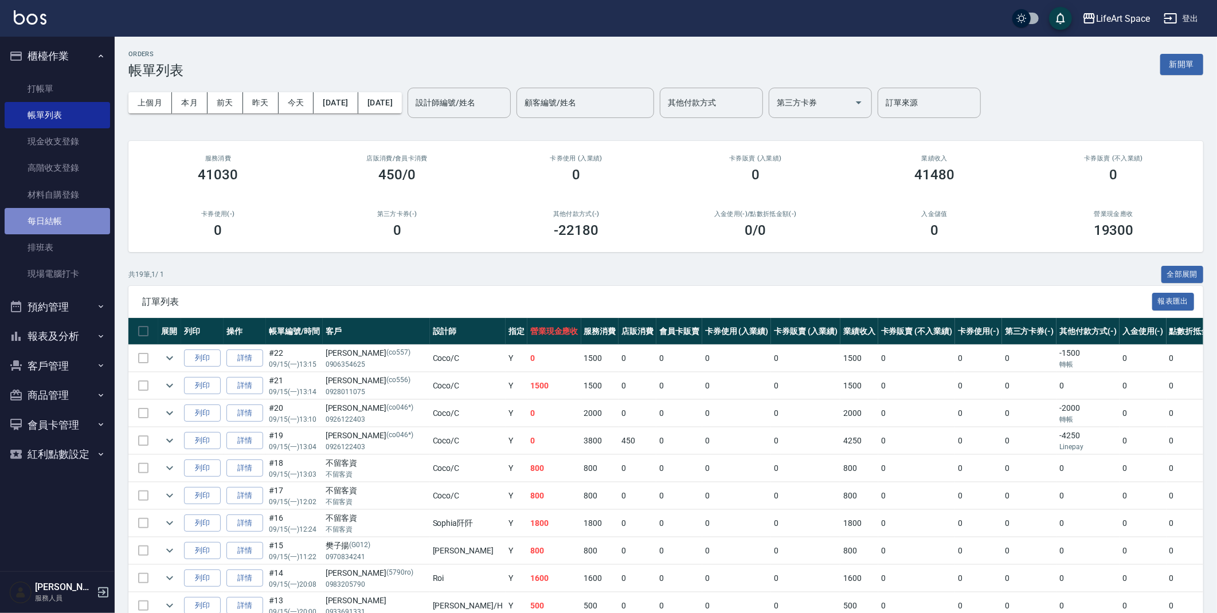
click at [75, 222] on link "每日結帳" at bounding box center [57, 221] width 105 height 26
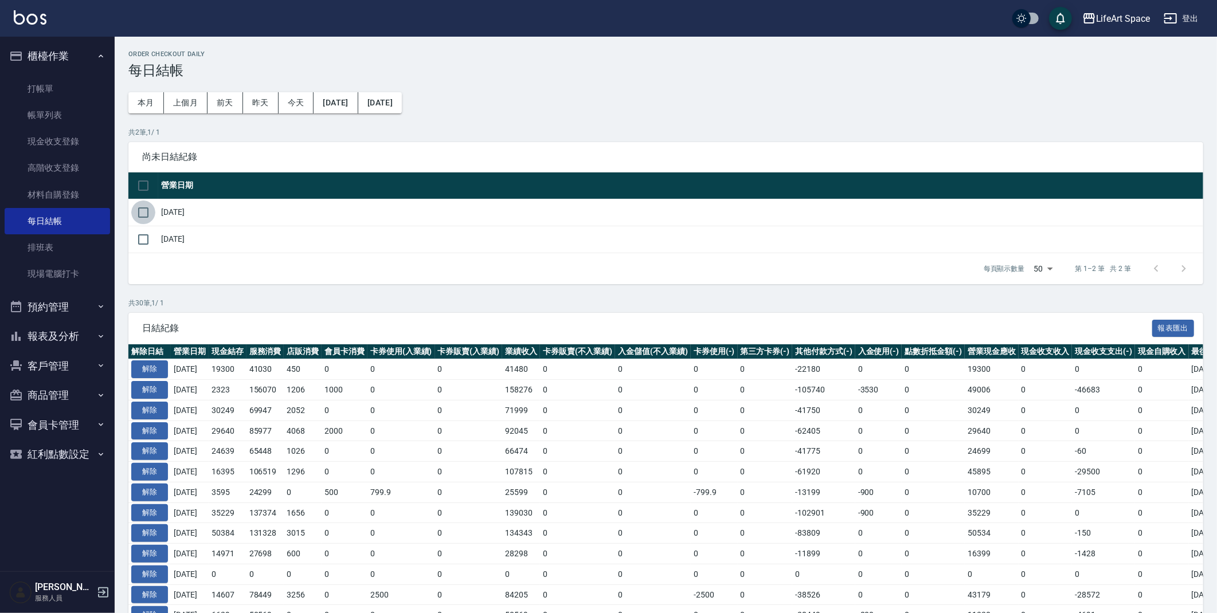
click at [150, 218] on input "checkbox" at bounding box center [143, 213] width 24 height 24
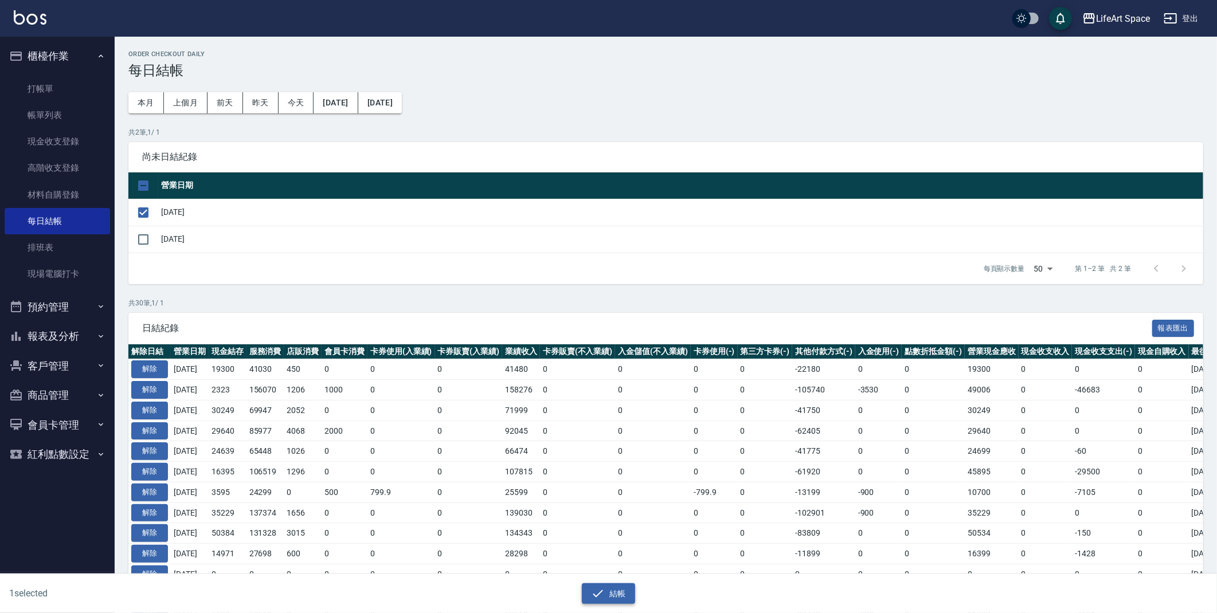
click at [609, 586] on button "結帳" at bounding box center [608, 594] width 53 height 21
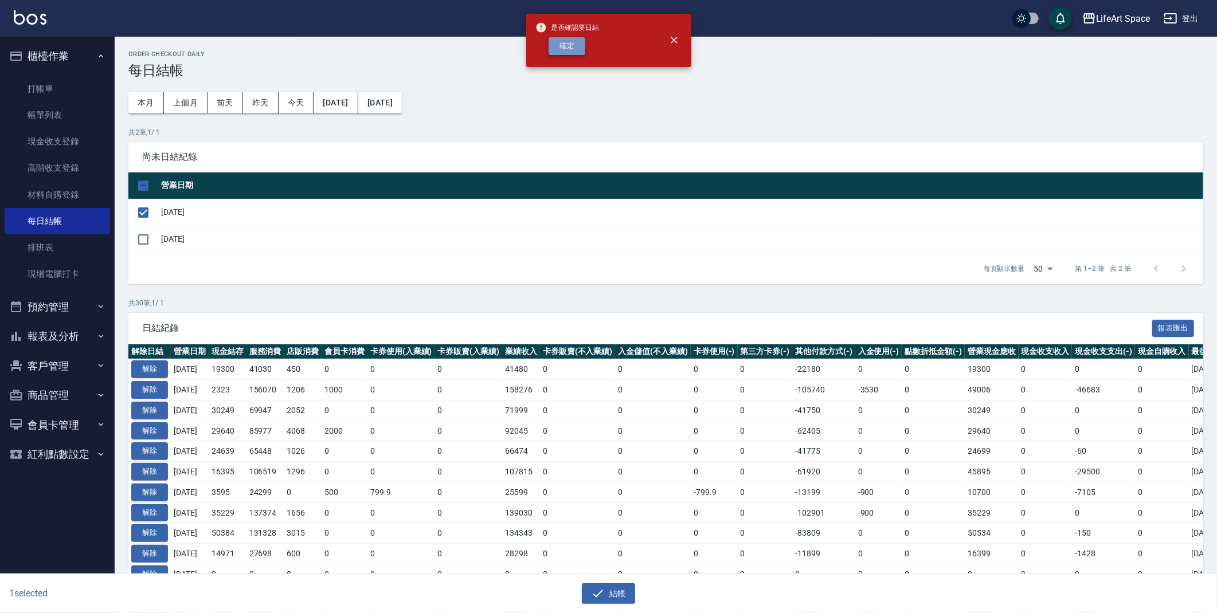
click at [575, 50] on button "確定" at bounding box center [567, 46] width 37 height 18
checkbox input "false"
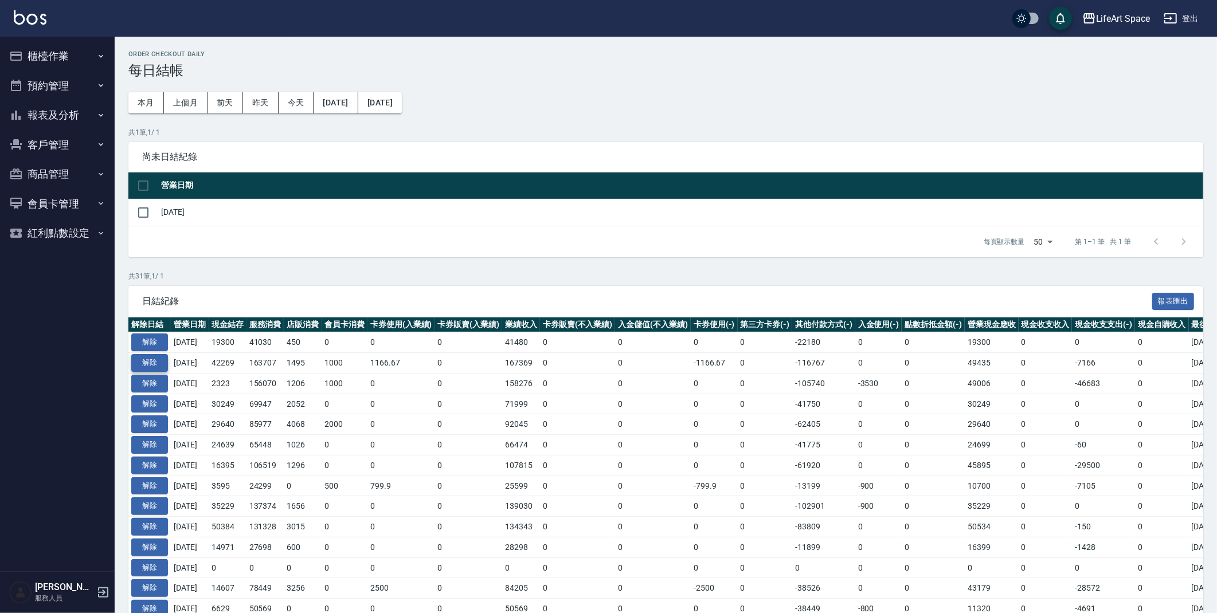
click at [148, 361] on button "解除" at bounding box center [149, 363] width 37 height 18
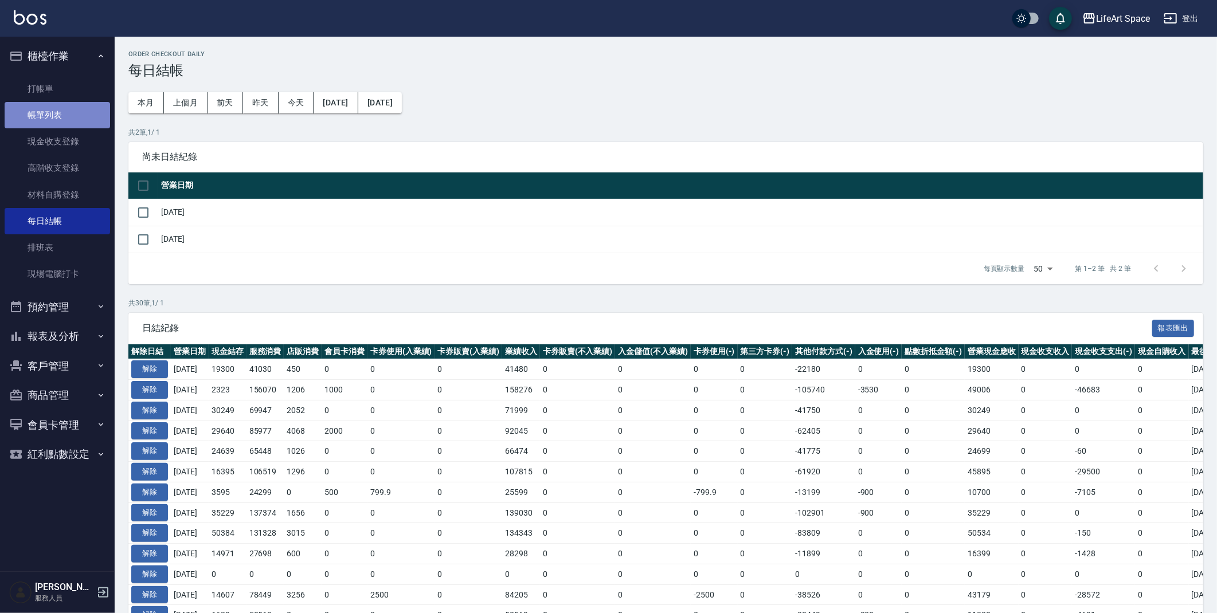
click at [83, 119] on link "帳單列表" at bounding box center [57, 115] width 105 height 26
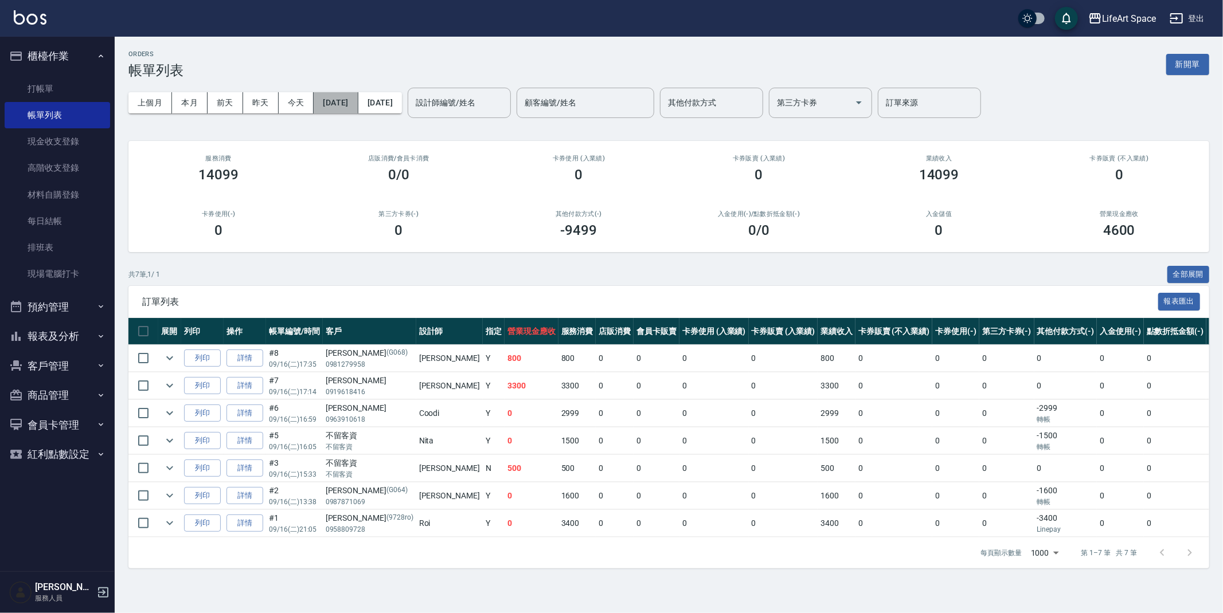
click at [344, 100] on button "[DATE]" at bounding box center [336, 102] width 44 height 21
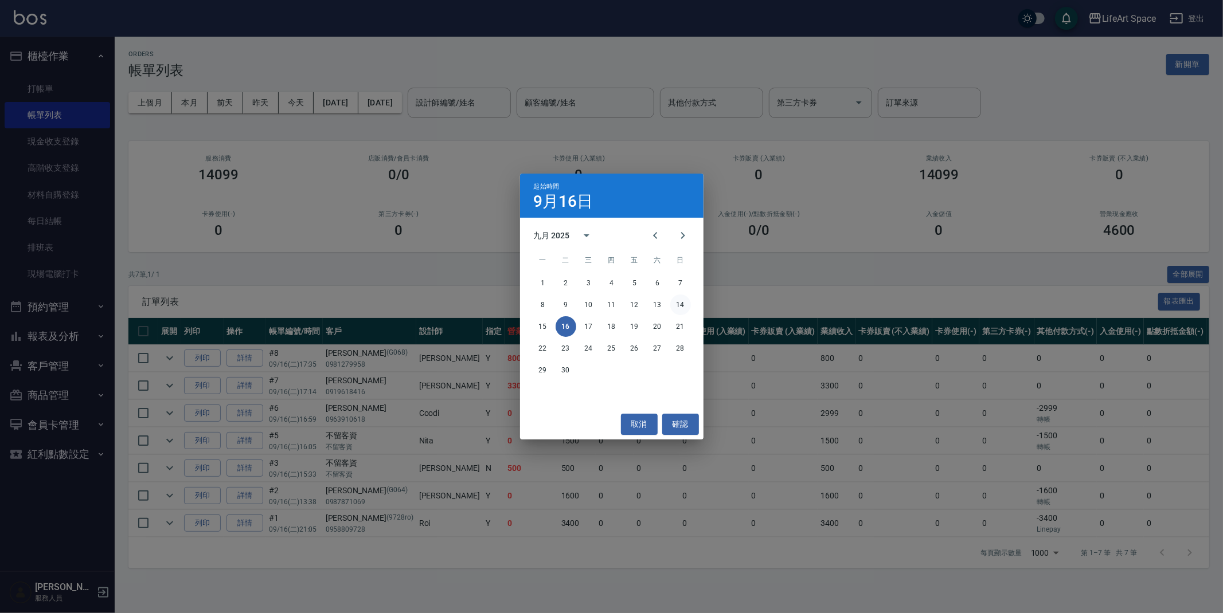
click at [673, 304] on button "14" at bounding box center [680, 305] width 21 height 21
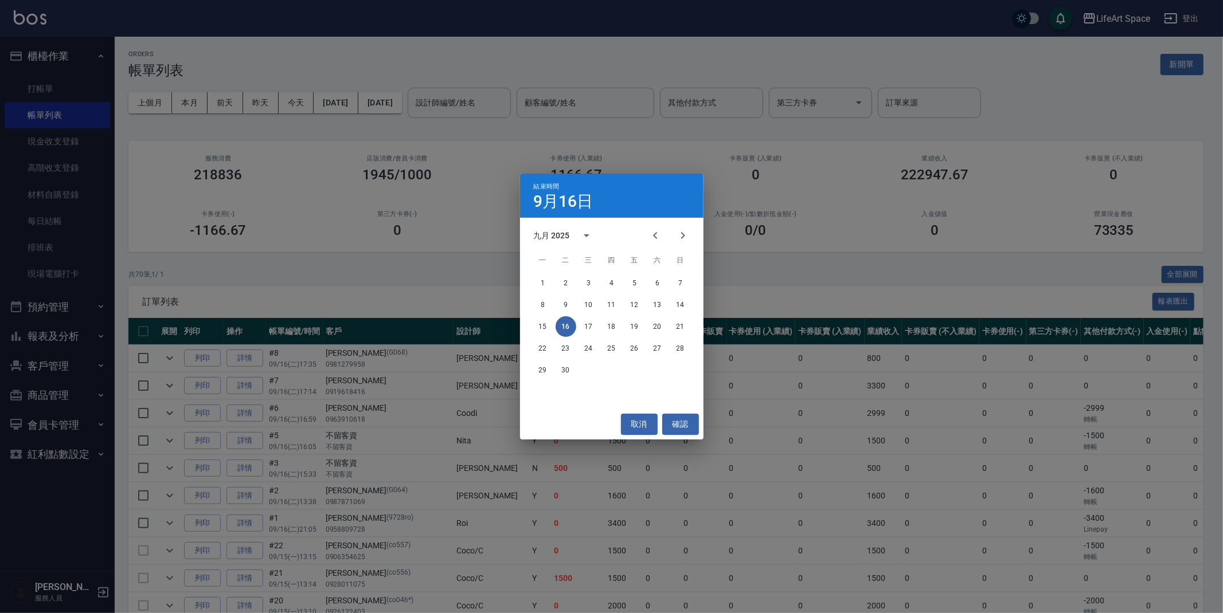
click at [667, 301] on div "8 9 10 11 12 13 14" at bounding box center [611, 305] width 183 height 21
click at [680, 302] on button "14" at bounding box center [680, 305] width 21 height 21
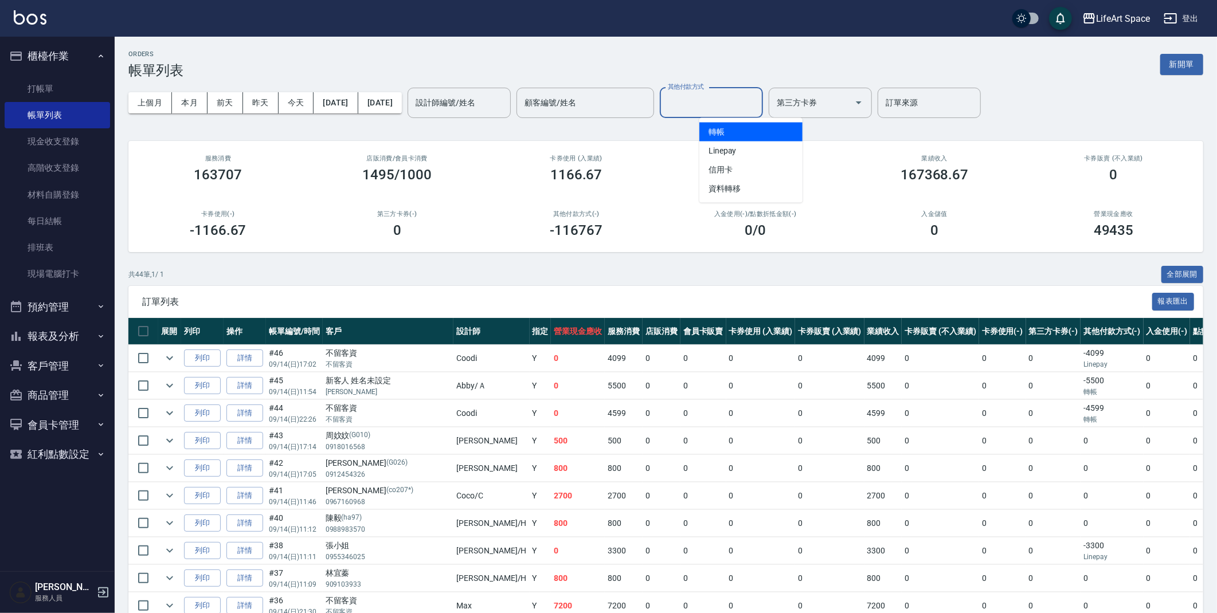
click at [724, 93] on input "其他付款方式" at bounding box center [711, 103] width 93 height 20
drag, startPoint x: 737, startPoint y: 127, endPoint x: 733, endPoint y: 133, distance: 6.7
click at [737, 127] on span "轉帳" at bounding box center [750, 132] width 103 height 19
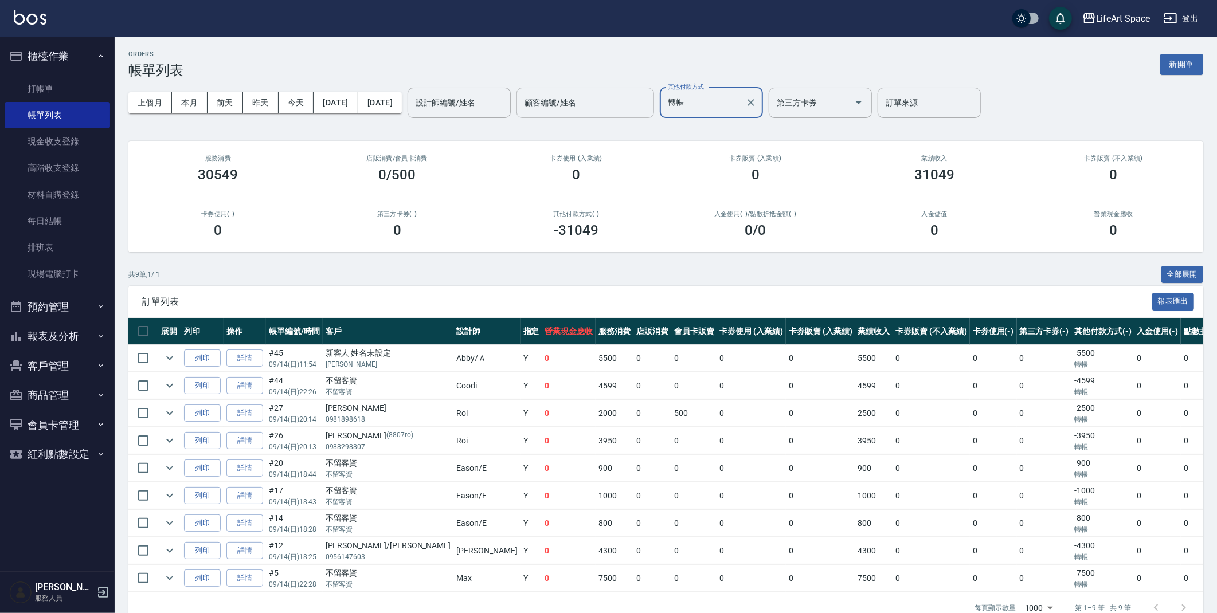
click at [649, 95] on input "顧客編號/姓名" at bounding box center [585, 103] width 127 height 20
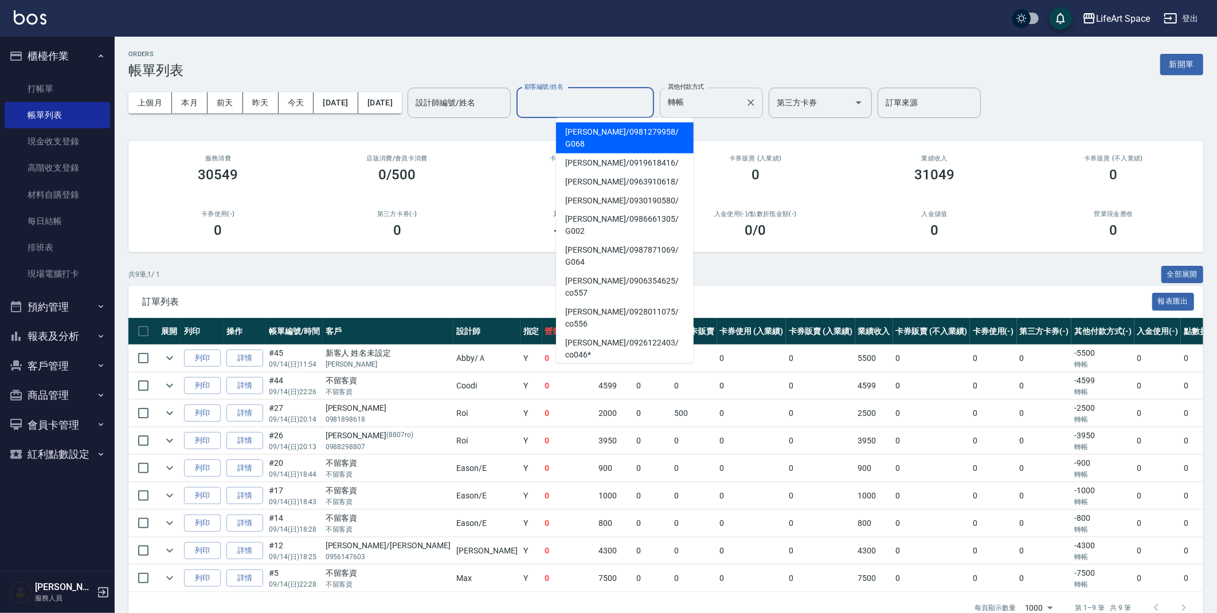
click at [729, 106] on input "轉帳" at bounding box center [703, 103] width 76 height 20
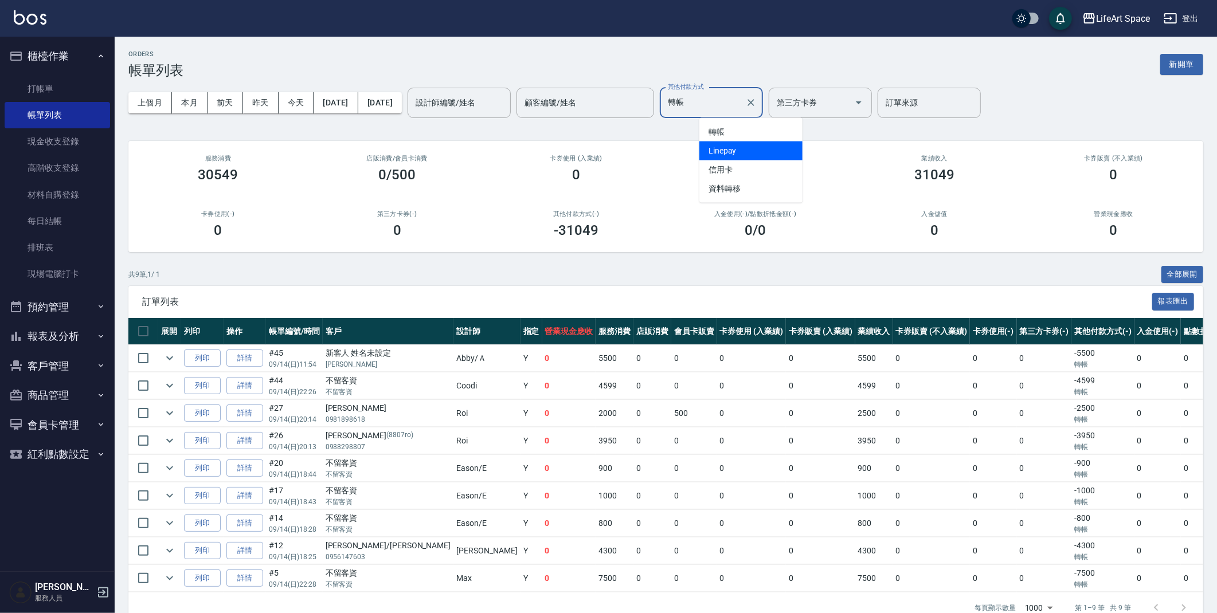
click at [726, 154] on span "Linepay" at bounding box center [750, 151] width 103 height 19
type input "Linepay"
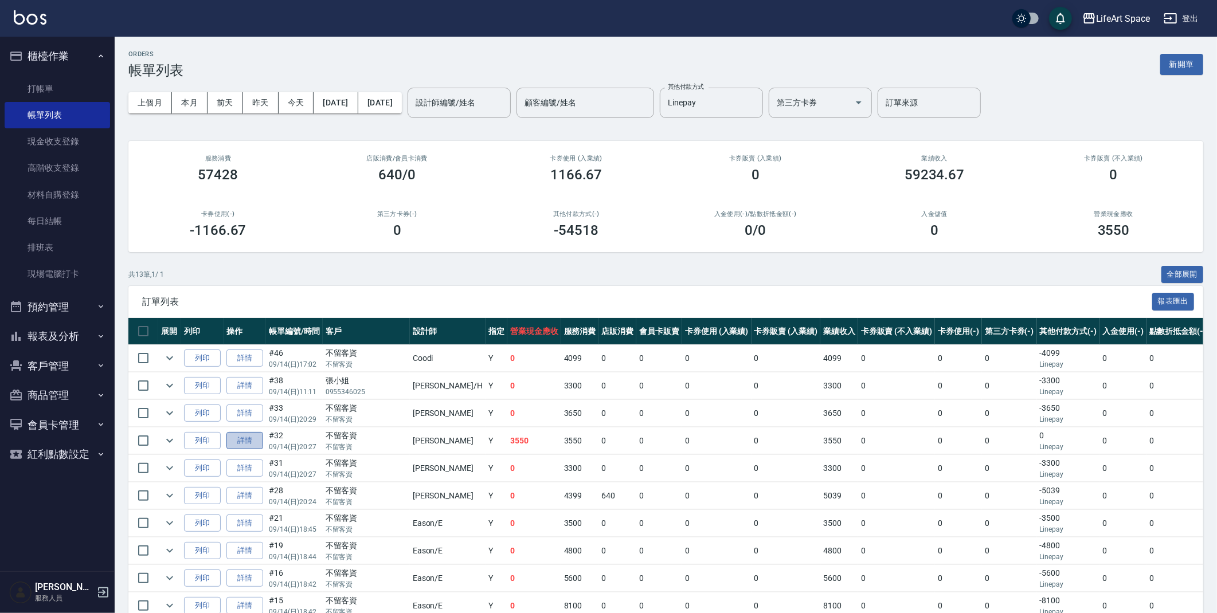
click at [242, 436] on link "詳情" at bounding box center [244, 441] width 37 height 18
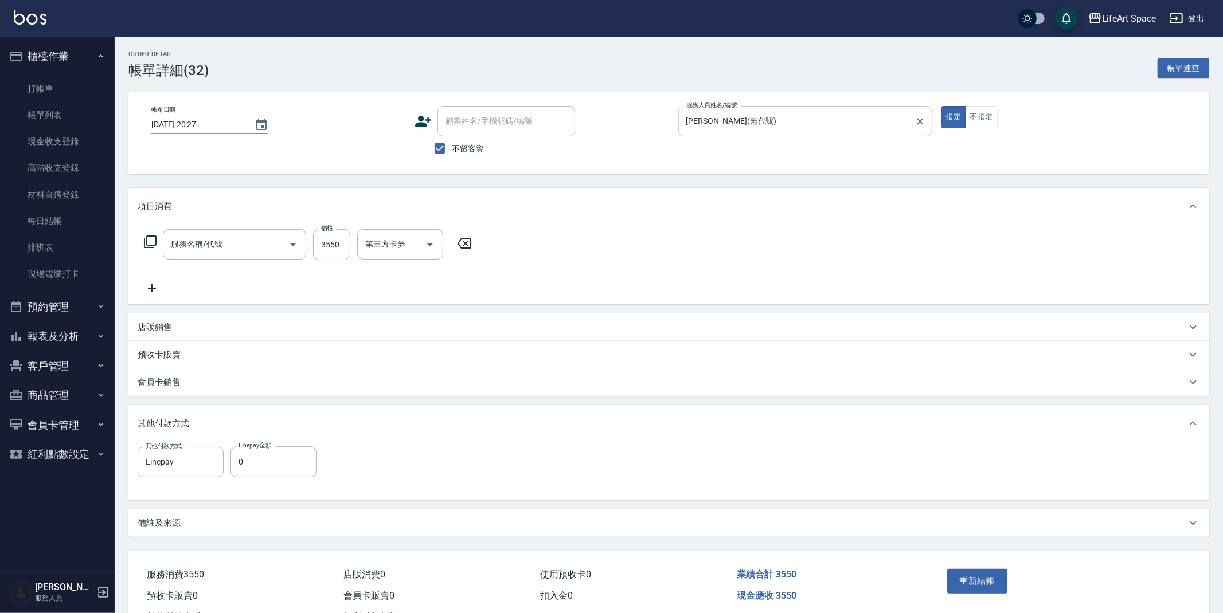
type input "2025/09/14 20:27"
checkbox input "true"
type input "Joyce(無代號)"
type input "701 染髮(701)"
click at [286, 464] on input "0" at bounding box center [273, 462] width 86 height 31
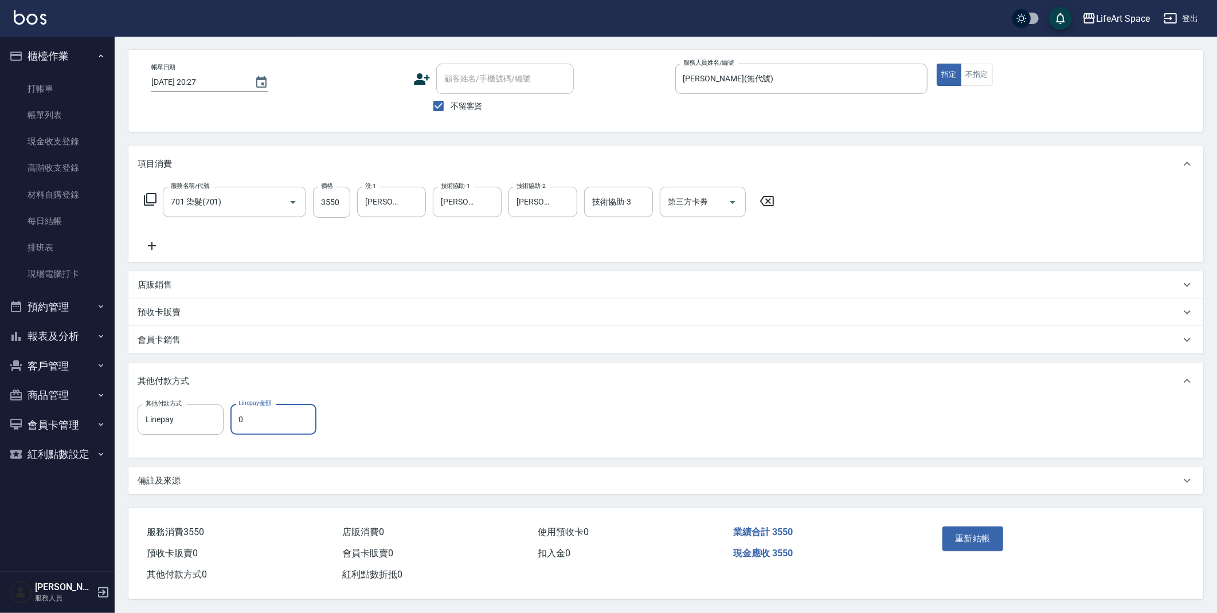
scroll to position [46, 0]
type input "3550"
click at [961, 527] on button "重新結帳" at bounding box center [973, 539] width 61 height 24
click at [963, 526] on div "重新結帳" at bounding box center [997, 547] width 119 height 50
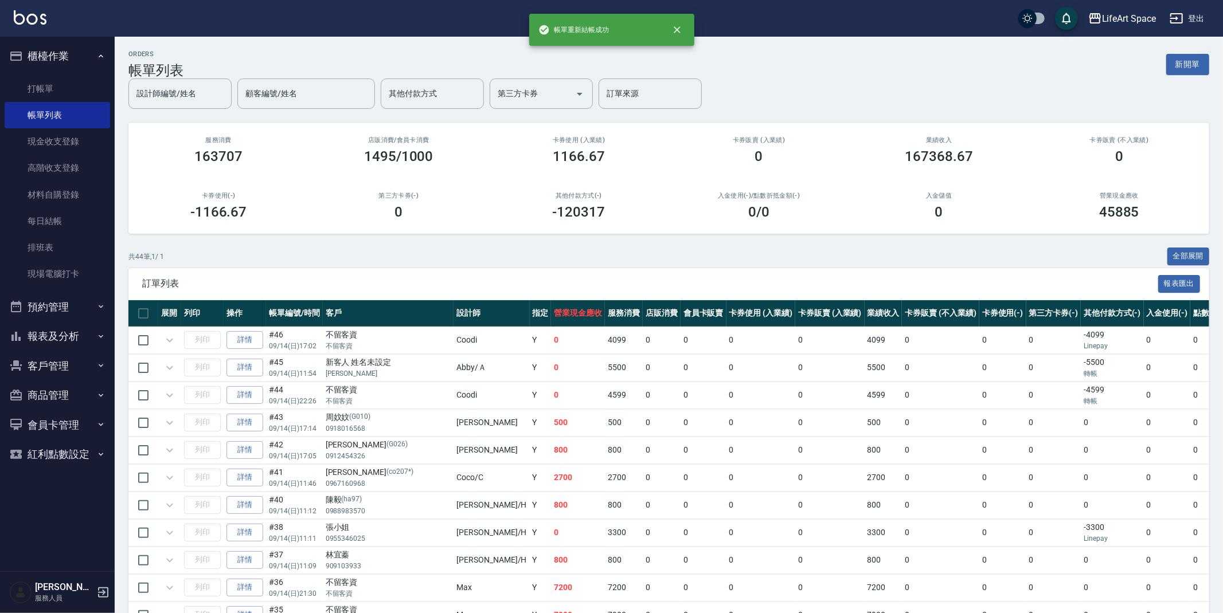
click at [671, 30] on icon "close" at bounding box center [676, 29] width 11 height 11
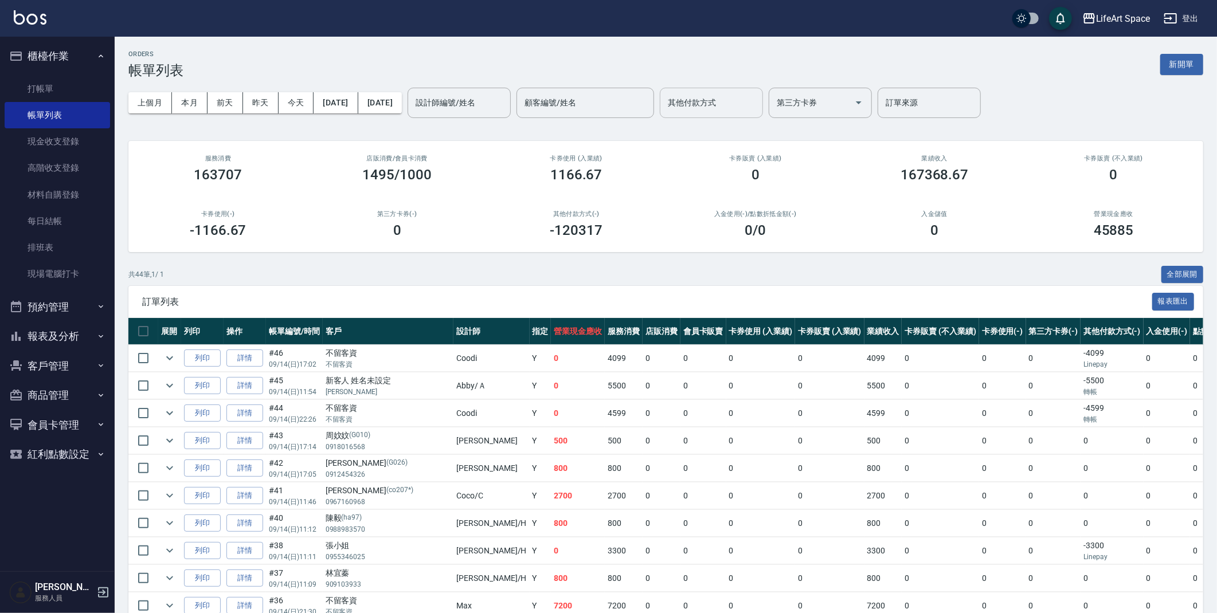
click at [758, 106] on input "其他付款方式" at bounding box center [711, 103] width 93 height 20
click at [757, 130] on span "轉帳" at bounding box center [750, 132] width 103 height 19
type input "轉帳"
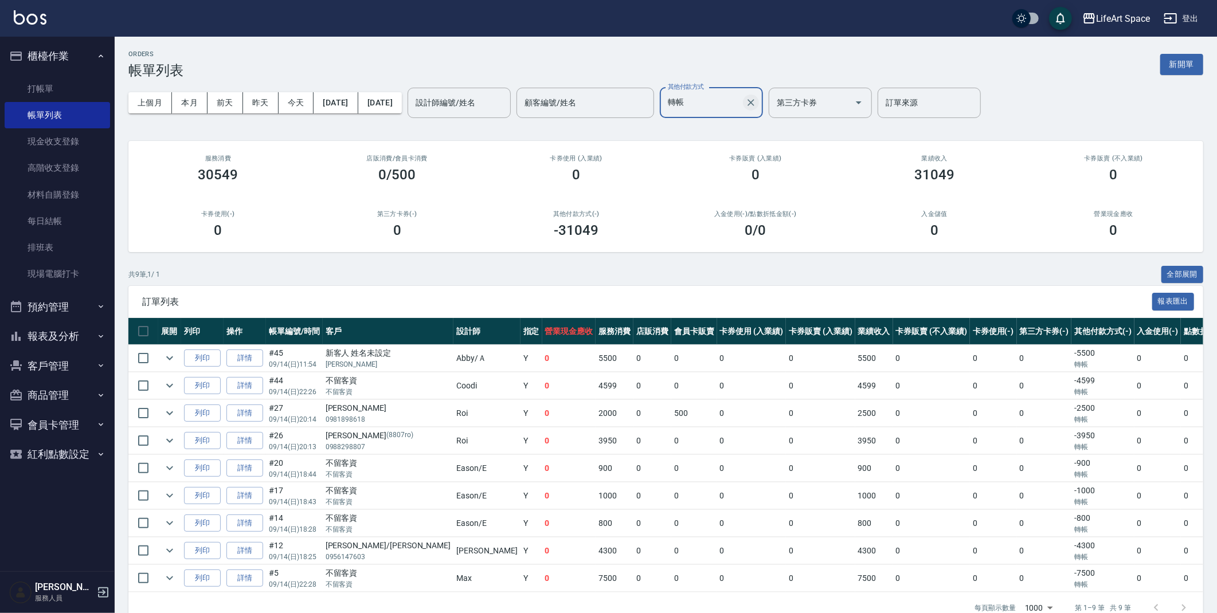
click at [757, 103] on icon "Clear" at bounding box center [750, 102] width 11 height 11
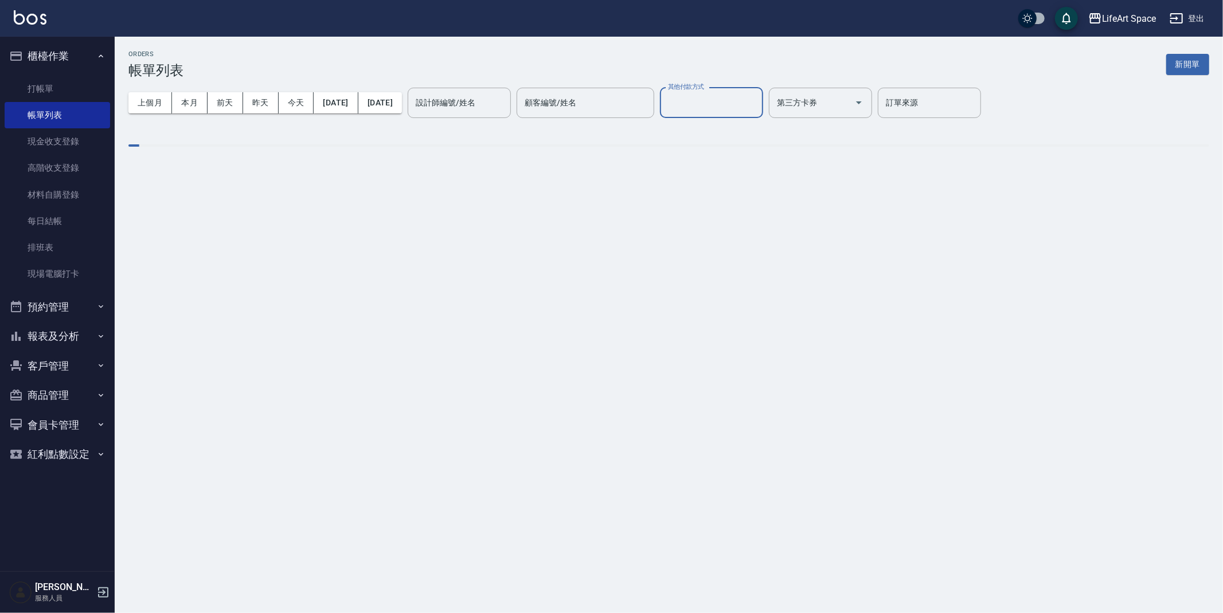
click at [758, 103] on input "其他付款方式" at bounding box center [711, 103] width 93 height 20
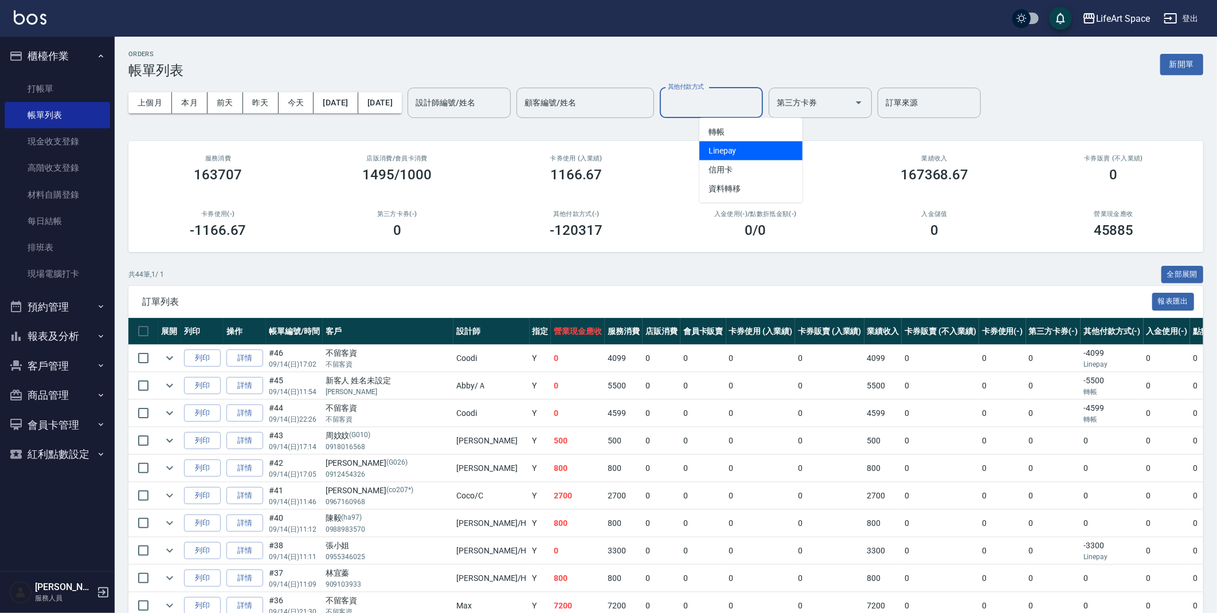
click at [742, 149] on span "Linepay" at bounding box center [750, 151] width 103 height 19
type input "Linepay"
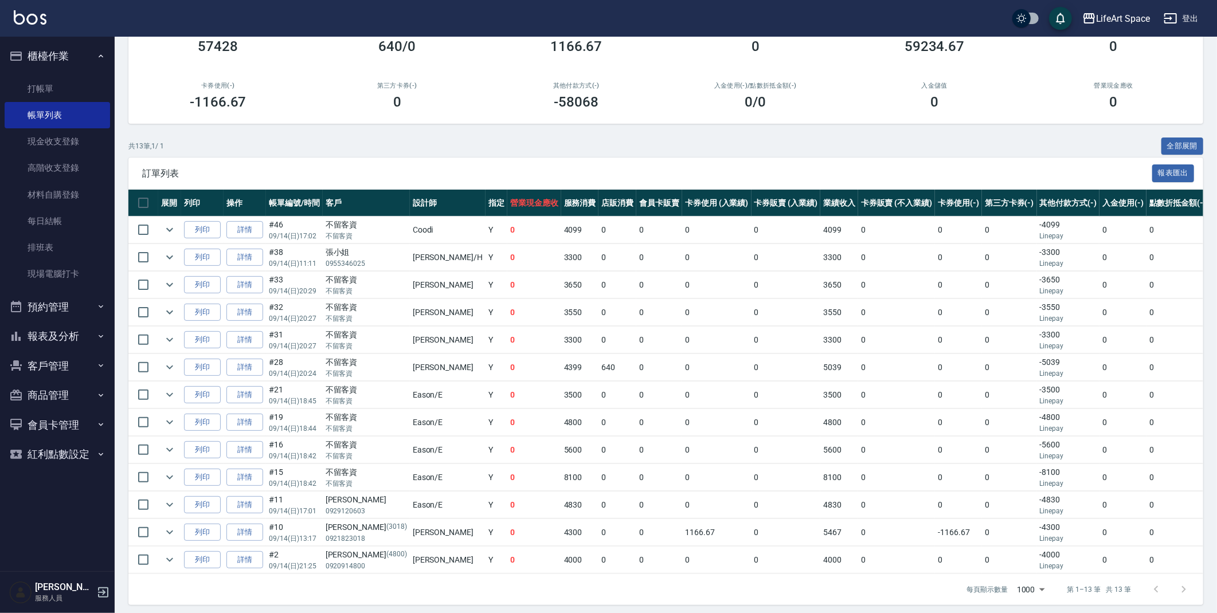
scroll to position [145, 0]
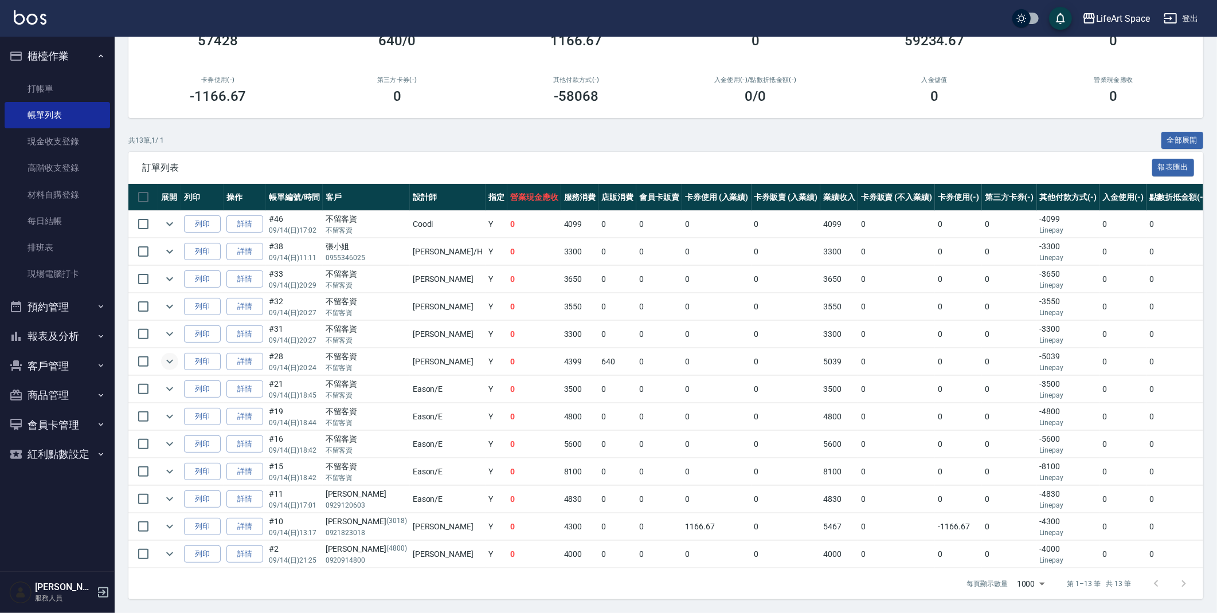
click at [177, 353] on button "expand row" at bounding box center [169, 361] width 17 height 17
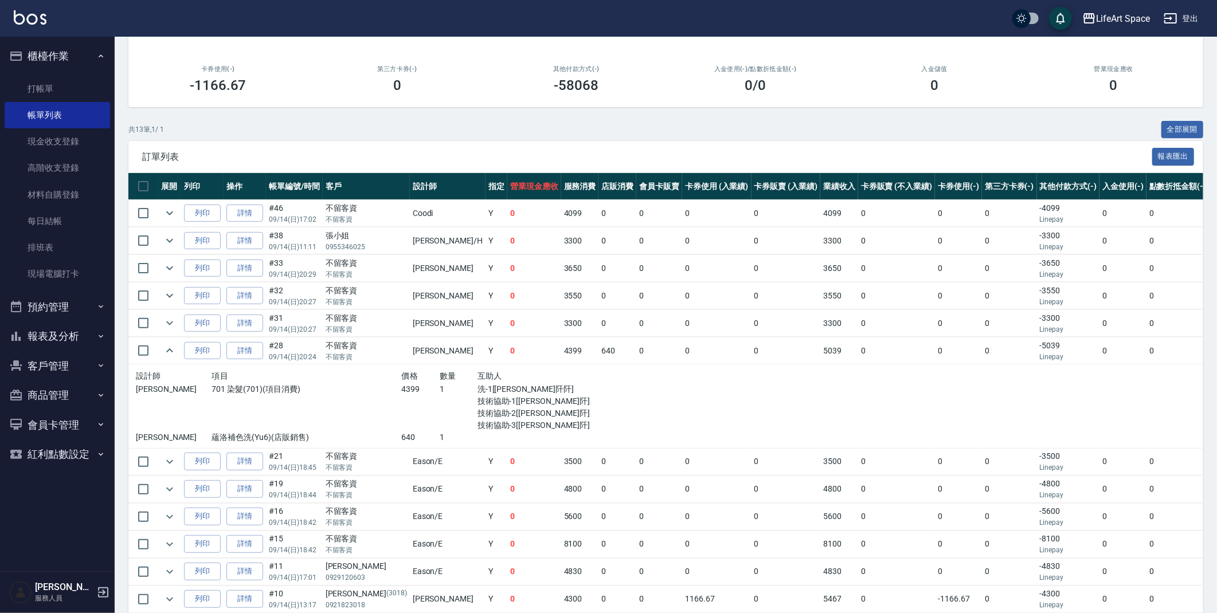
click at [181, 353] on td "列印" at bounding box center [202, 351] width 42 height 27
click at [608, 432] on td at bounding box center [767, 407] width 337 height 84
click at [561, 249] on td "3300" at bounding box center [580, 241] width 38 height 27
click at [166, 349] on icon "expand row" at bounding box center [170, 351] width 14 height 14
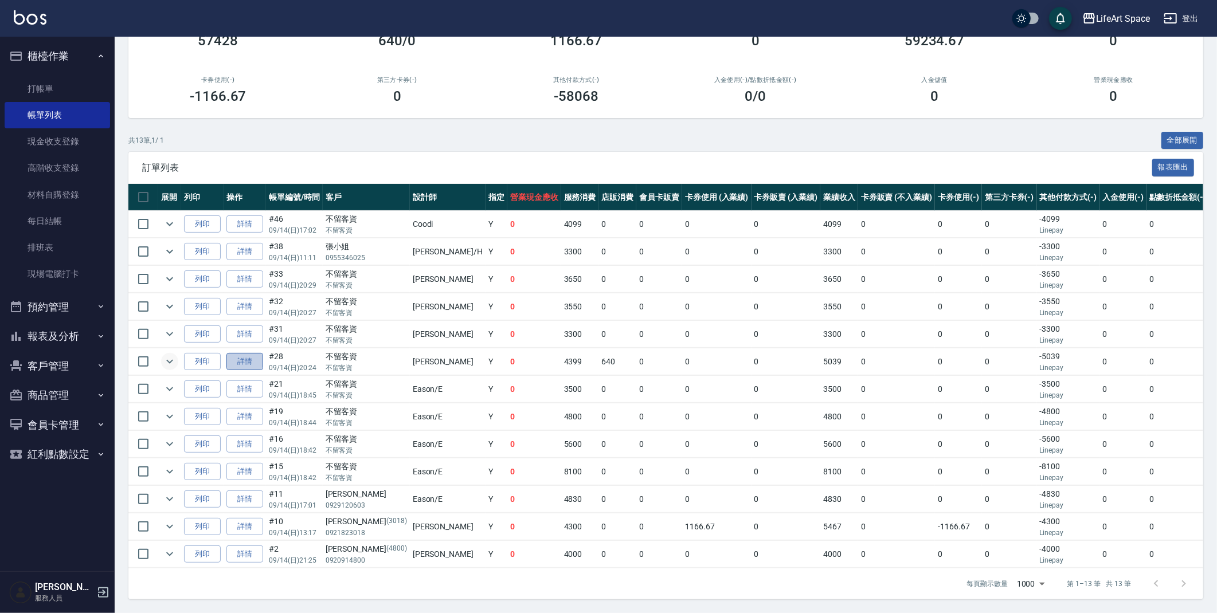
click at [249, 353] on link "詳情" at bounding box center [244, 362] width 37 height 18
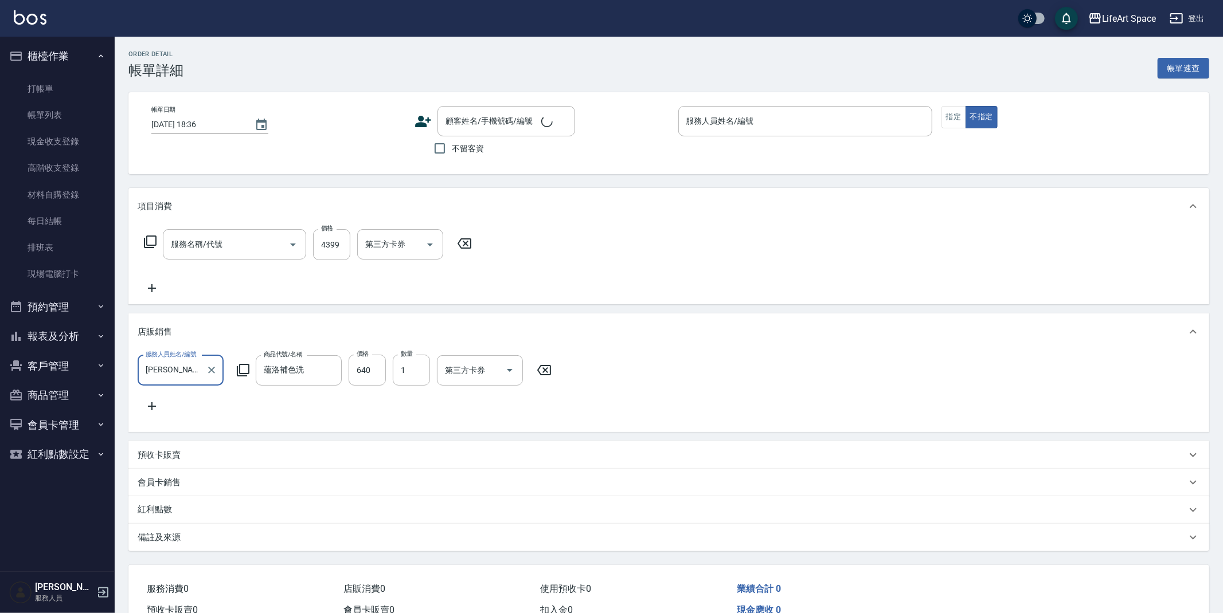
scroll to position [20, 0]
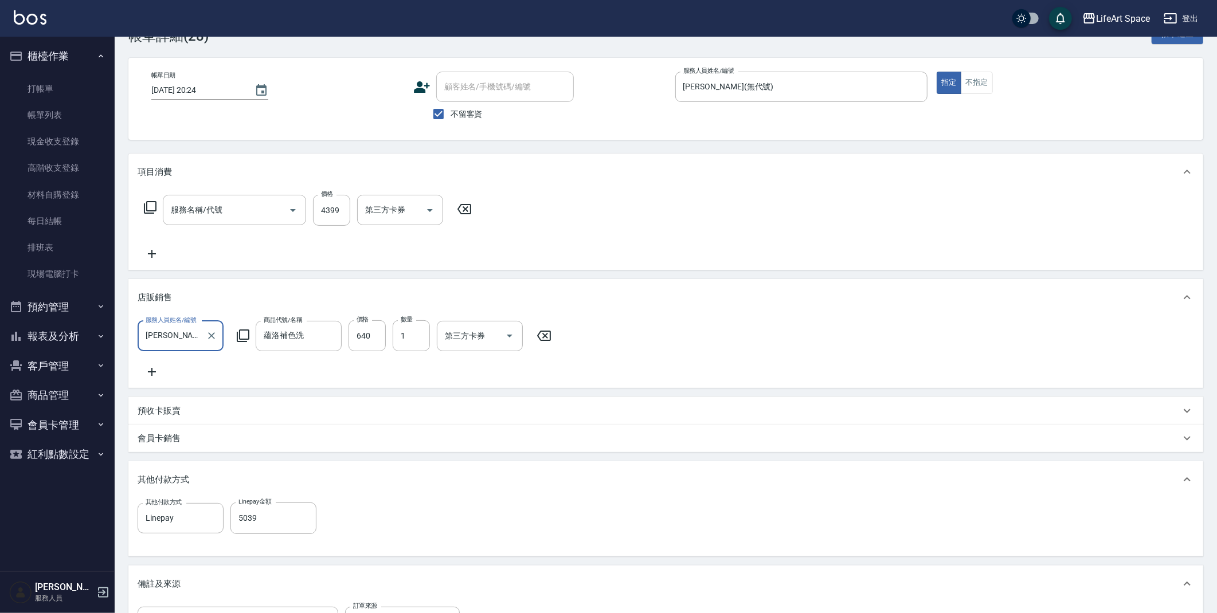
type input "2025/09/14 20:24"
checkbox input "true"
type input "Joyce(無代號)"
type input "FB/Instagram"
type input "701 染髮(701)"
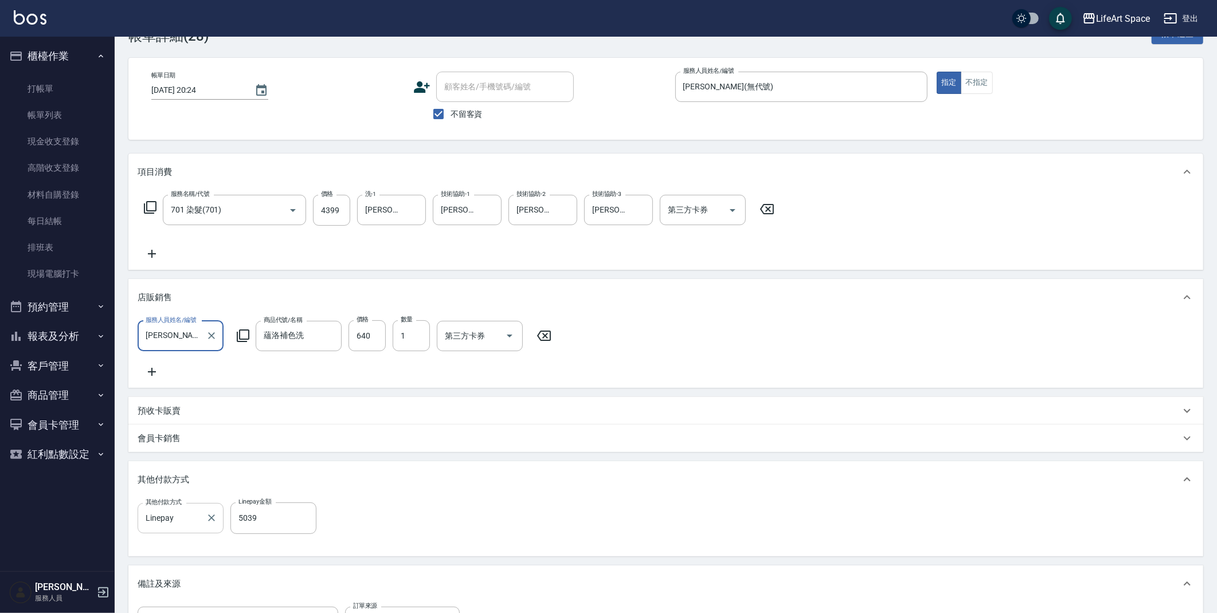
scroll to position [56, 0]
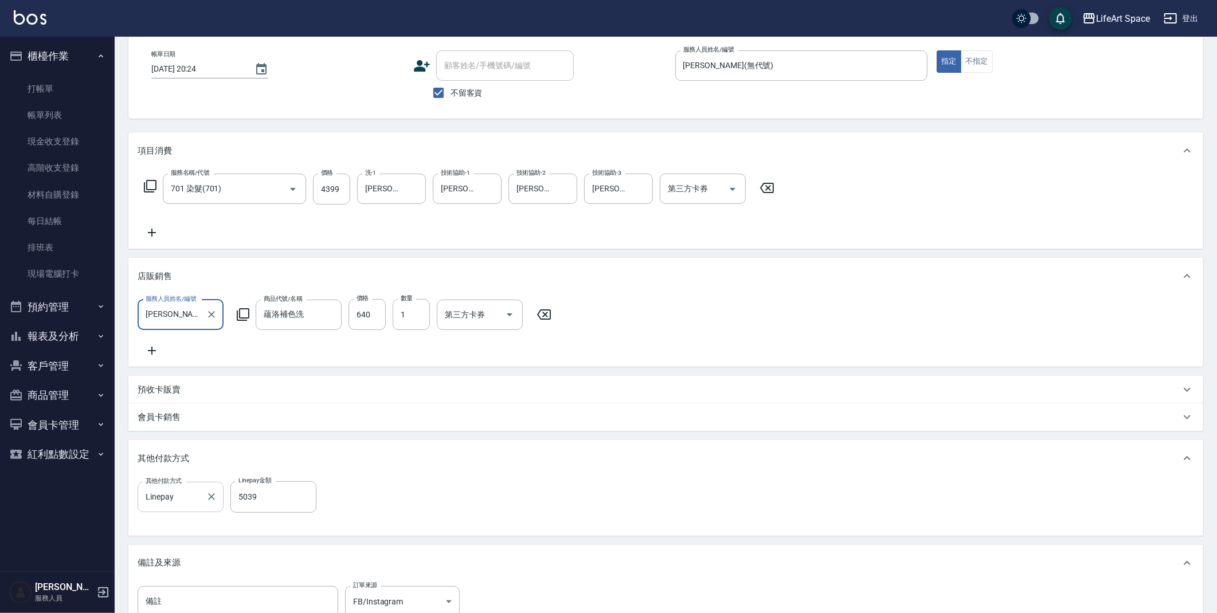
click at [193, 506] on input "Linepay" at bounding box center [172, 497] width 58 height 20
click at [186, 575] on span "信用卡" at bounding box center [181, 574] width 86 height 19
type input "信用卡"
click at [273, 506] on input "5039" at bounding box center [273, 497] width 86 height 31
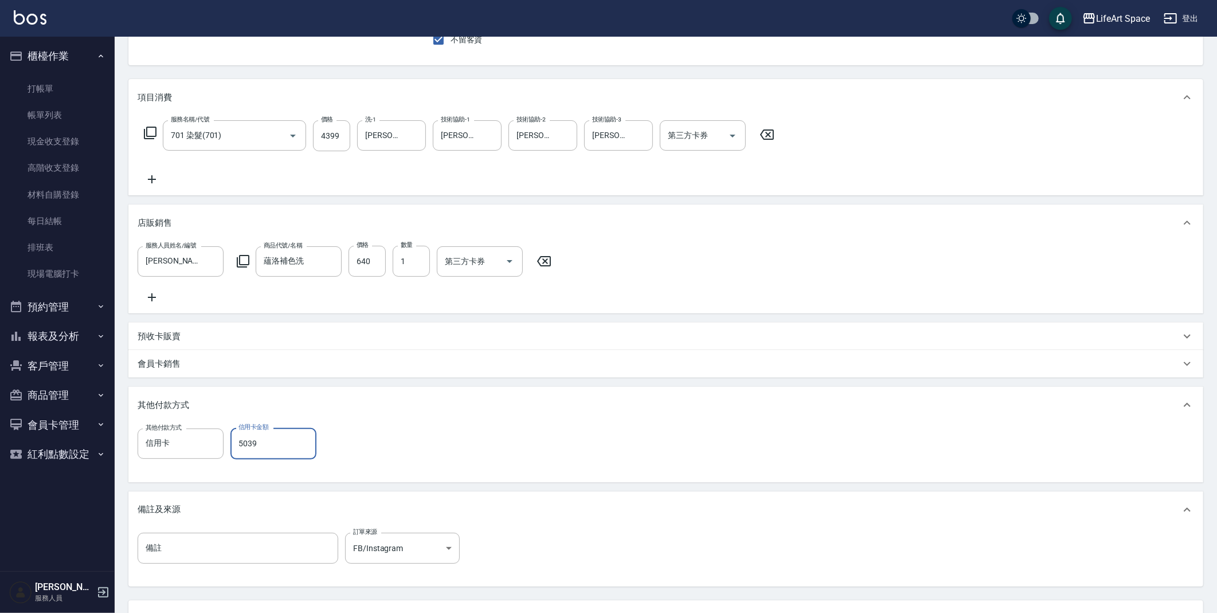
scroll to position [214, 0]
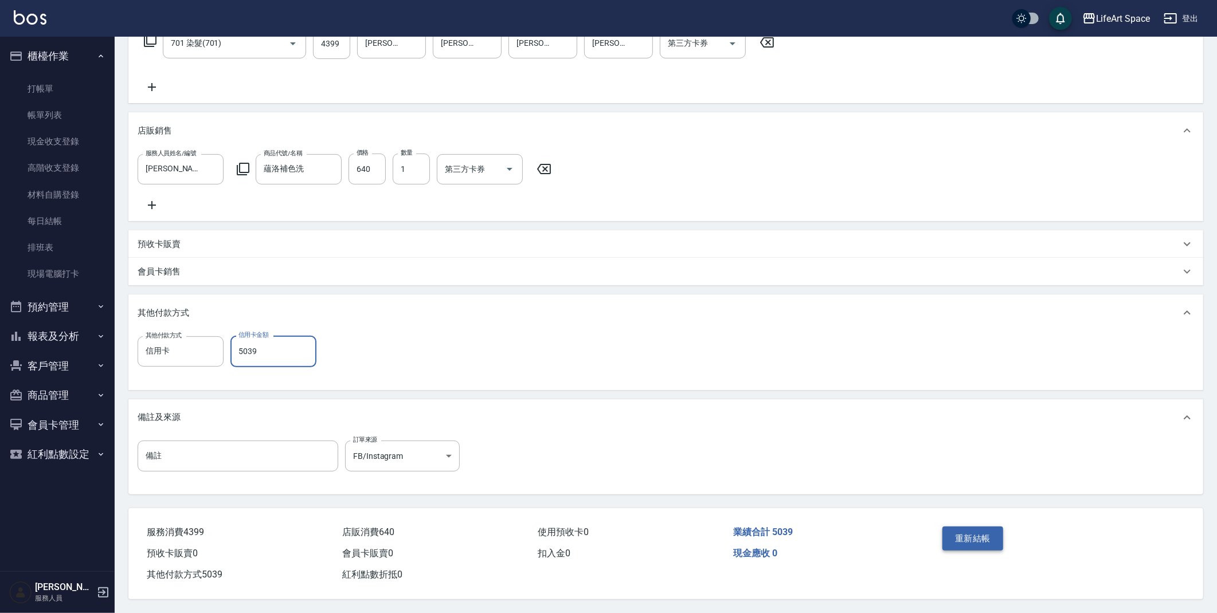
click at [964, 530] on button "重新結帳" at bounding box center [973, 539] width 61 height 24
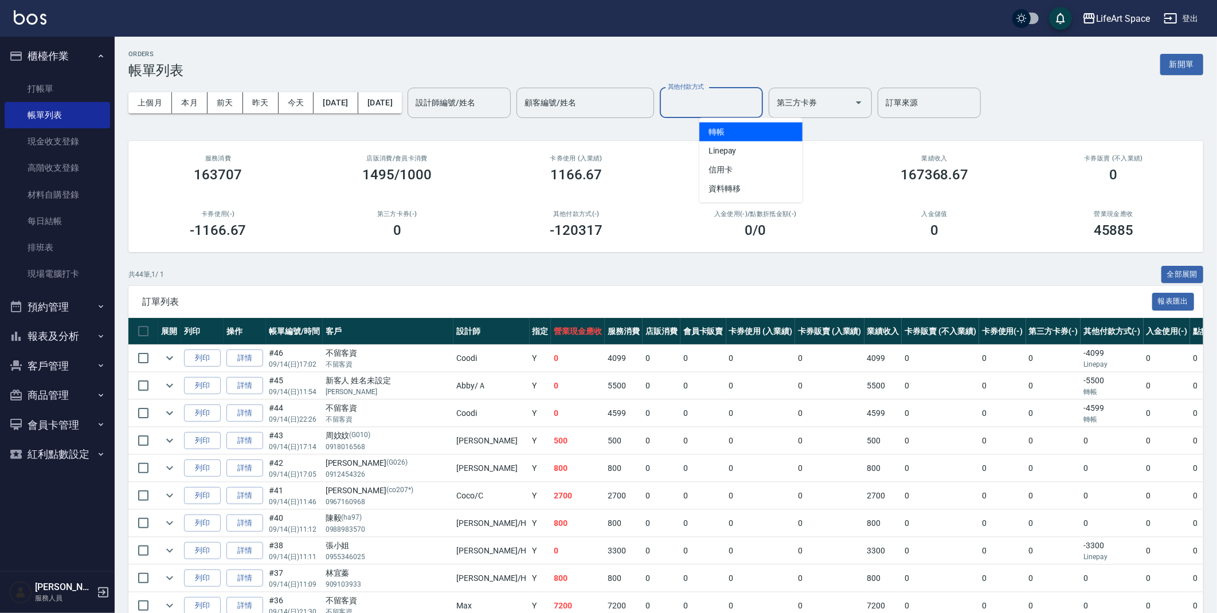
click at [734, 100] on div "其他付款方式 其他付款方式" at bounding box center [711, 103] width 103 height 30
click at [759, 154] on span "Linepay" at bounding box center [750, 151] width 103 height 19
type input "Linepay"
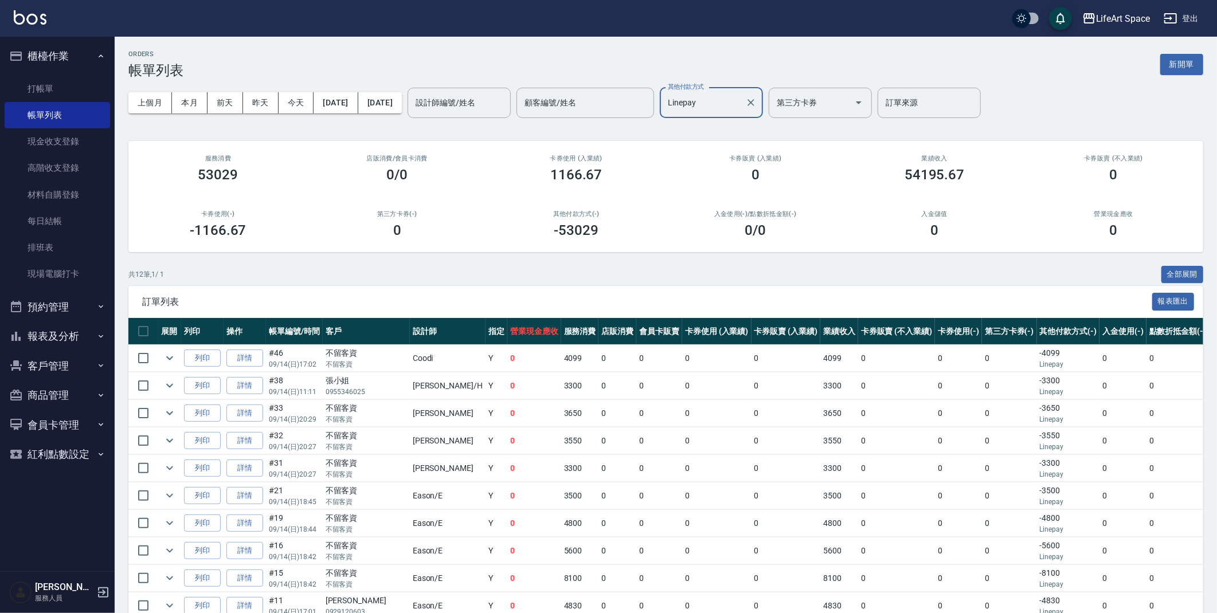
click at [757, 106] on icon "Clear" at bounding box center [750, 102] width 11 height 11
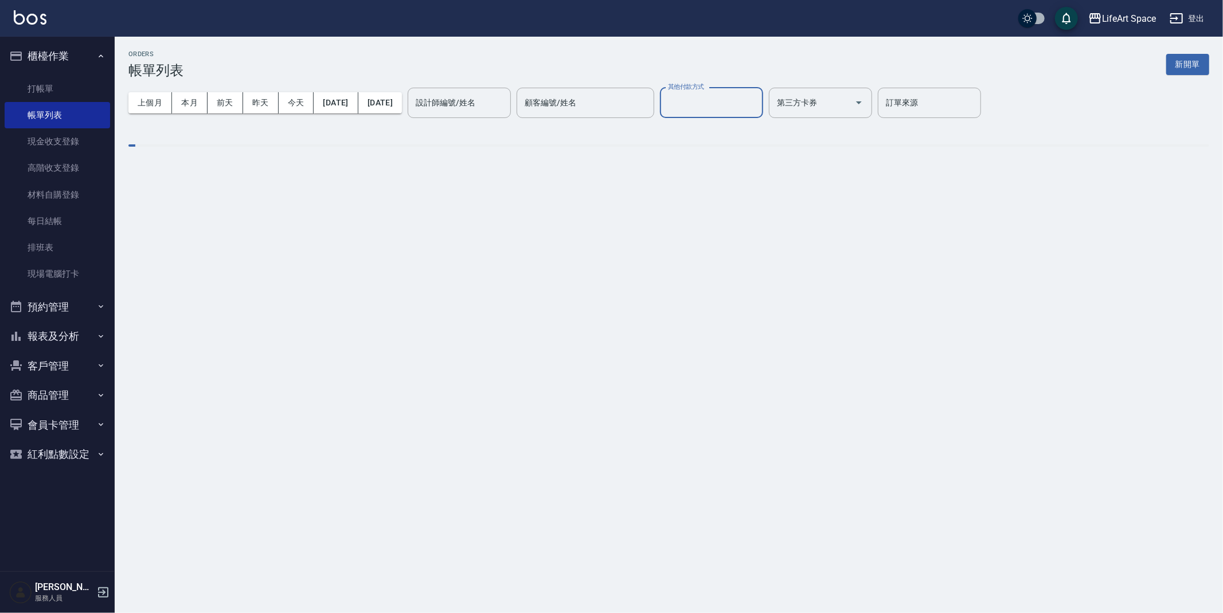
click at [758, 105] on input "其他付款方式" at bounding box center [711, 103] width 93 height 20
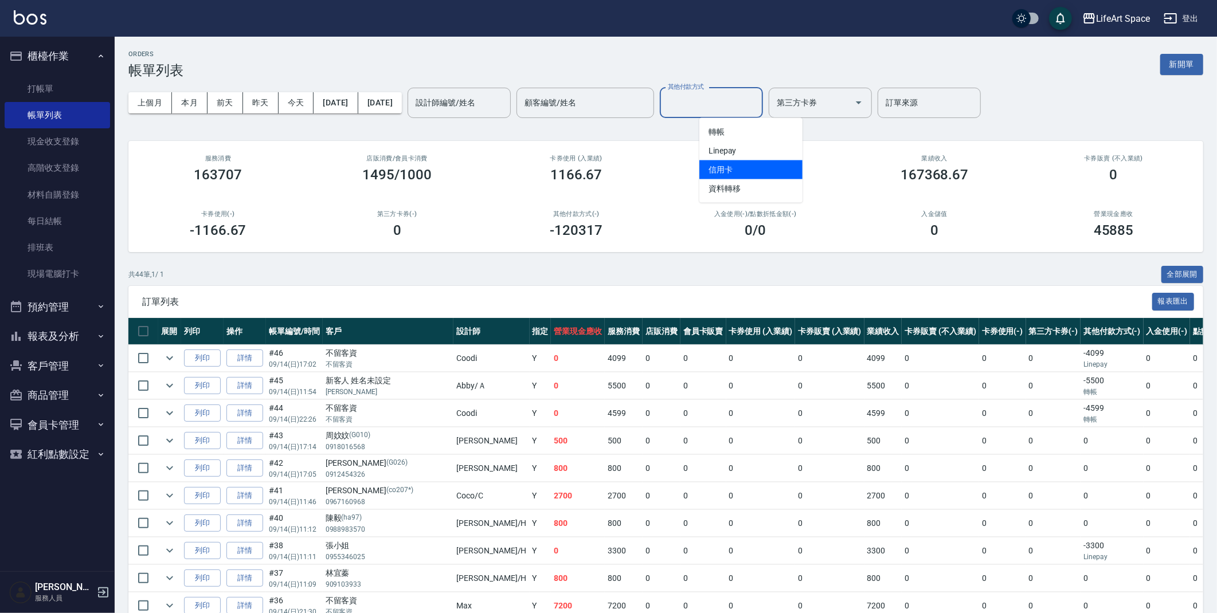
click at [744, 167] on span "信用卡" at bounding box center [750, 170] width 103 height 19
type input "信用卡"
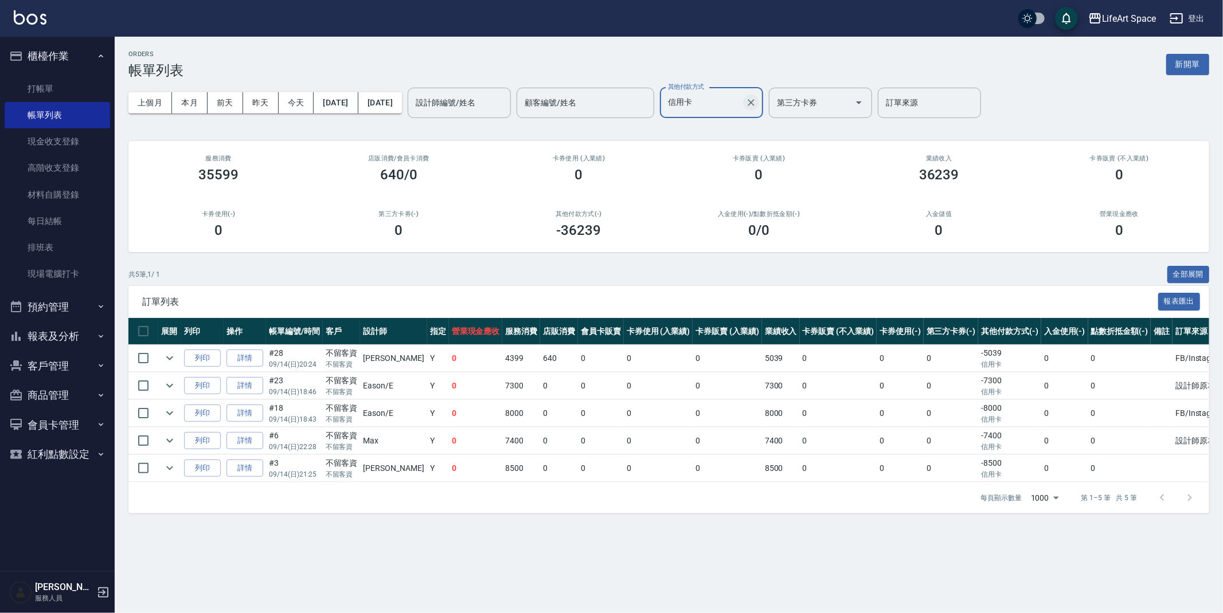
click at [759, 103] on button "Clear" at bounding box center [751, 103] width 16 height 16
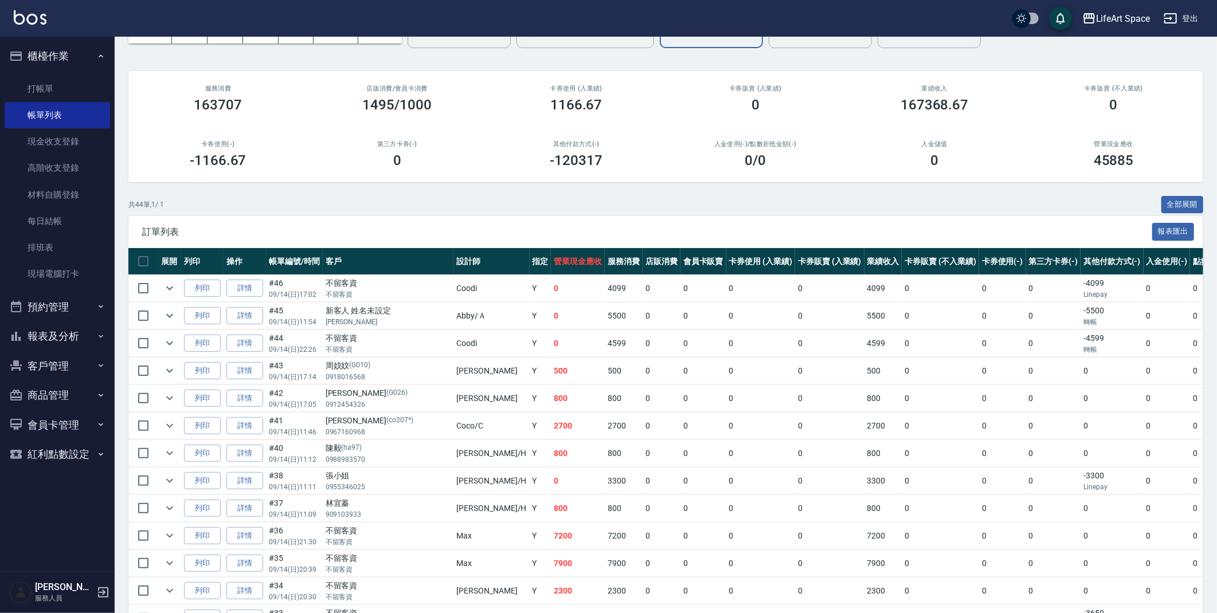
scroll to position [72, 0]
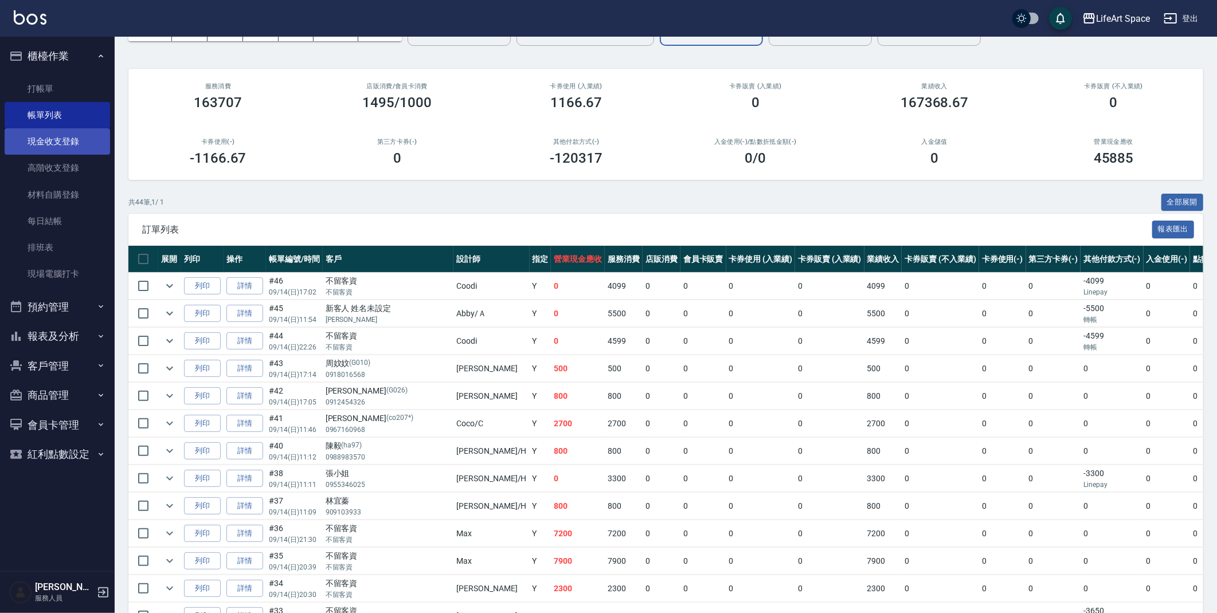
click at [72, 142] on link "現金收支登錄" at bounding box center [57, 141] width 105 height 26
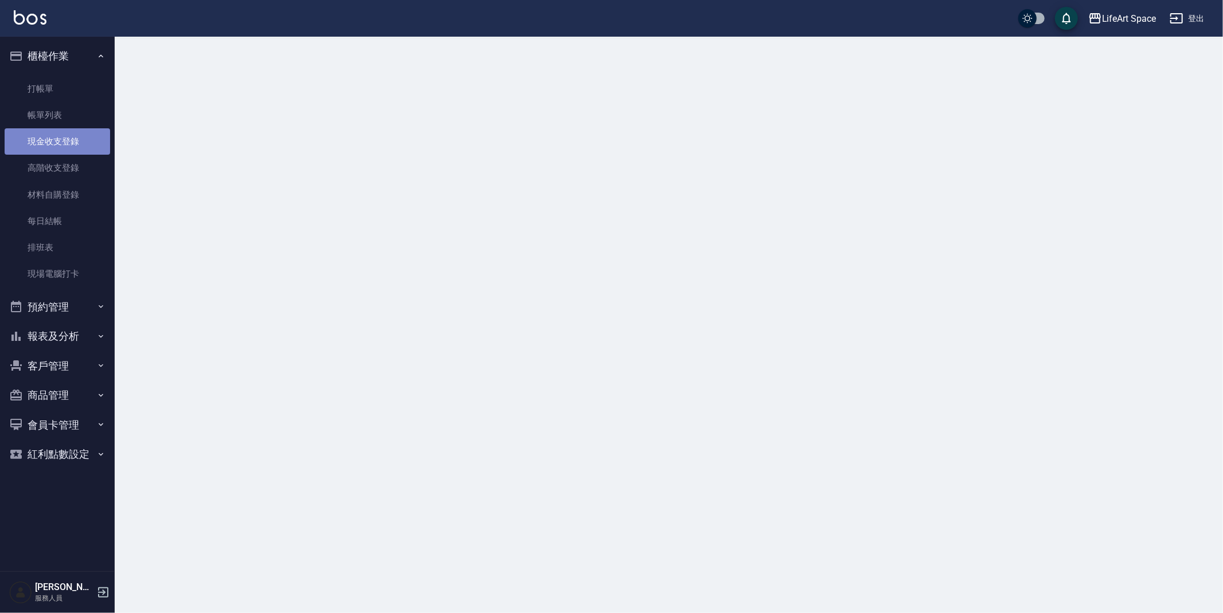
click at [72, 142] on link "現金收支登錄" at bounding box center [57, 141] width 105 height 26
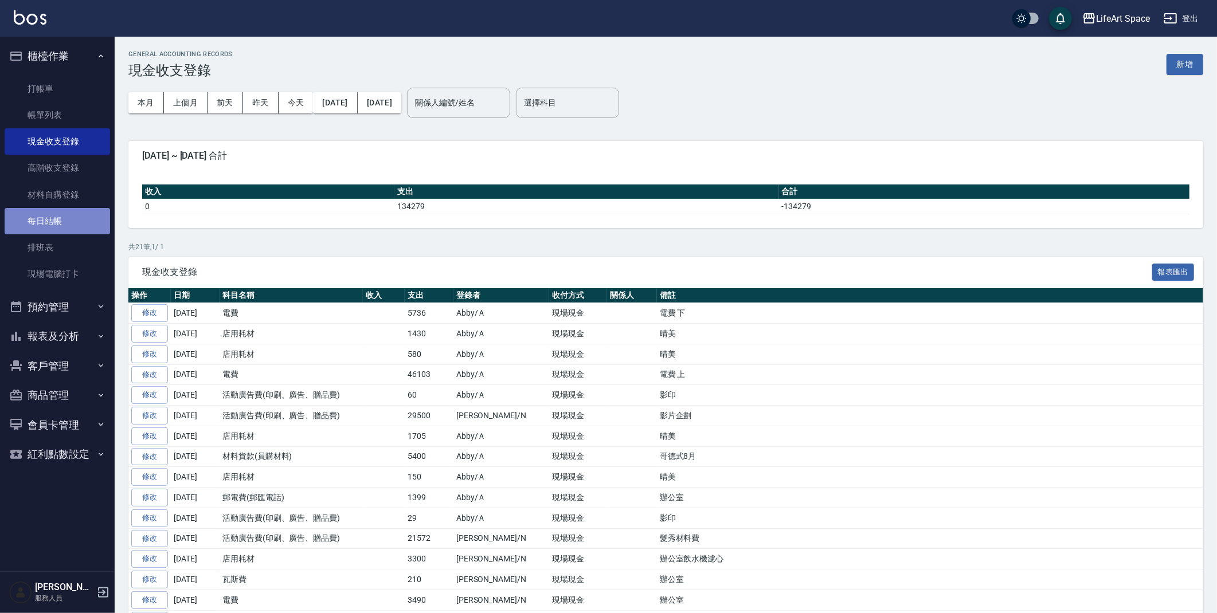
click at [74, 222] on link "每日結帳" at bounding box center [57, 221] width 105 height 26
click at [76, 224] on link "每日結帳" at bounding box center [57, 221] width 105 height 26
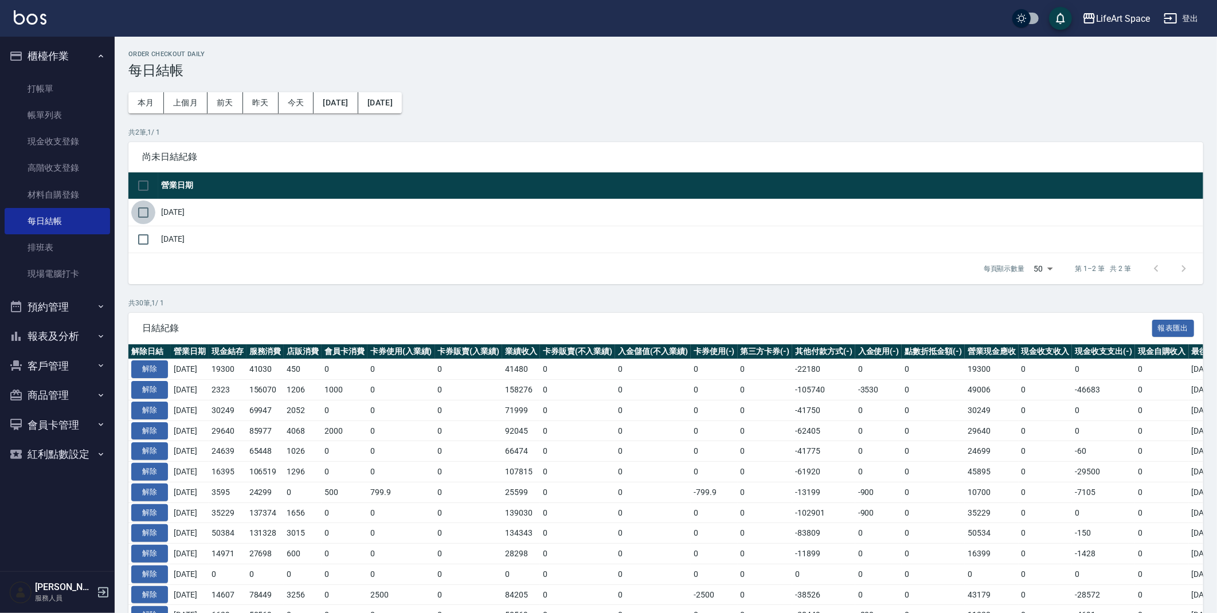
click at [153, 216] on input "checkbox" at bounding box center [143, 213] width 24 height 24
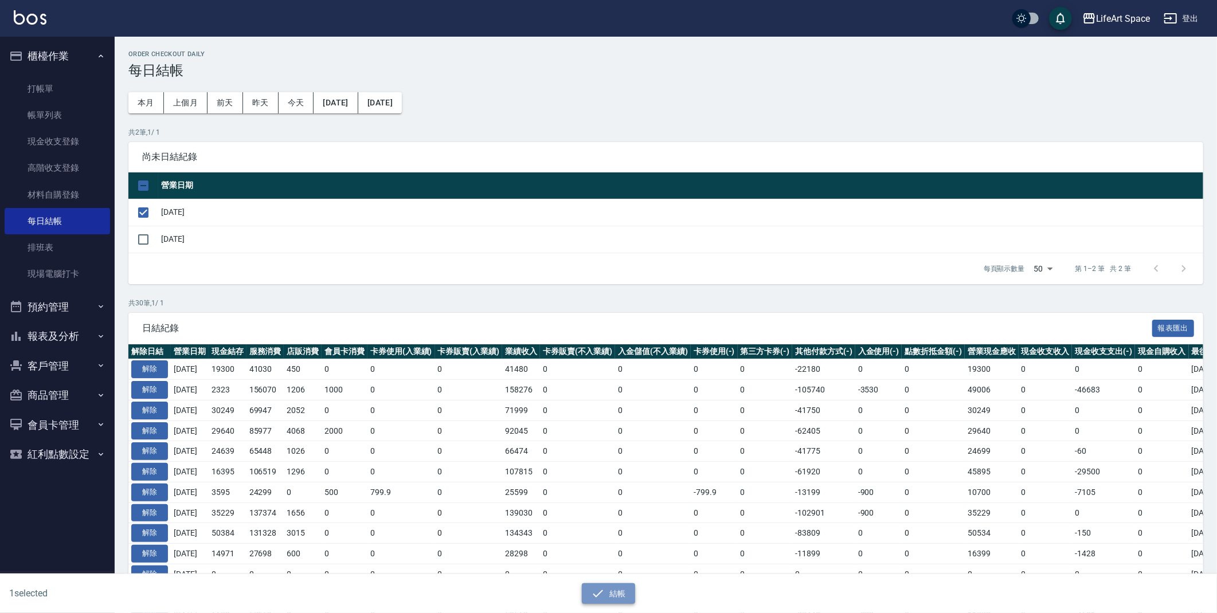
click at [611, 599] on button "結帳" at bounding box center [608, 594] width 53 height 21
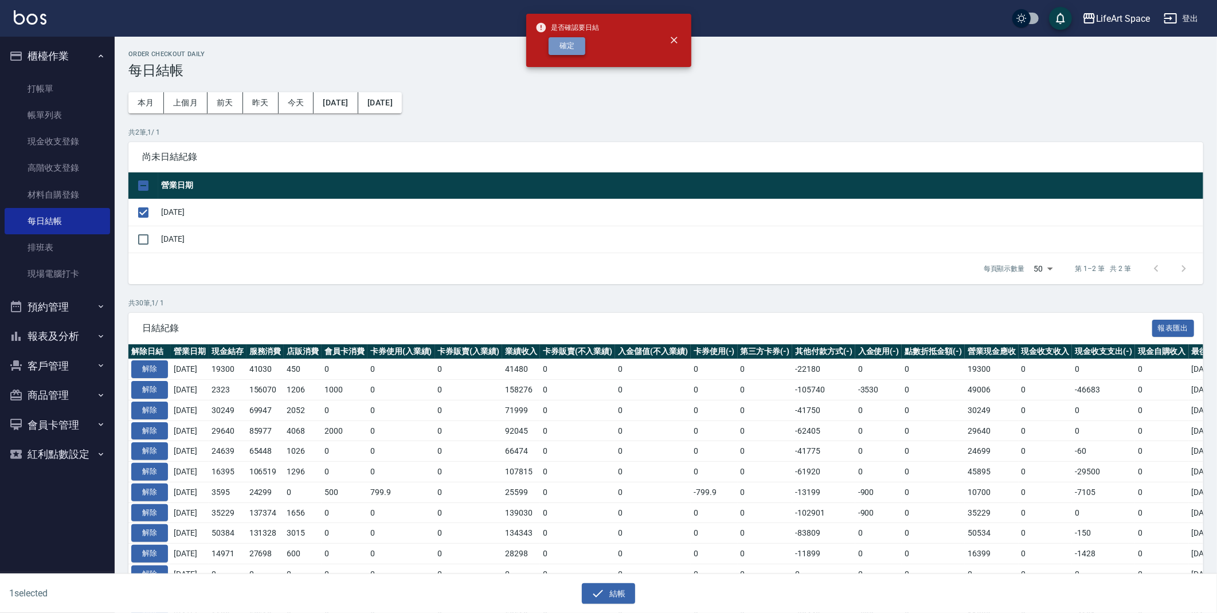
click at [562, 46] on button "確定" at bounding box center [567, 46] width 37 height 18
checkbox input "false"
